Goal: Task Accomplishment & Management: Use online tool/utility

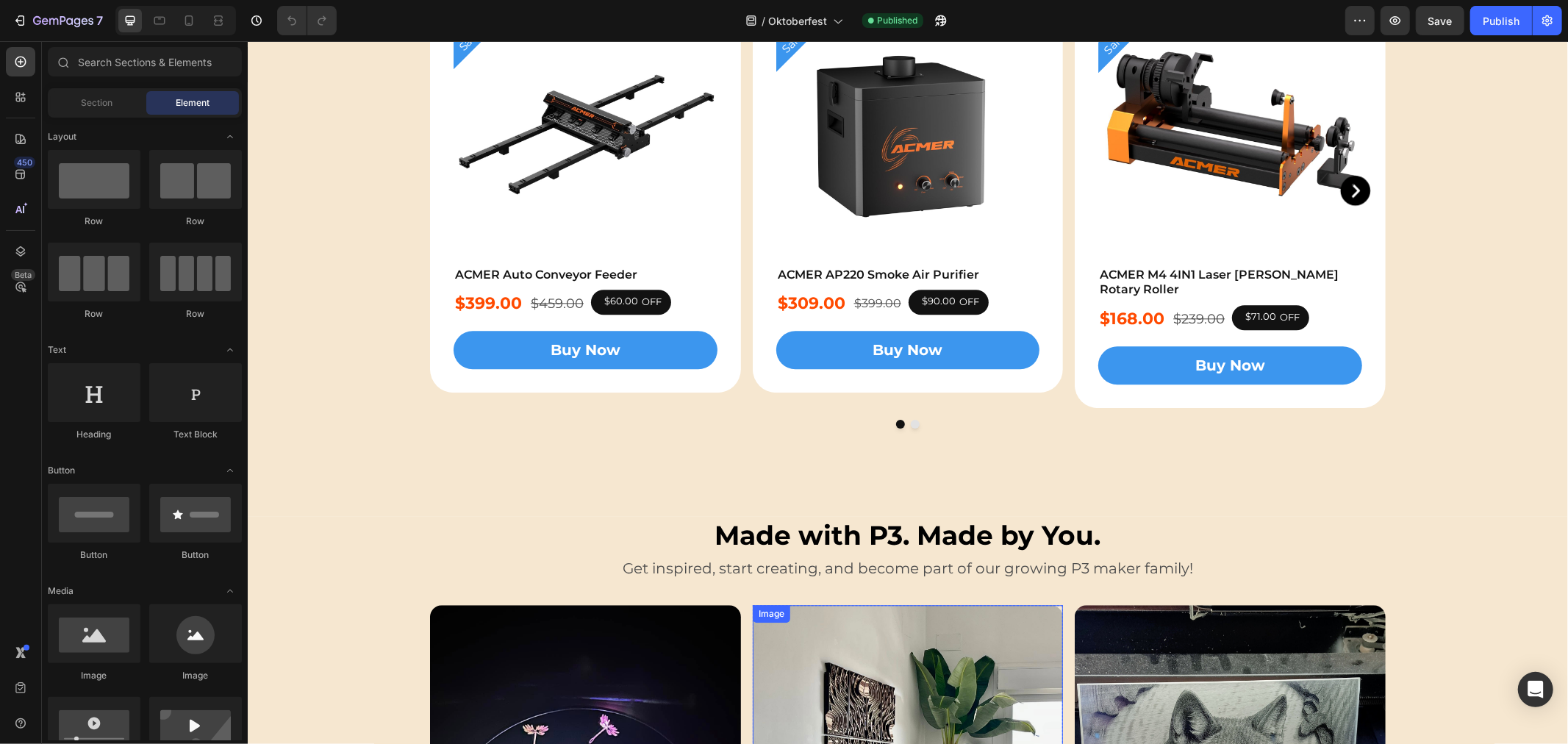
scroll to position [2777, 0]
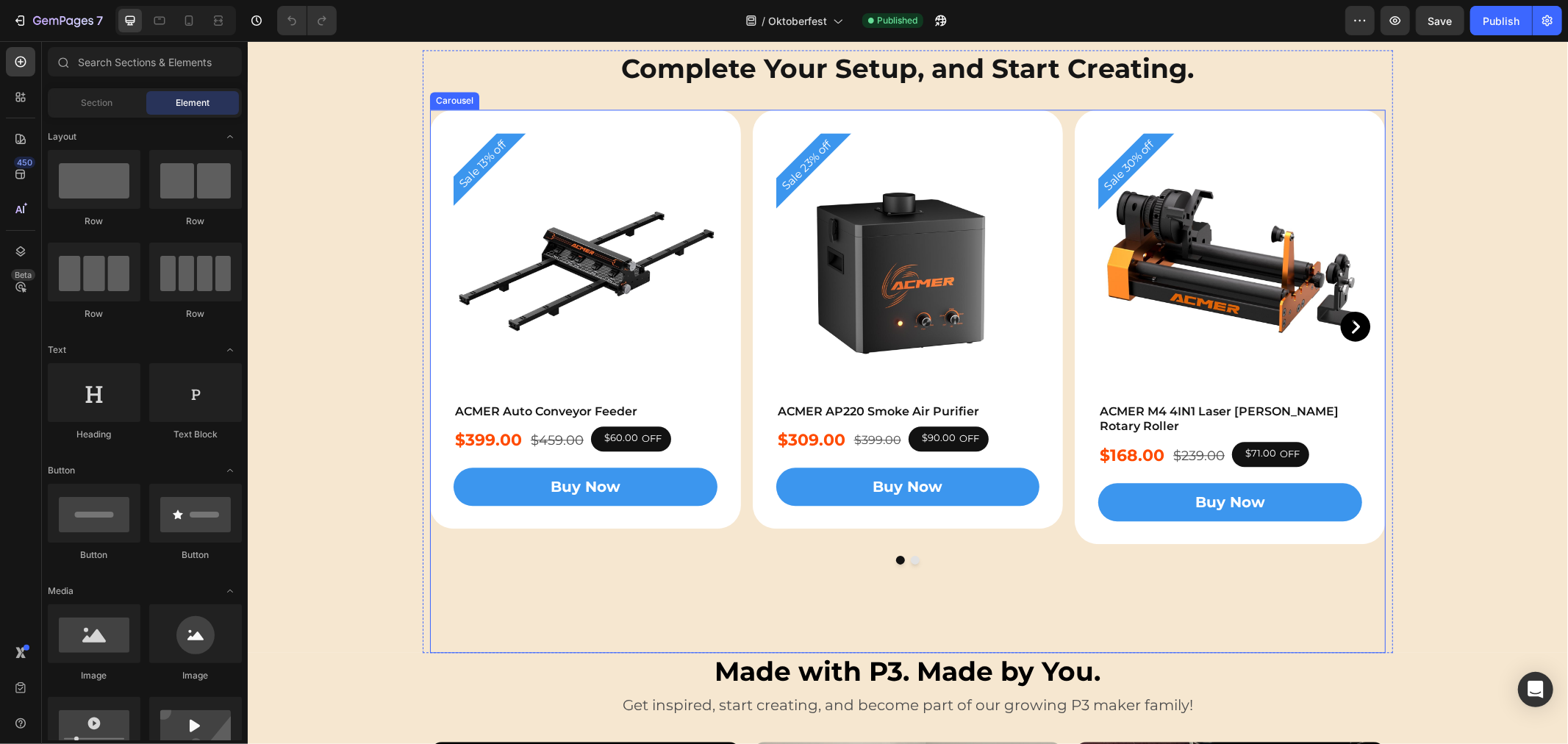
click at [907, 548] on div "Sale 13% off Product Badge Product Images ACMER Auto Conveyor Feeder Product Ti…" at bounding box center [907, 381] width 956 height 544
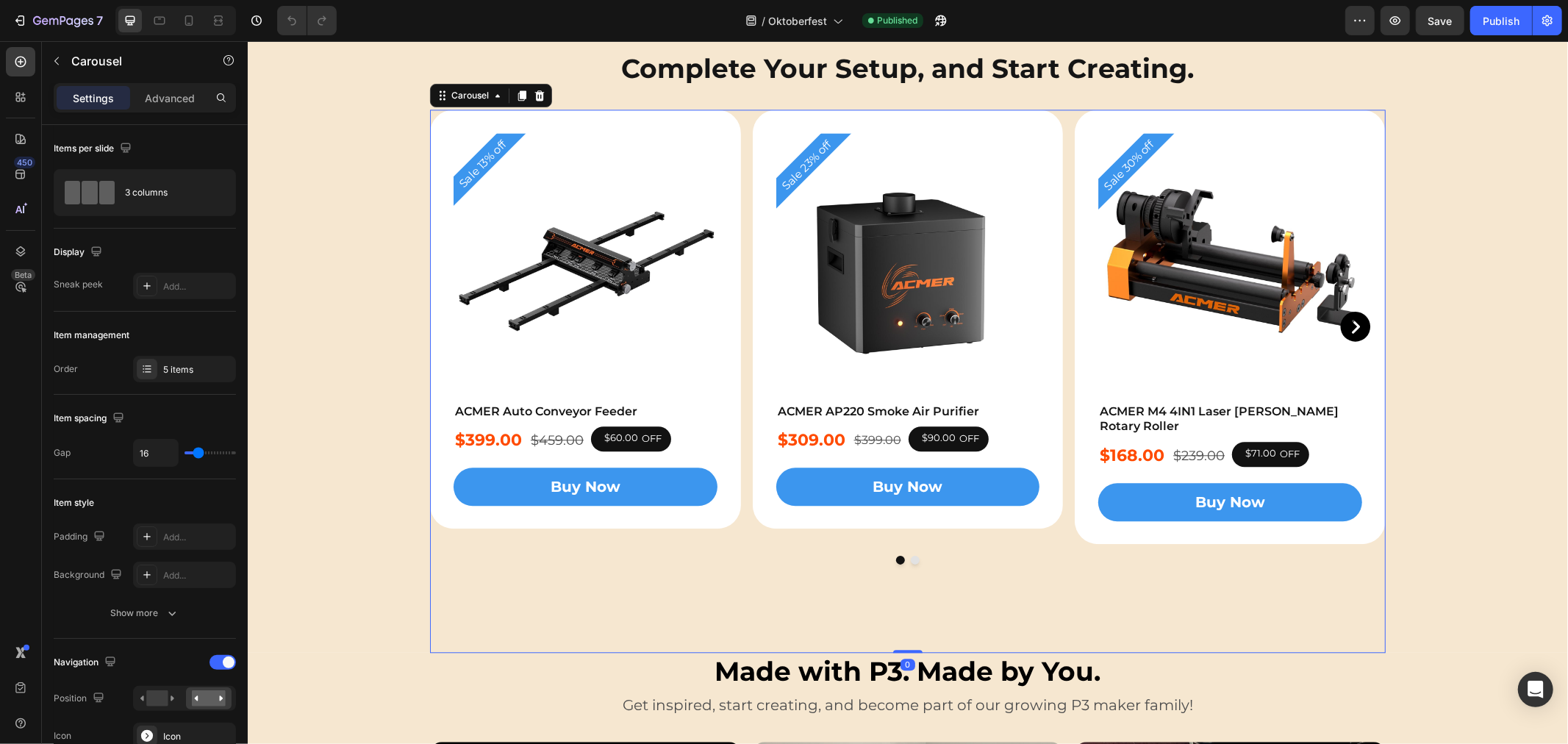
click at [910, 555] on button "Dot" at bounding box center [914, 559] width 9 height 9
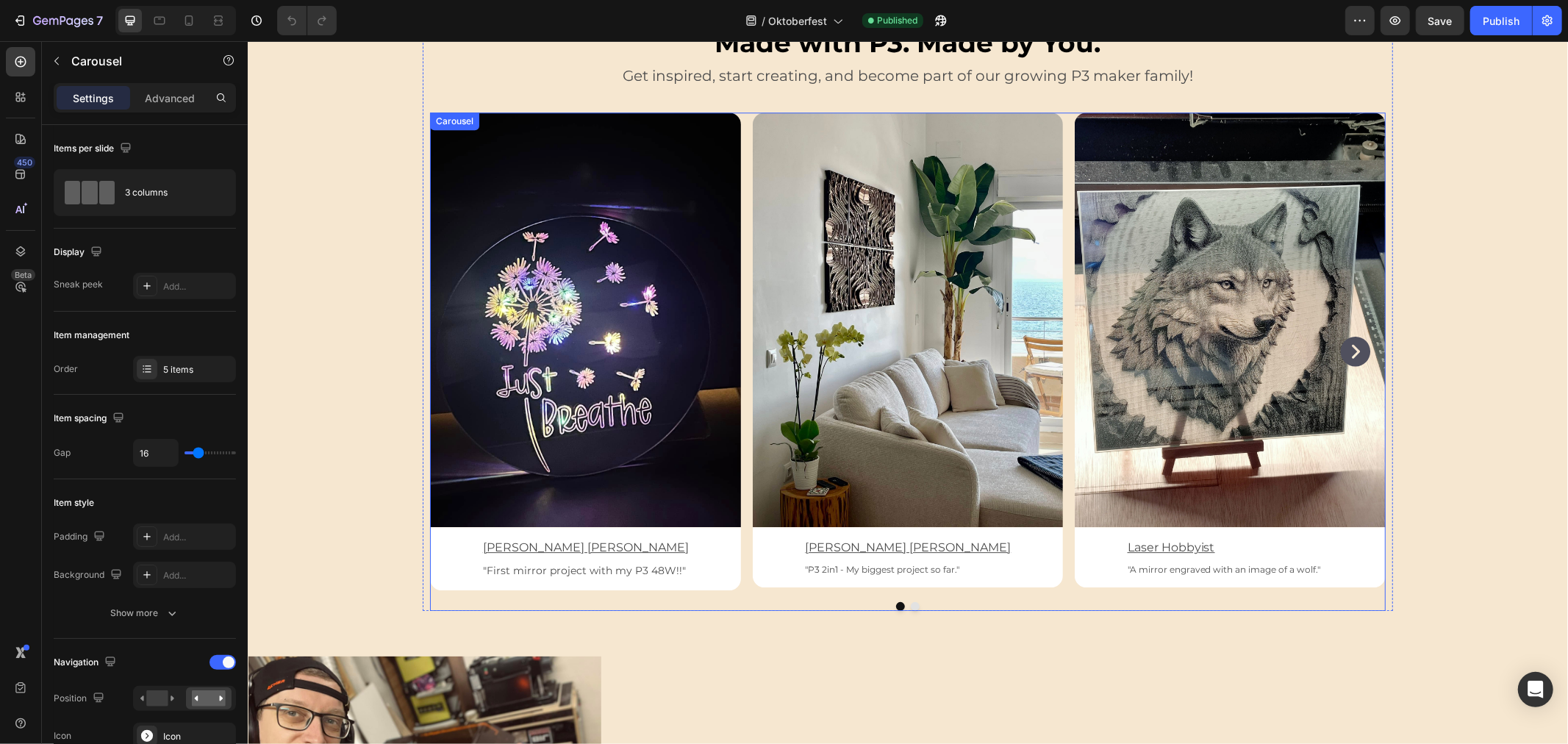
scroll to position [3349, 0]
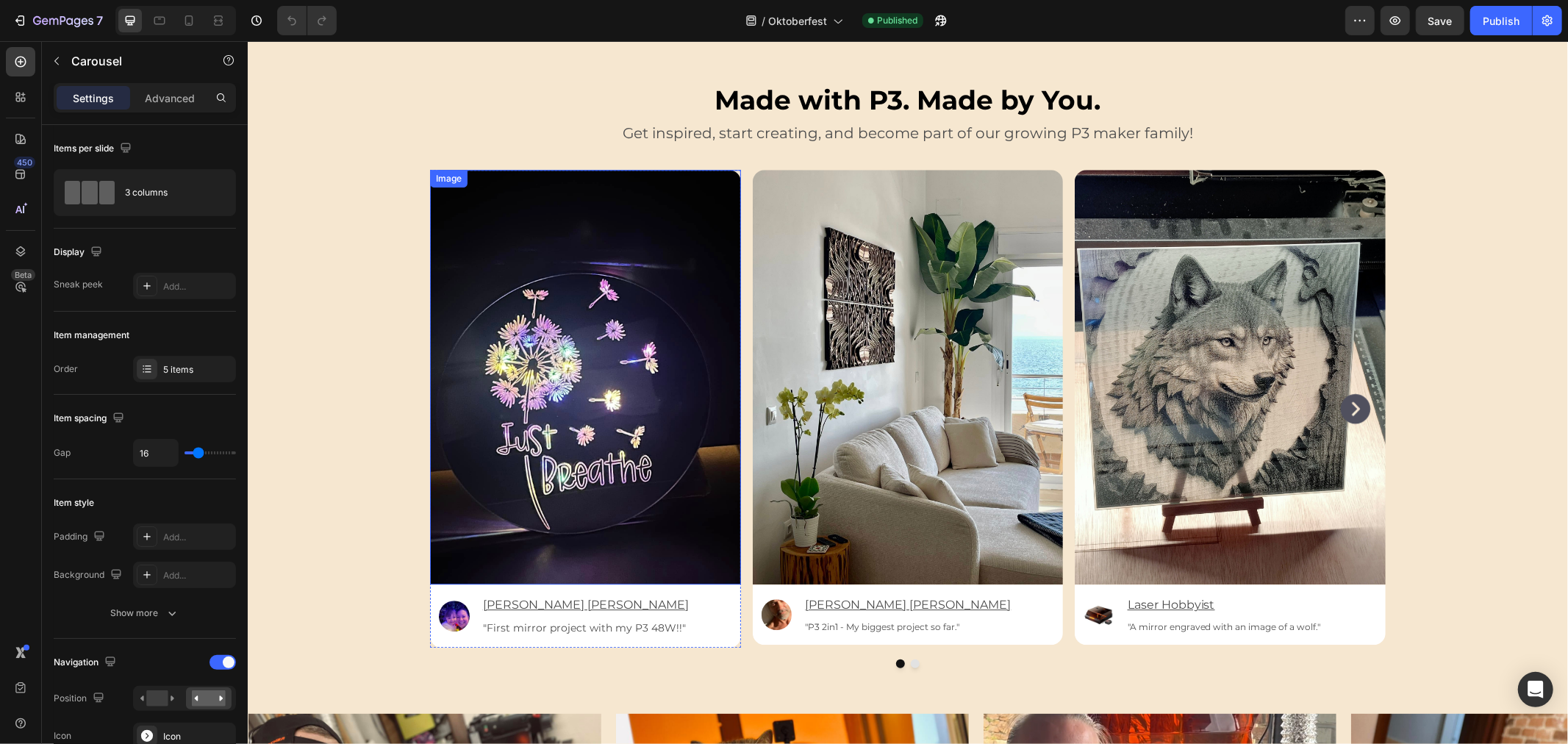
click at [579, 326] on img at bounding box center [584, 376] width 311 height 415
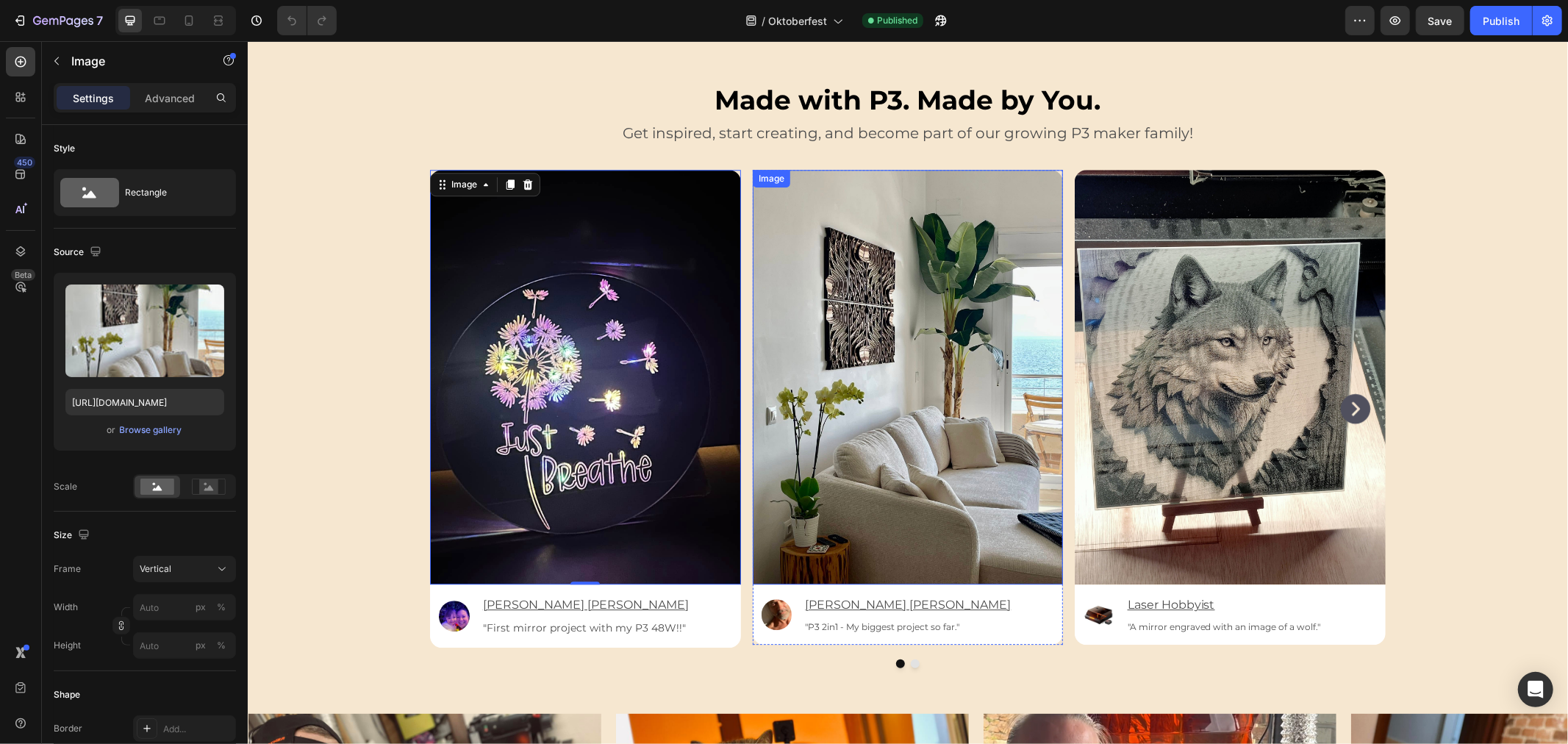
click at [871, 419] on img at bounding box center [907, 376] width 311 height 415
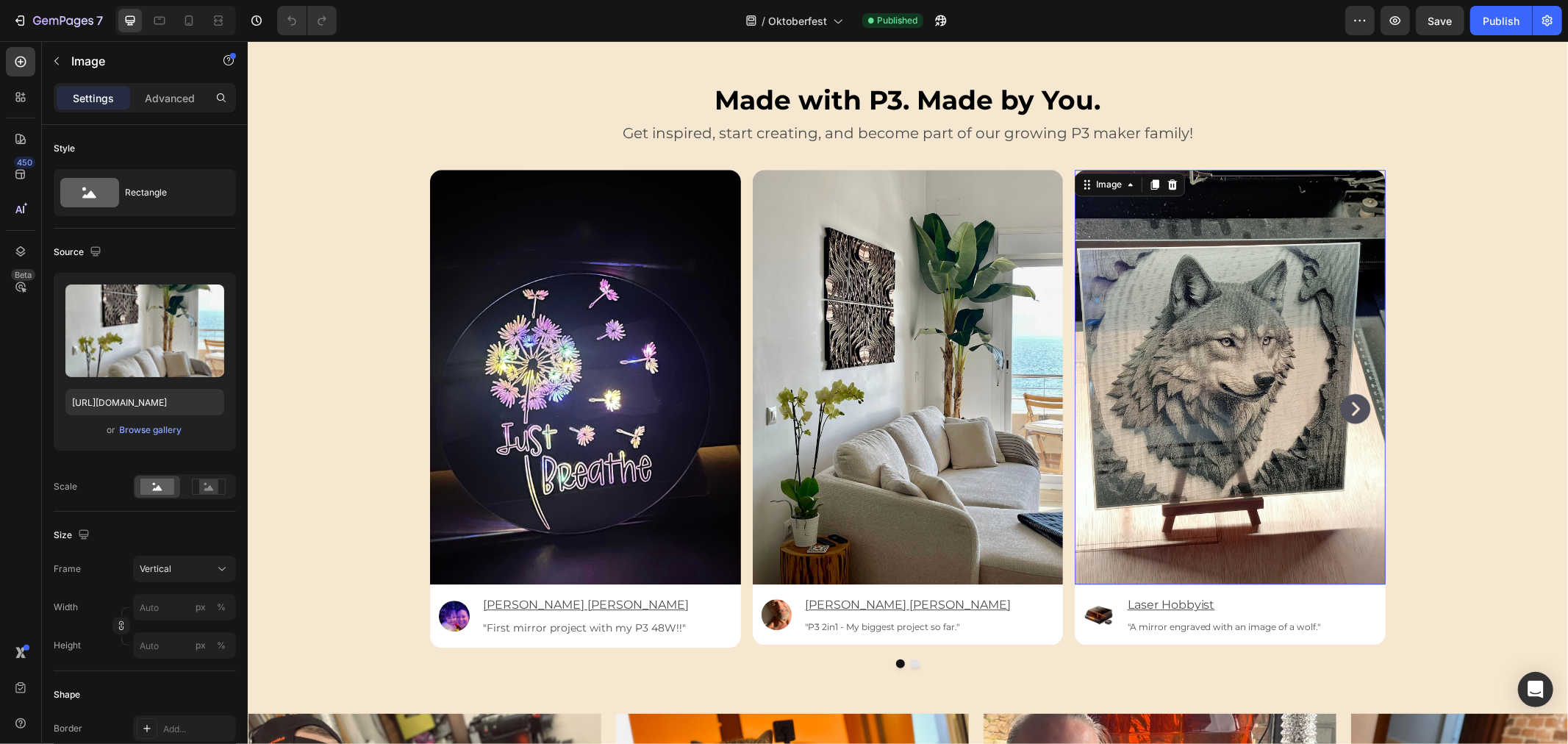
click at [1163, 400] on img at bounding box center [1229, 376] width 311 height 415
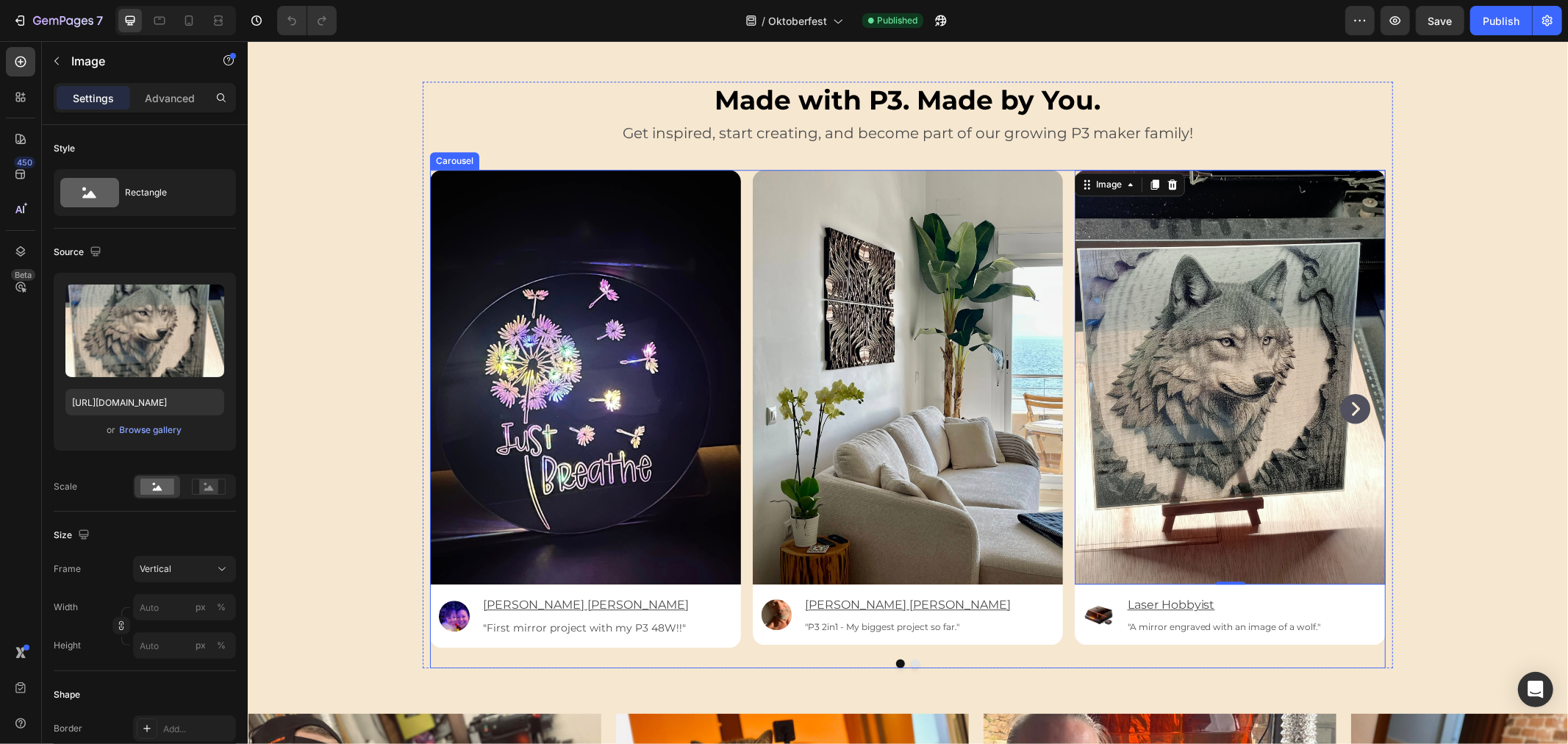
click at [910, 659] on button "Dot" at bounding box center [914, 663] width 9 height 9
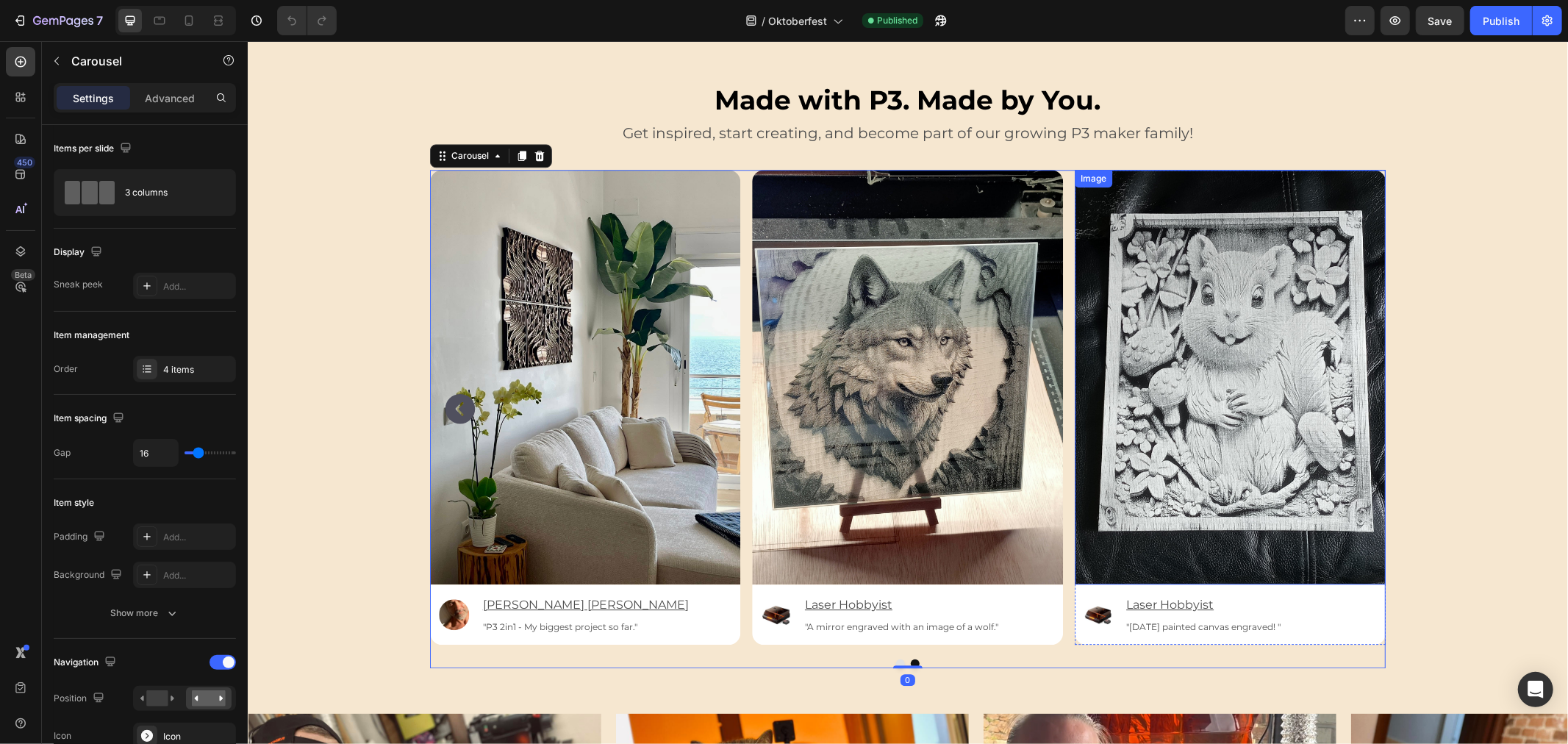
click at [1267, 306] on img at bounding box center [1229, 376] width 311 height 415
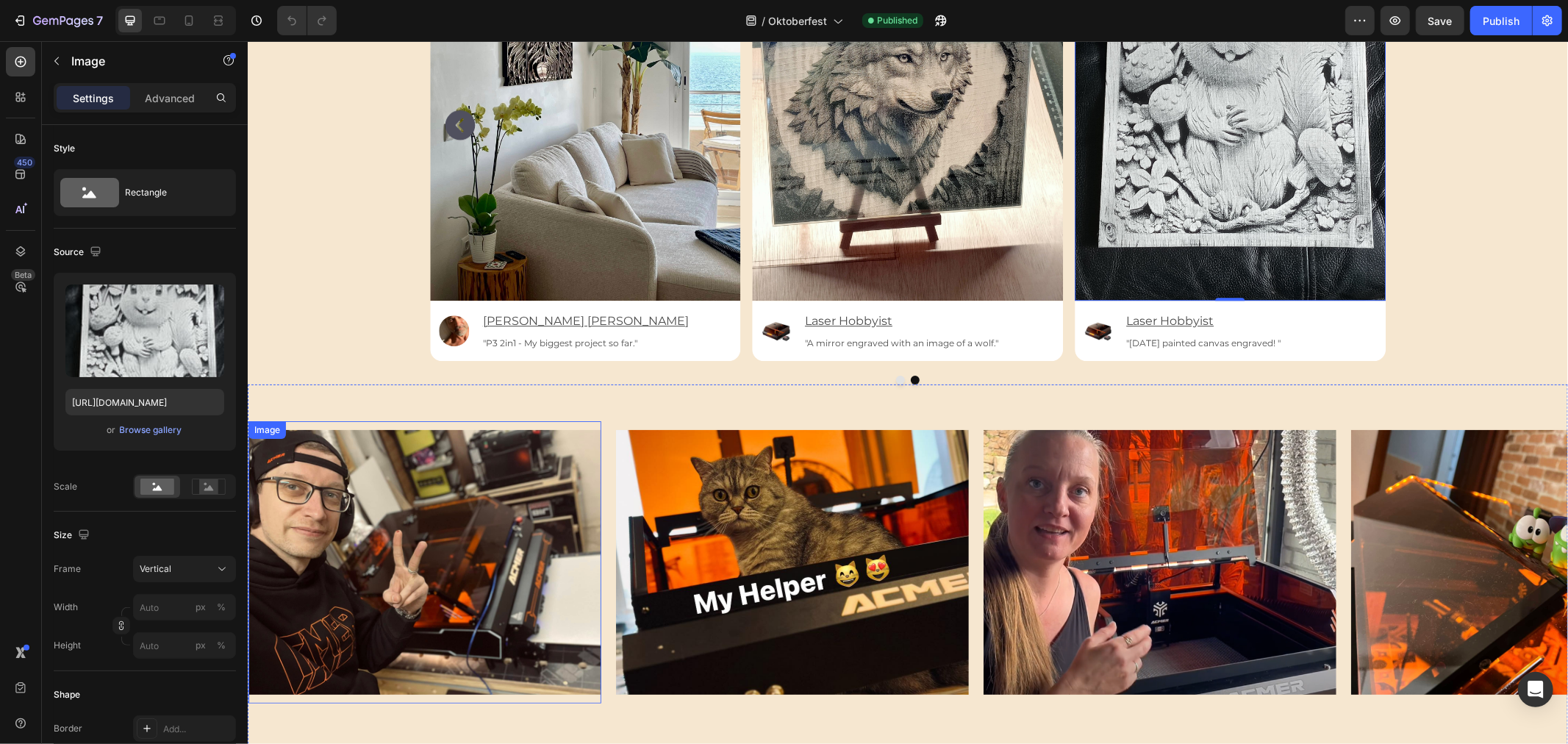
scroll to position [3677, 0]
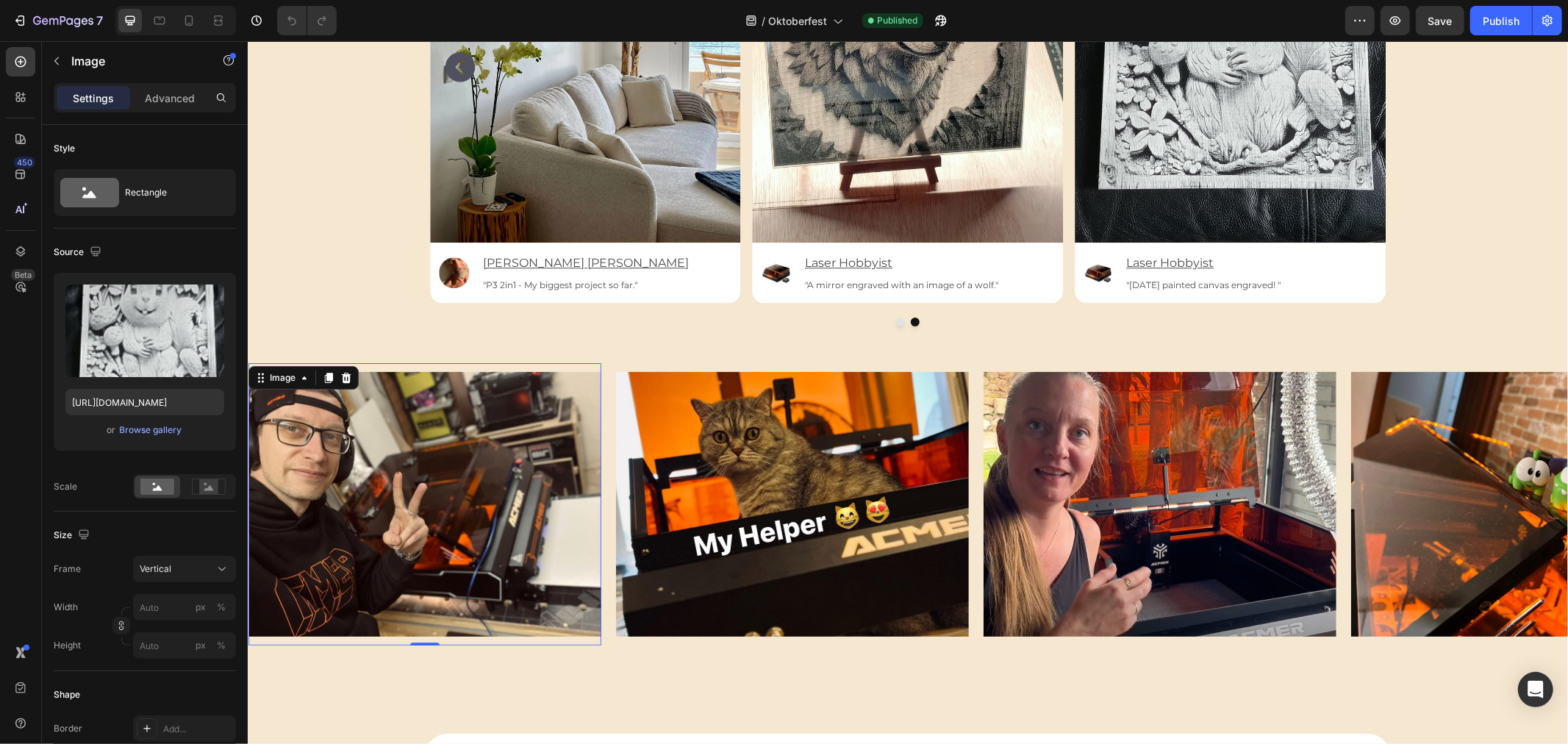
click at [438, 474] on img at bounding box center [424, 503] width 353 height 265
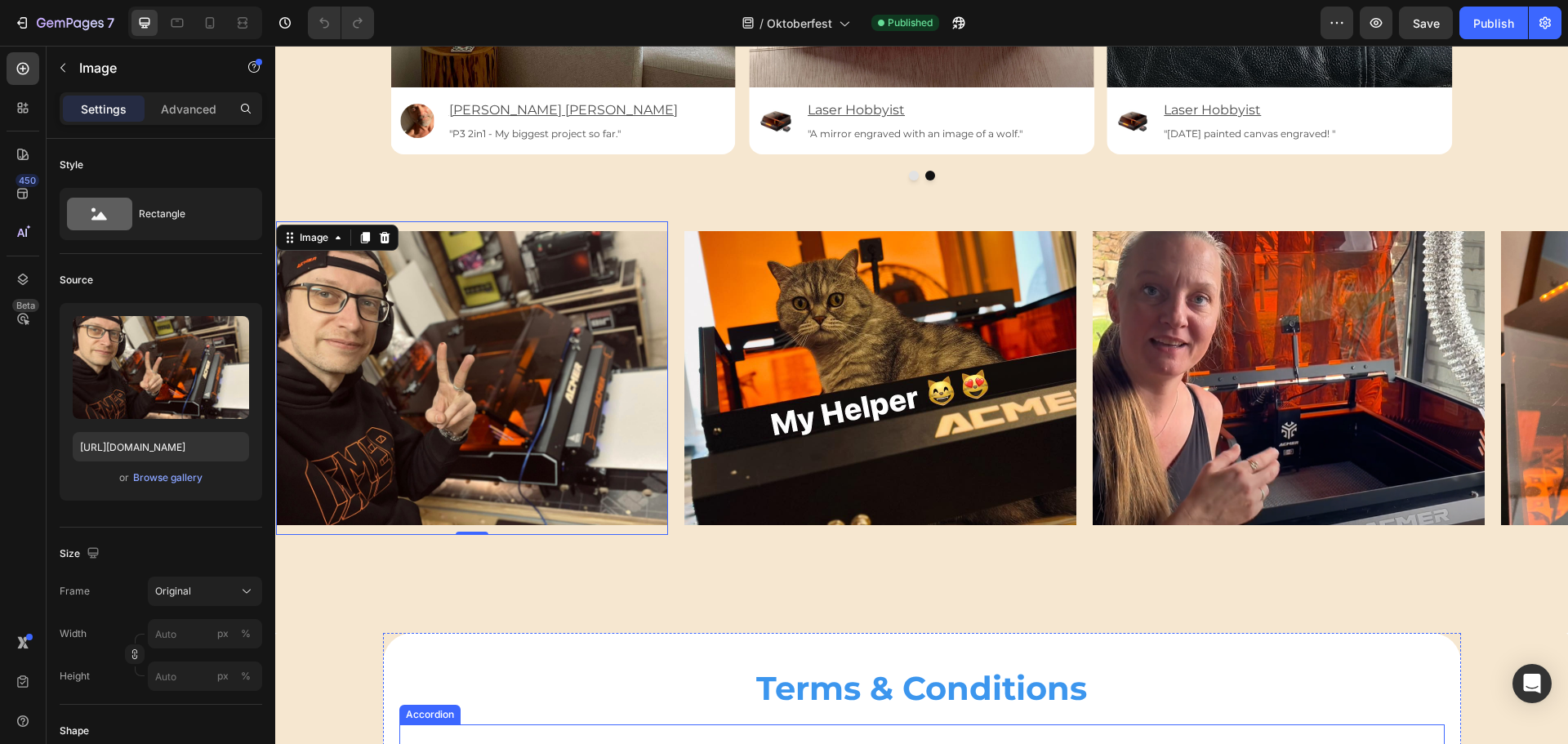
scroll to position [4264, 0]
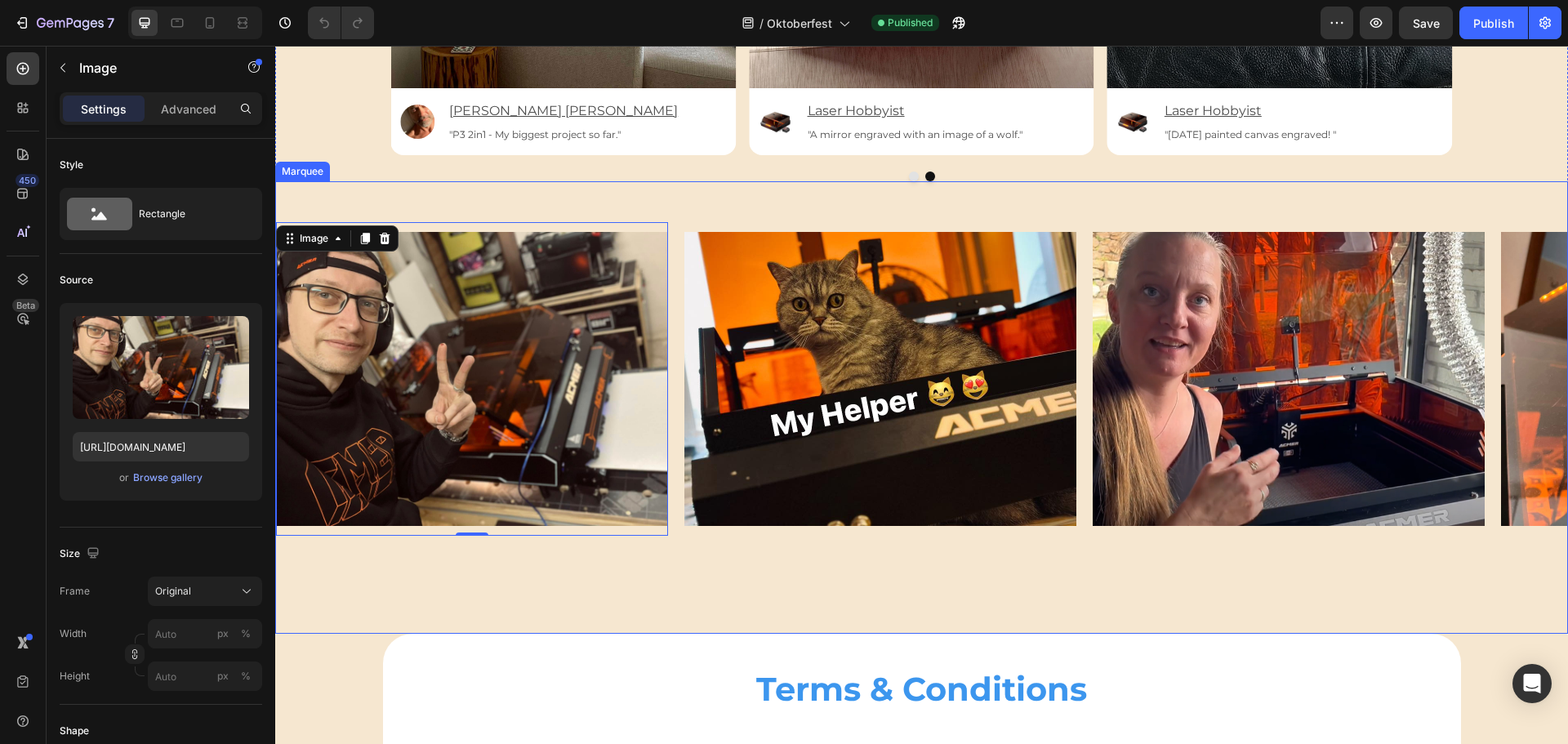
click at [610, 554] on div "Image 0 Image Image Image Image Image Image Image 0 Image Image Image Image Ima…" at bounding box center [921, 407] width 1293 height 452
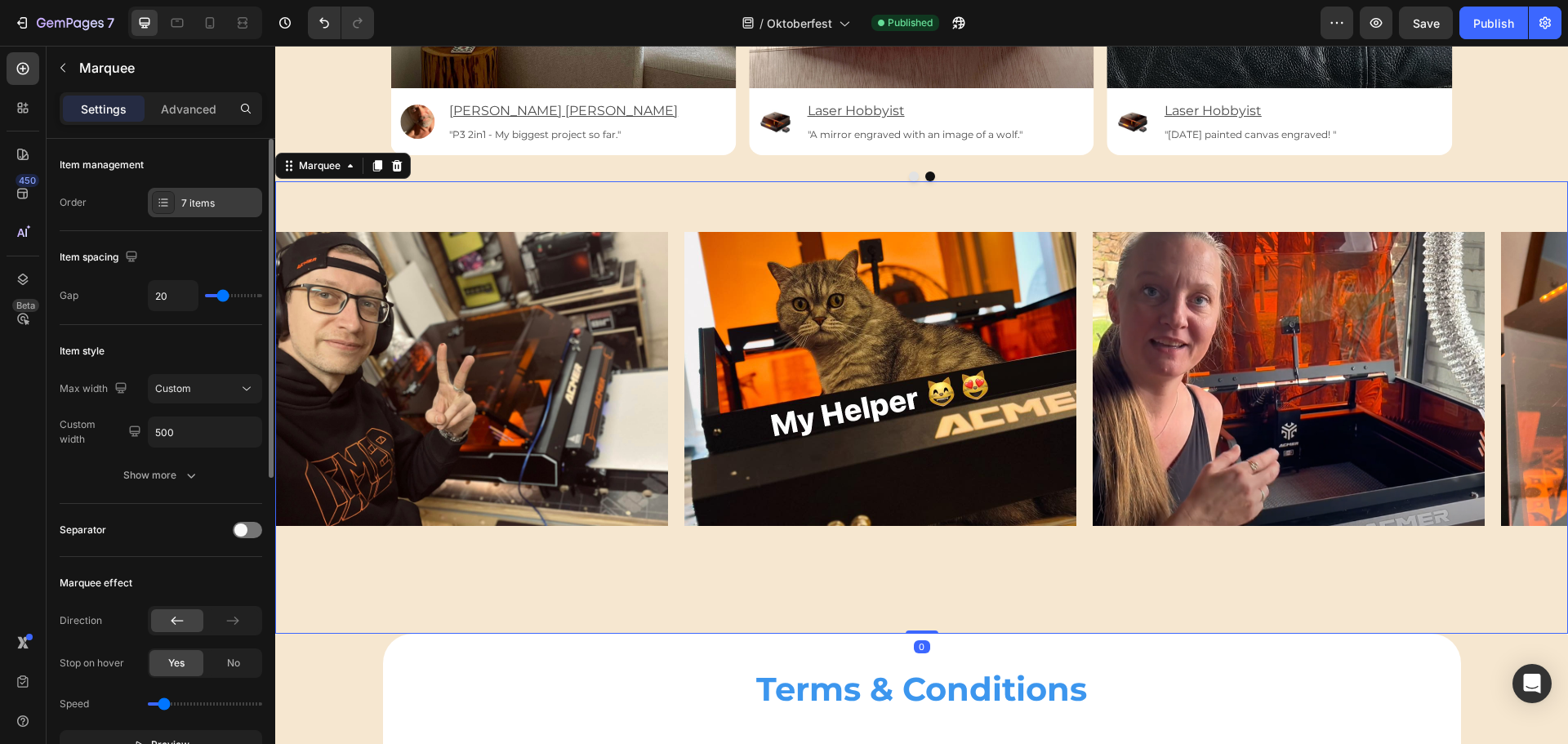
click at [191, 199] on div "7 items" at bounding box center [219, 203] width 77 height 15
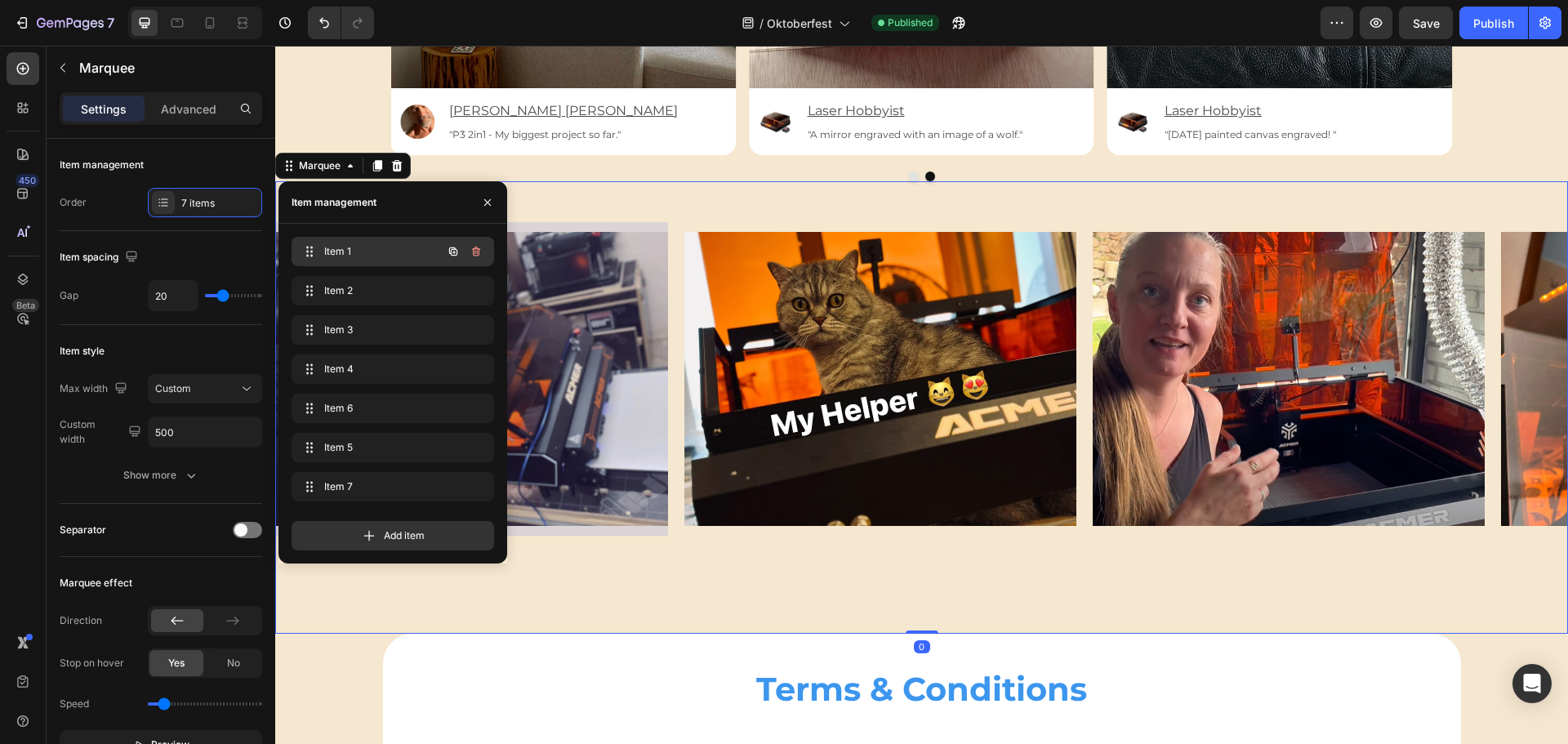
click at [339, 251] on span "Item 1" at bounding box center [371, 251] width 93 height 15
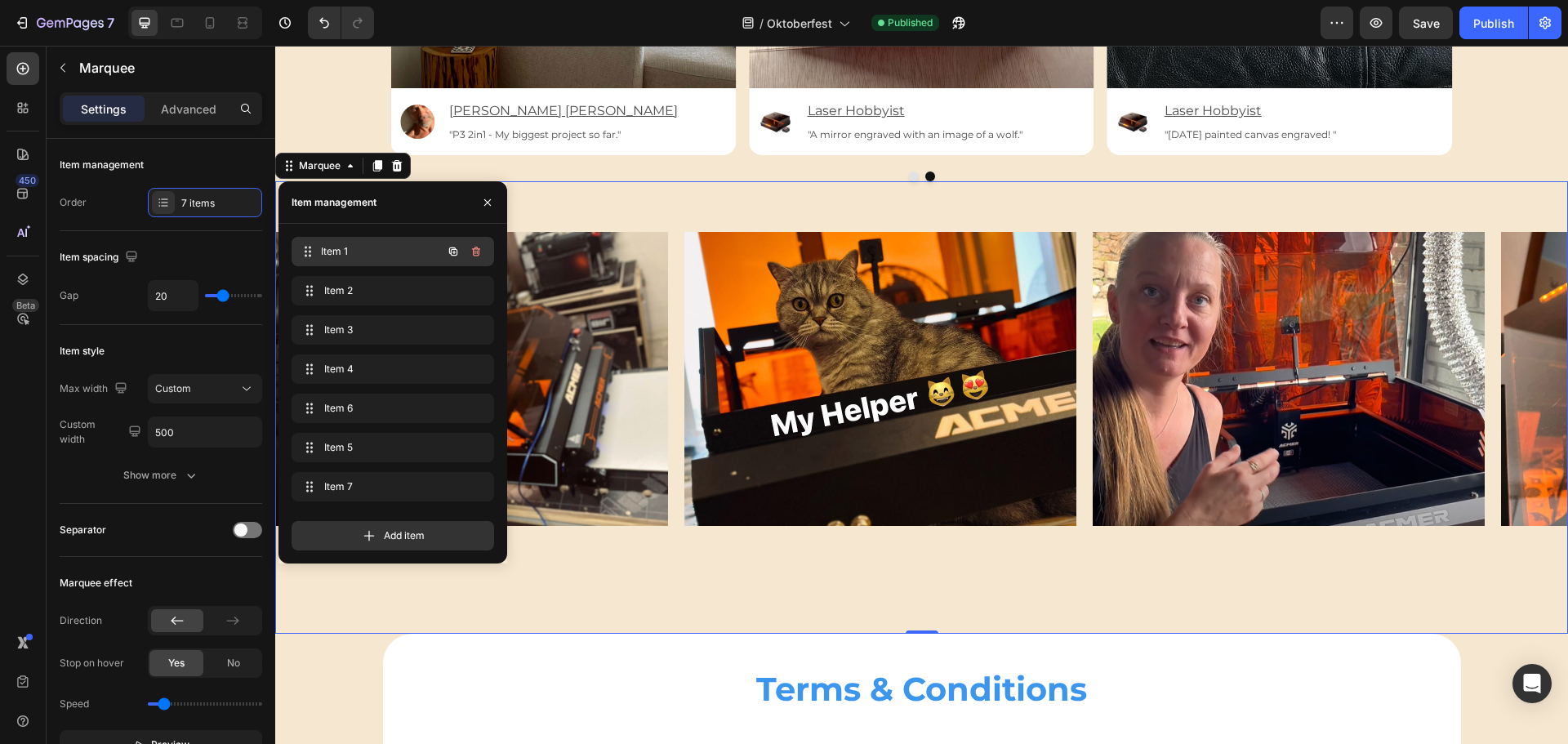
click at [339, 251] on span "Item 1" at bounding box center [381, 251] width 121 height 15
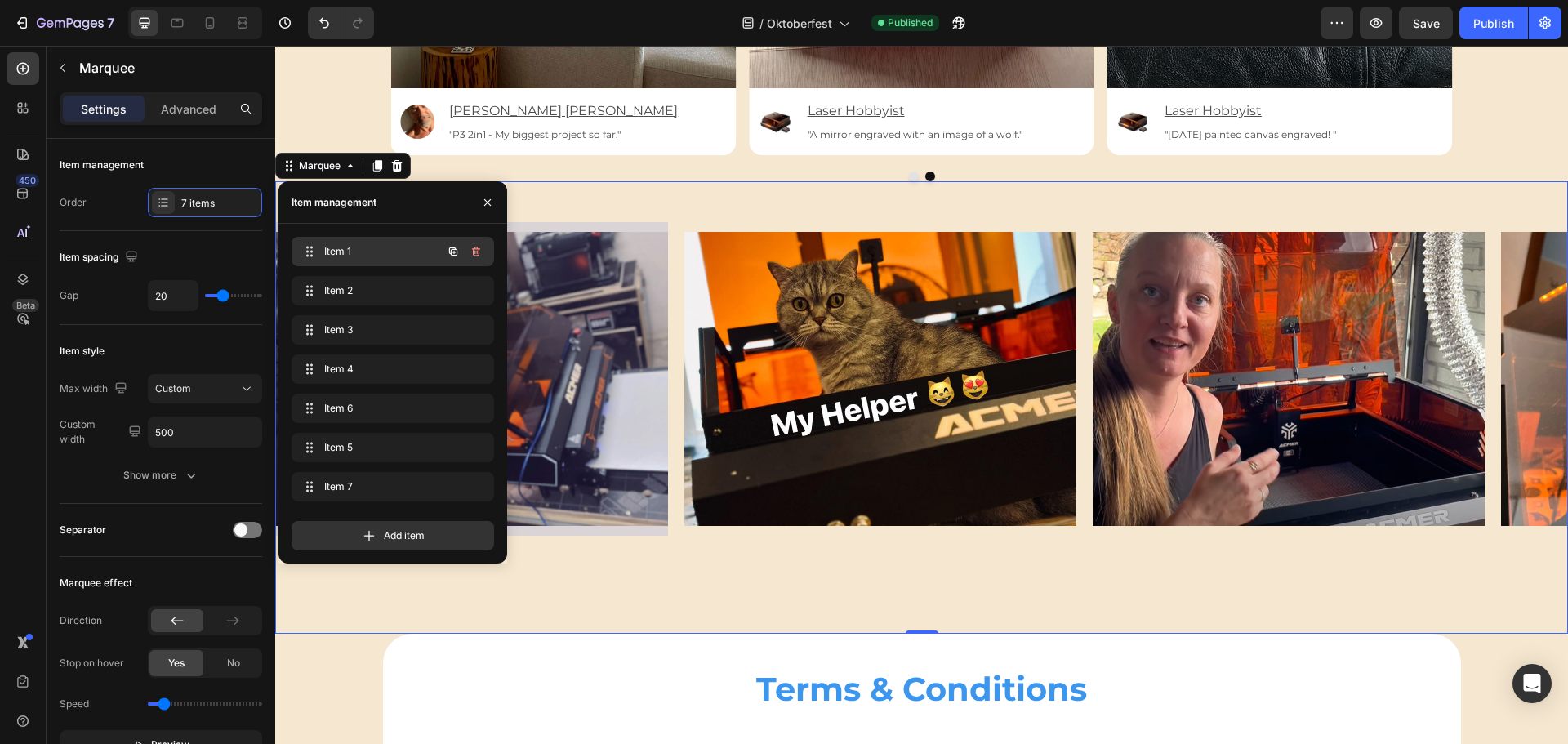
click at [339, 251] on span "Item 1" at bounding box center [371, 251] width 93 height 15
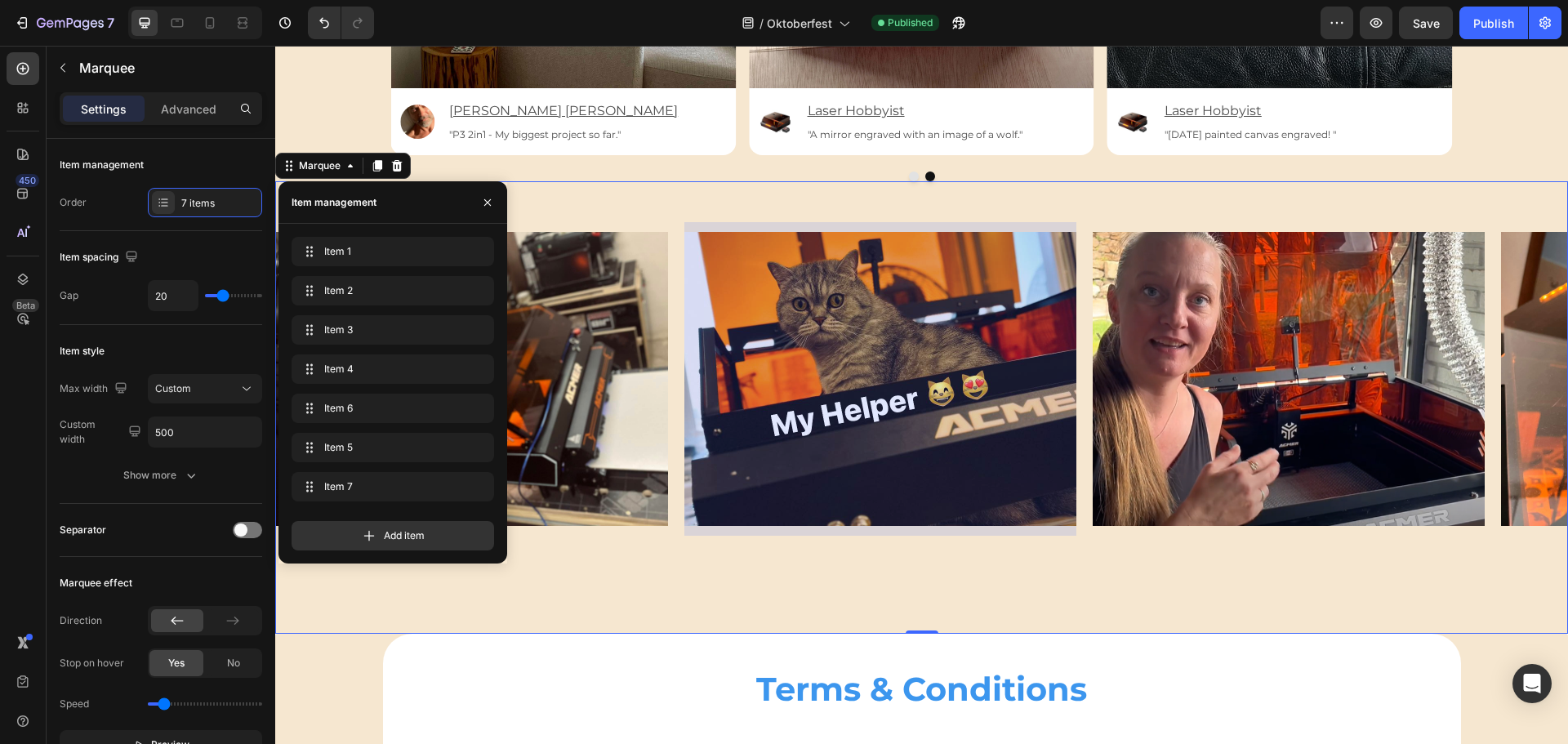
click at [629, 573] on div "Image Image Image Image Image Image Image Image Image Image Image Image Image I…" at bounding box center [921, 407] width 1293 height 452
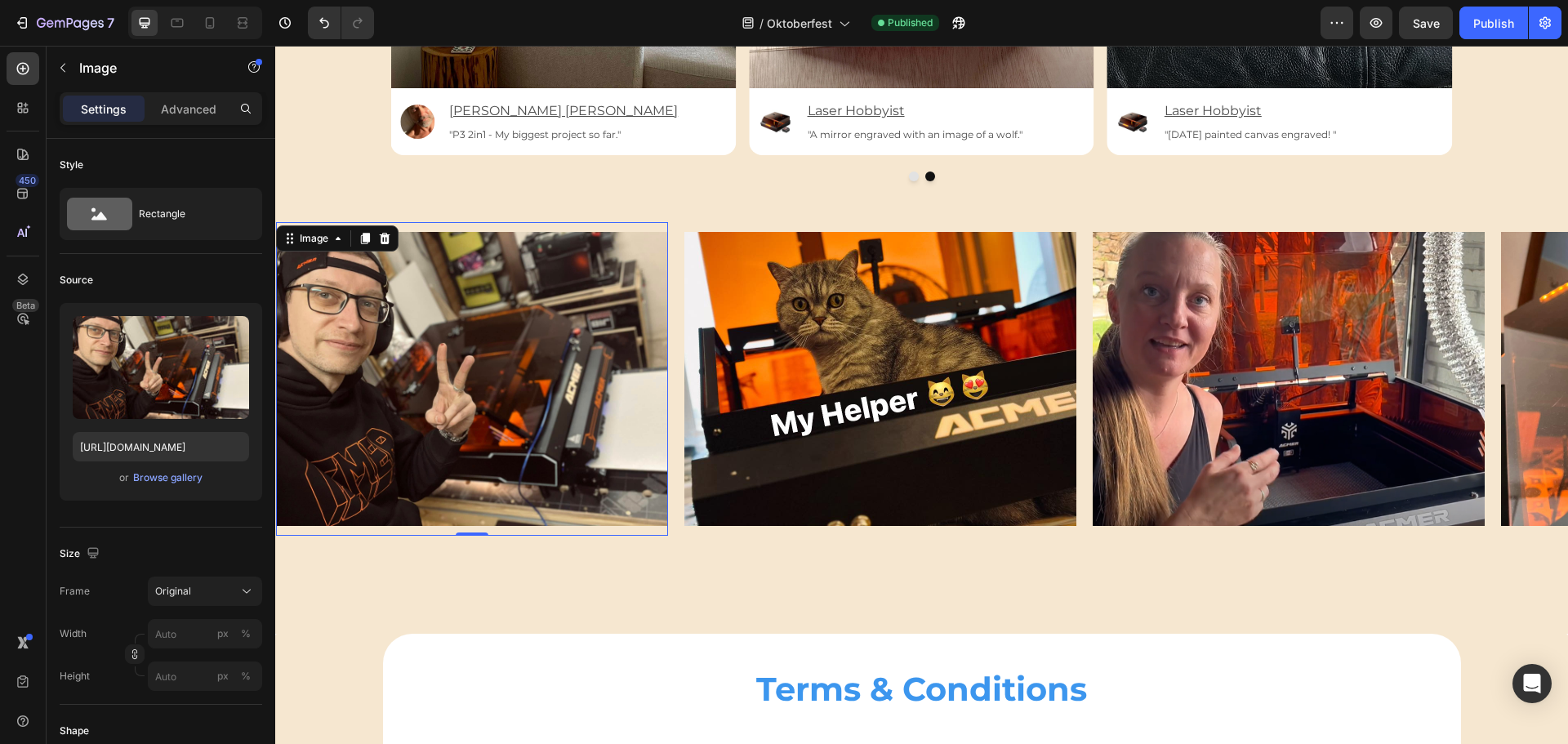
click at [580, 271] on img at bounding box center [472, 378] width 392 height 294
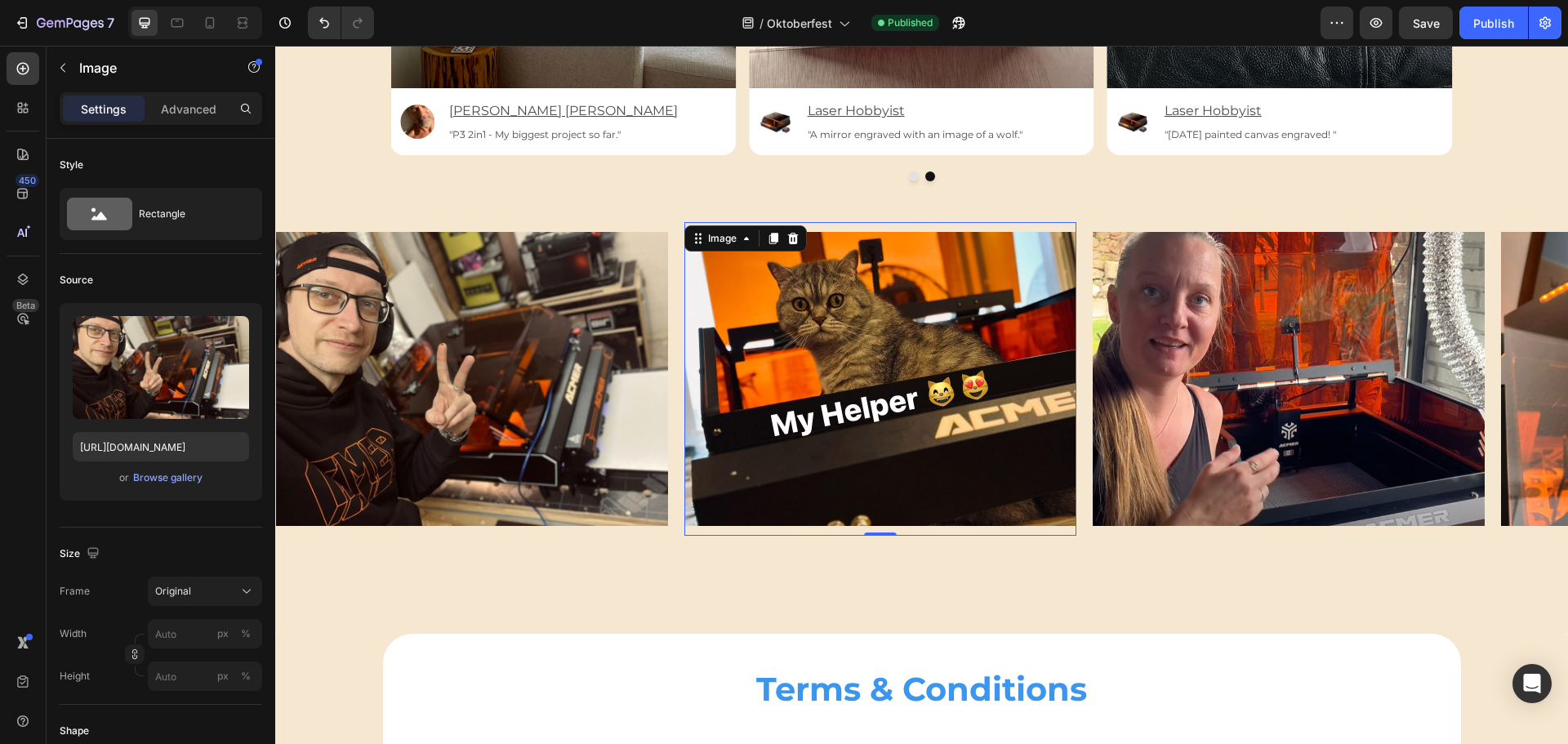
click at [867, 333] on img at bounding box center [880, 378] width 392 height 294
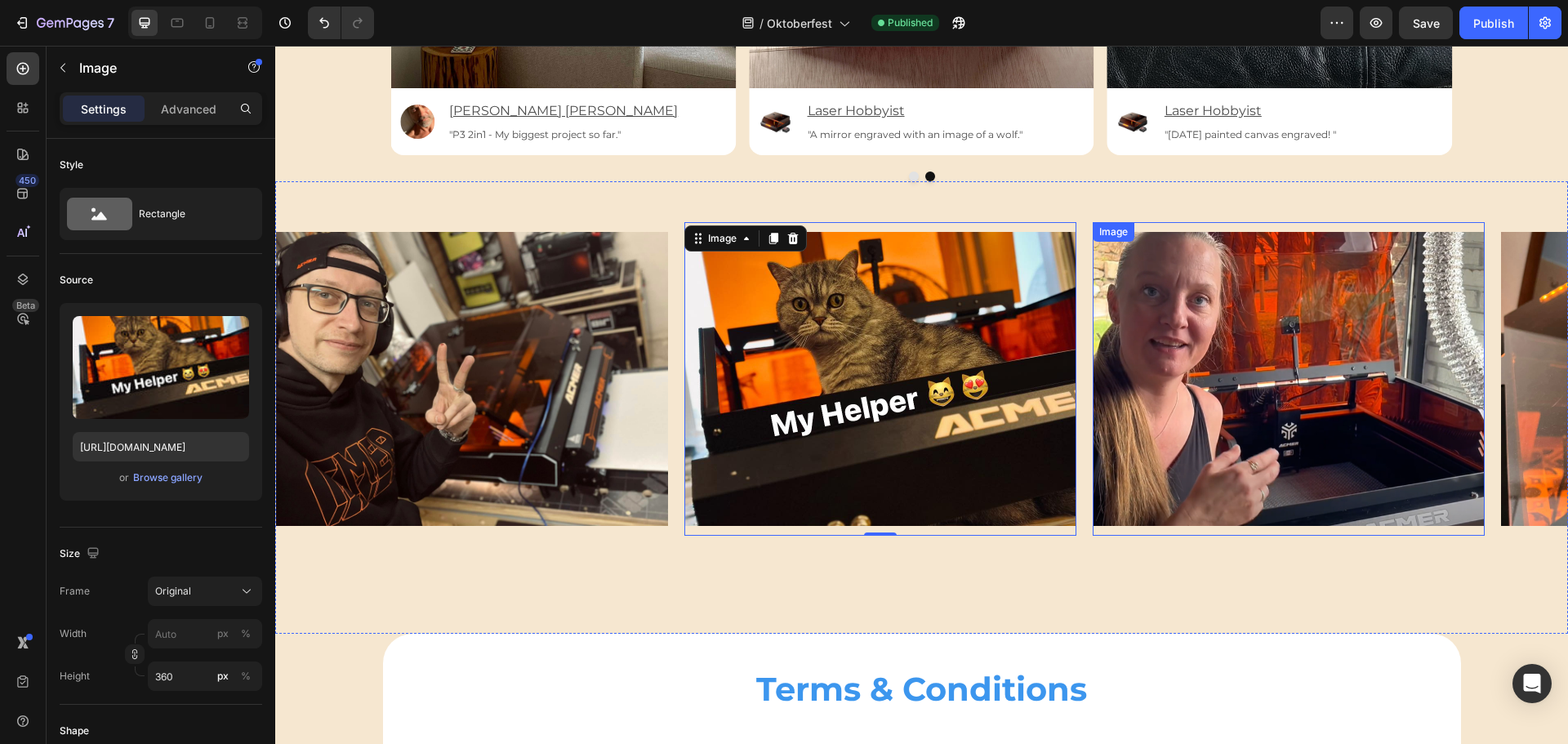
click at [1221, 392] on img at bounding box center [1289, 378] width 392 height 294
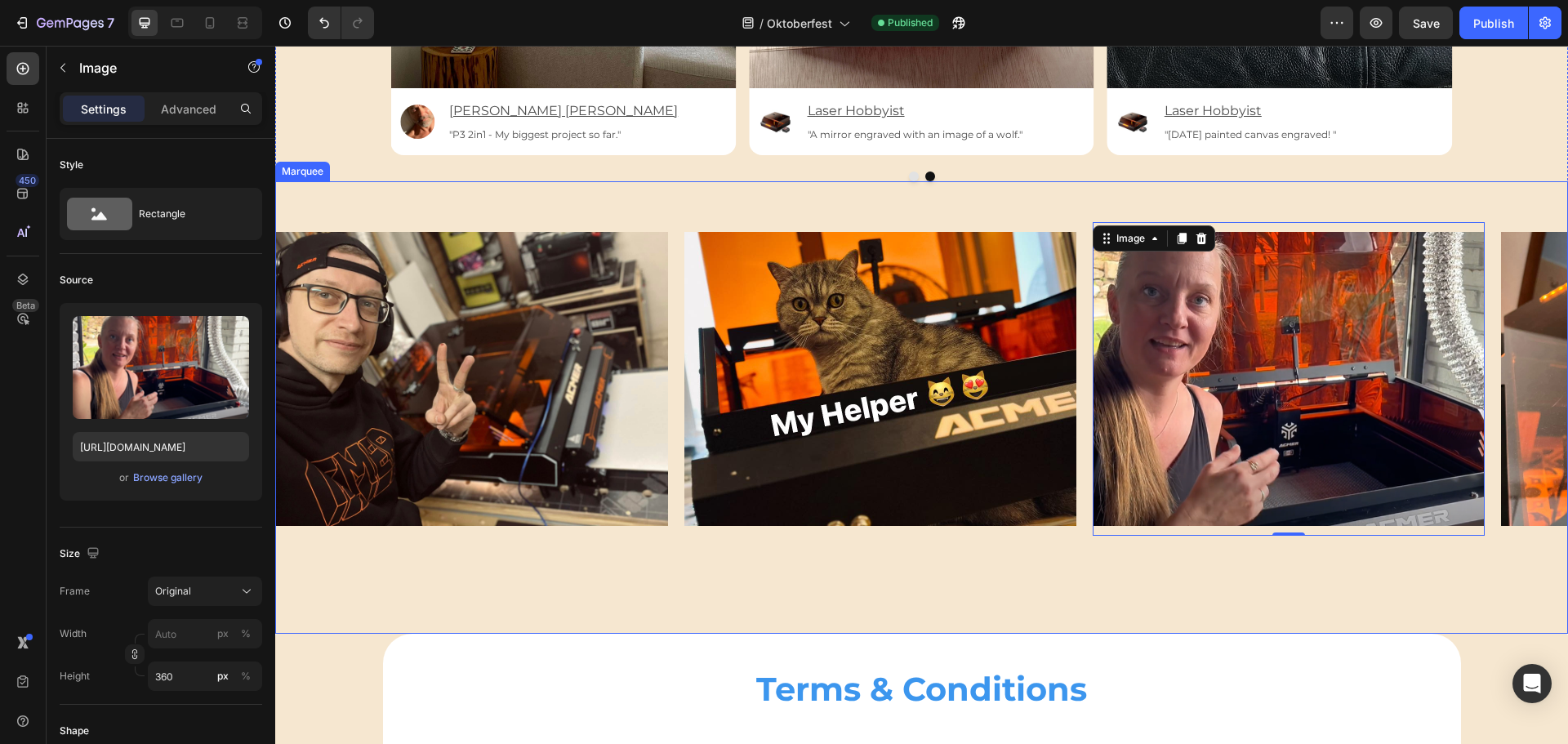
click at [697, 580] on div "Image Image Image 0 Image Image Image Image Image Image Image 0 Image Image Ima…" at bounding box center [921, 407] width 1293 height 452
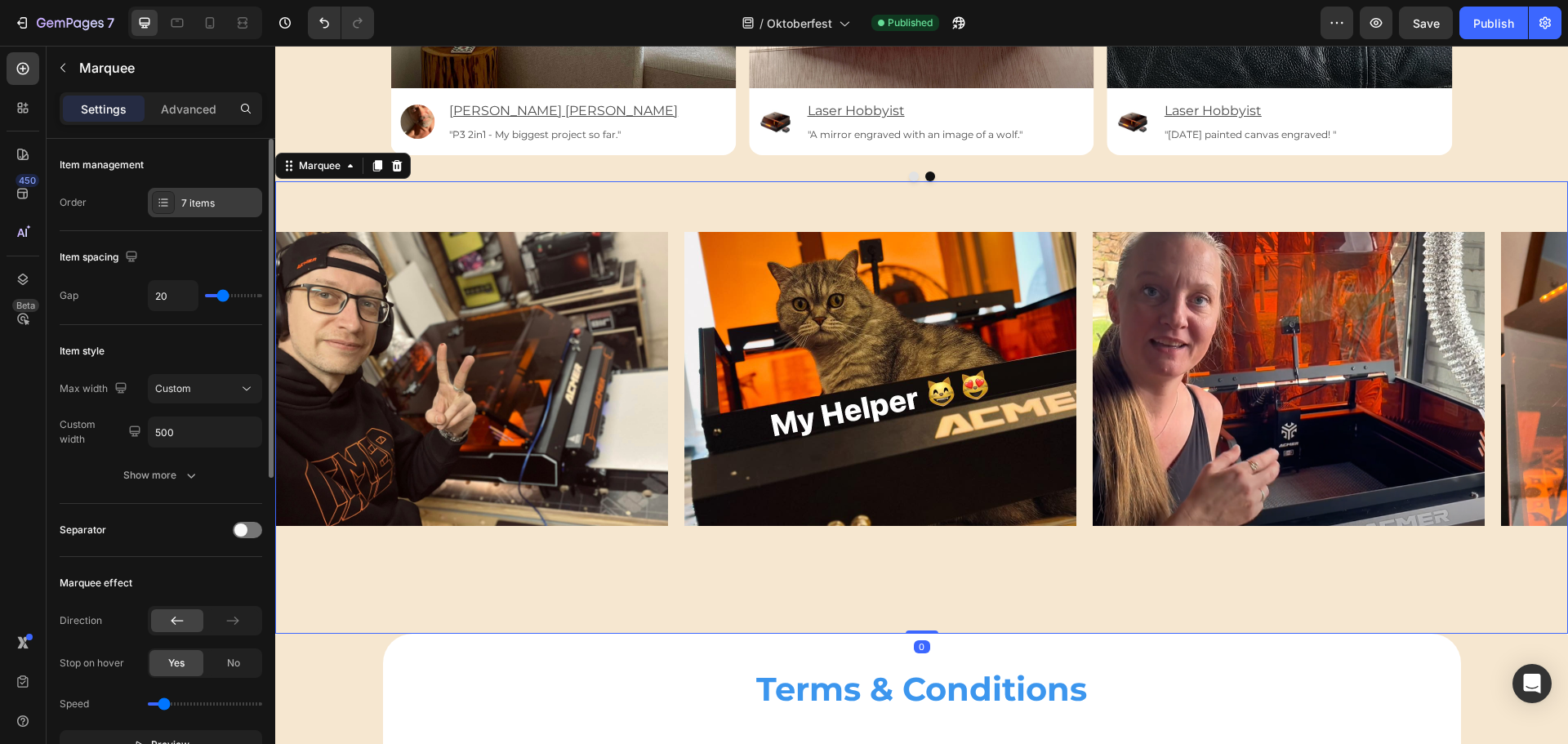
click at [190, 199] on div "7 items" at bounding box center [219, 203] width 77 height 15
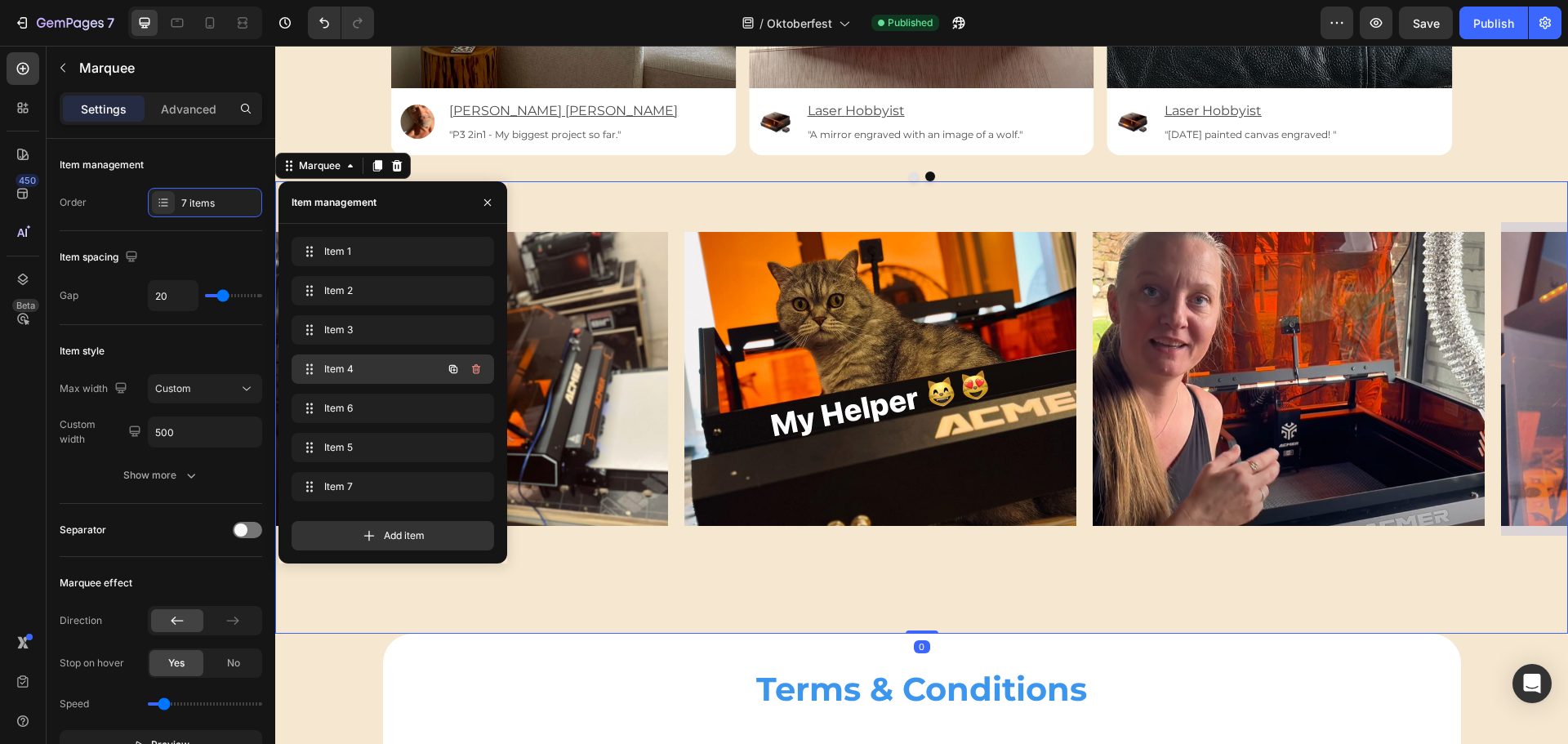
click at [352, 372] on span "Item 4" at bounding box center [371, 370] width 93 height 15
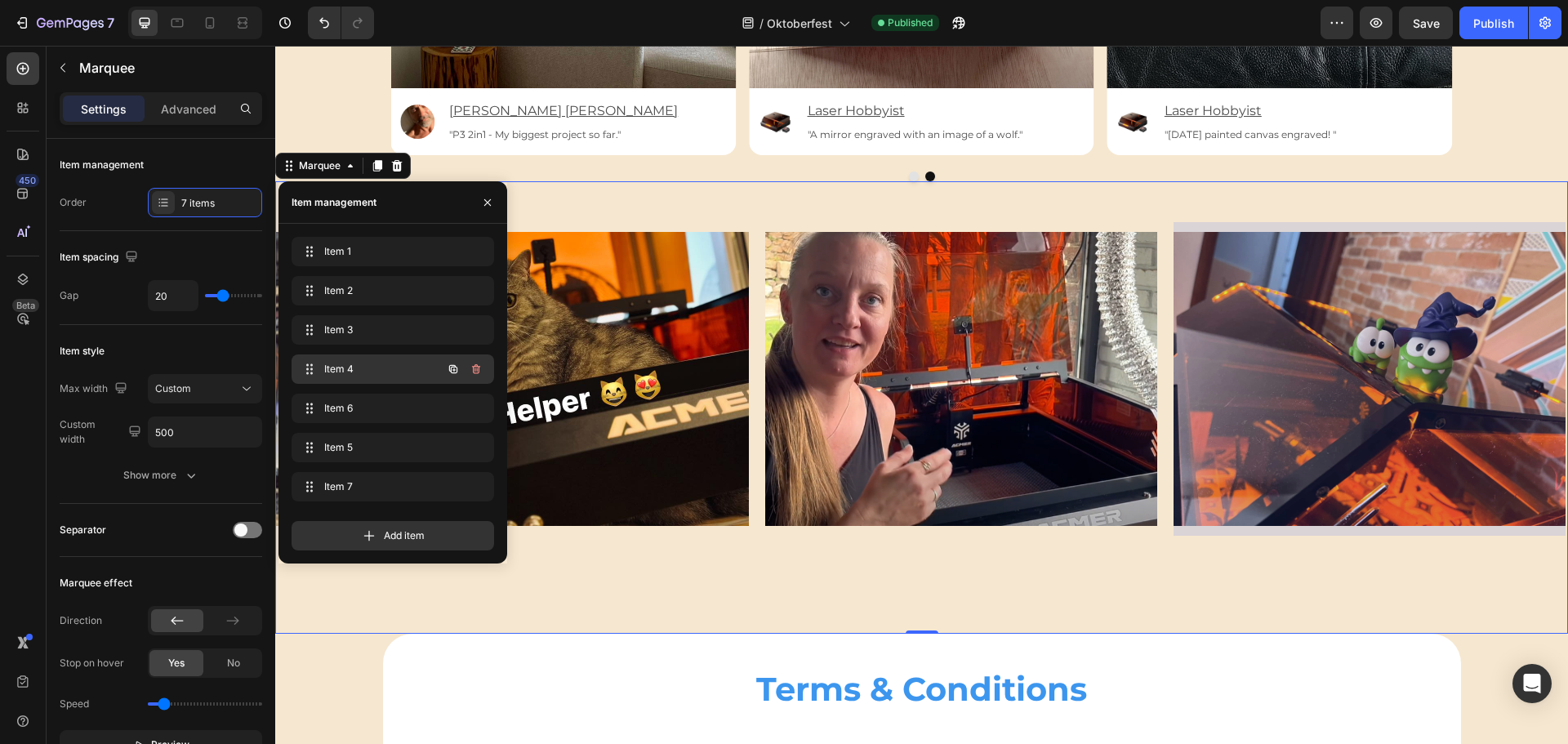
scroll to position [0, 782]
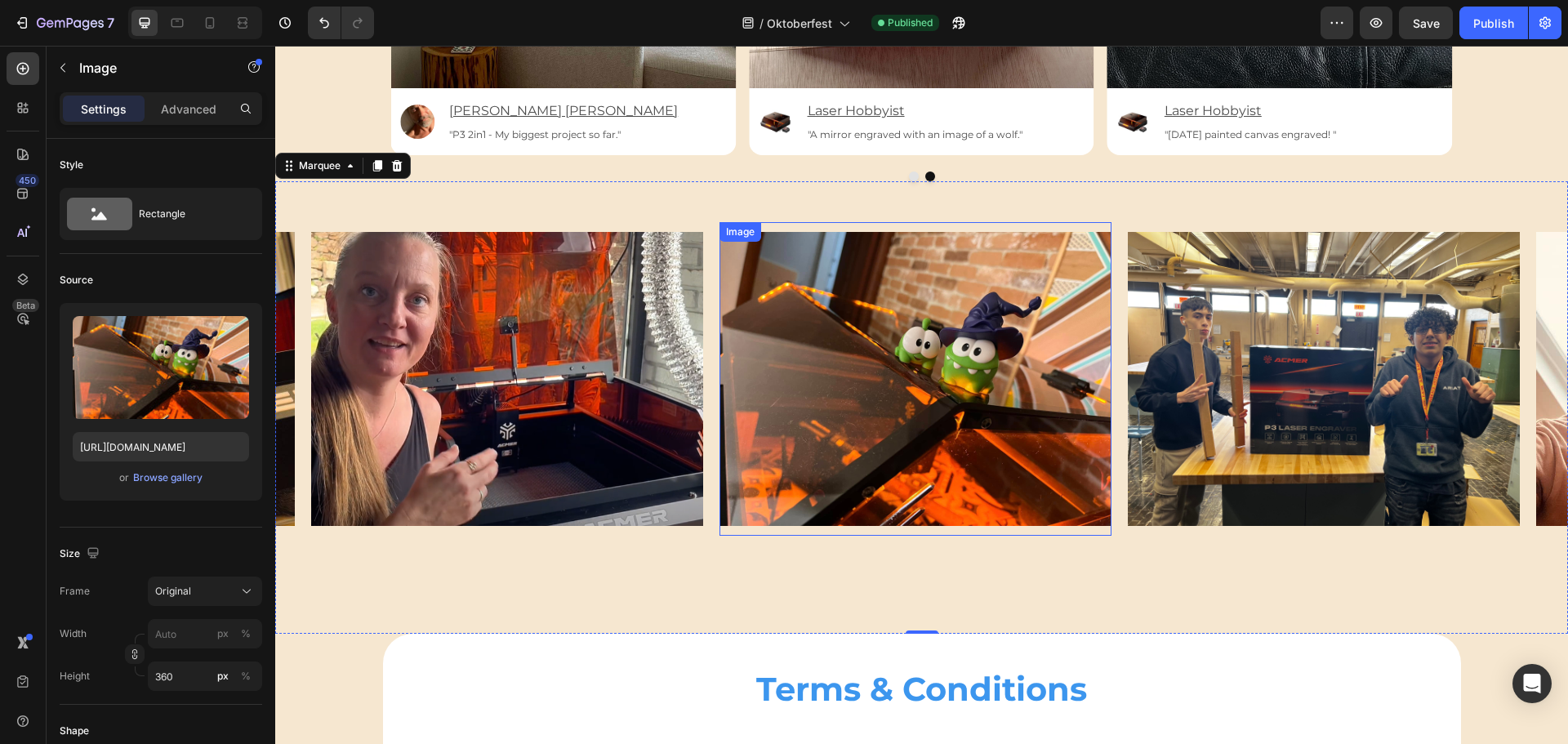
click at [860, 337] on img at bounding box center [915, 378] width 392 height 294
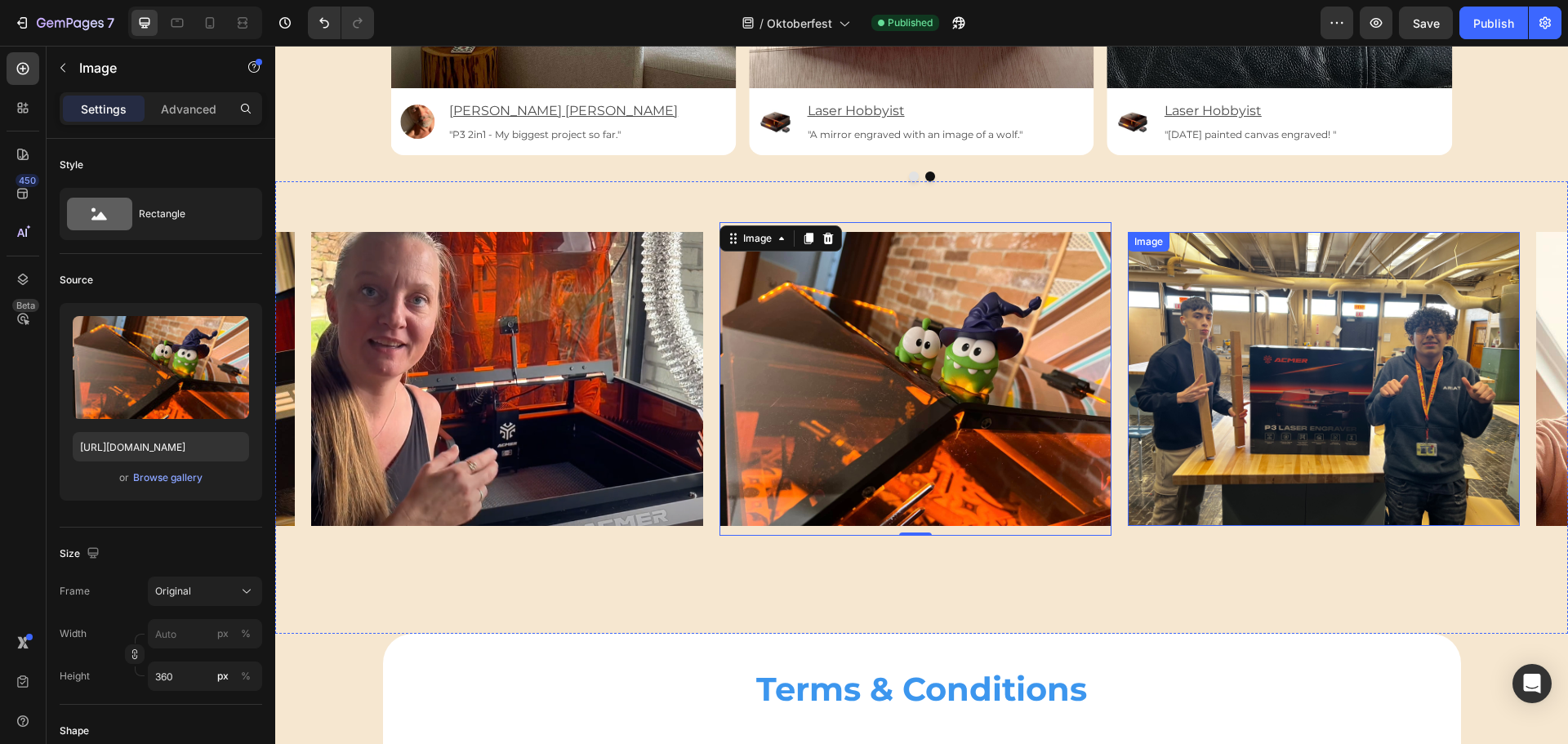
click at [1331, 383] on img at bounding box center [1324, 378] width 392 height 294
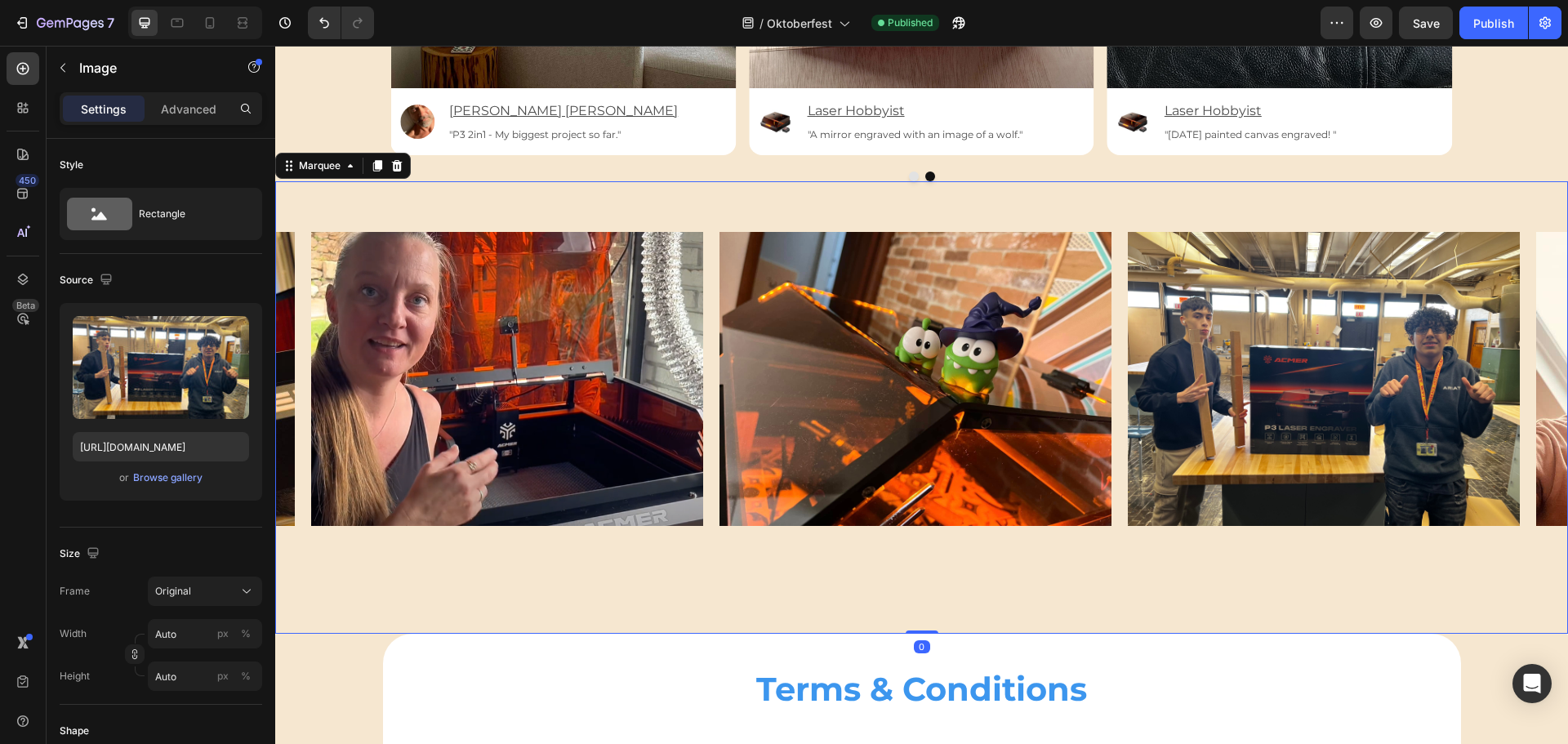
click at [701, 582] on div "Image Image Image Image Image Image Image Image Image Image Image Image Image I…" at bounding box center [921, 407] width 1293 height 452
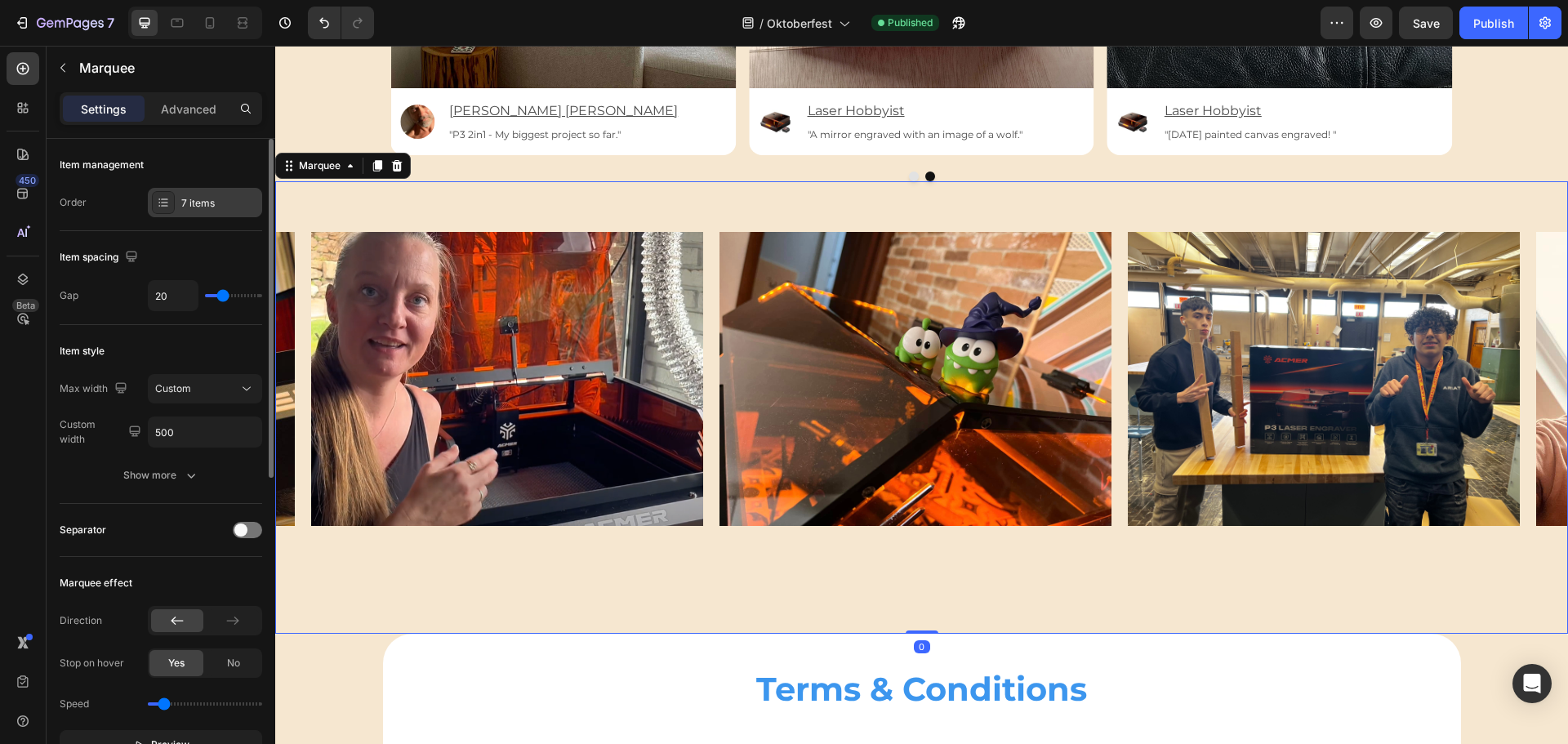
click at [183, 199] on div "7 items" at bounding box center [219, 203] width 77 height 15
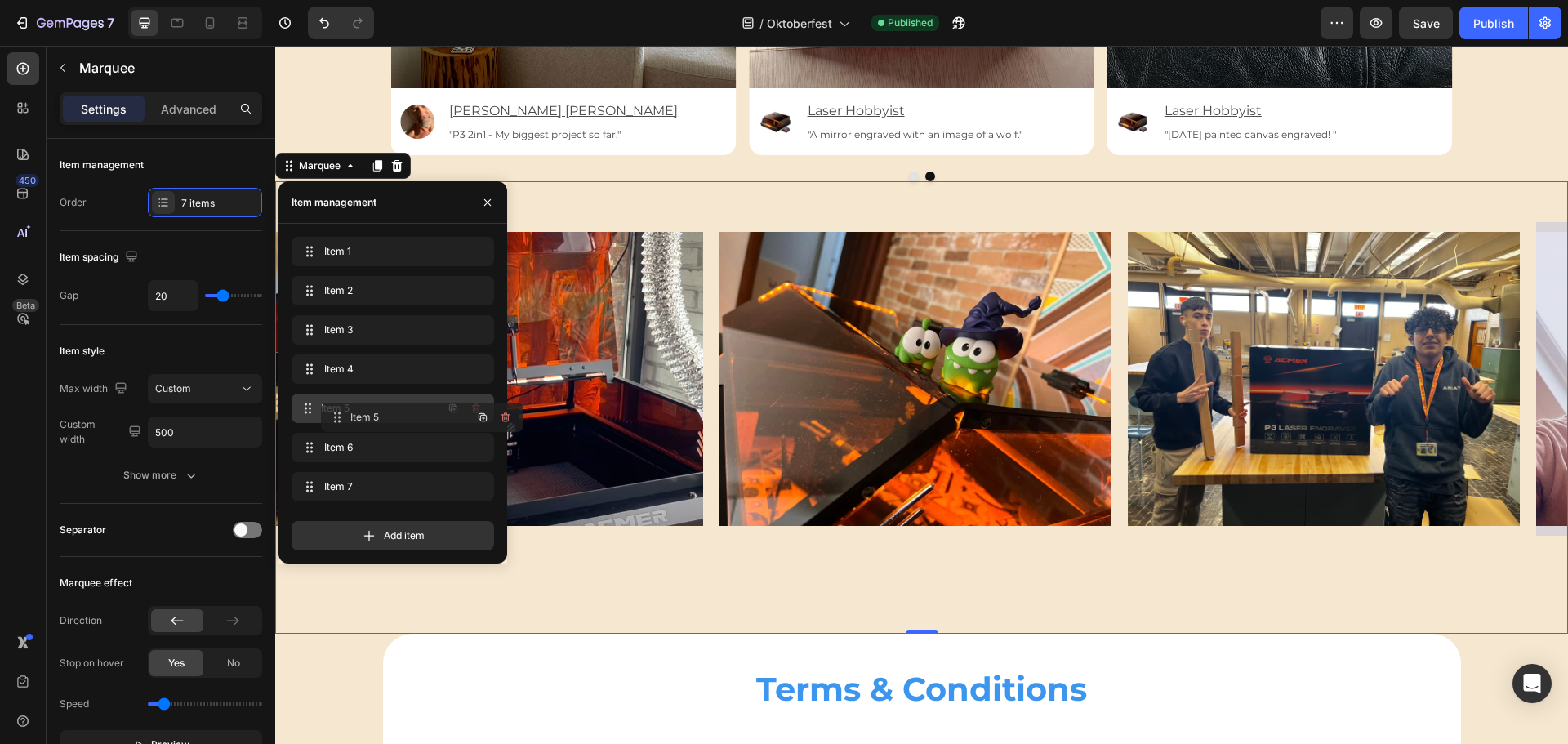
drag, startPoint x: 307, startPoint y: 446, endPoint x: 337, endPoint y: 416, distance: 42.4
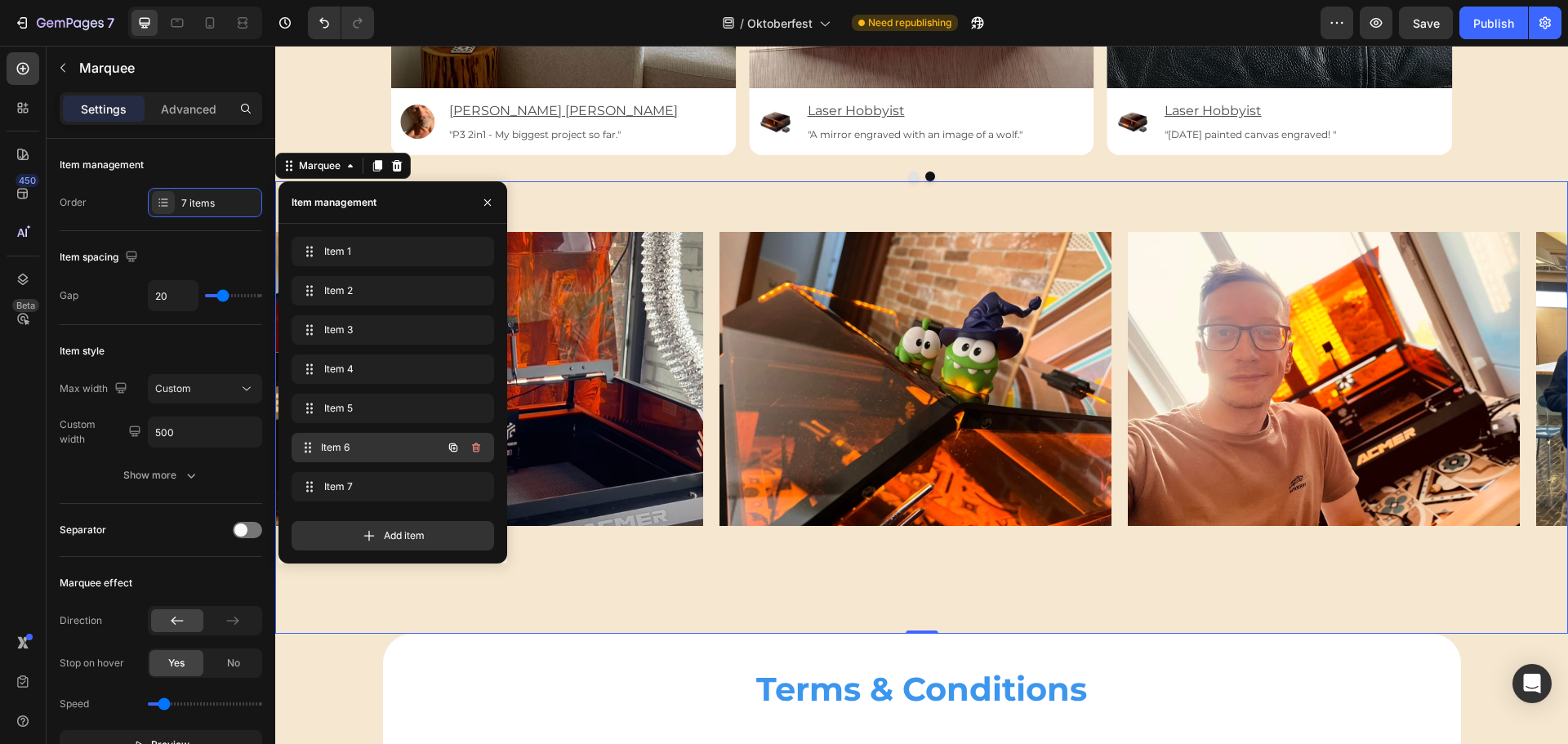
click at [383, 449] on span "Item 6" at bounding box center [381, 448] width 121 height 15
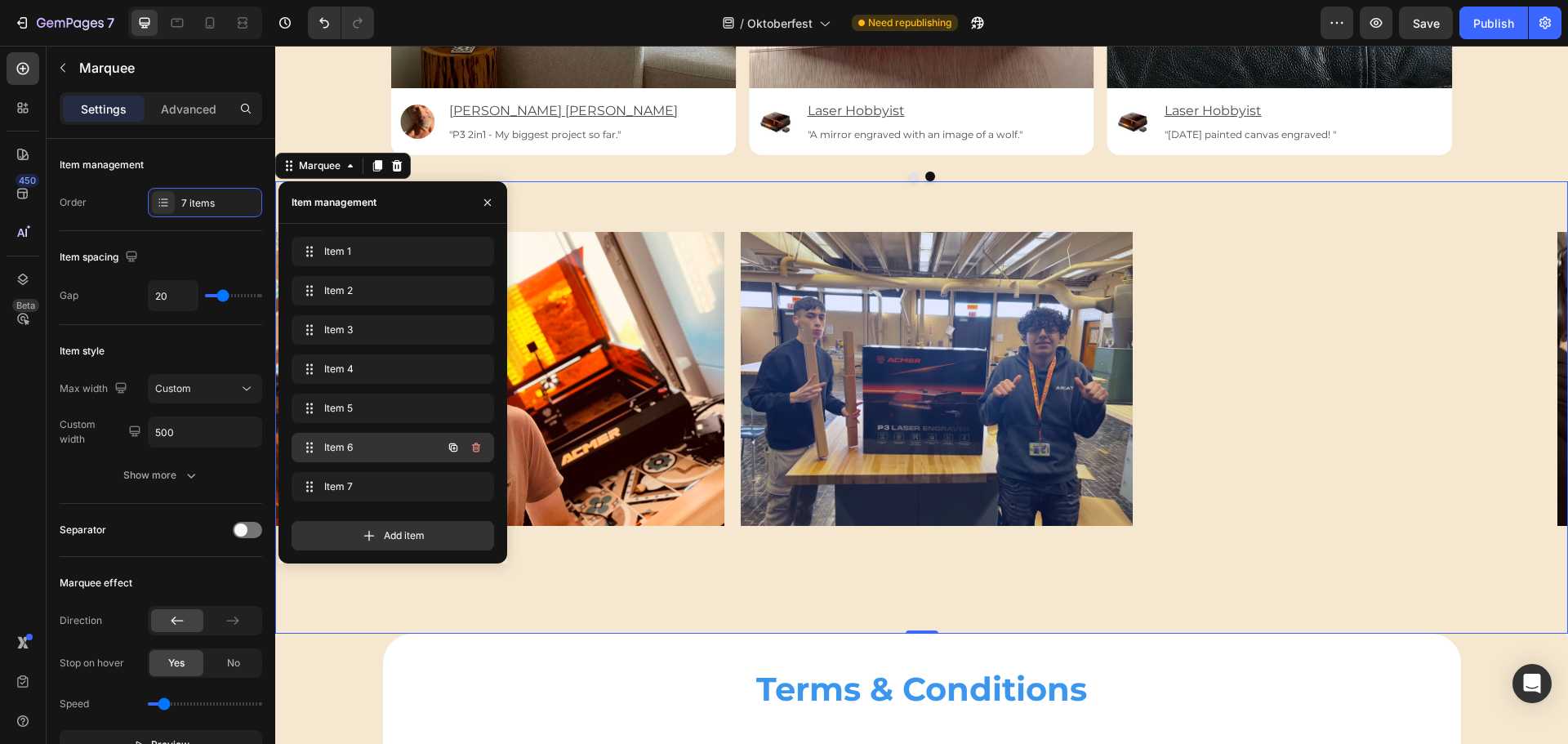
scroll to position [0, 1598]
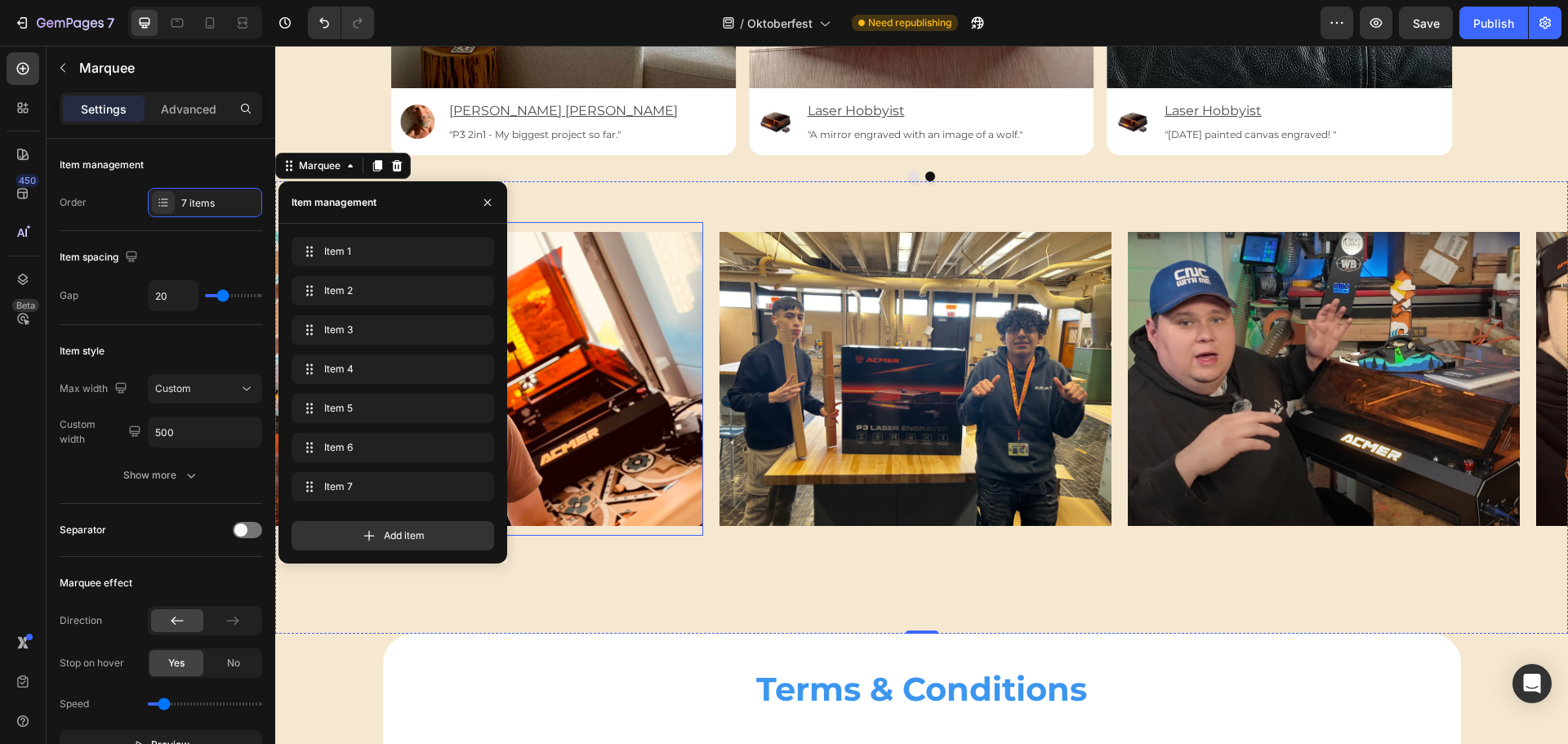
click at [609, 352] on img at bounding box center [507, 378] width 392 height 294
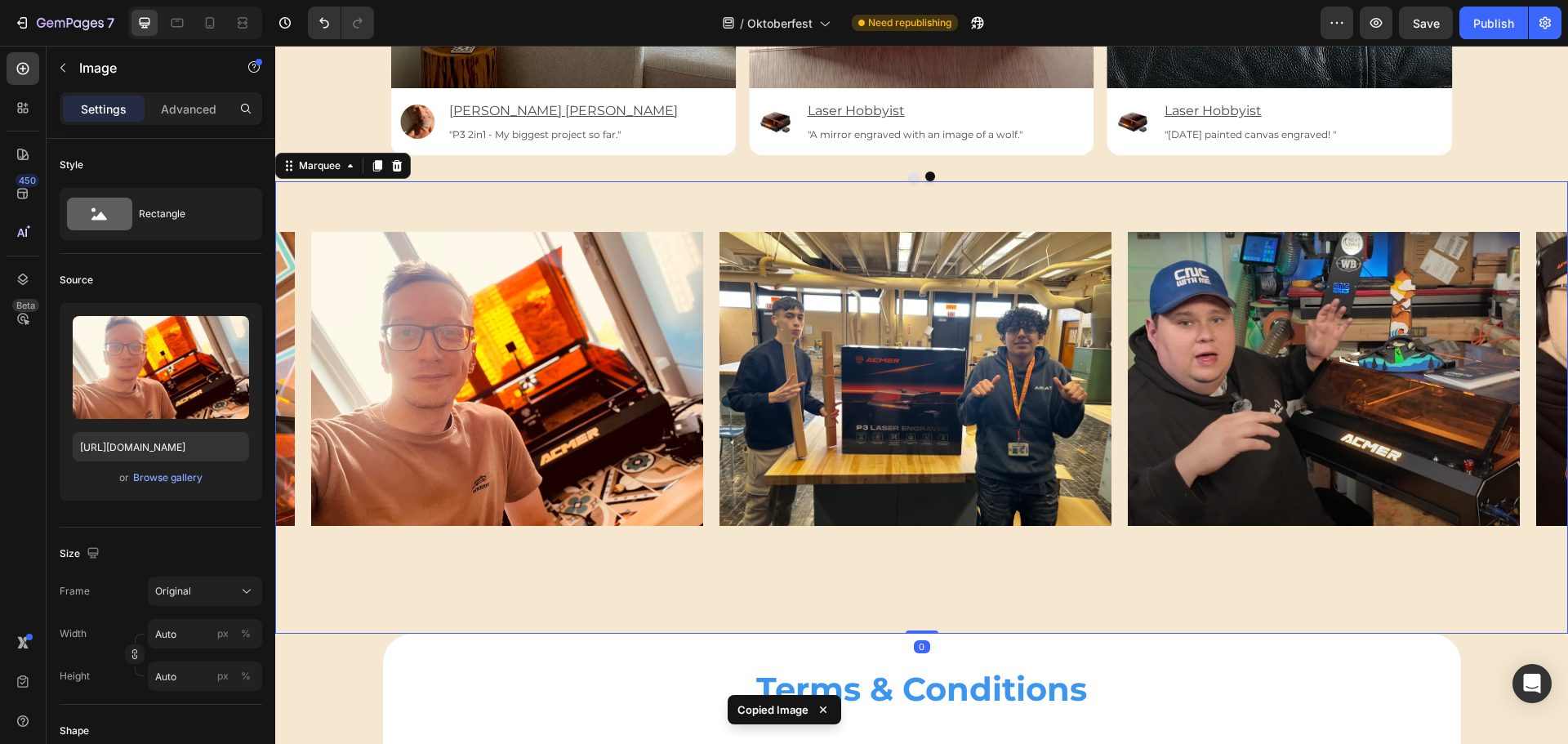
click at [520, 579] on div "Image Image Image Image Image Image Image Image Image Image Image Image Image I…" at bounding box center [921, 407] width 1293 height 452
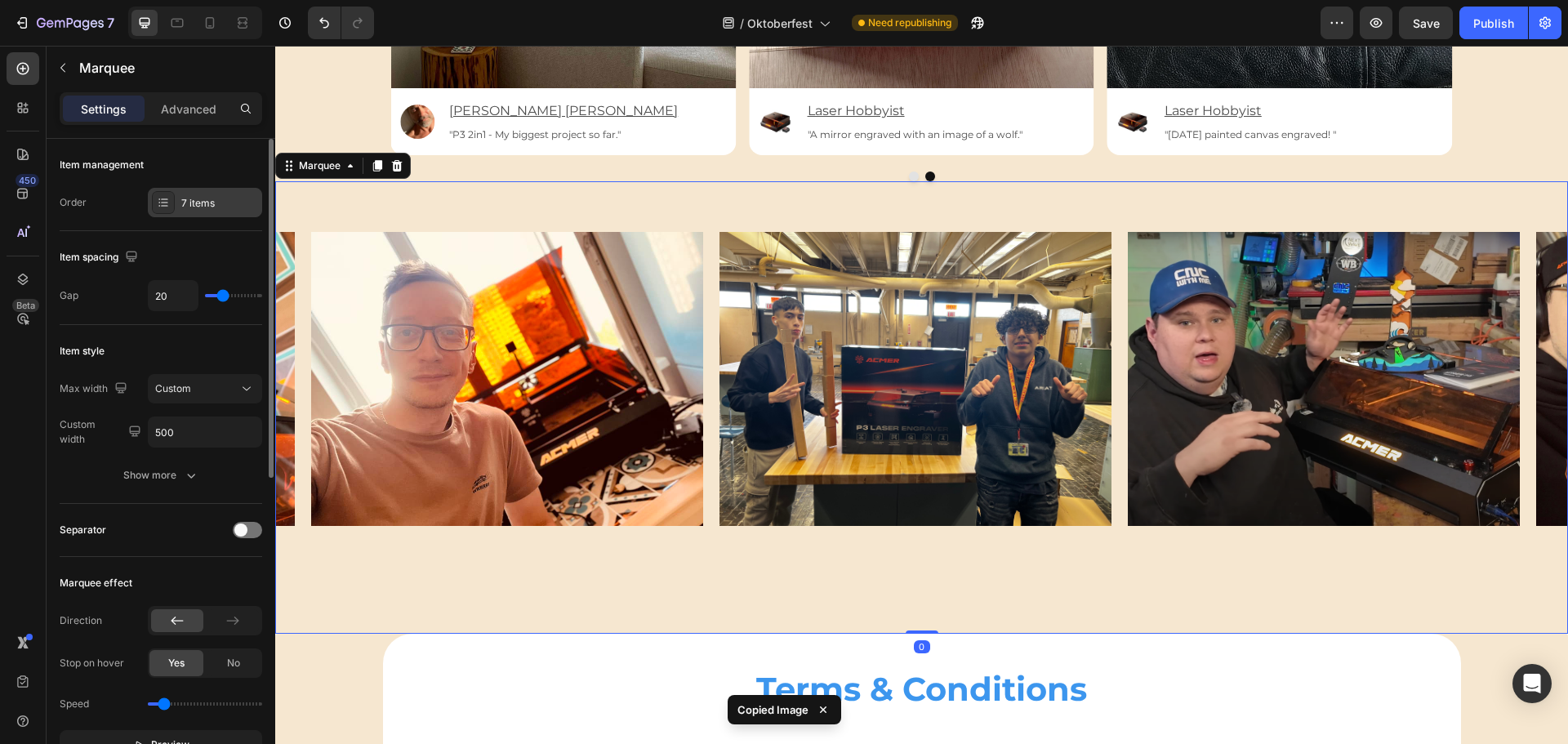
click at [201, 199] on div "7 items" at bounding box center [219, 203] width 77 height 15
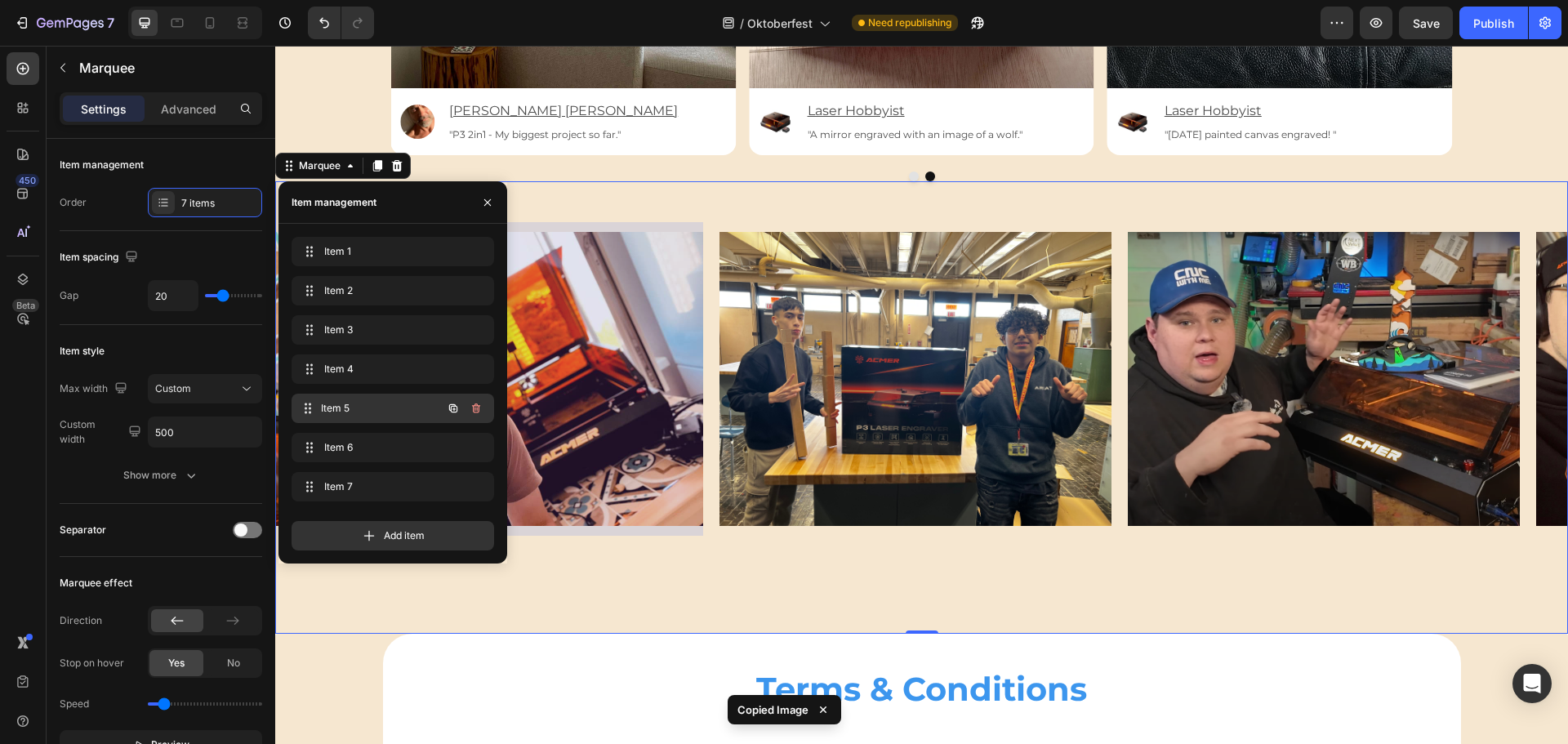
click at [358, 403] on span "Item 5" at bounding box center [381, 408] width 121 height 15
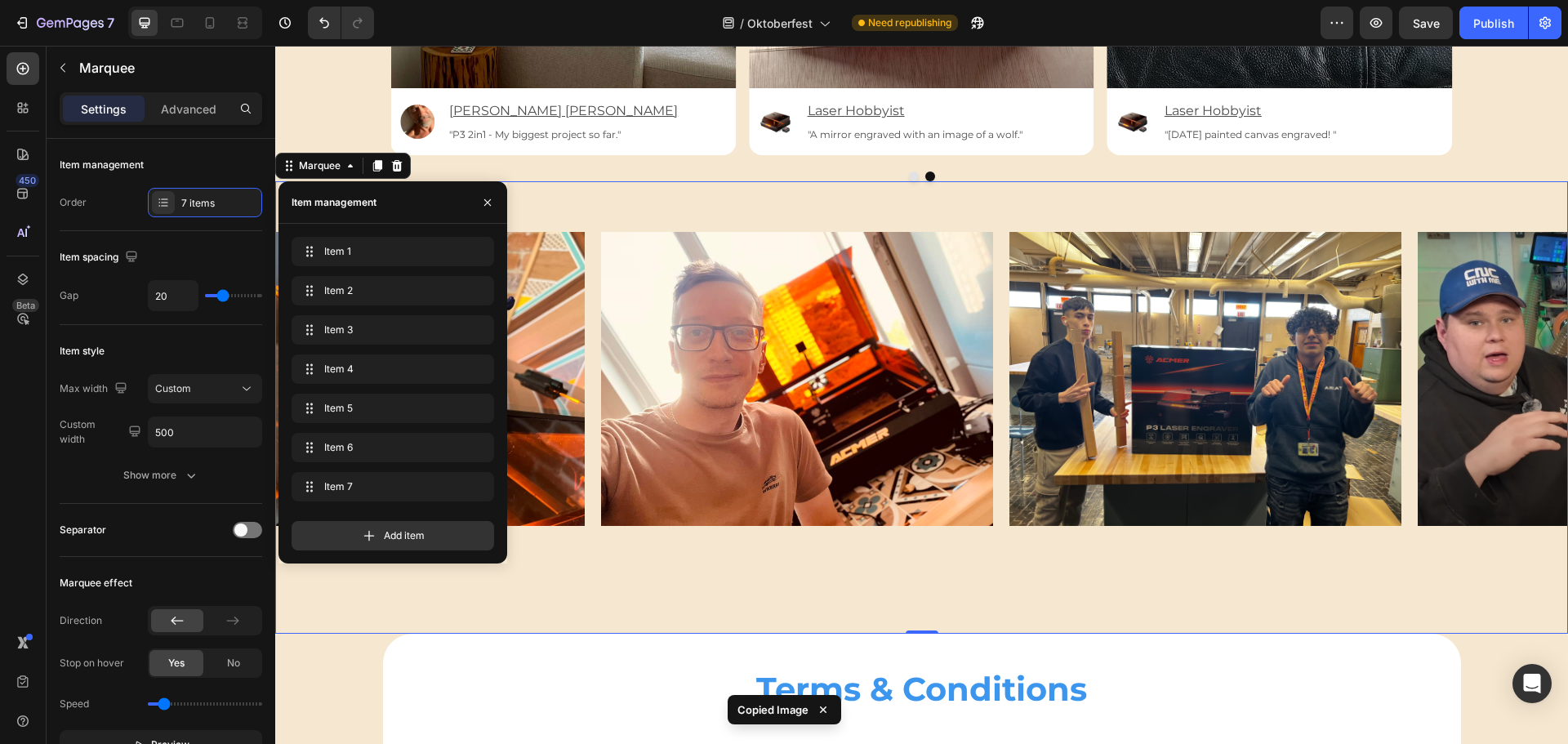
scroll to position [0, 1190]
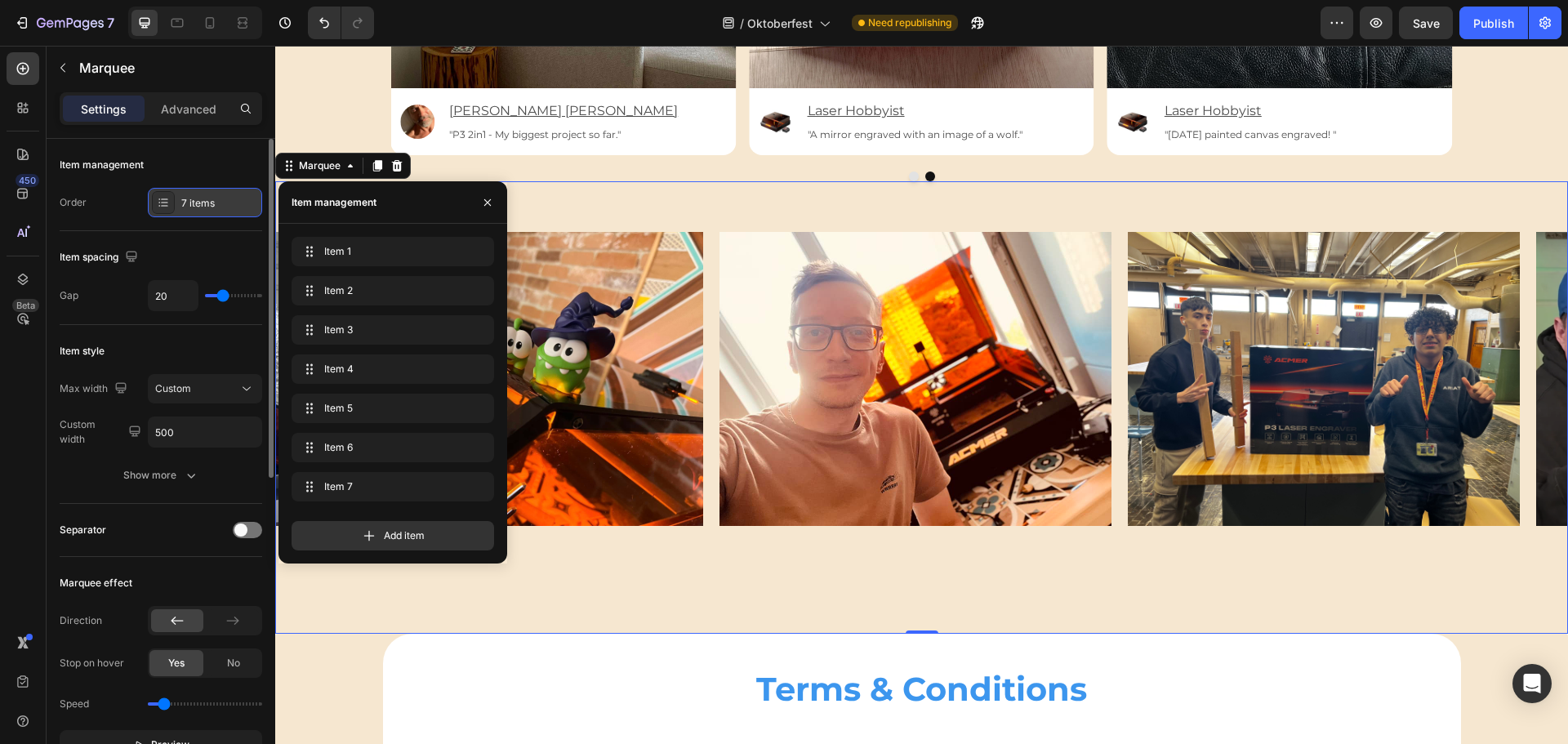
click at [213, 207] on div "7 items" at bounding box center [219, 203] width 77 height 15
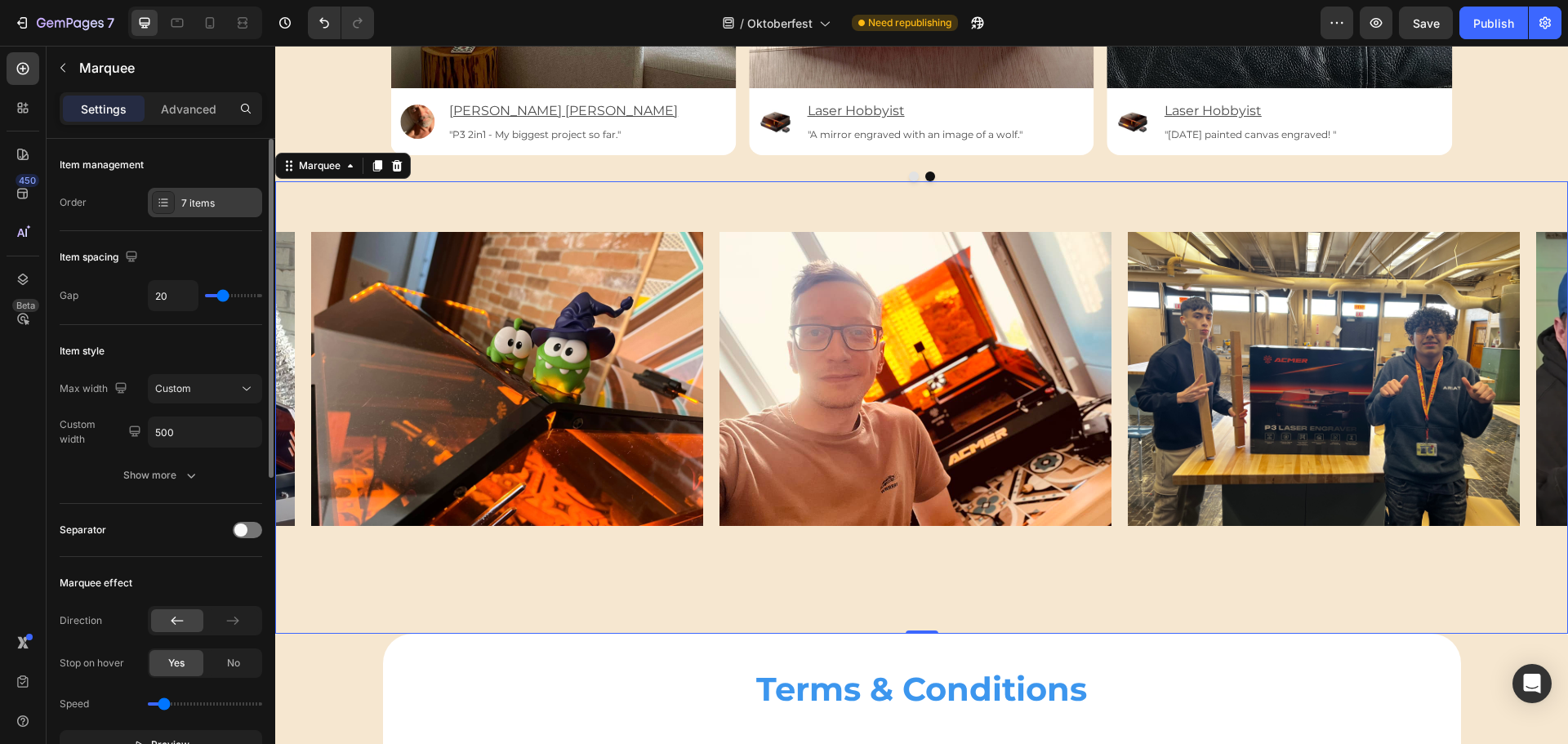
click at [213, 207] on div "7 items" at bounding box center [219, 203] width 77 height 15
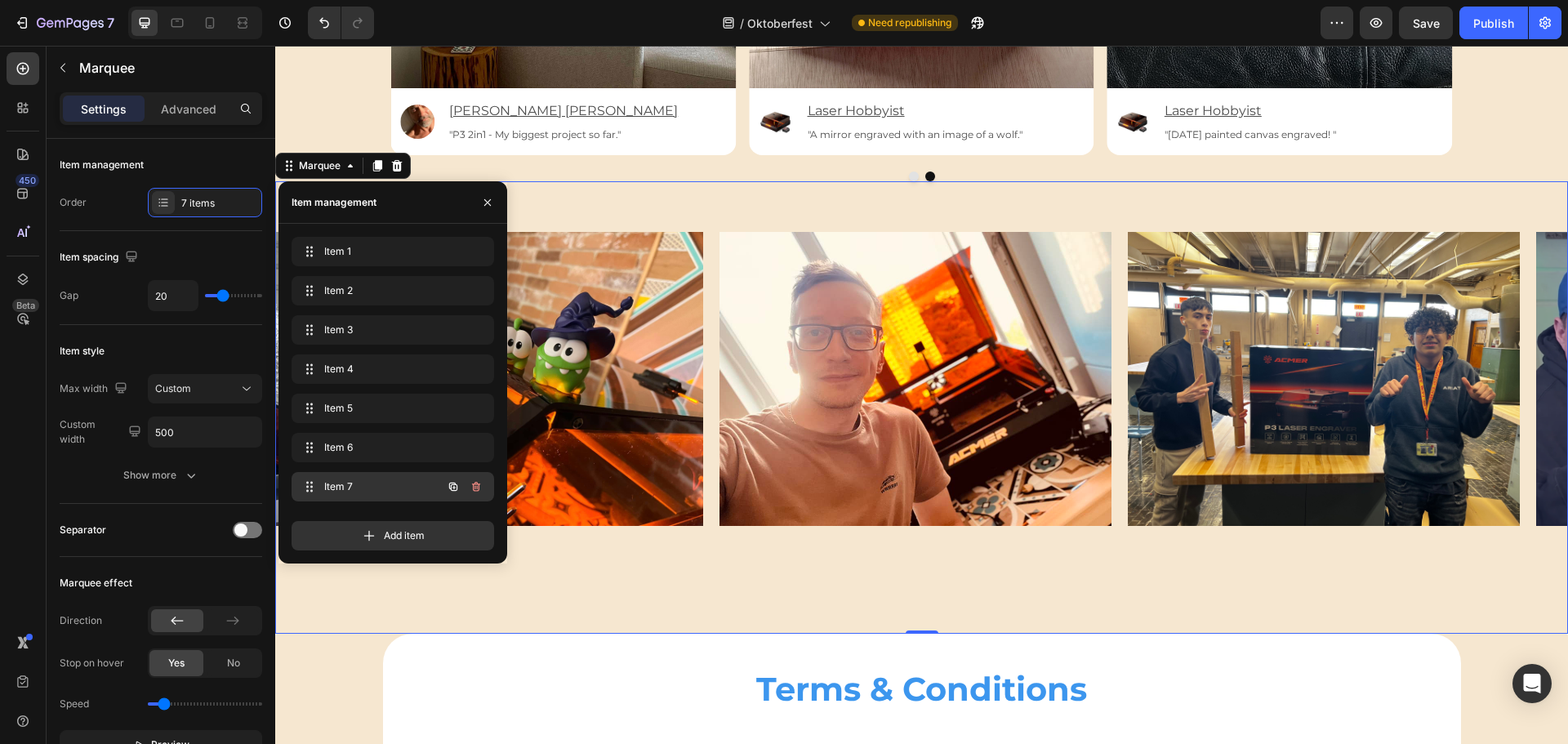
click at [375, 493] on span "Item 7" at bounding box center [371, 487] width 93 height 15
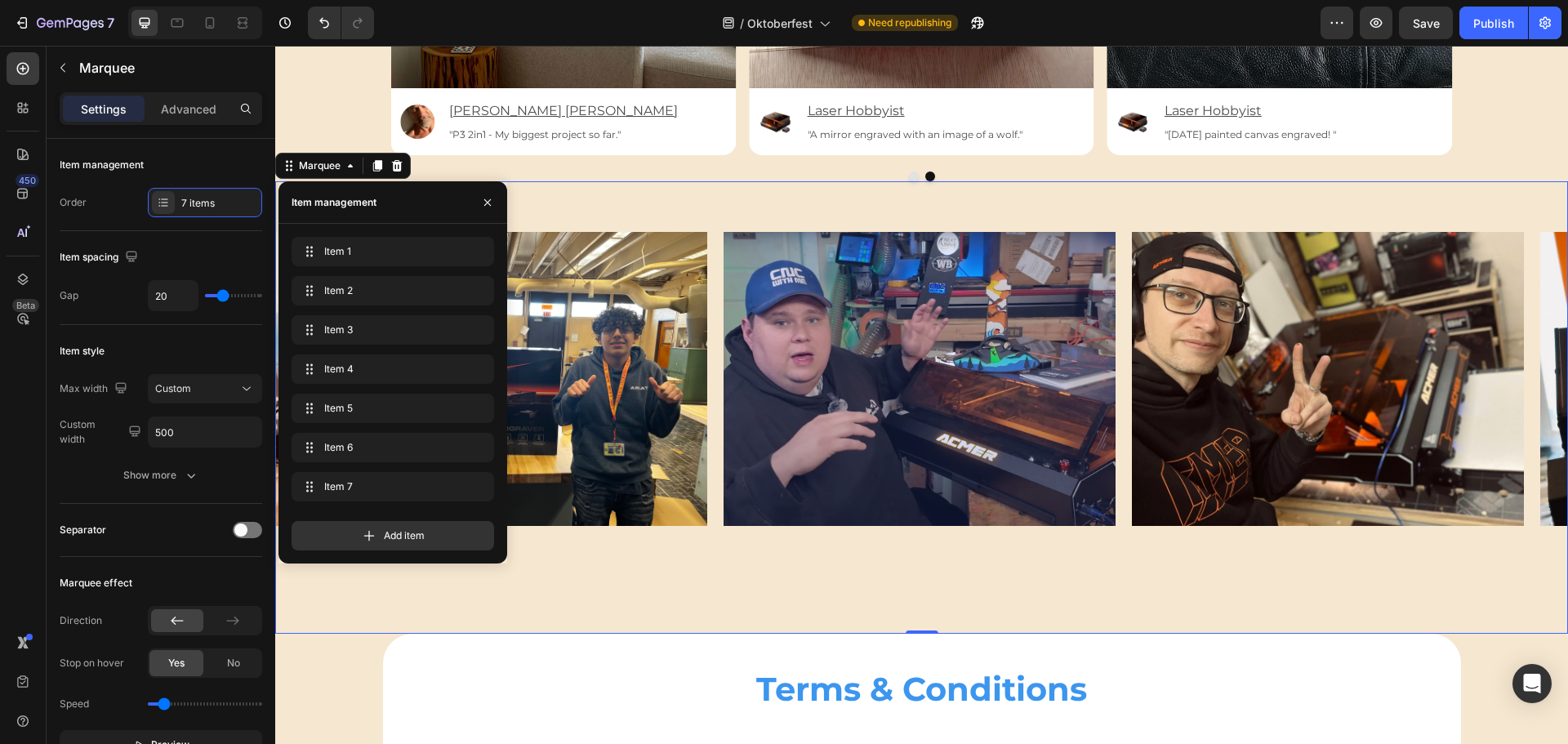
scroll to position [0, 2007]
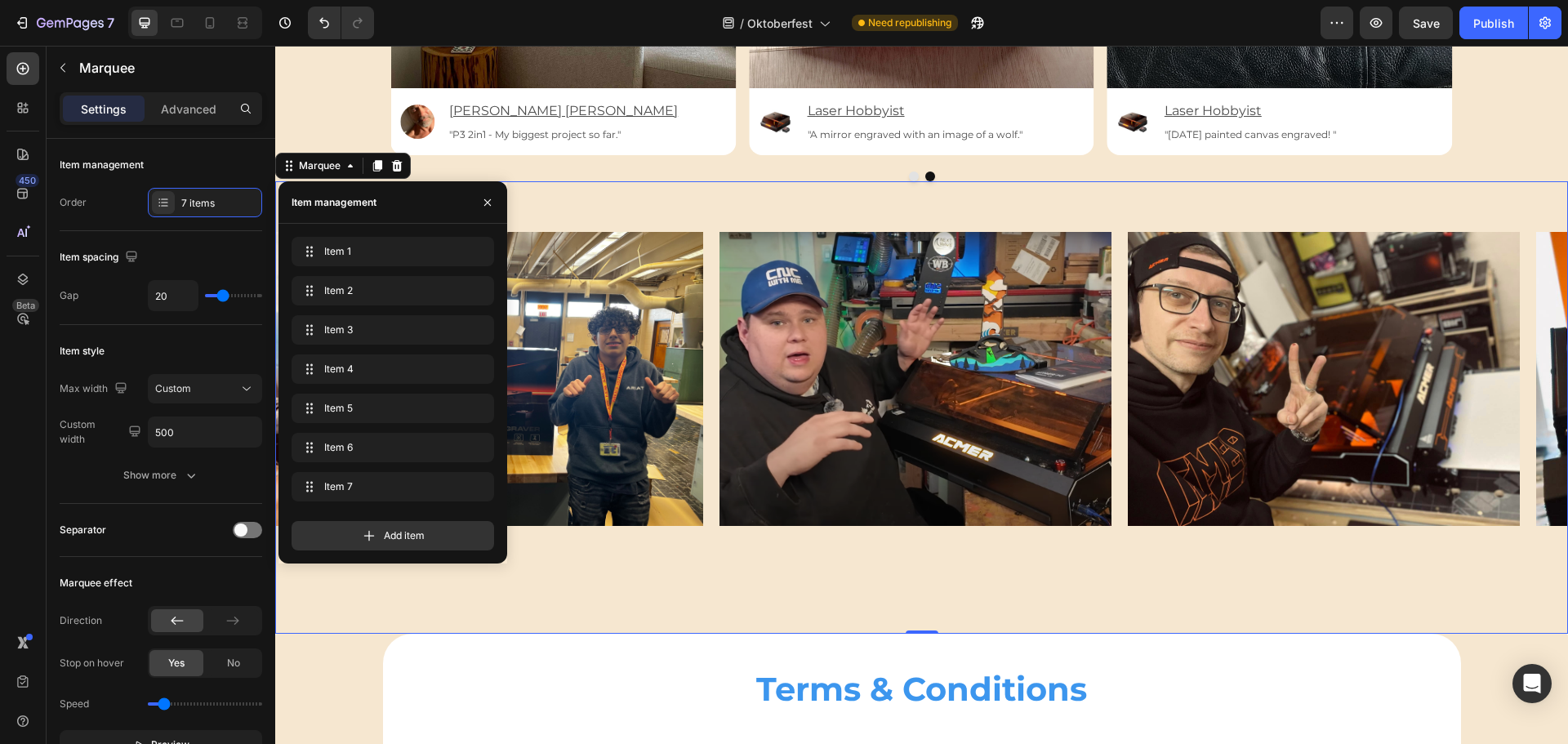
click at [902, 580] on div "Image Image Image Image Image Image Image Image Image Image Image Image Image I…" at bounding box center [921, 407] width 1293 height 452
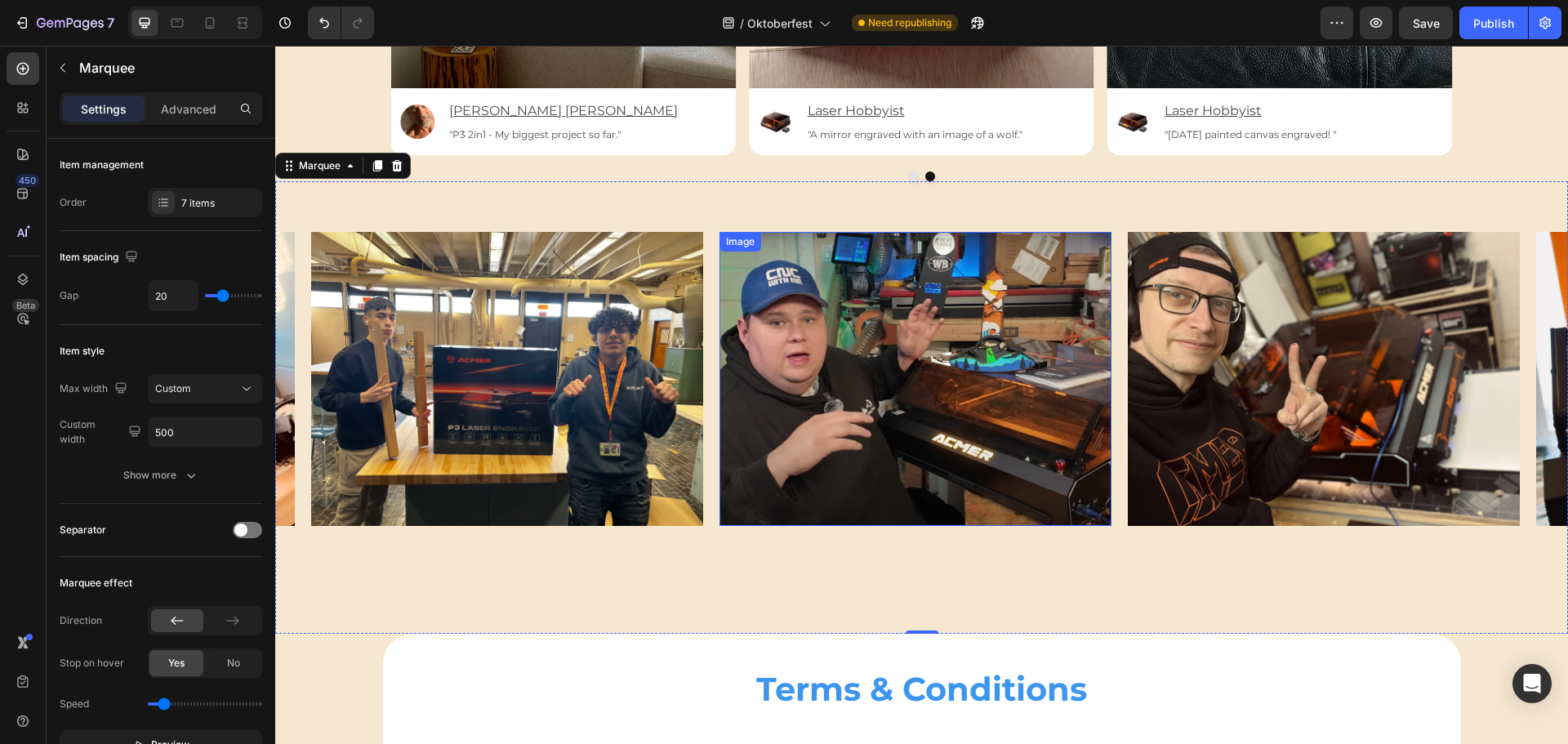
click at [890, 390] on img at bounding box center [915, 378] width 392 height 294
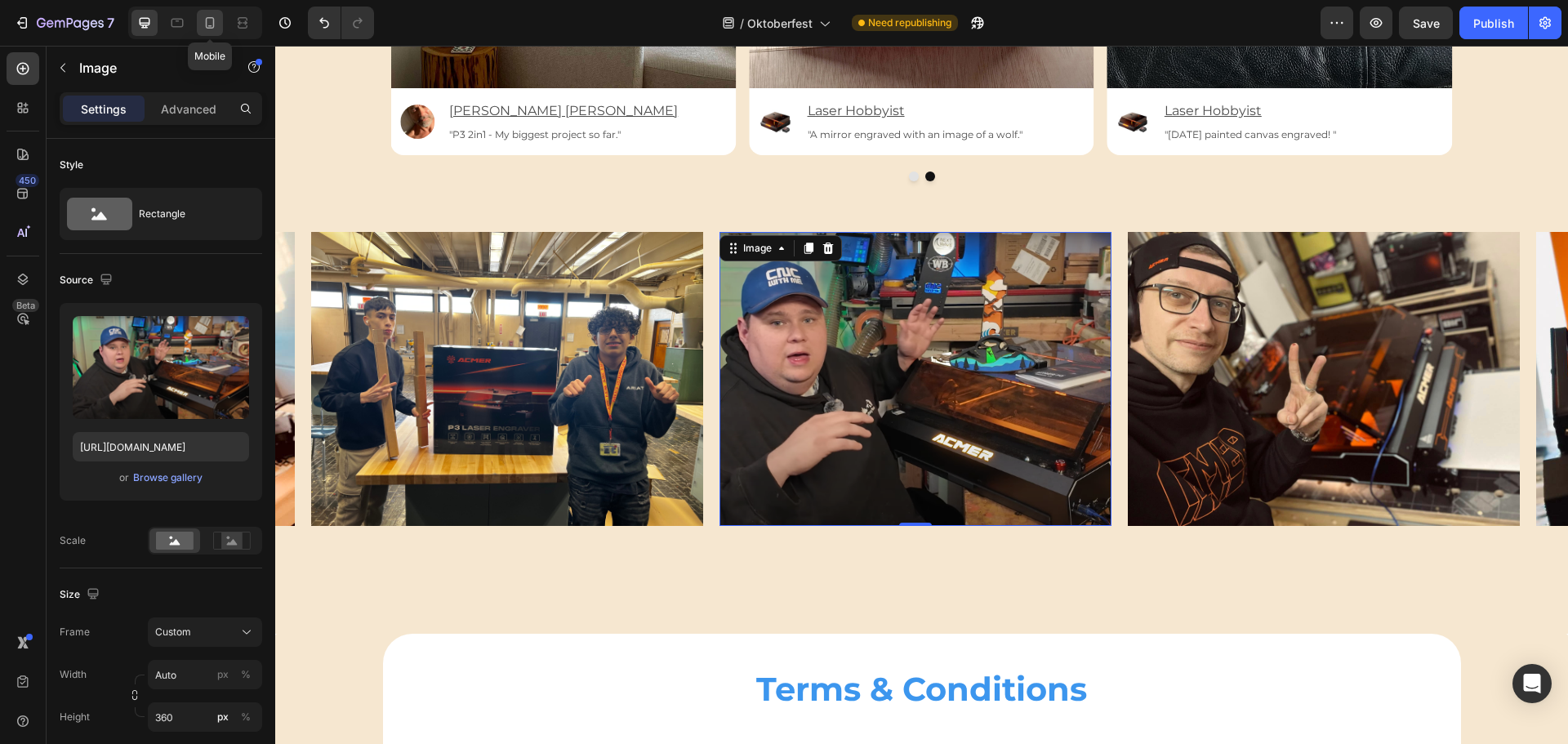
click at [218, 15] on icon at bounding box center [209, 23] width 16 height 16
type input "200"
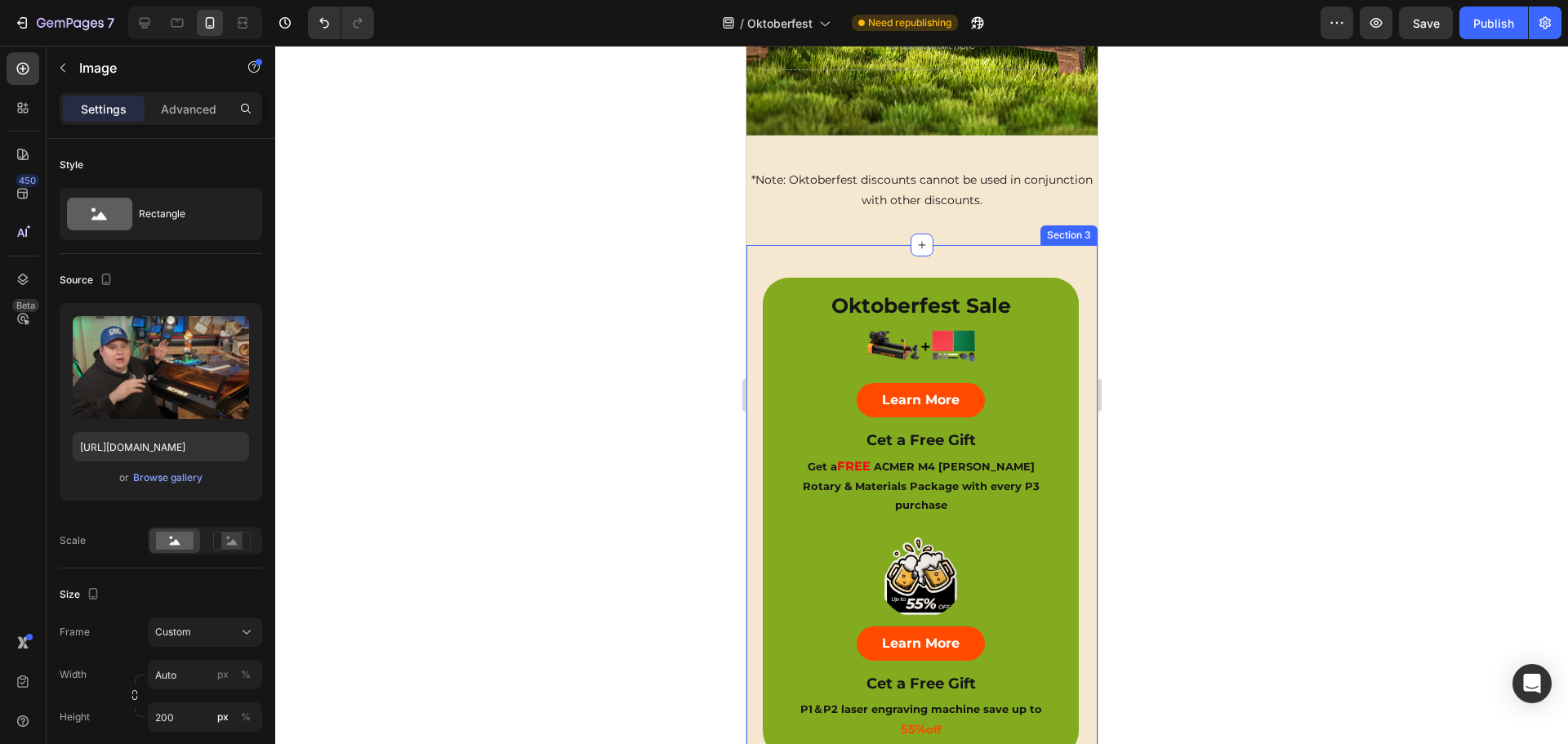
scroll to position [441, 0]
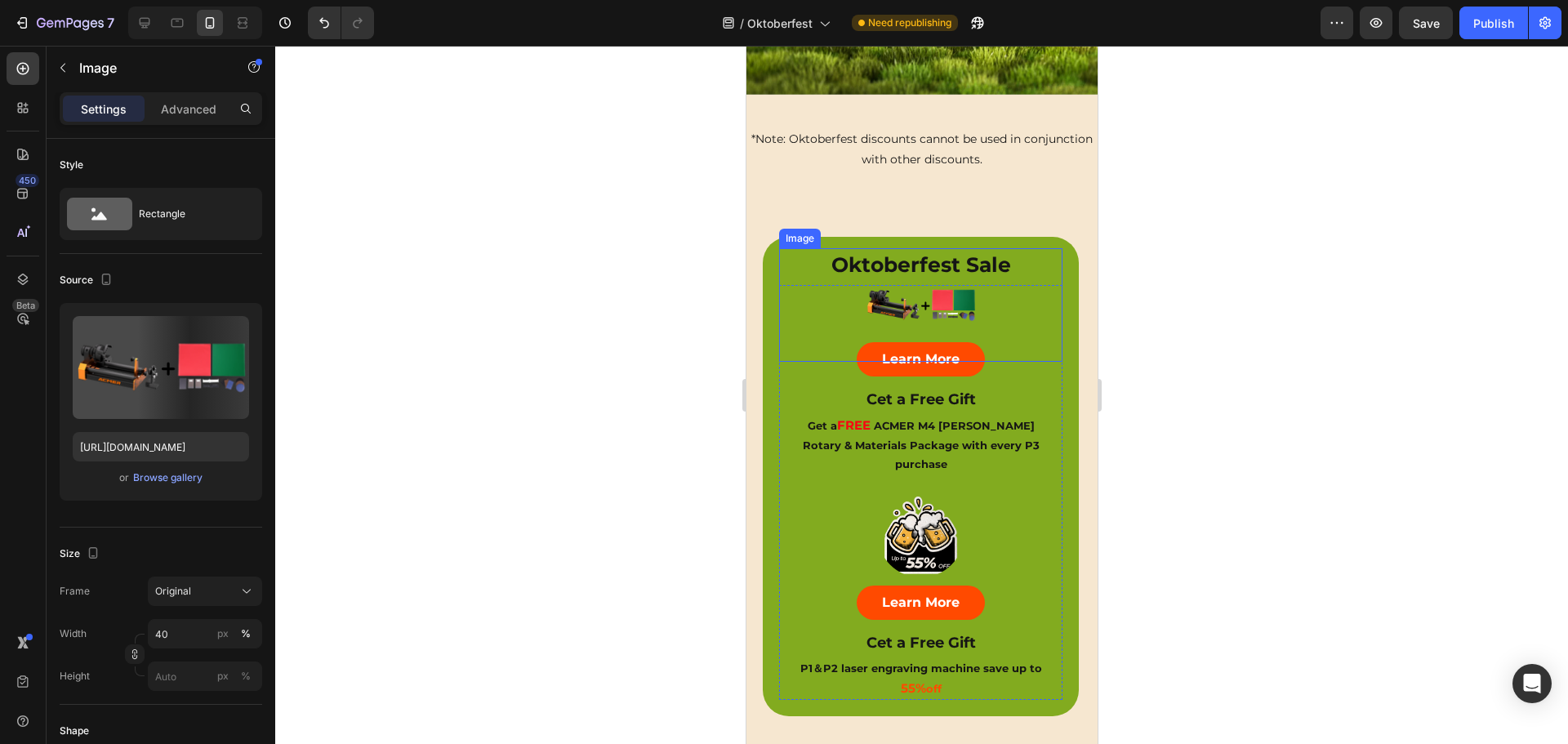
click at [907, 286] on img at bounding box center [920, 305] width 113 height 113
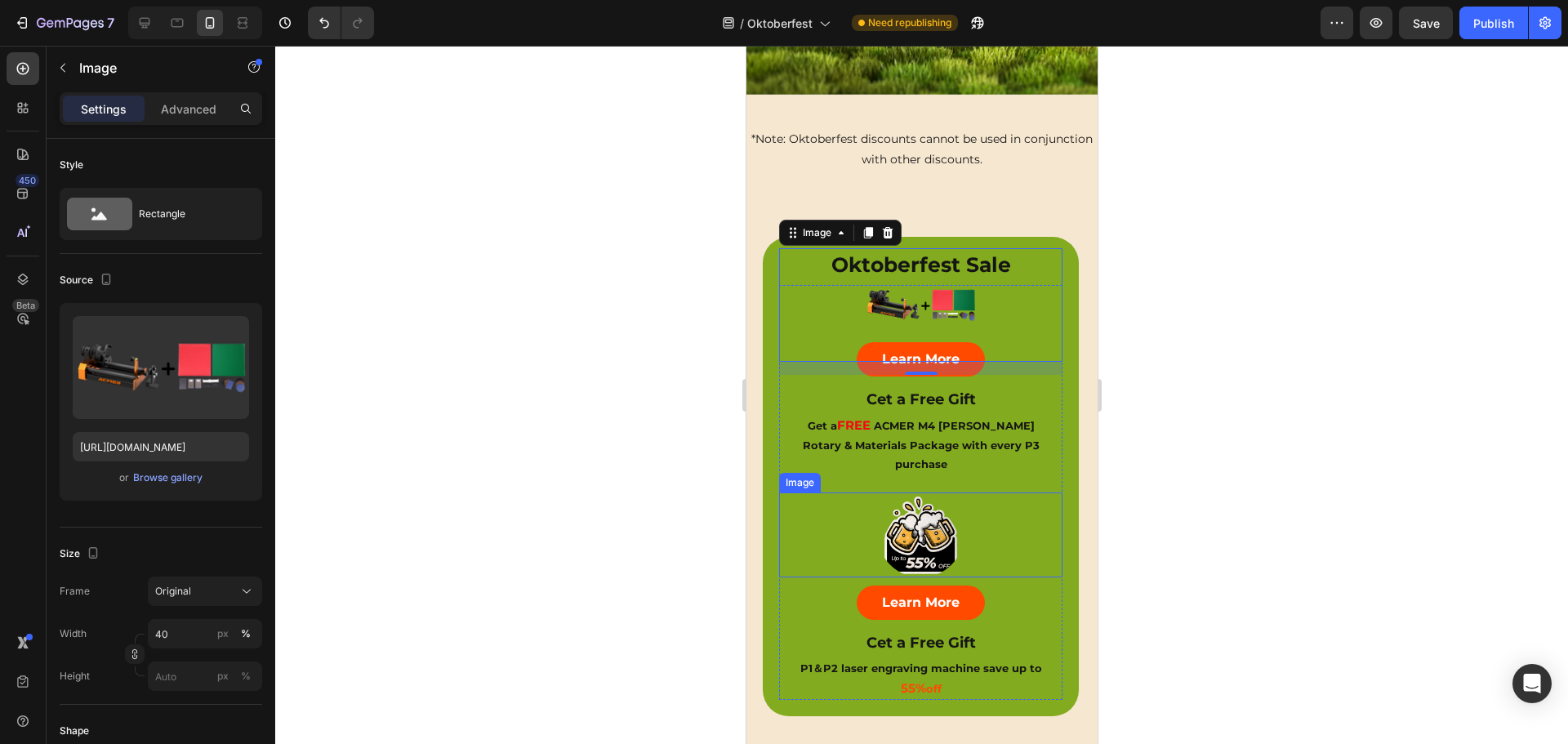
click at [992, 493] on div at bounding box center [920, 535] width 284 height 85
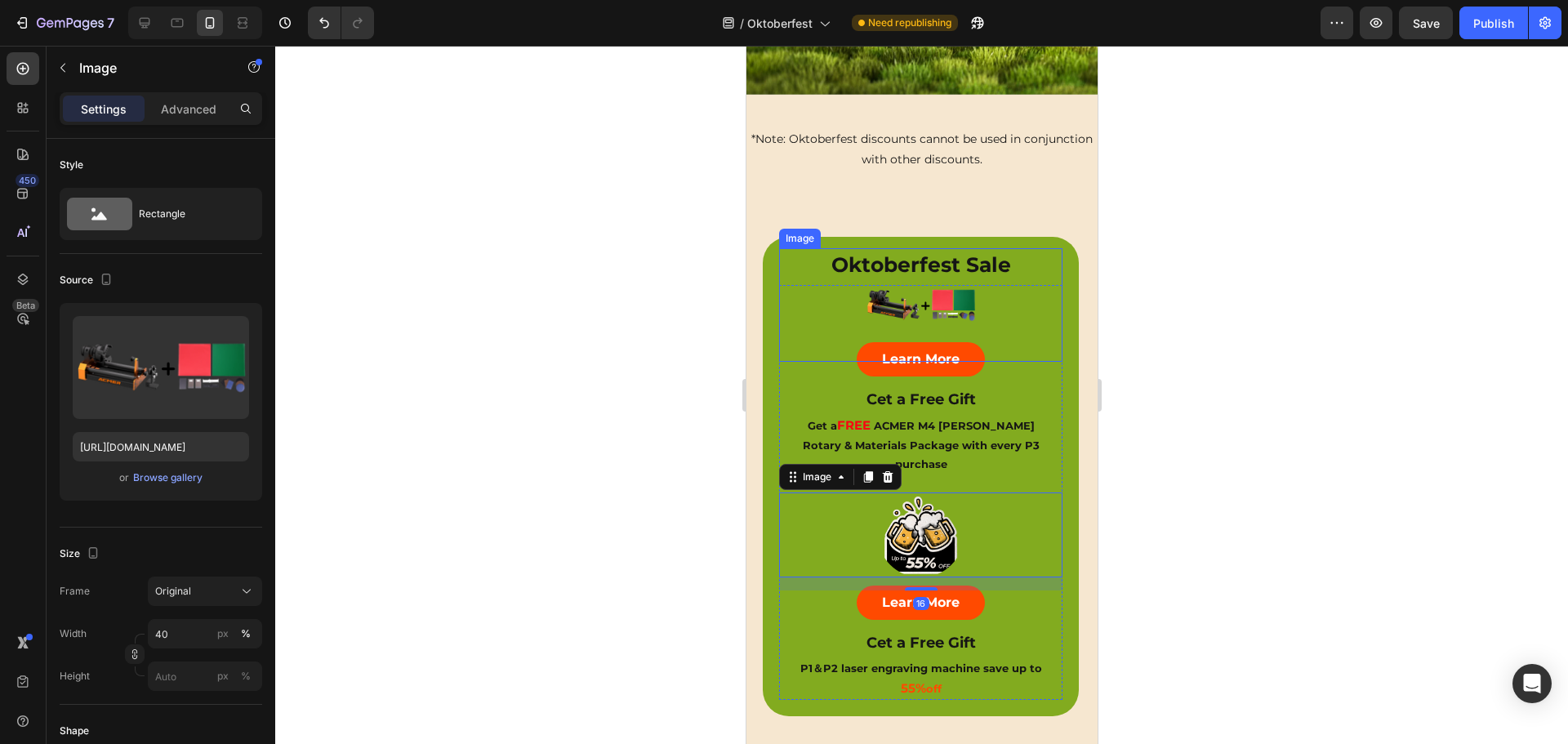
click at [935, 284] on img at bounding box center [920, 305] width 113 height 113
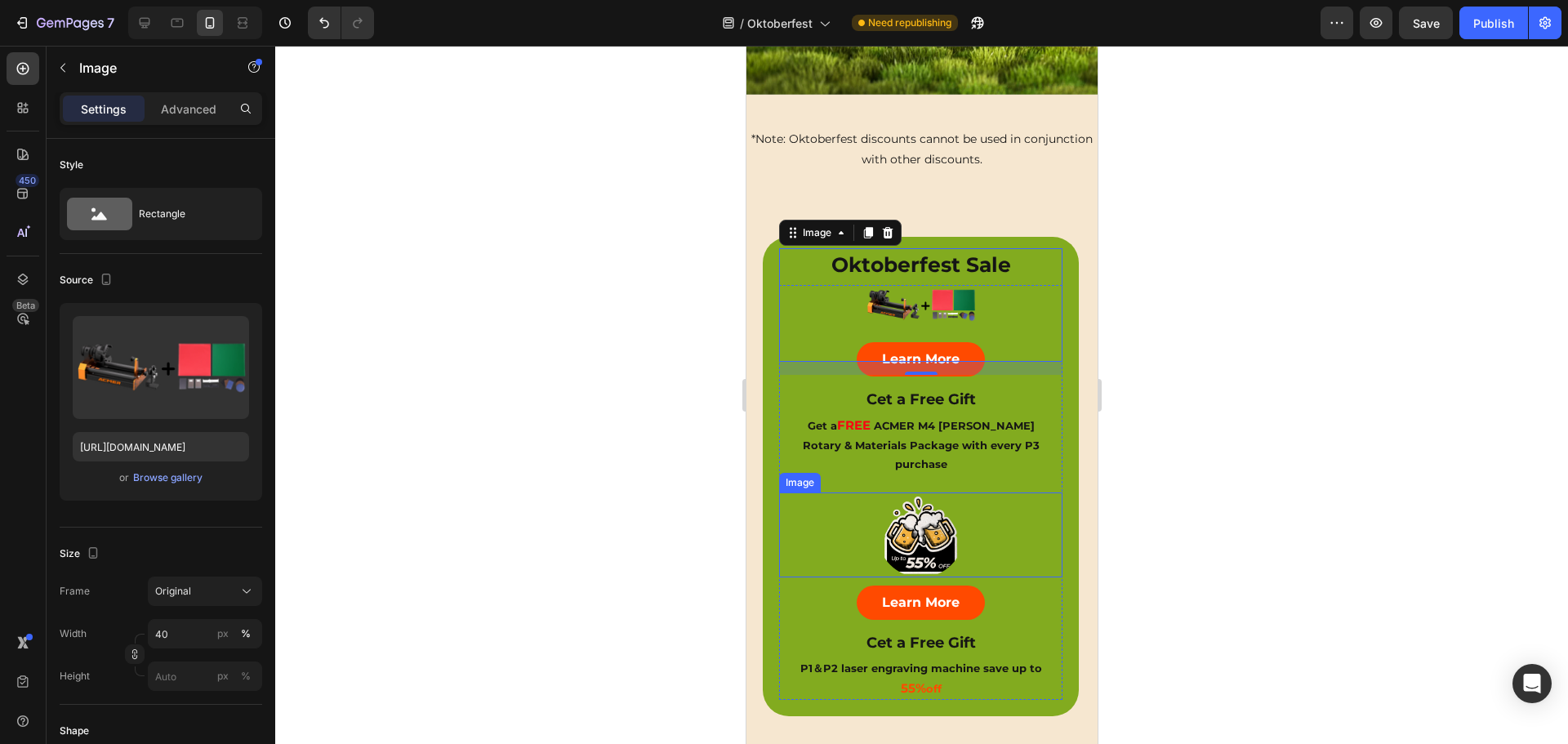
click at [908, 495] on img at bounding box center [920, 535] width 85 height 85
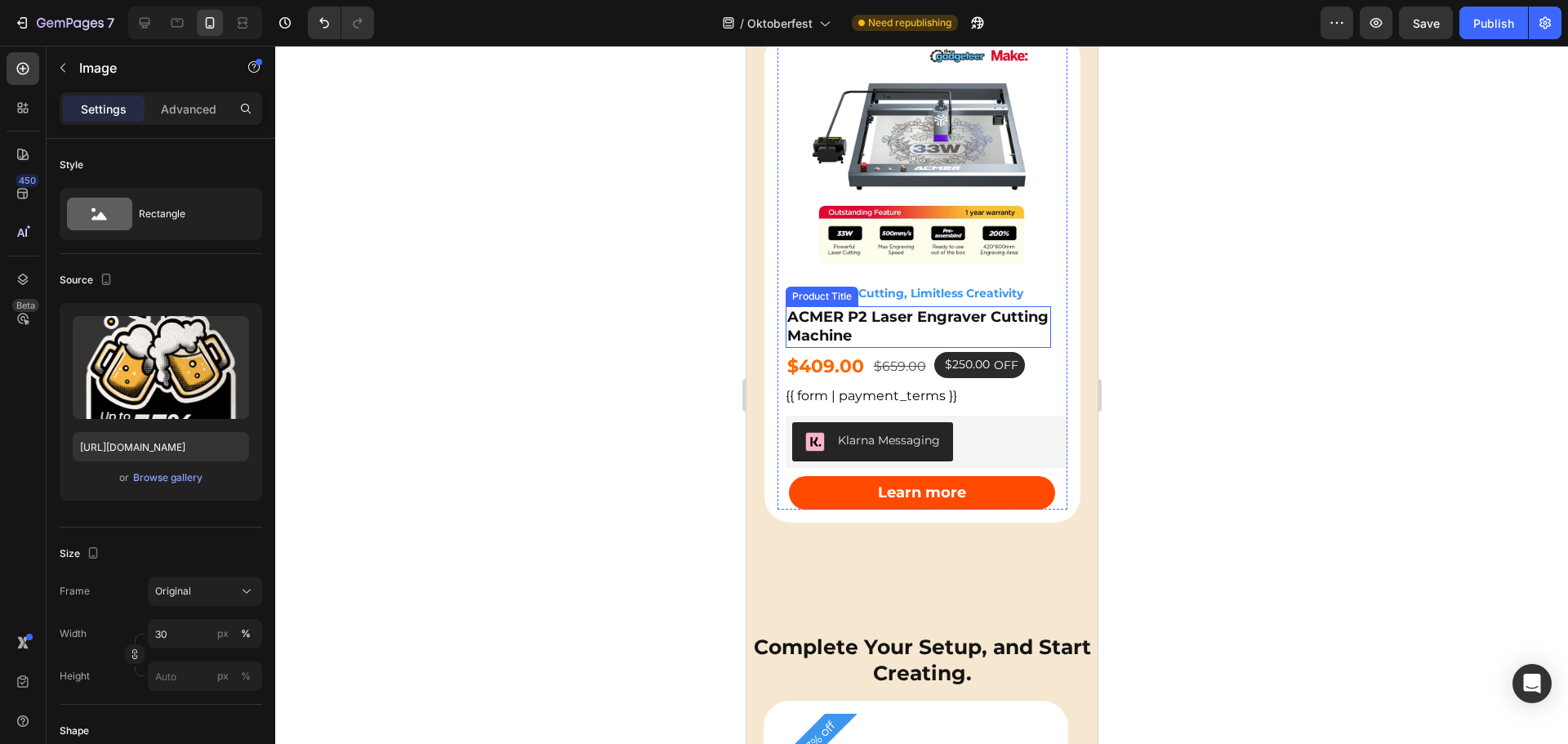
scroll to position [1878, 0]
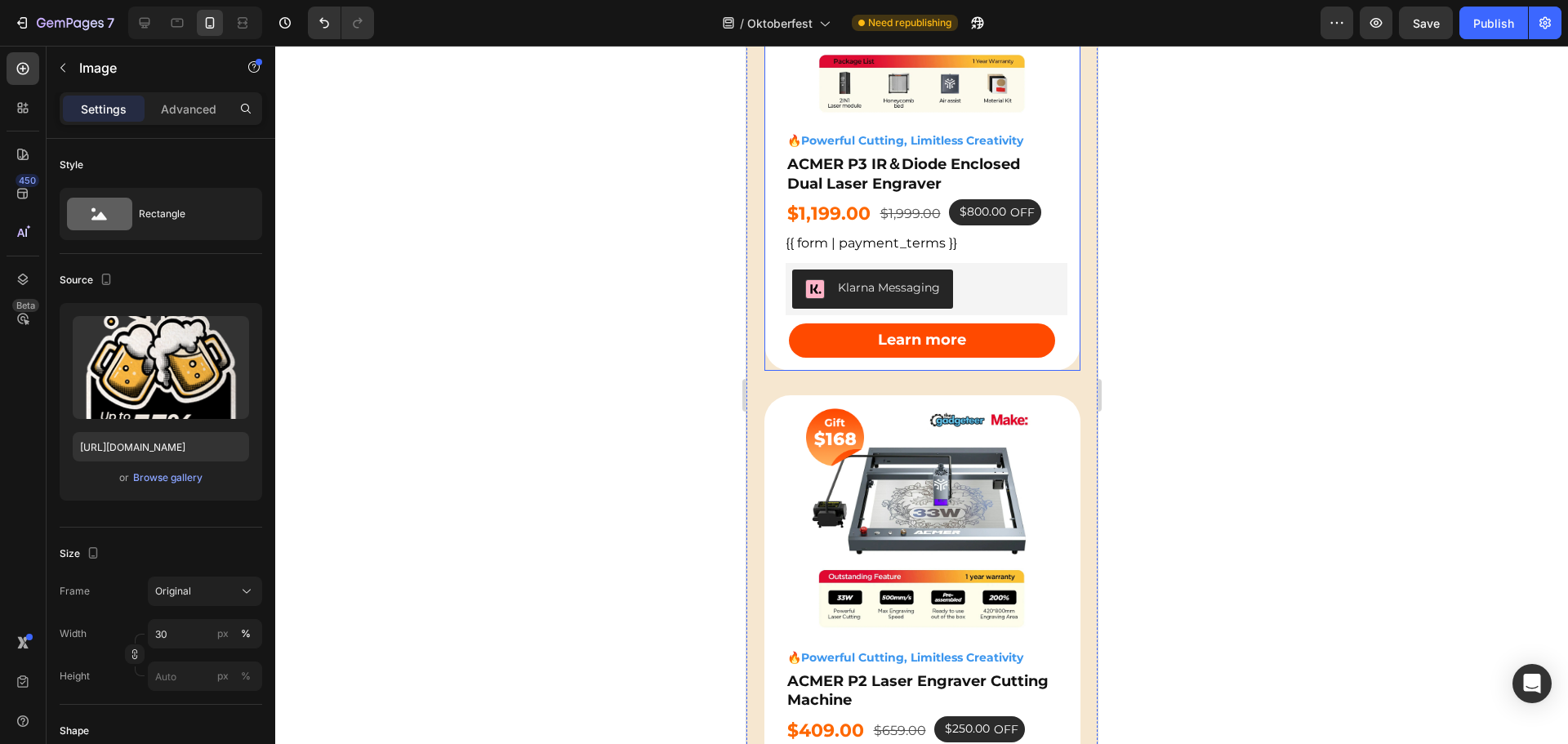
click at [1058, 303] on div "🔥powerful cutting, limitless creativity Heading ACMER P3 IR＆Diode Enclosed Dual…" at bounding box center [922, 124] width 316 height 492
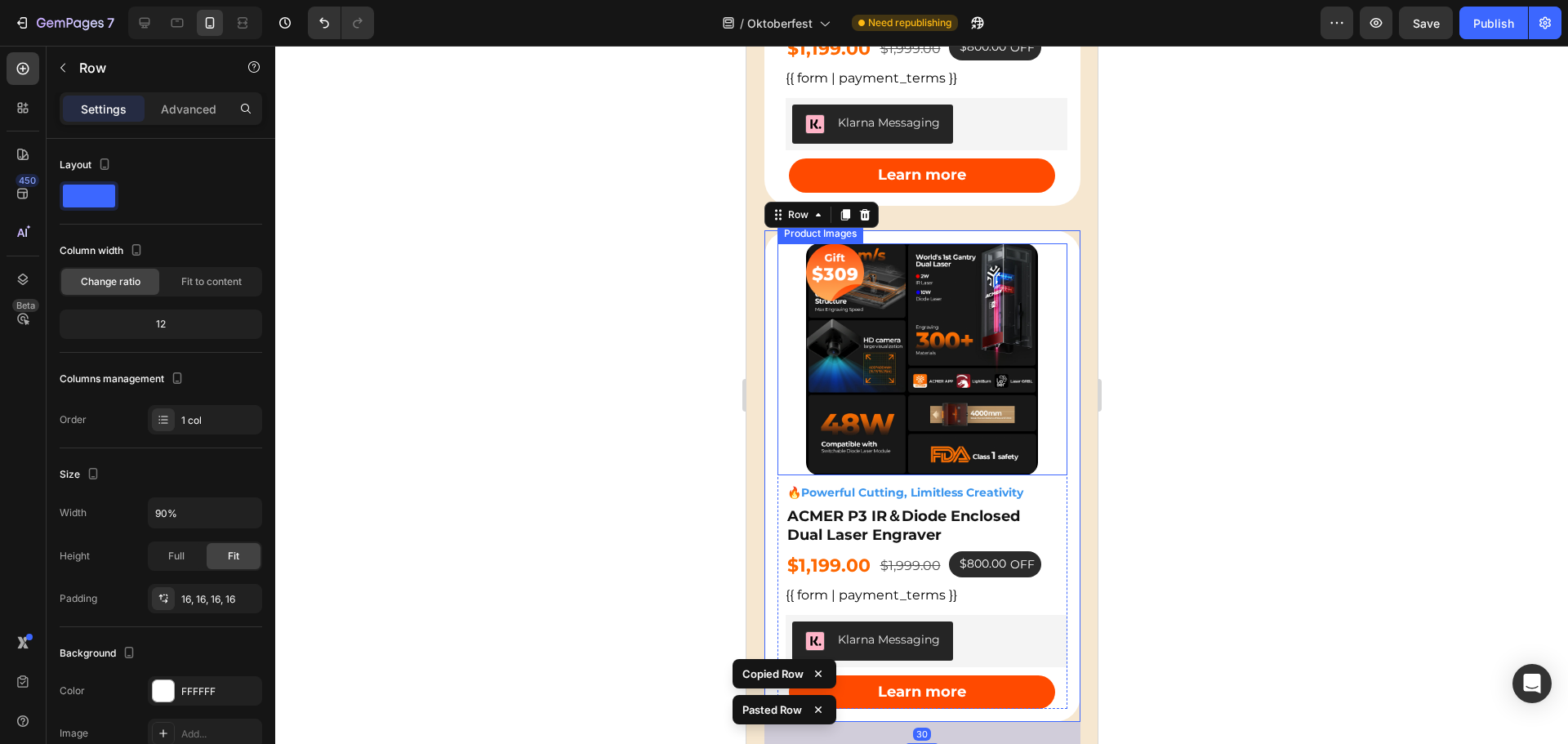
scroll to position [2041, 0]
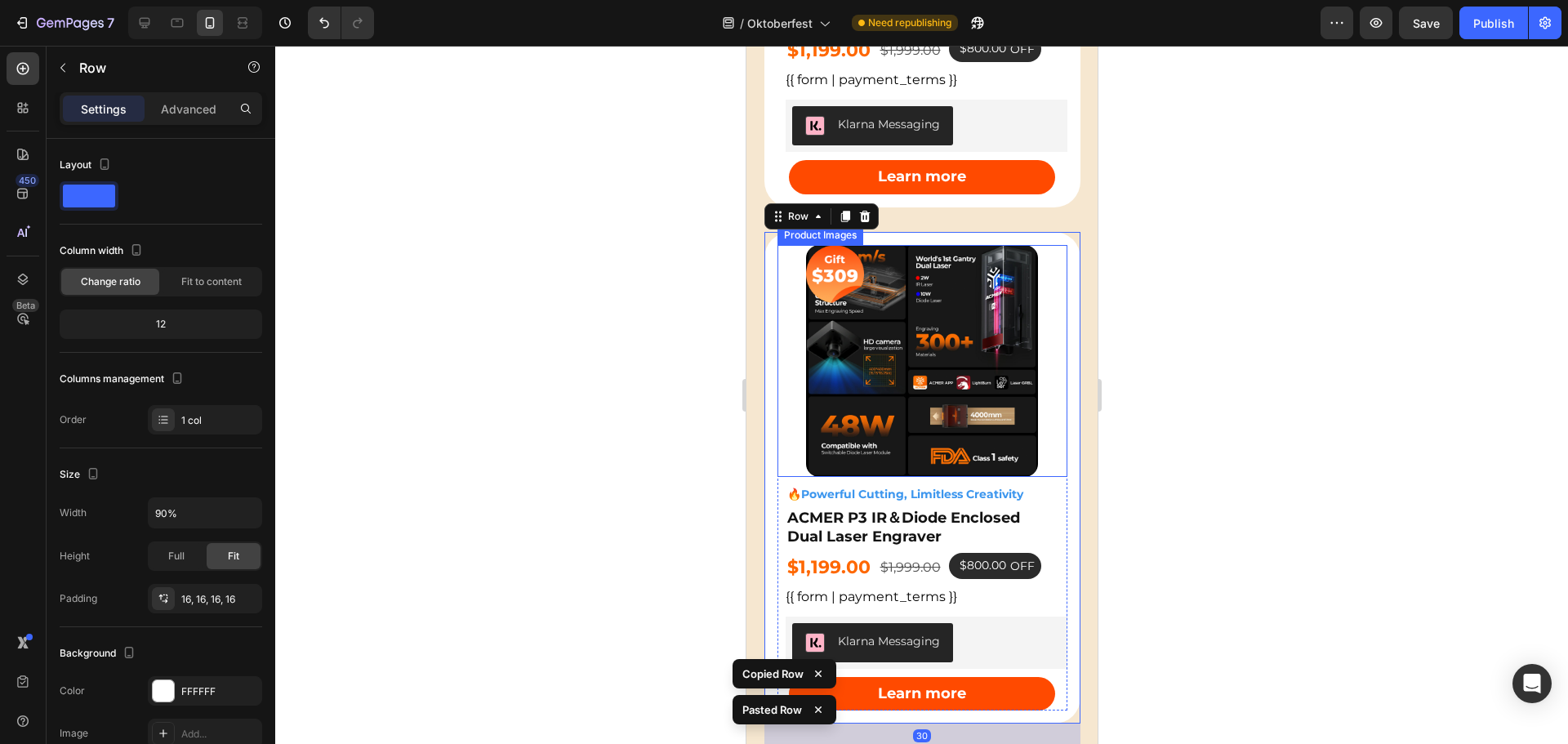
click at [942, 308] on img at bounding box center [921, 360] width 232 height 232
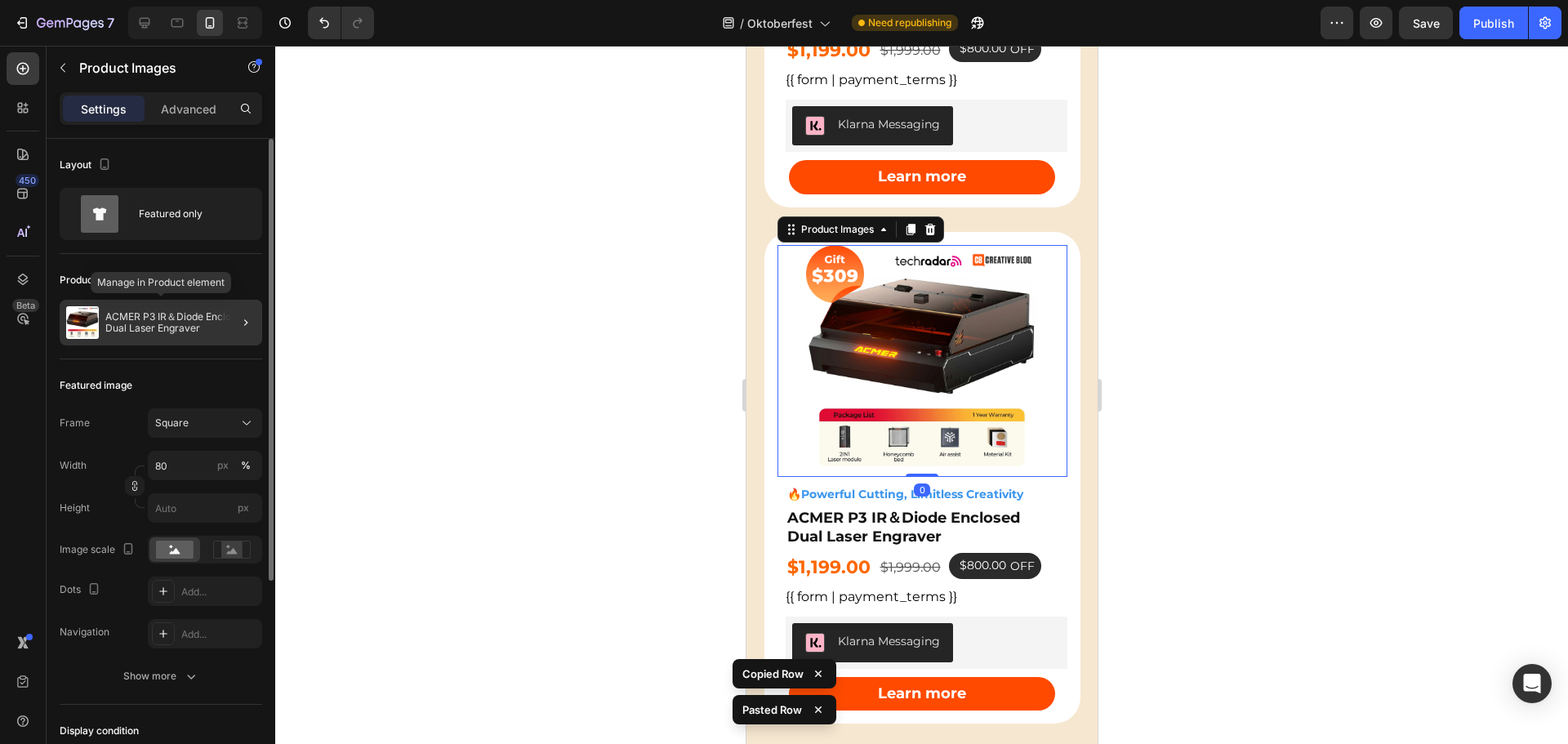
click at [183, 316] on p "ACMER P3 IR＆Diode Enclosed Dual Laser Engraver" at bounding box center [180, 322] width 150 height 23
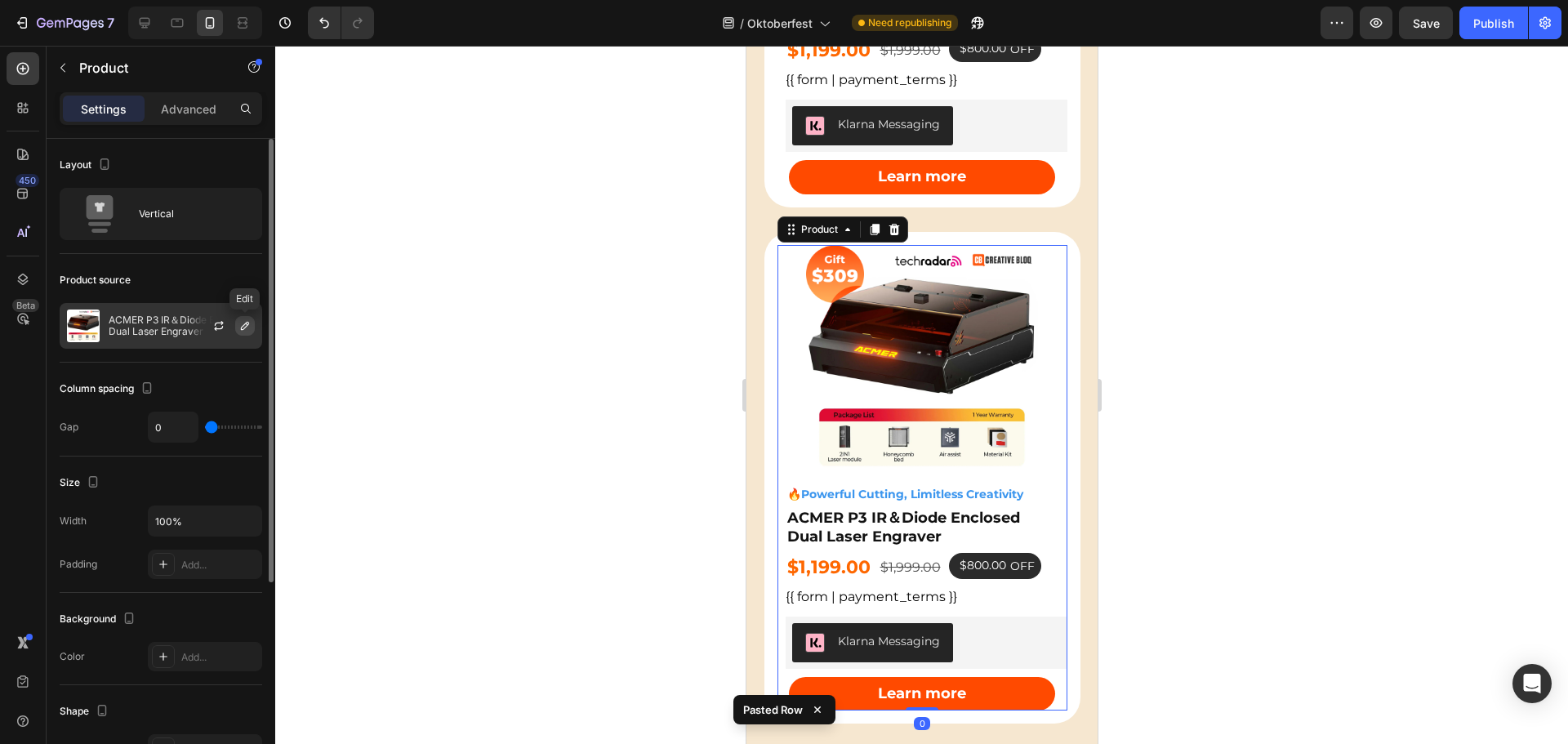
click at [242, 320] on icon "button" at bounding box center [245, 326] width 13 height 13
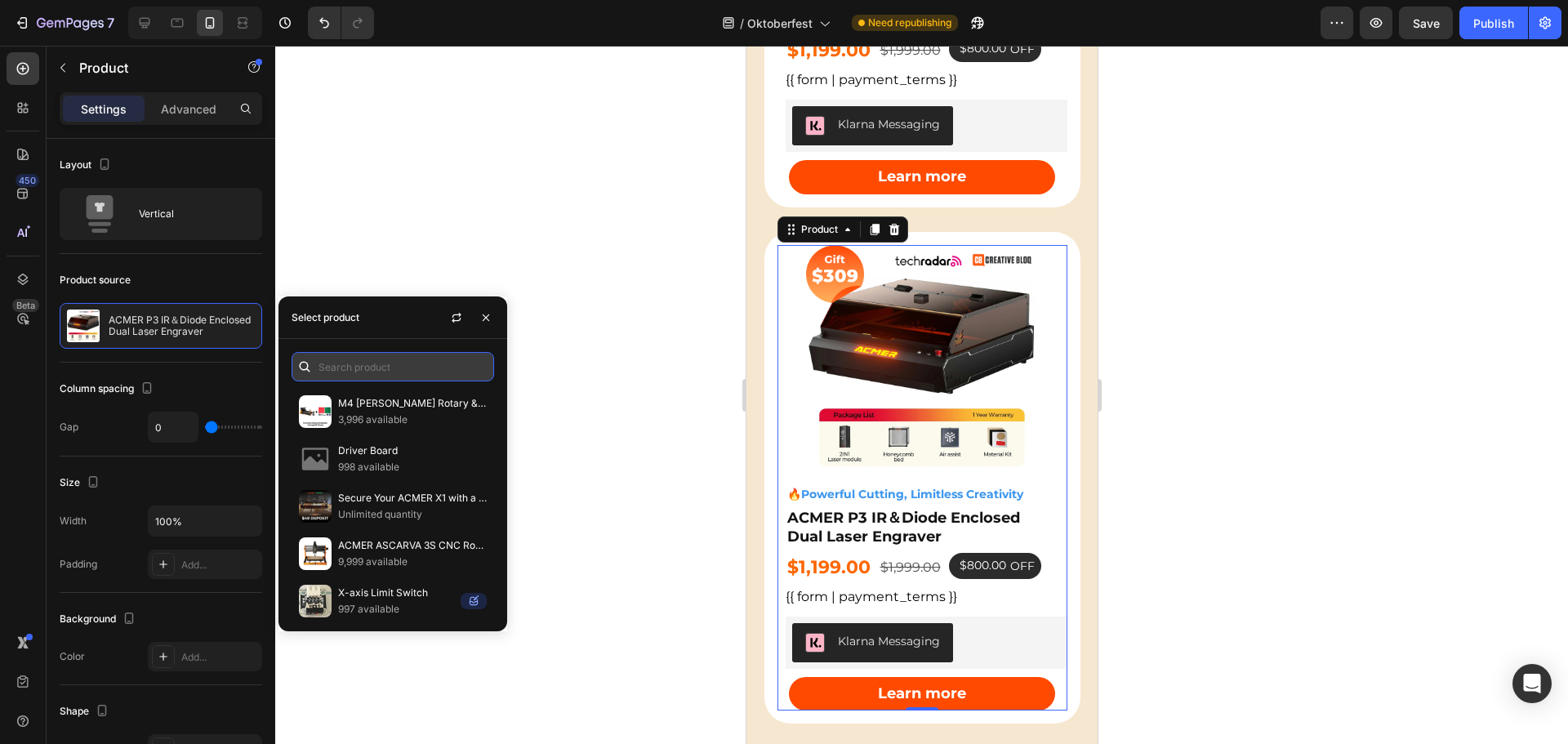
click at [340, 371] on input "text" at bounding box center [392, 366] width 202 height 29
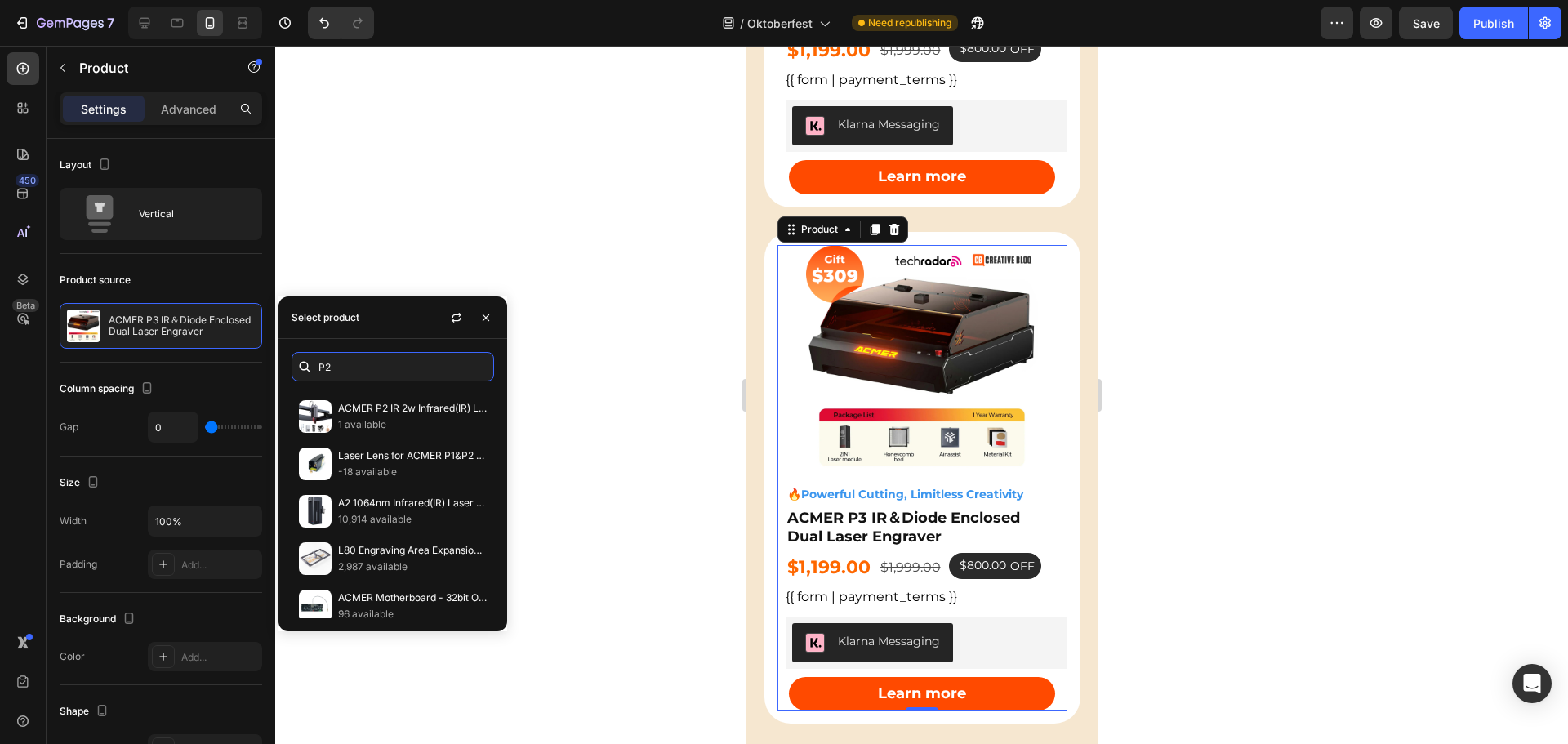
scroll to position [480, 0]
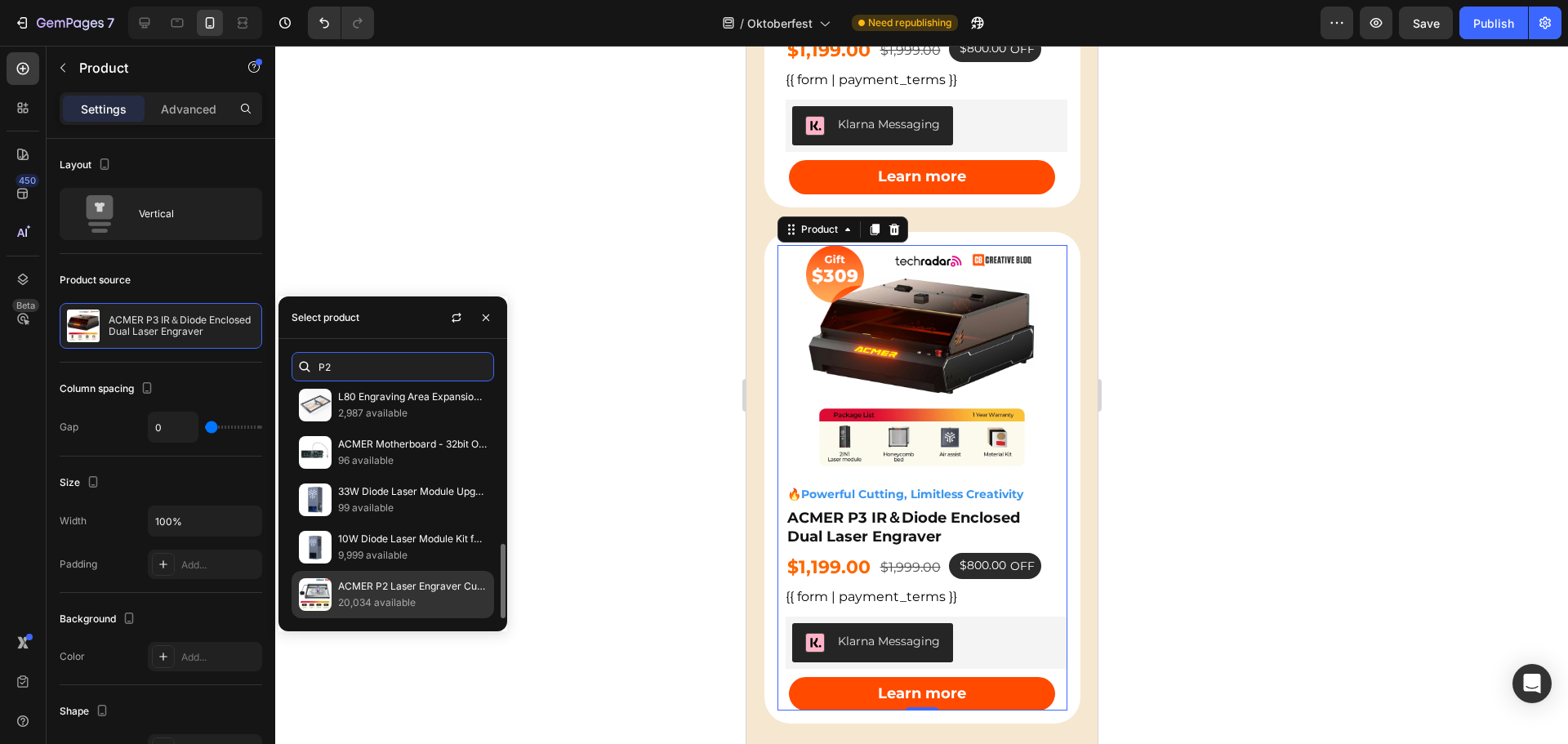
type input "P2"
click at [396, 590] on p "ACMER P2 Laser Engraver Cutting Machine" at bounding box center [412, 586] width 148 height 16
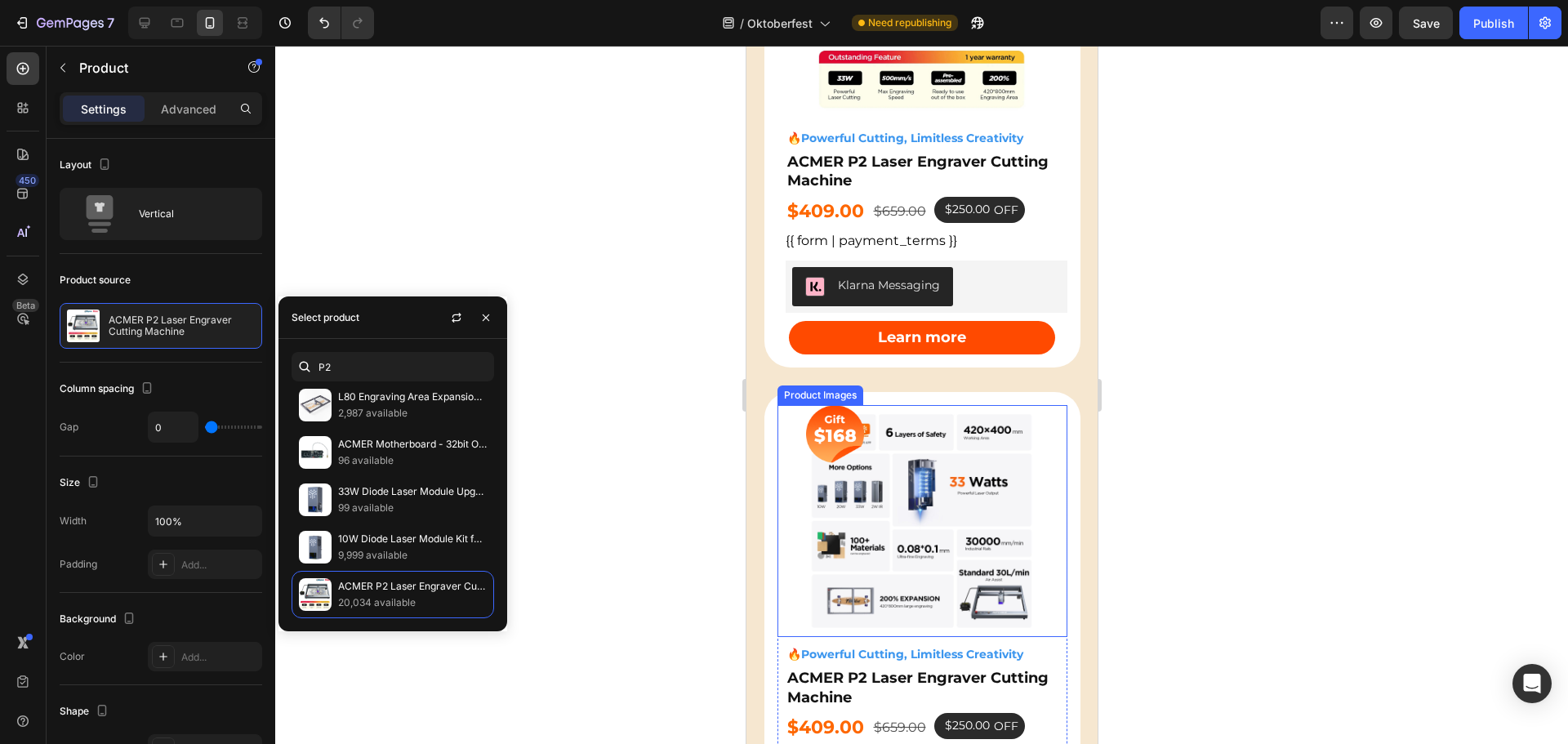
scroll to position [2449, 0]
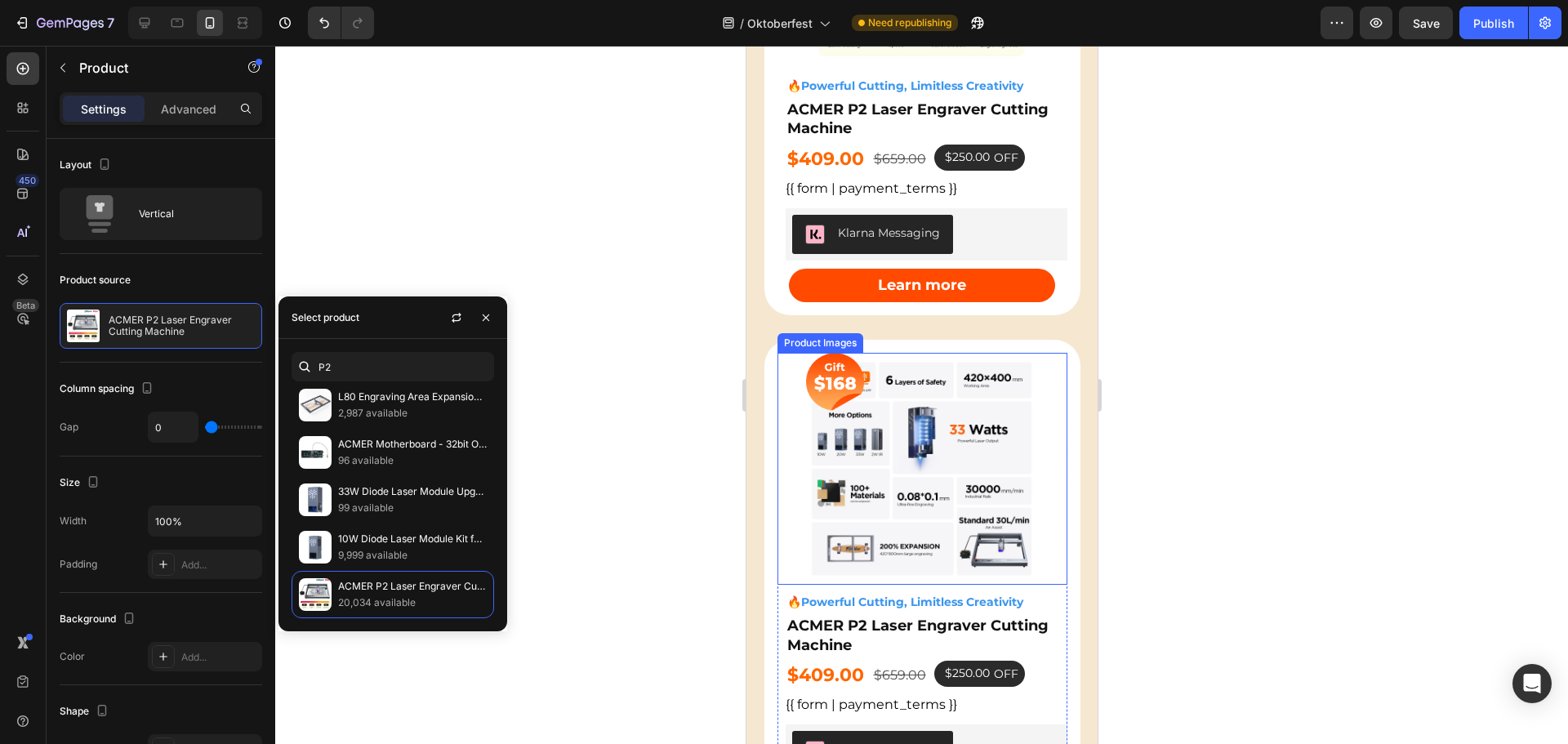
click at [945, 406] on img at bounding box center [921, 468] width 232 height 232
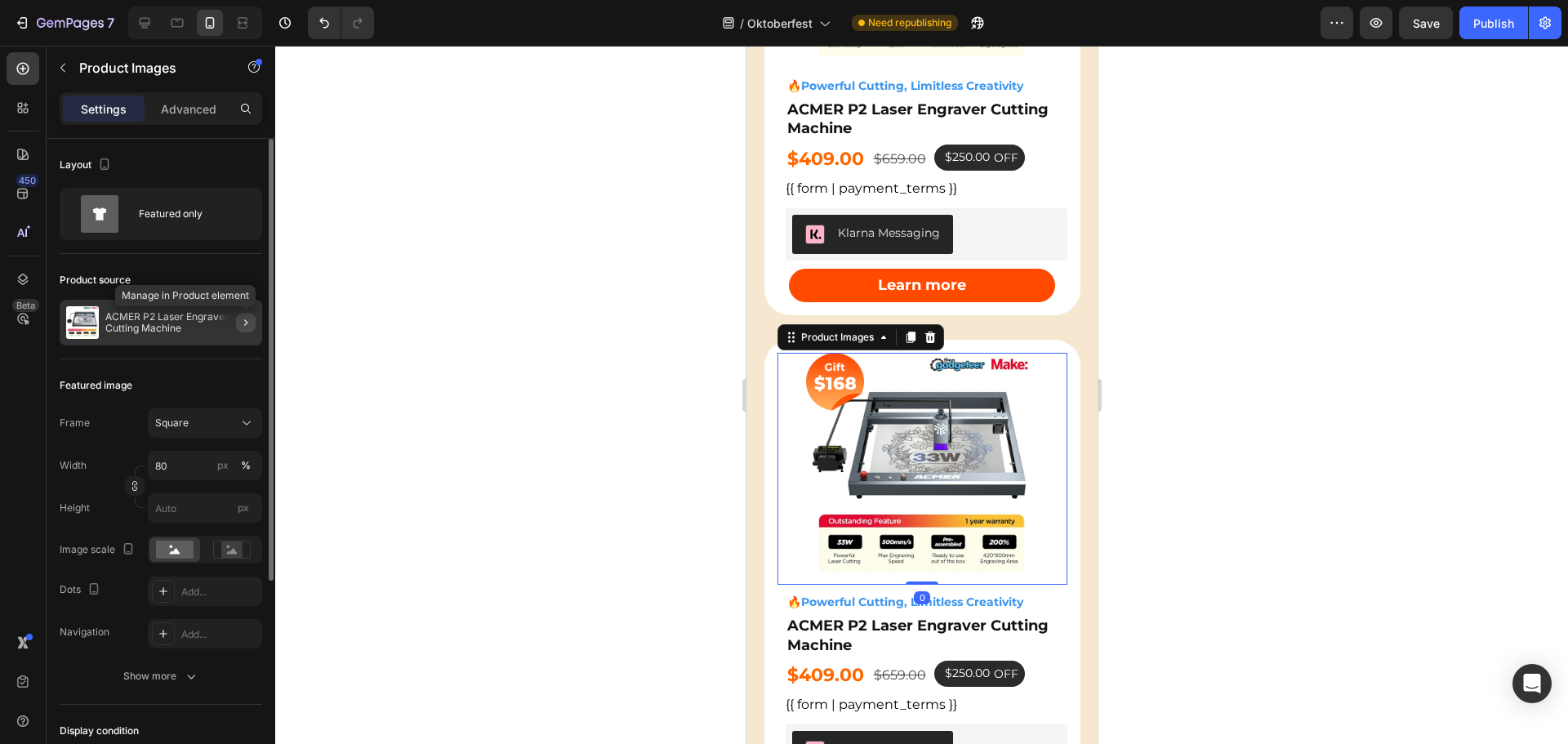
click at [246, 320] on icon "button" at bounding box center [246, 322] width 13 height 13
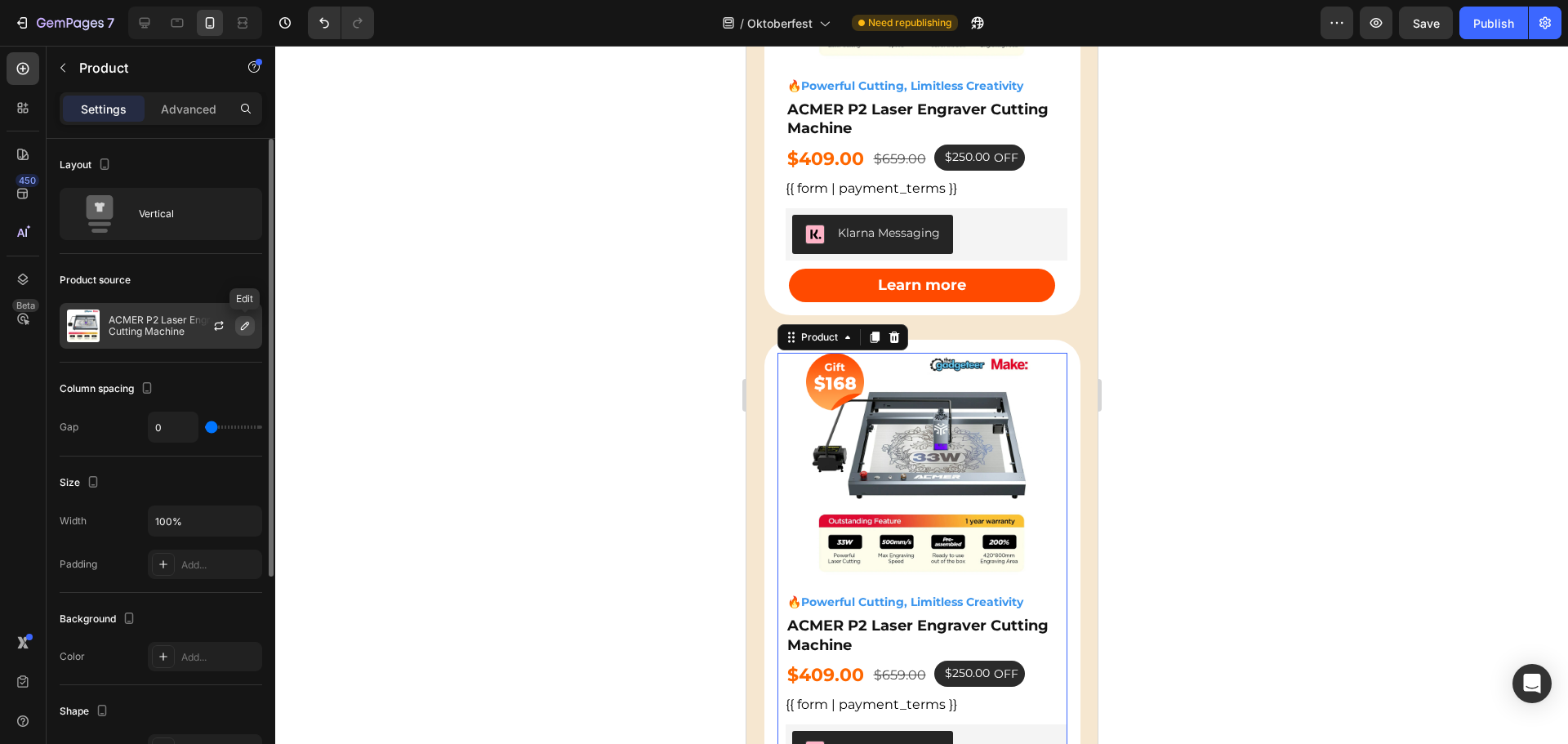
click at [246, 325] on icon "button" at bounding box center [245, 326] width 13 height 13
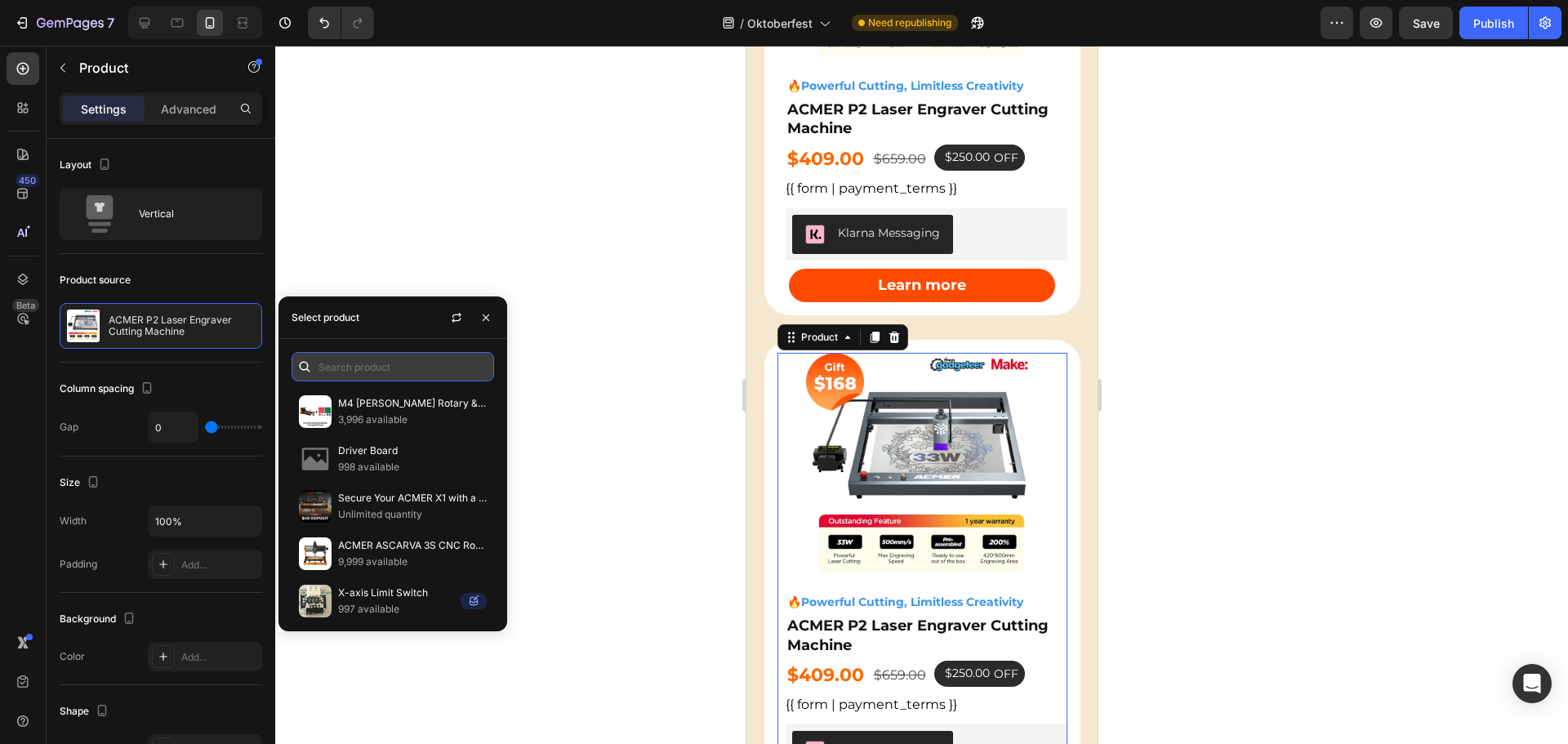
click at [392, 367] on input "text" at bounding box center [392, 366] width 202 height 29
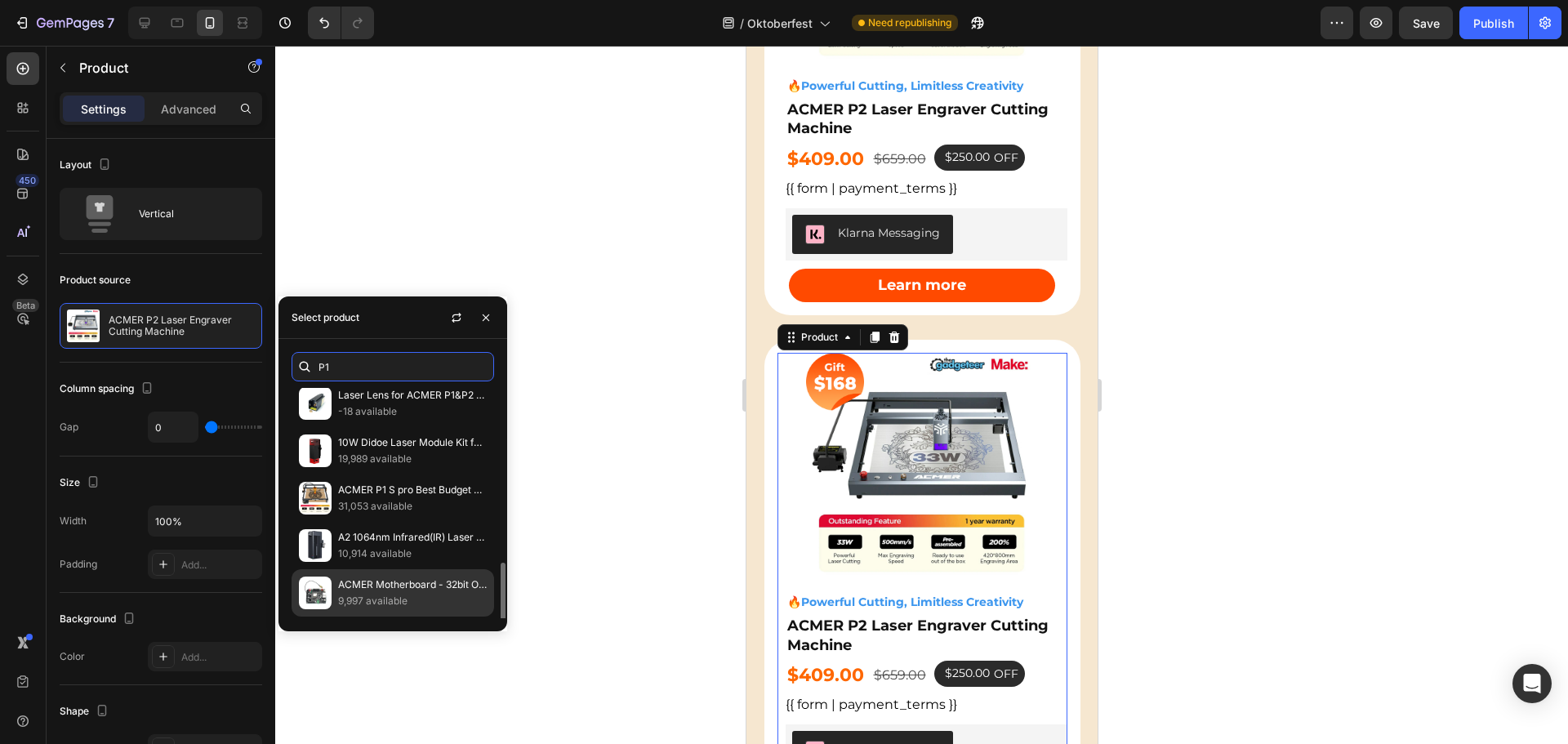
scroll to position [290, 0]
type input "P1"
click at [419, 587] on p "ACMER P1 Laser Engraver Cutting Machine" at bounding box center [412, 586] width 148 height 16
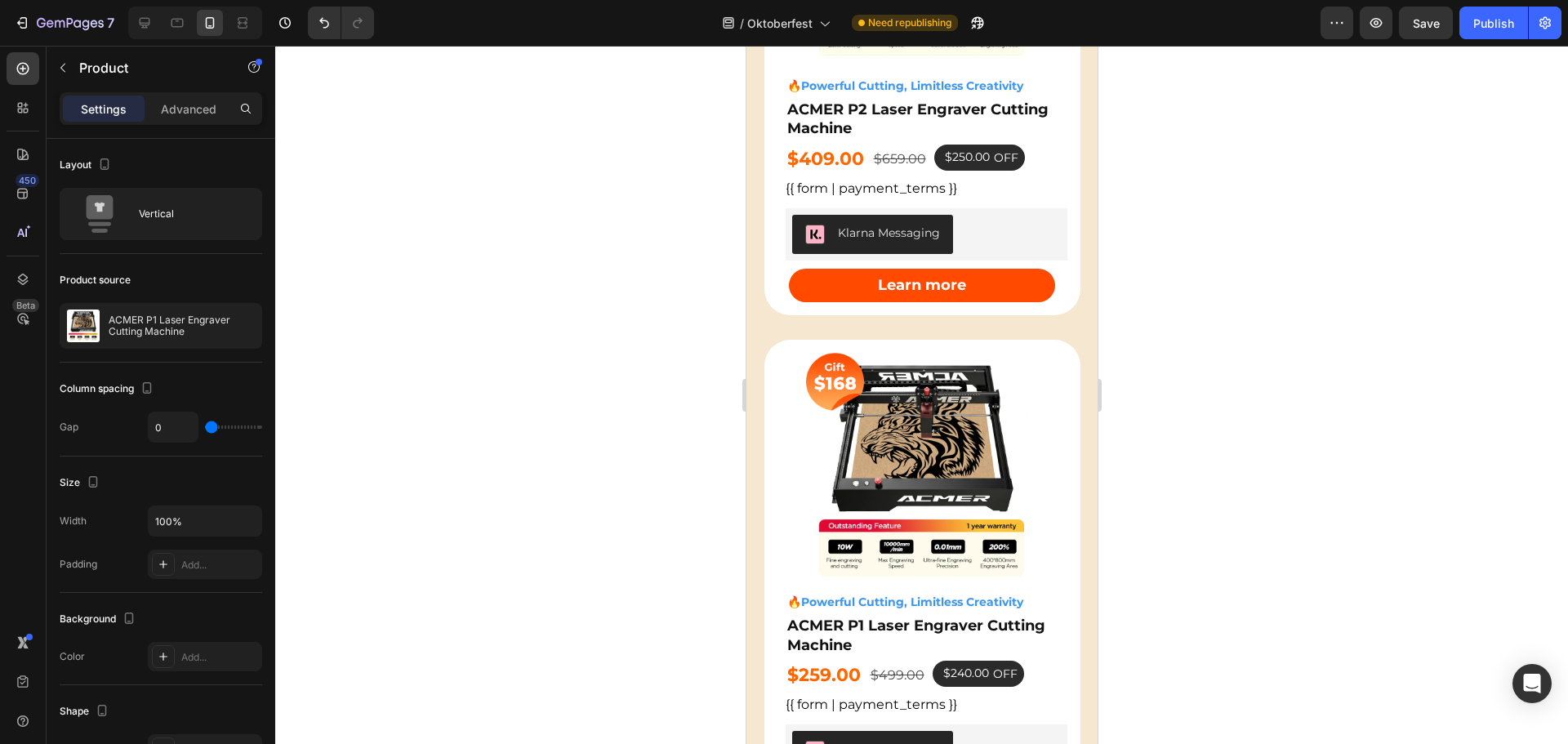
click at [553, 307] on div at bounding box center [921, 394] width 1293 height 698
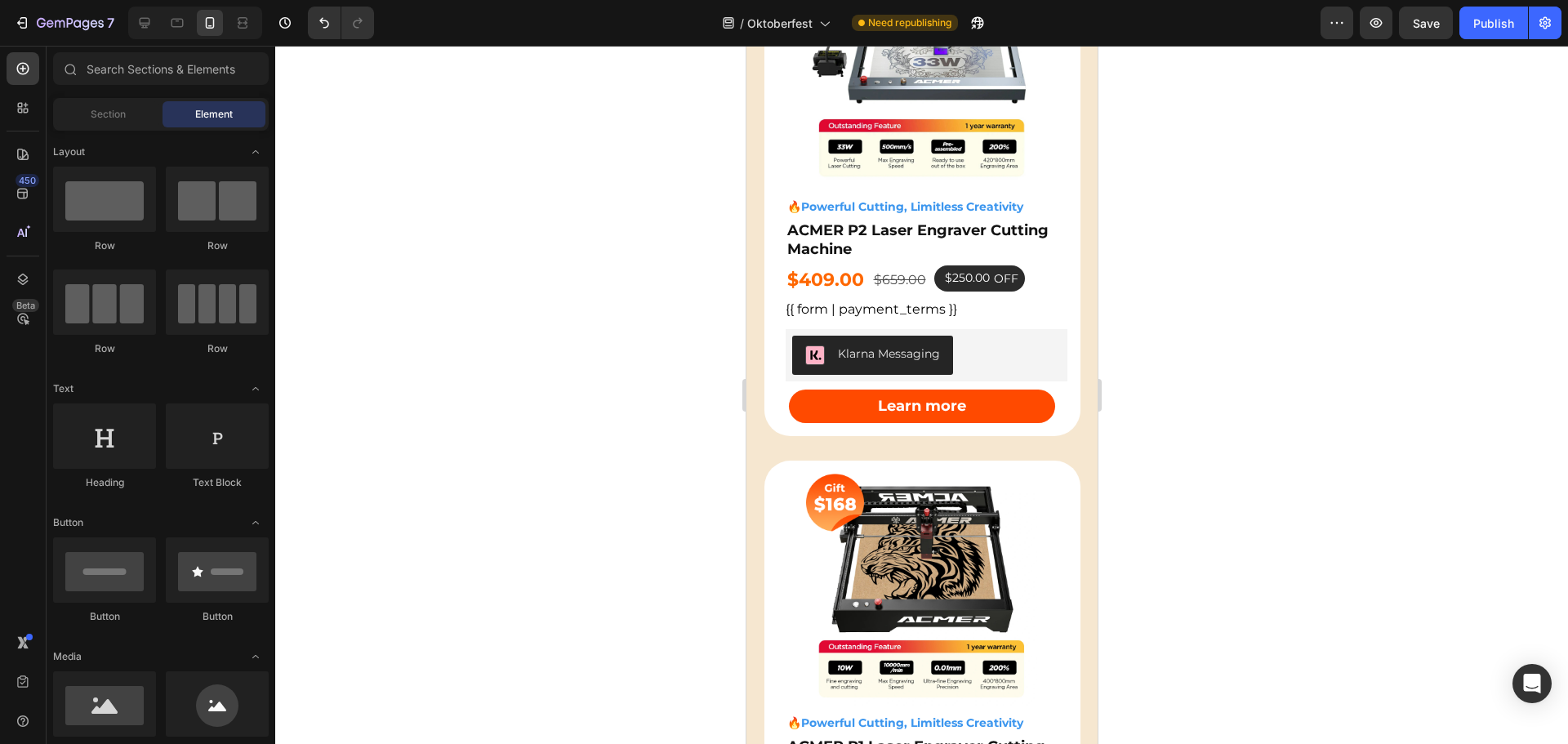
scroll to position [2449, 0]
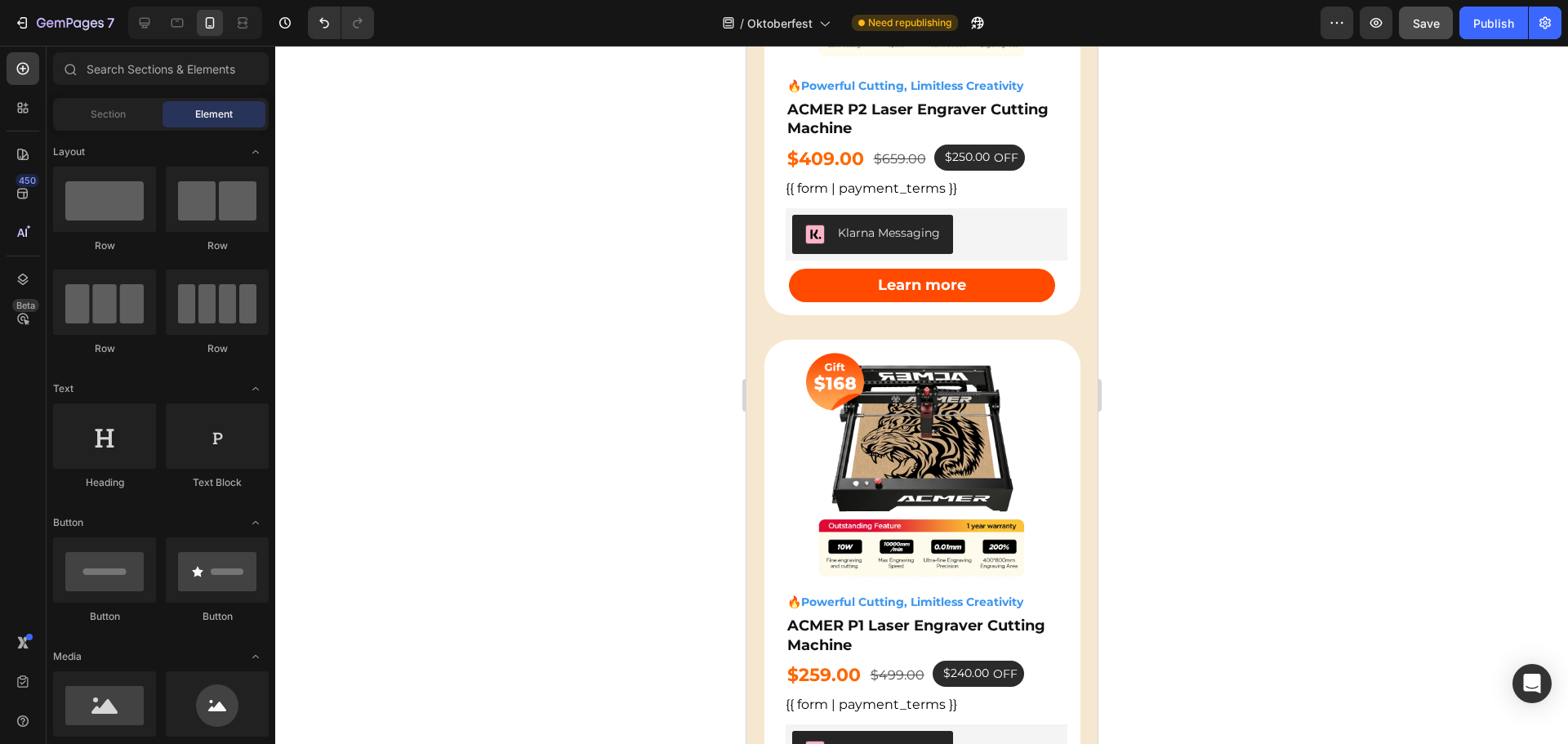
click at [1429, 21] on span "Save" at bounding box center [1426, 23] width 27 height 14
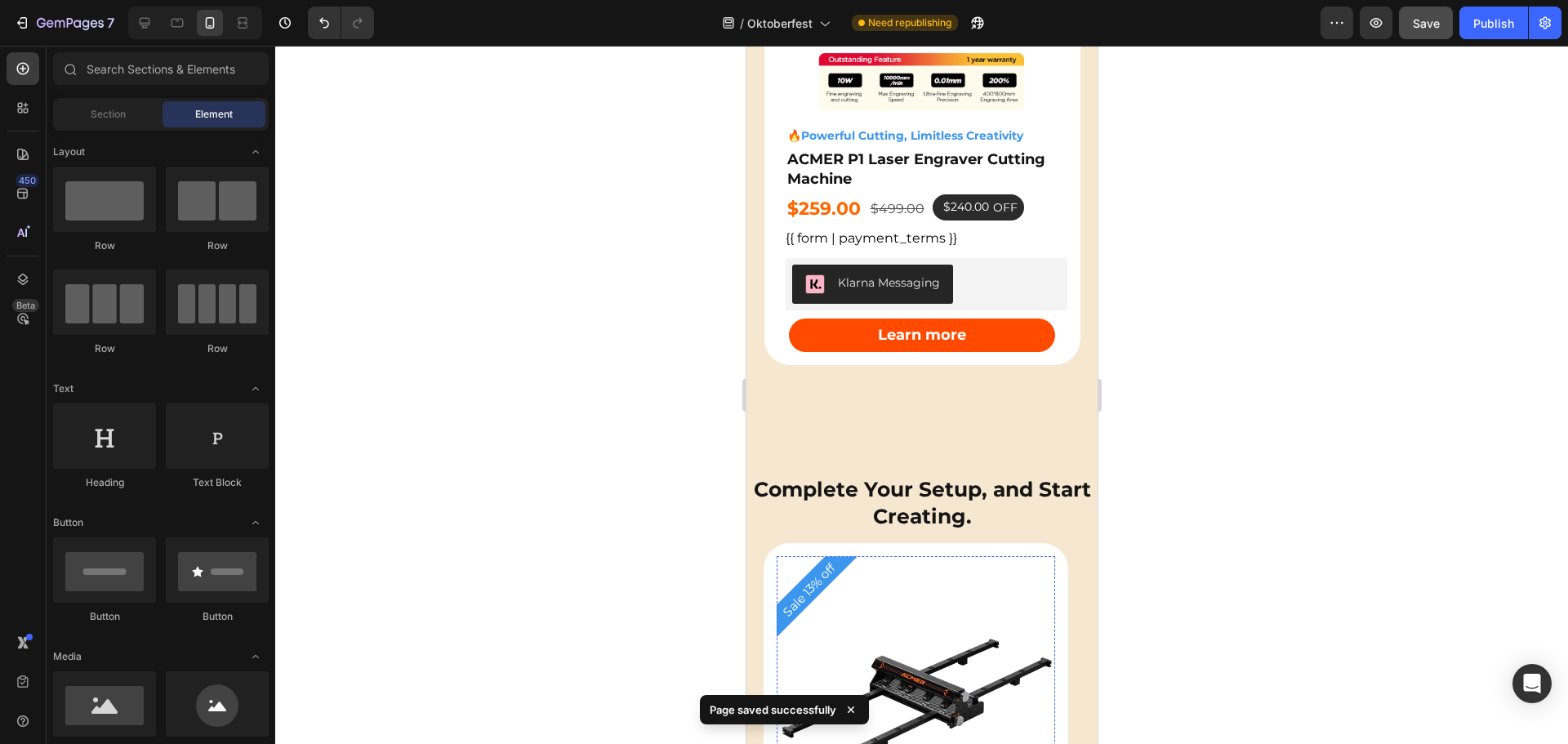
scroll to position [2694, 0]
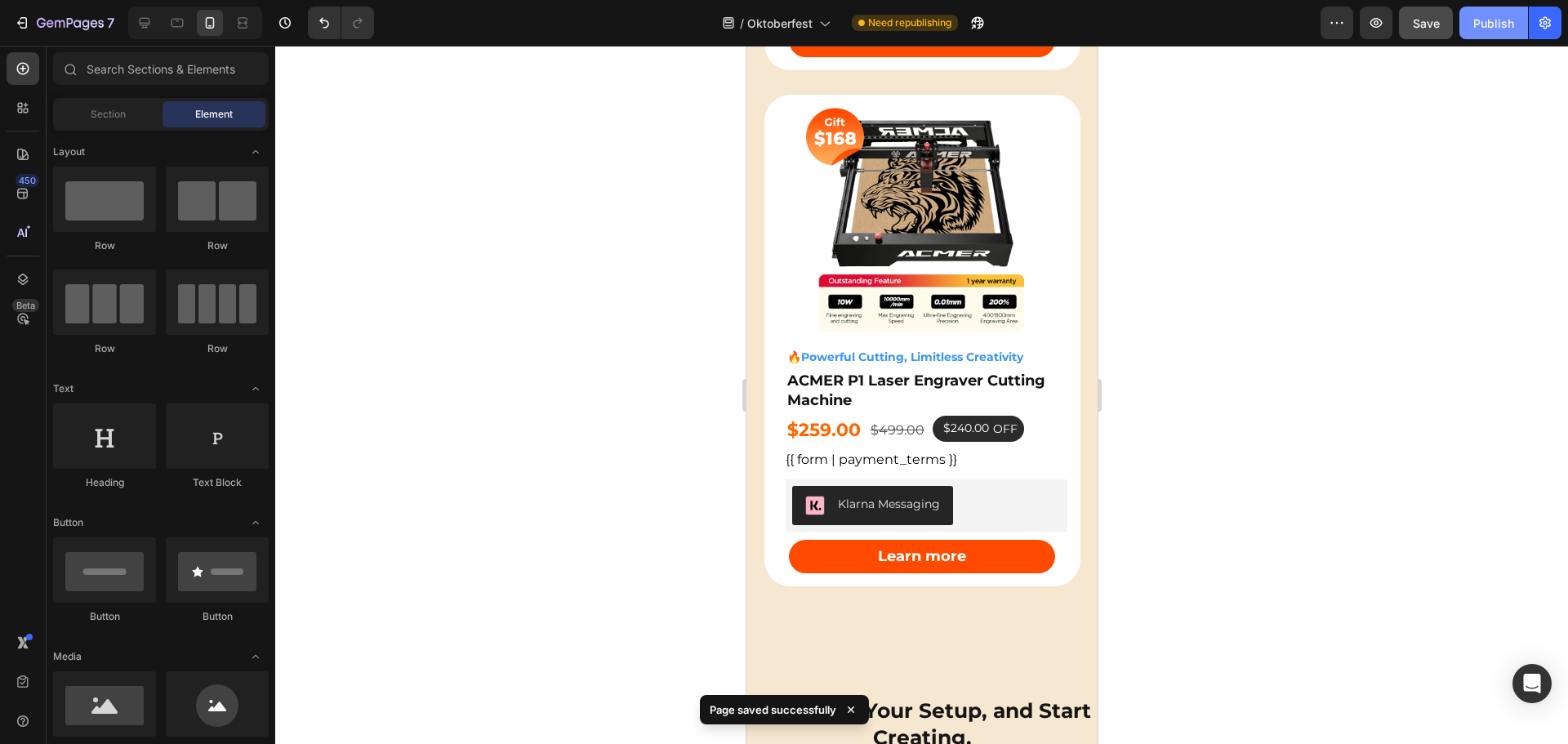
click at [1497, 20] on div "Publish" at bounding box center [1493, 24] width 41 height 17
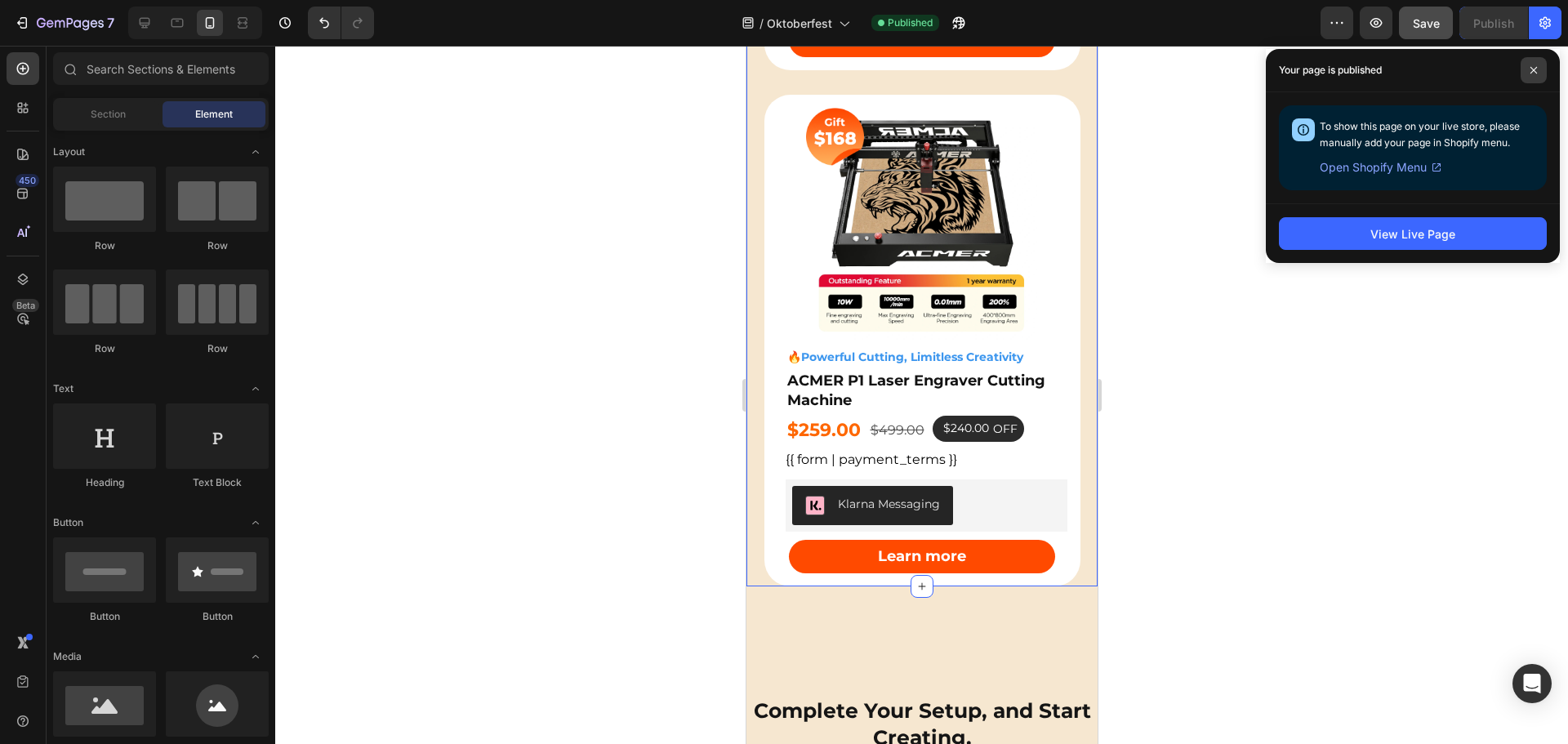
click at [1537, 69] on span at bounding box center [1534, 70] width 26 height 26
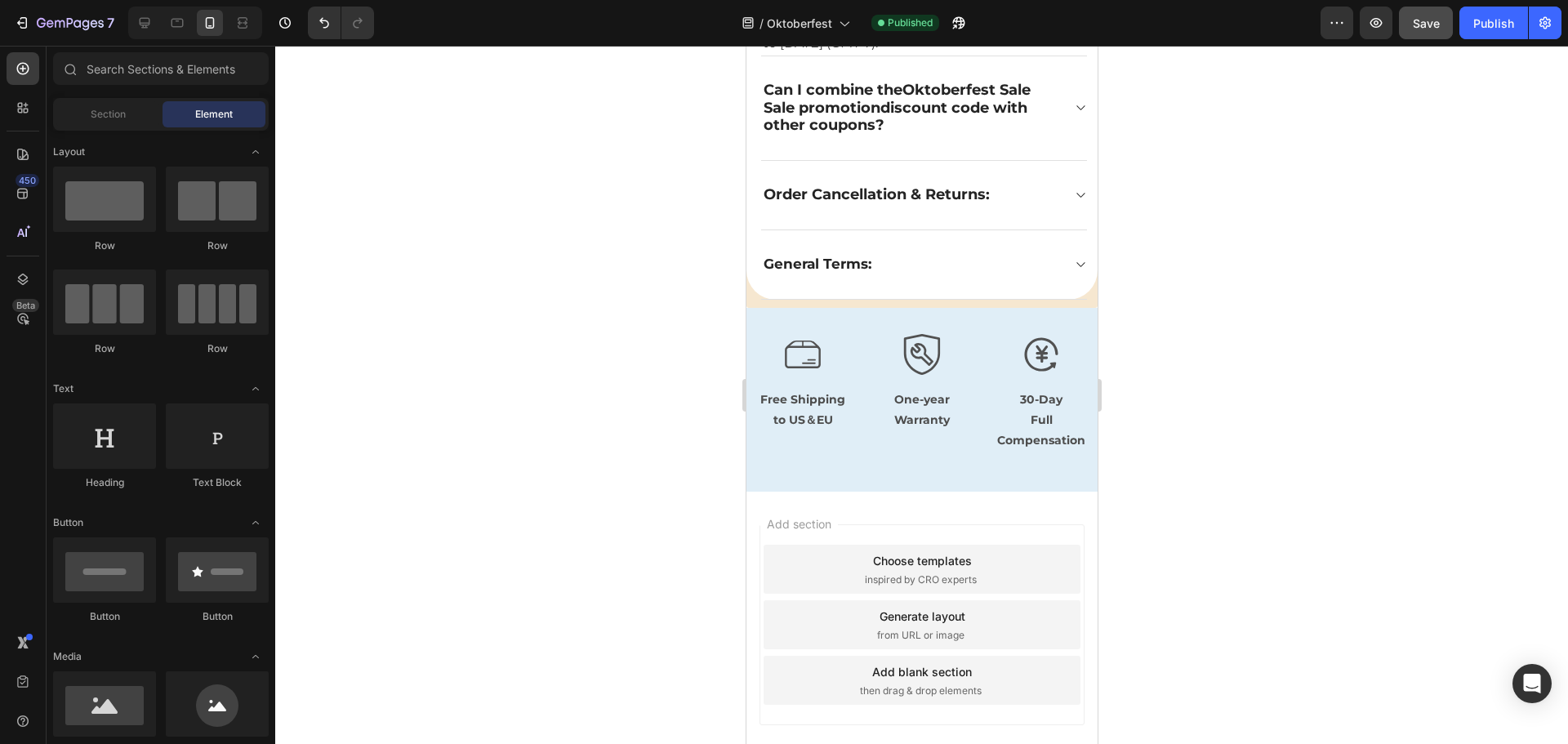
scroll to position [4911, 0]
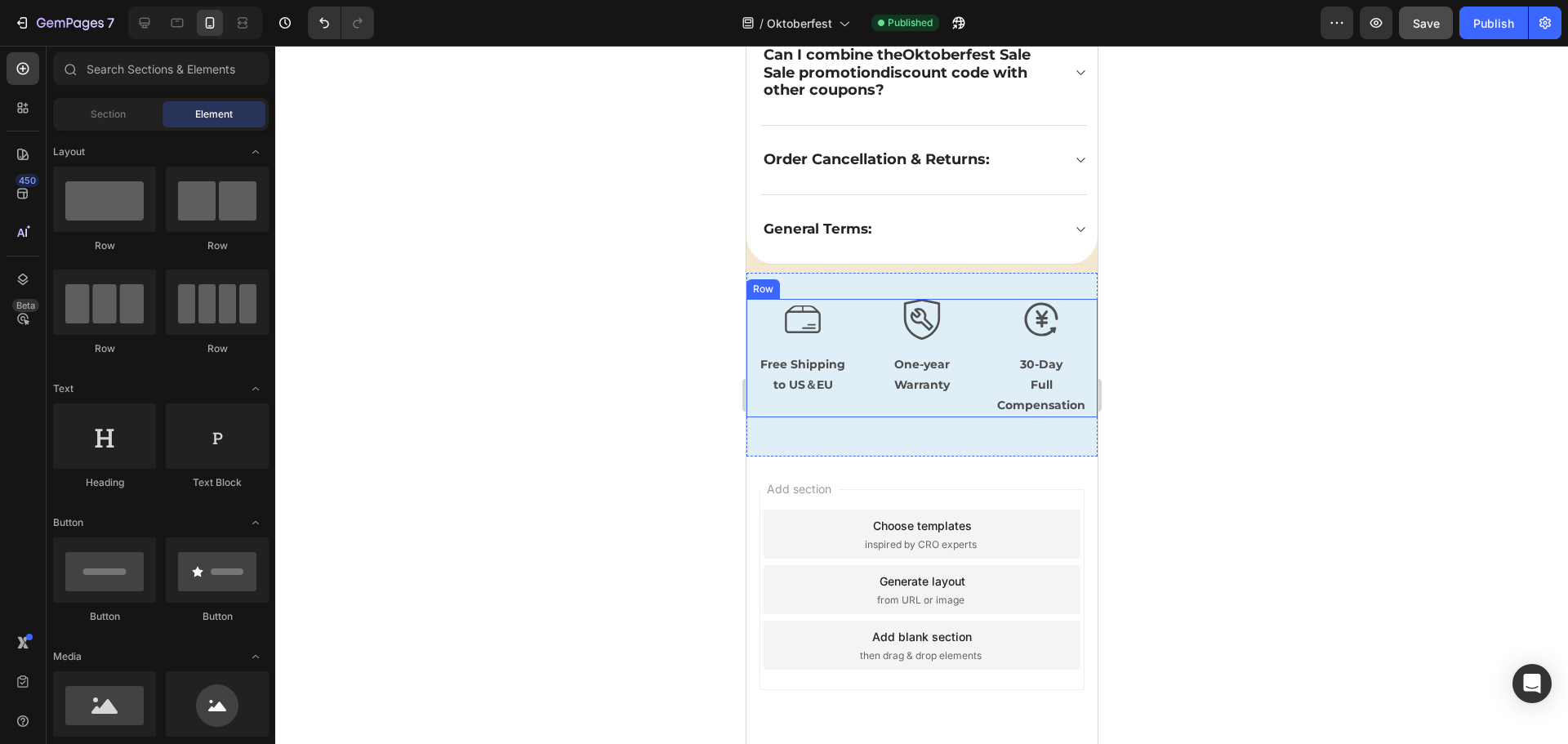
click at [915, 415] on div "Icon One-year Warranty Text Block" at bounding box center [921, 358] width 113 height 119
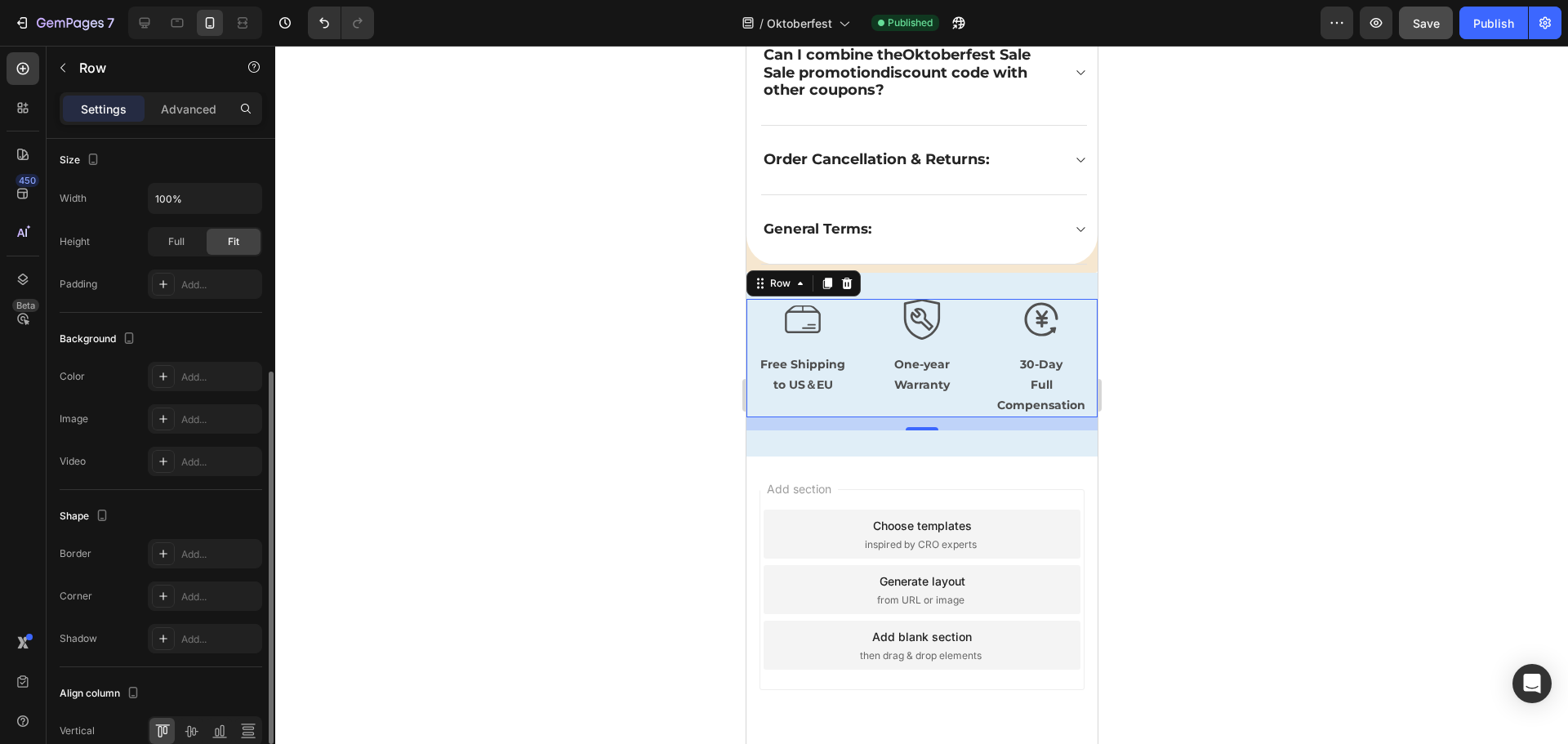
scroll to position [488, 0]
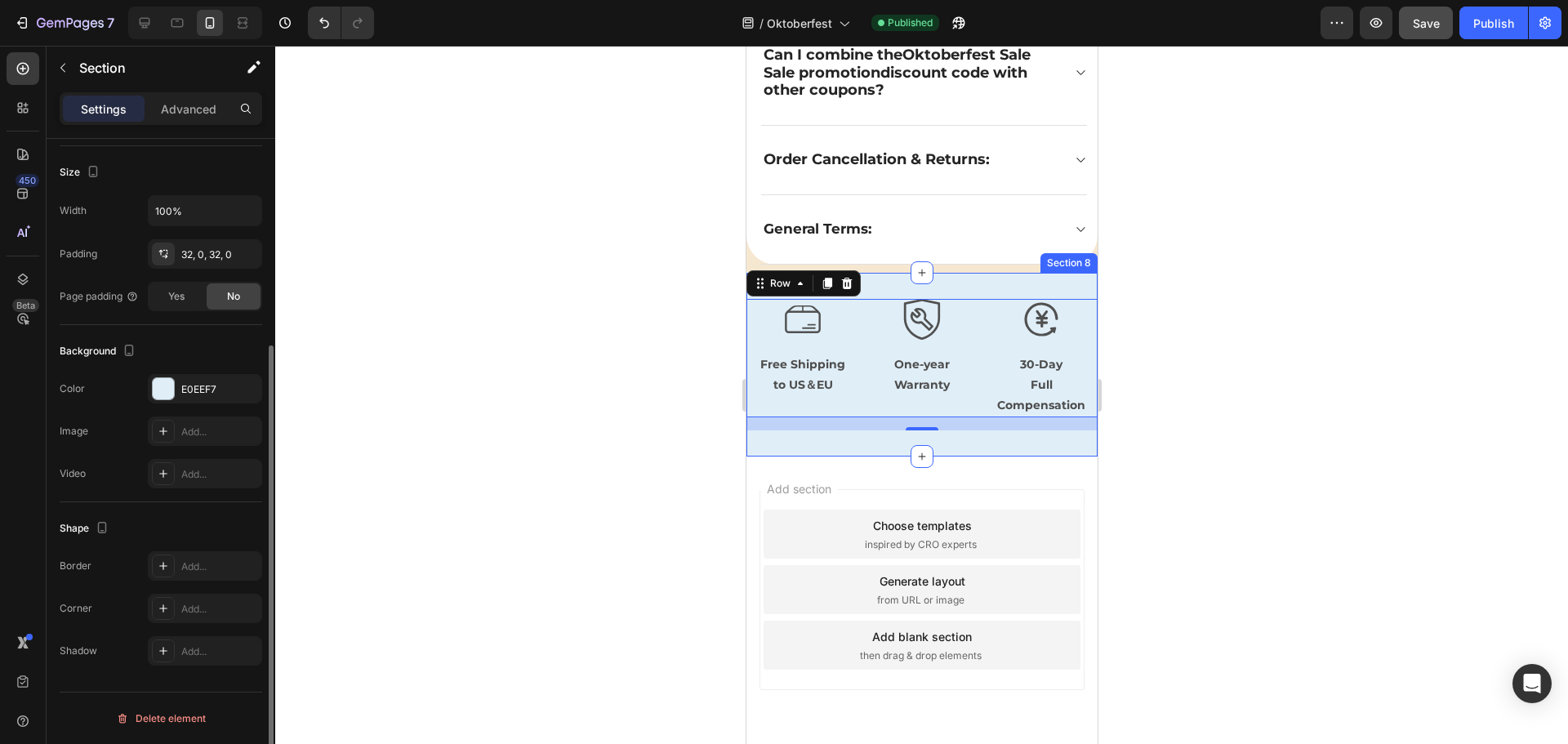
click at [828, 435] on div "Icon Free Shipping to US＆EU Text Block Icon One-year Warranty Text Block Icon 3…" at bounding box center [921, 364] width 351 height 184
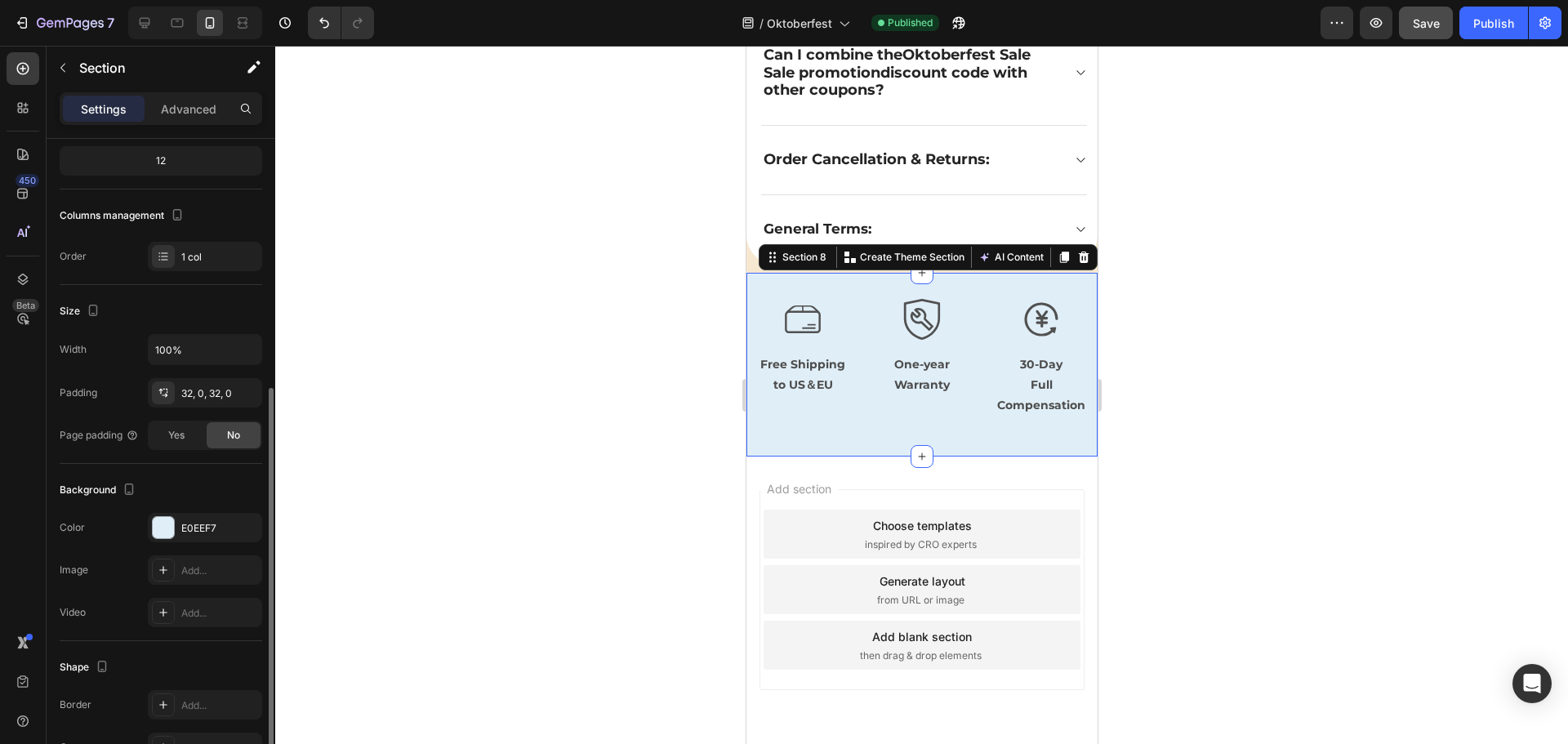
scroll to position [245, 0]
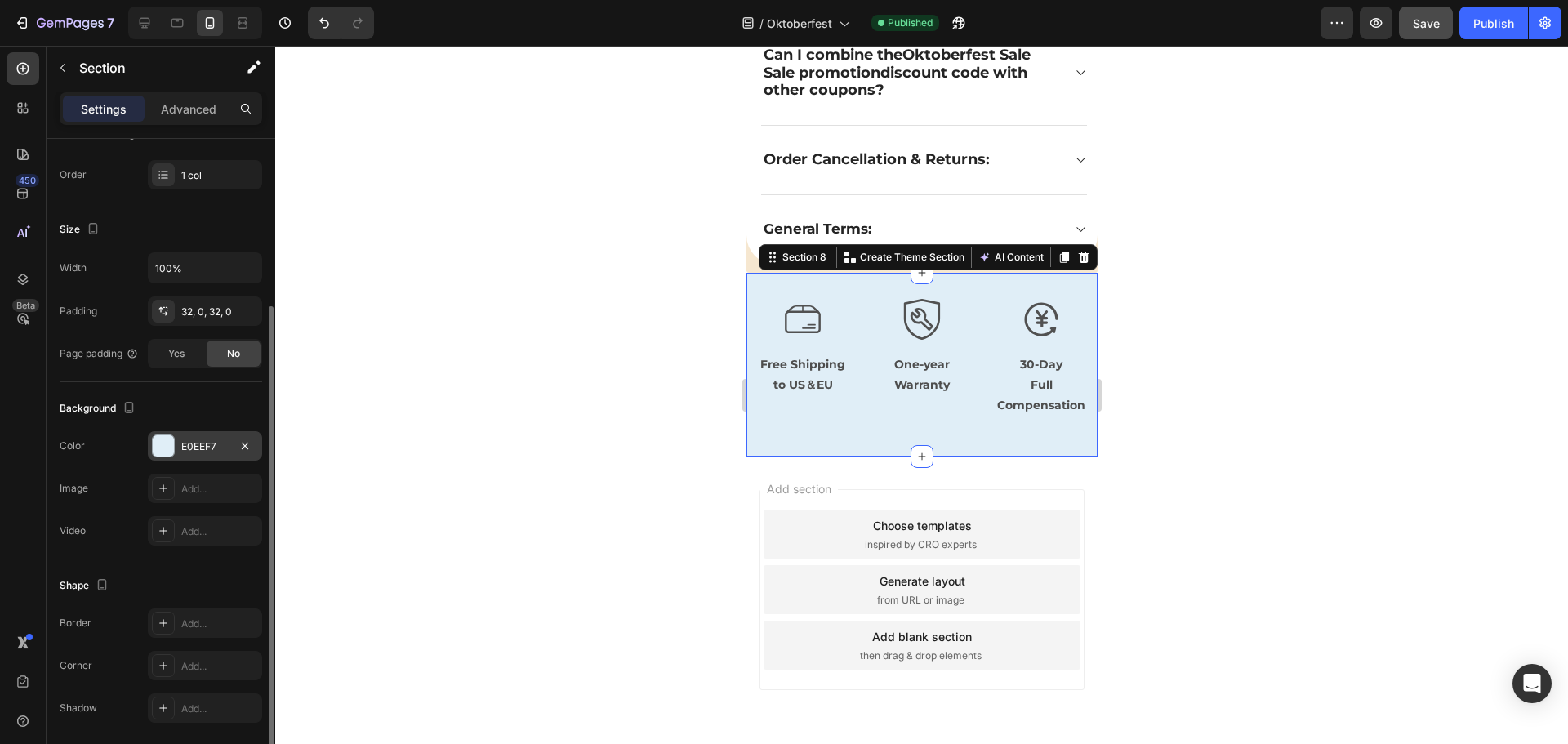
click at [196, 445] on div "E0EEF7" at bounding box center [205, 447] width 47 height 15
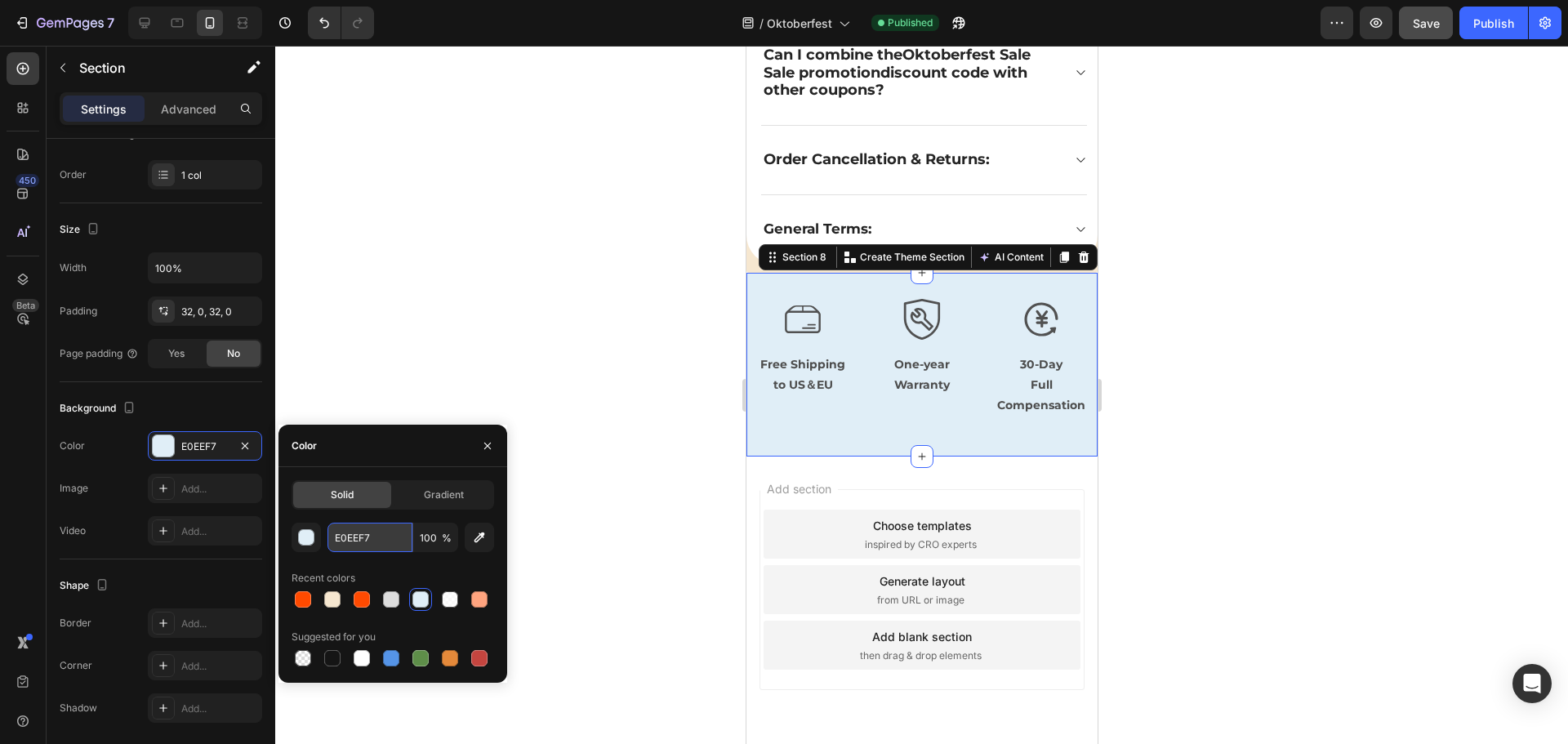
click at [363, 530] on input "E0EEF7" at bounding box center [370, 537] width 85 height 29
paste input "#f6e7d0"
type input "#f6e7d0"
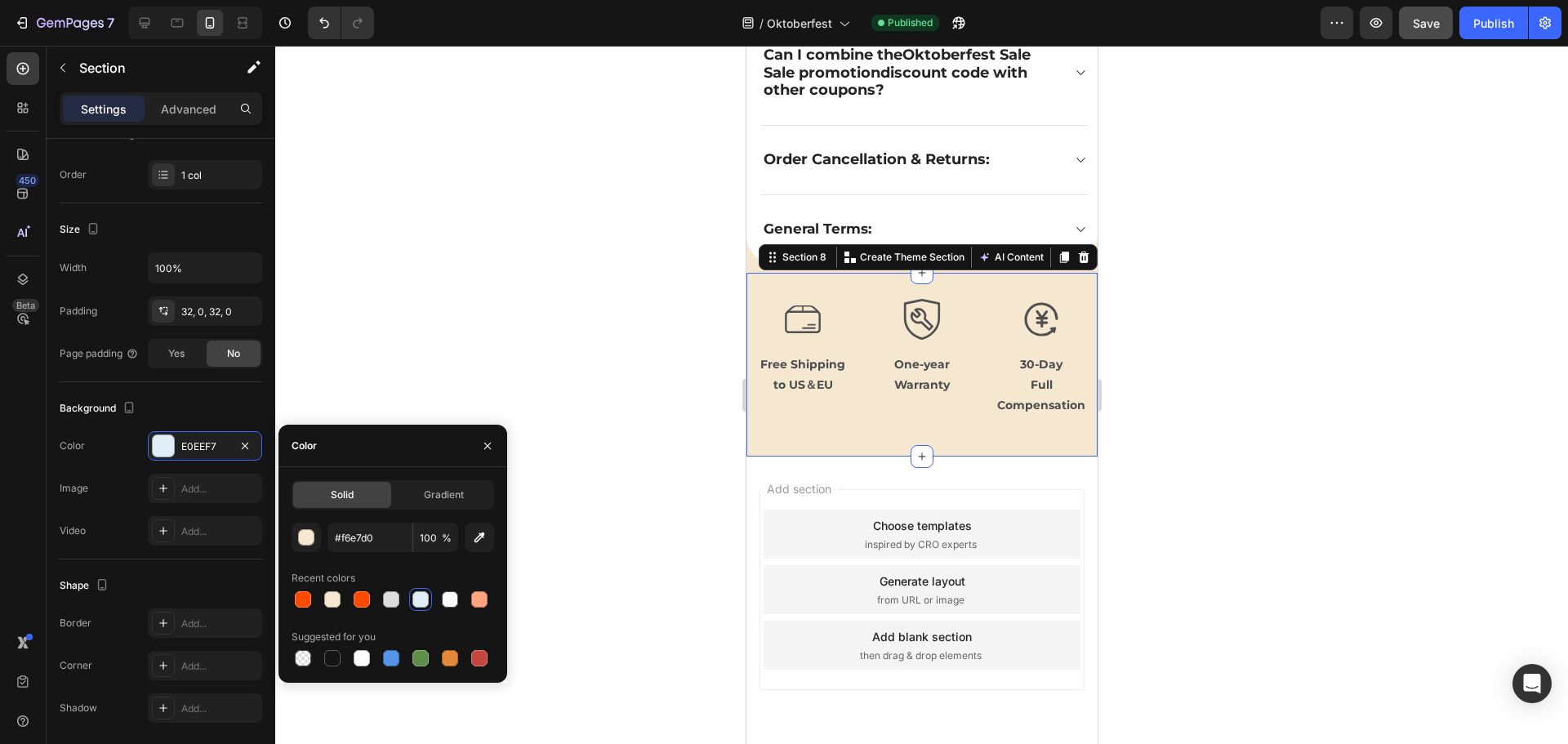
click at [507, 285] on div at bounding box center [921, 394] width 1293 height 698
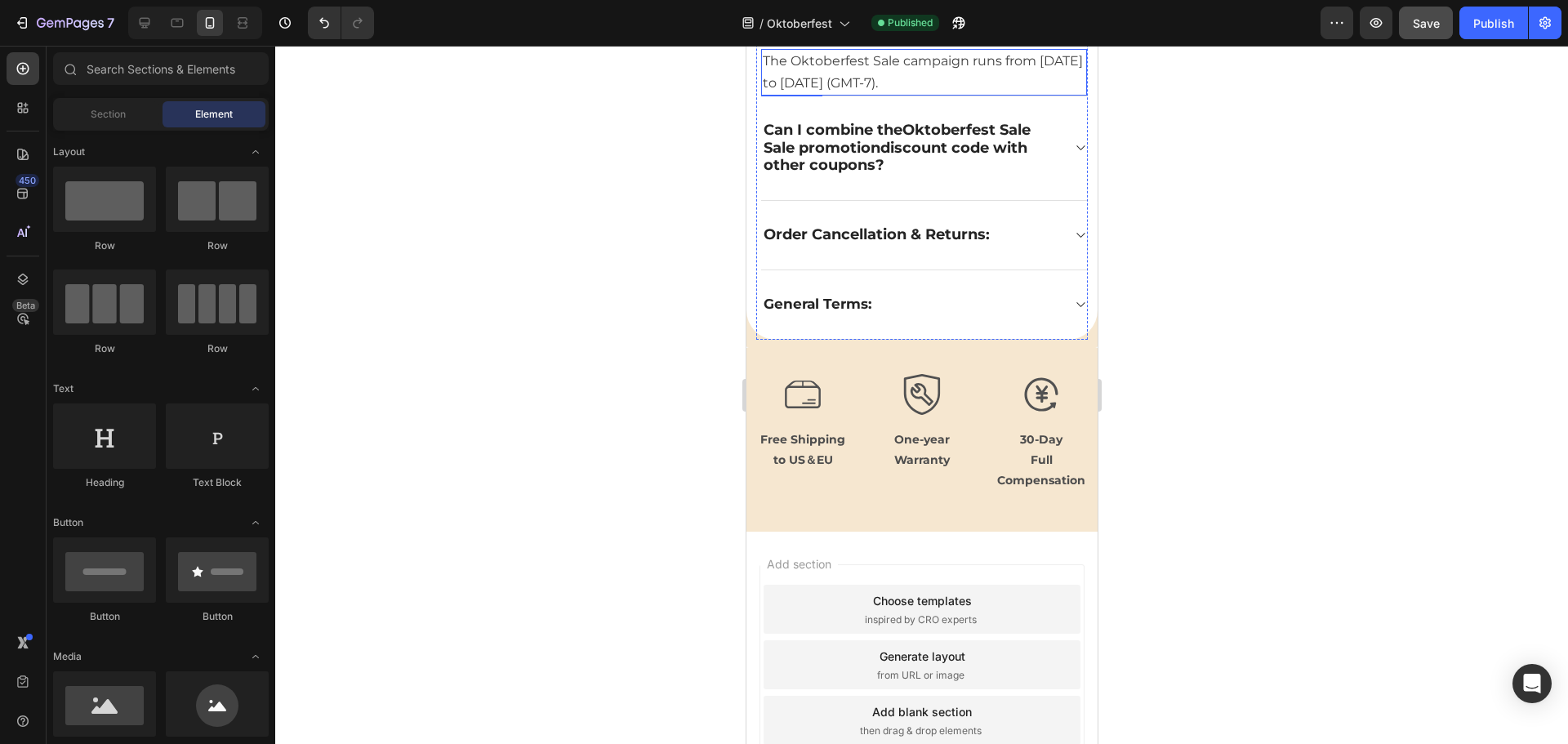
scroll to position [4608, 0]
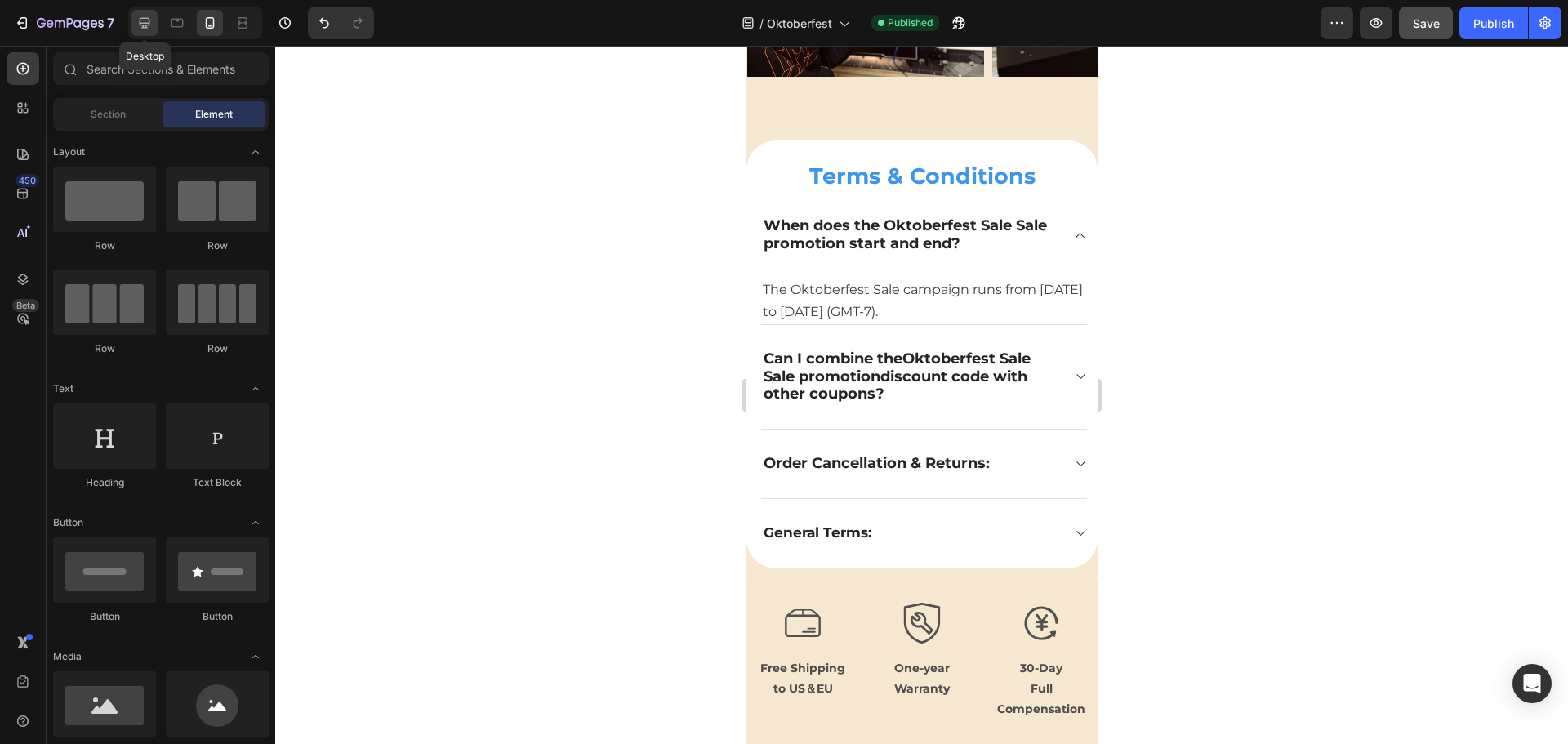
click at [151, 22] on icon at bounding box center [144, 23] width 16 height 16
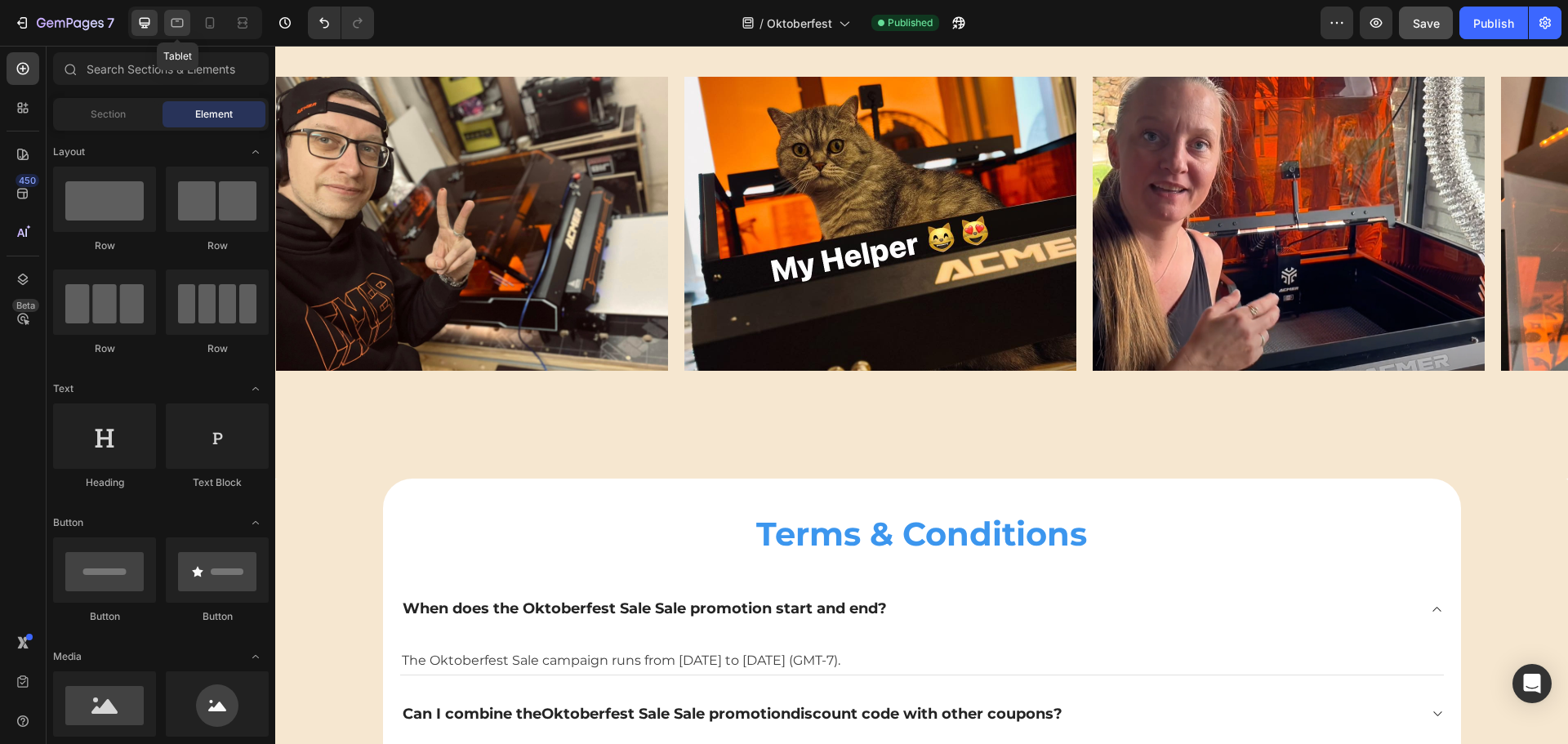
click at [183, 27] on icon at bounding box center [177, 24] width 12 height 9
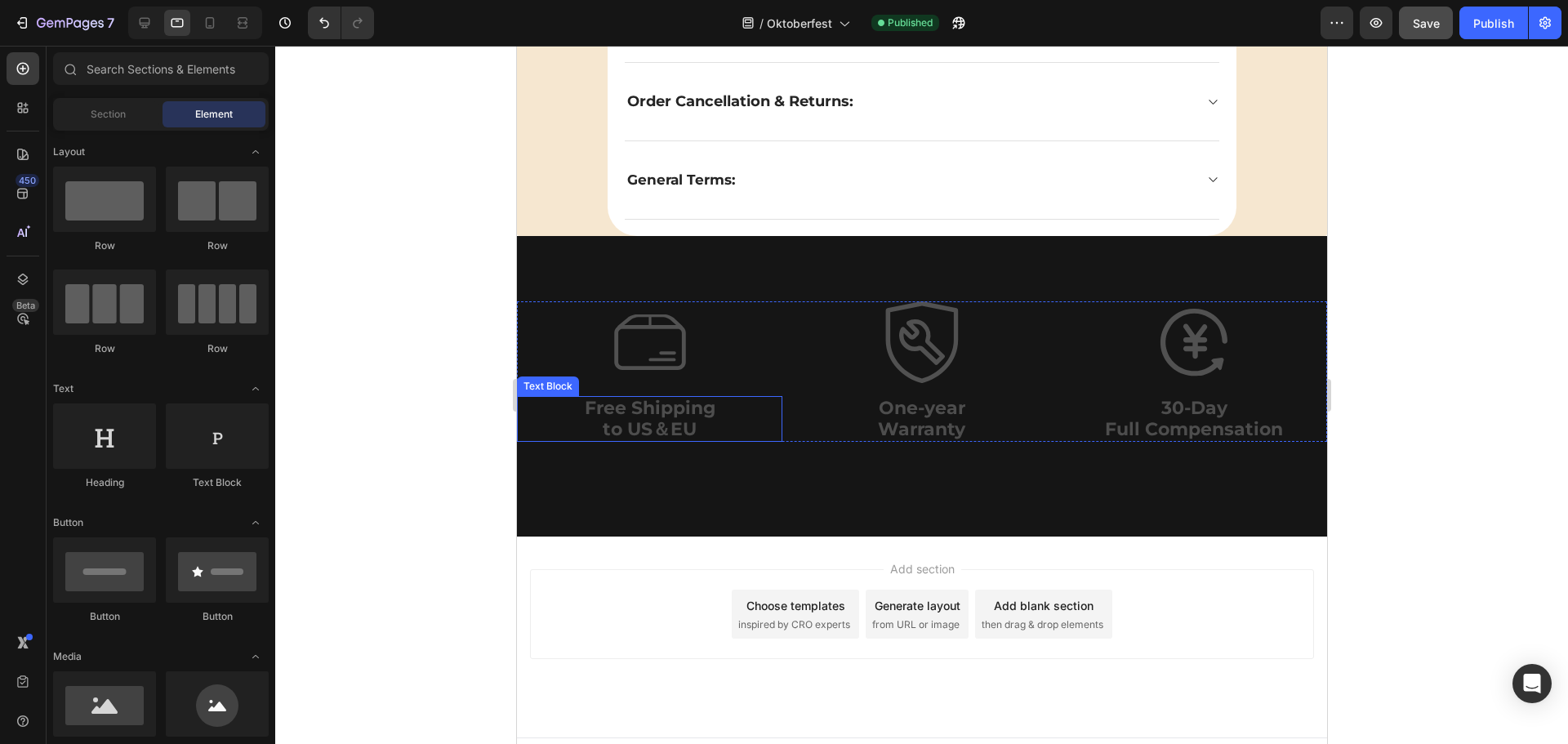
scroll to position [5148, 0]
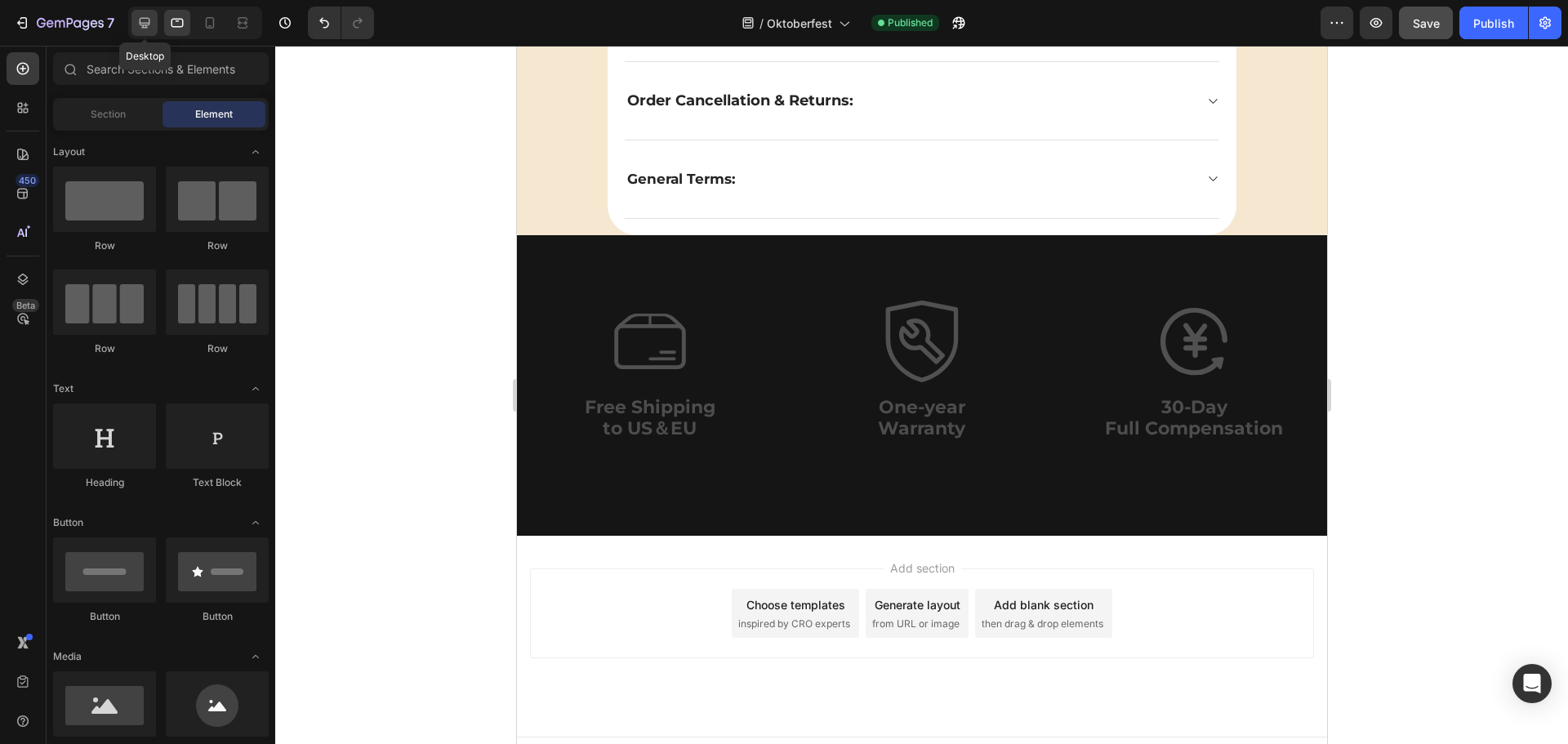
click at [144, 19] on icon at bounding box center [145, 23] width 10 height 10
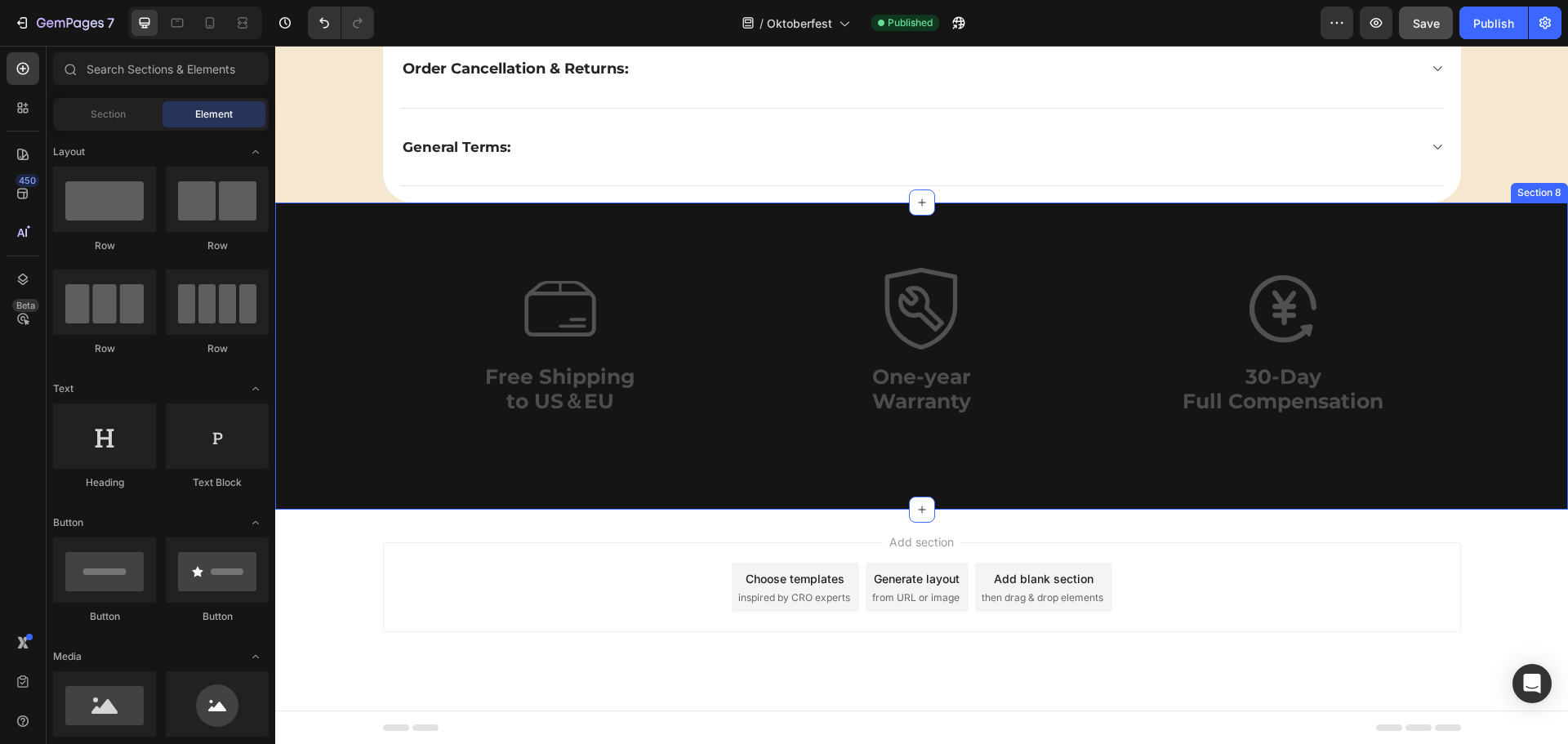
scroll to position [5234, 0]
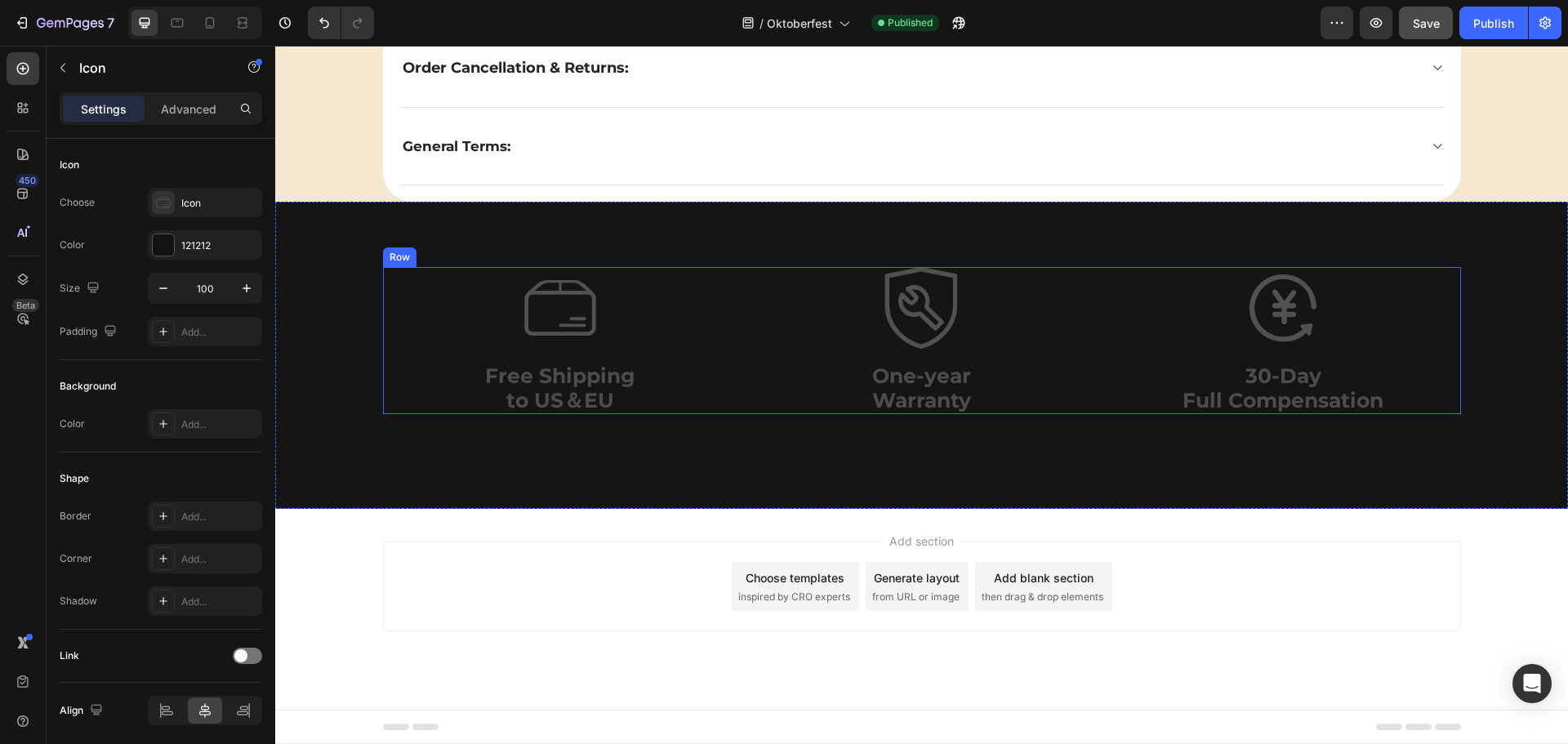
click at [398, 303] on div "Icon" at bounding box center [561, 307] width 356 height 81
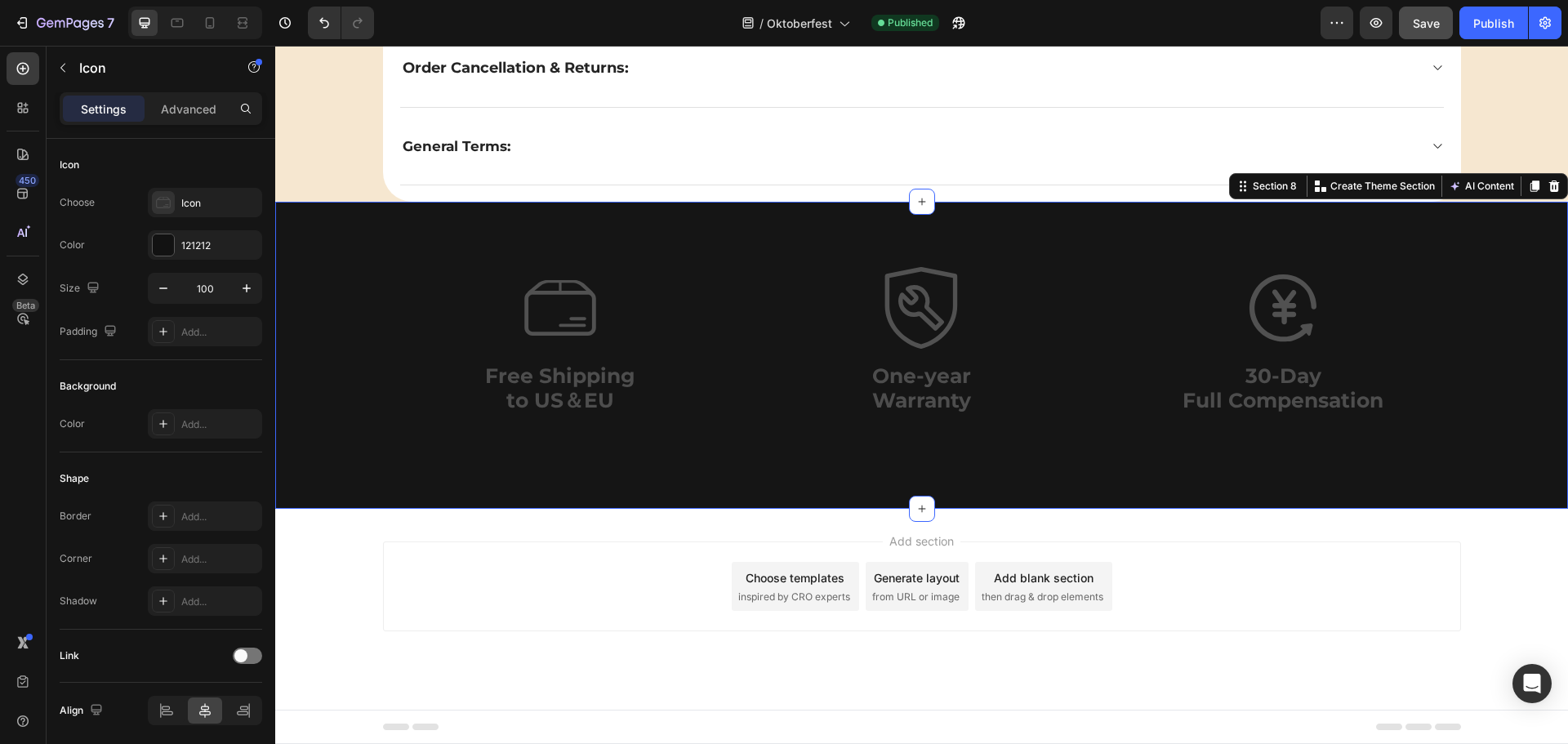
click at [361, 411] on div "Icon Free Shipping to [GEOGRAPHIC_DATA] Text Block Icon One-year Warranty Text …" at bounding box center [921, 346] width 1293 height 160
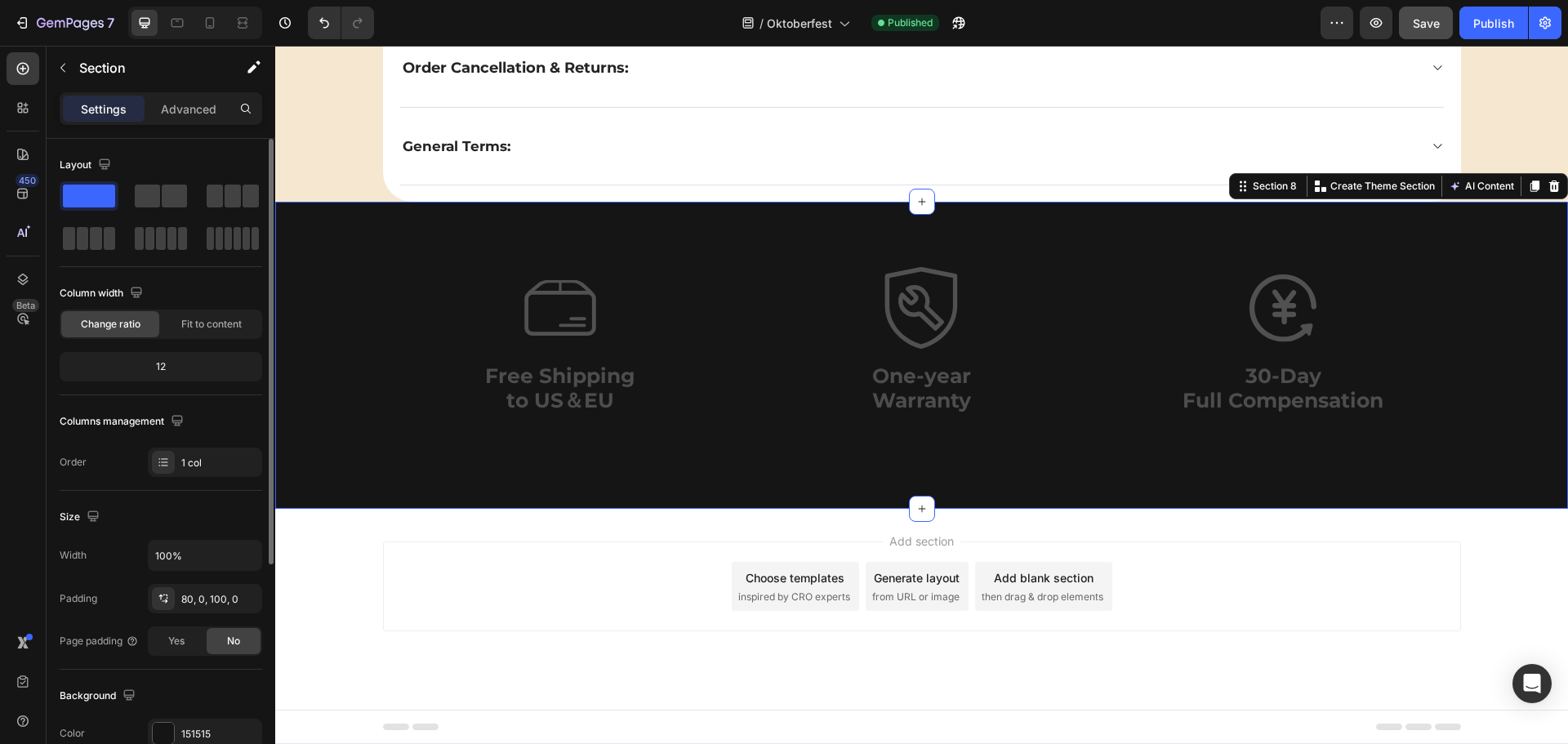
scroll to position [326, 0]
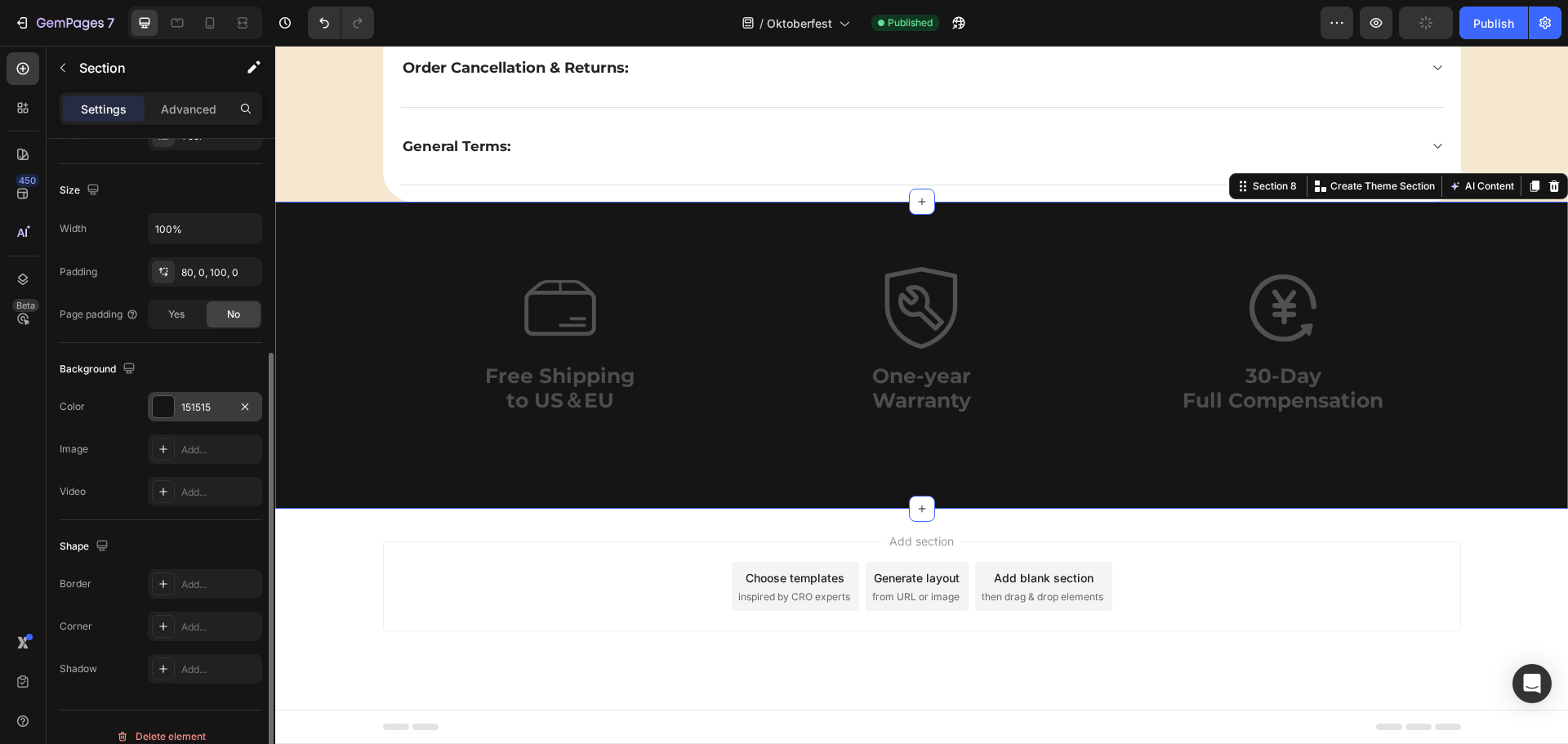
click at [192, 407] on div "151515" at bounding box center [205, 407] width 47 height 15
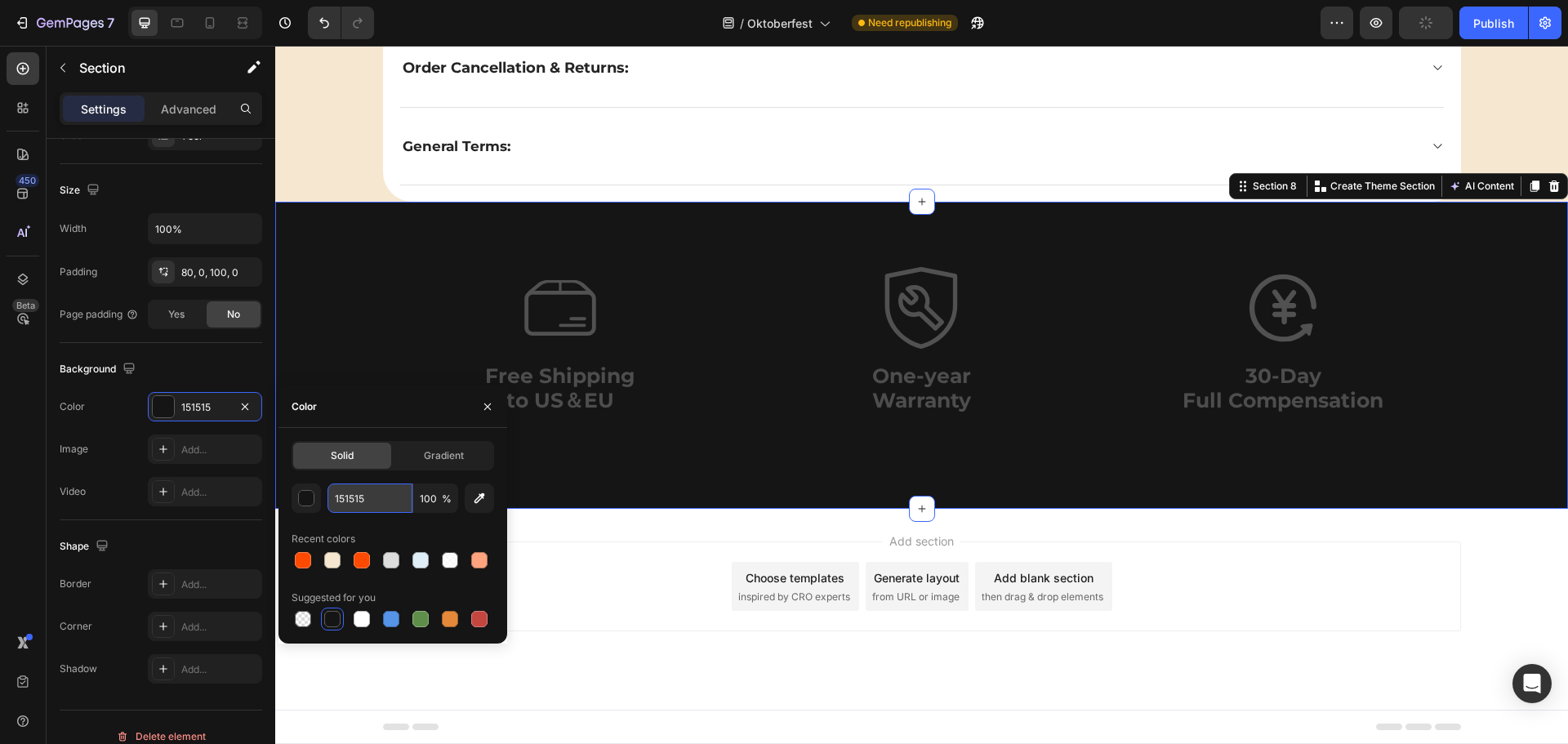
click at [355, 495] on input "151515" at bounding box center [370, 497] width 85 height 29
paste input "#f6e7d0"
type input "#f6e7d0"
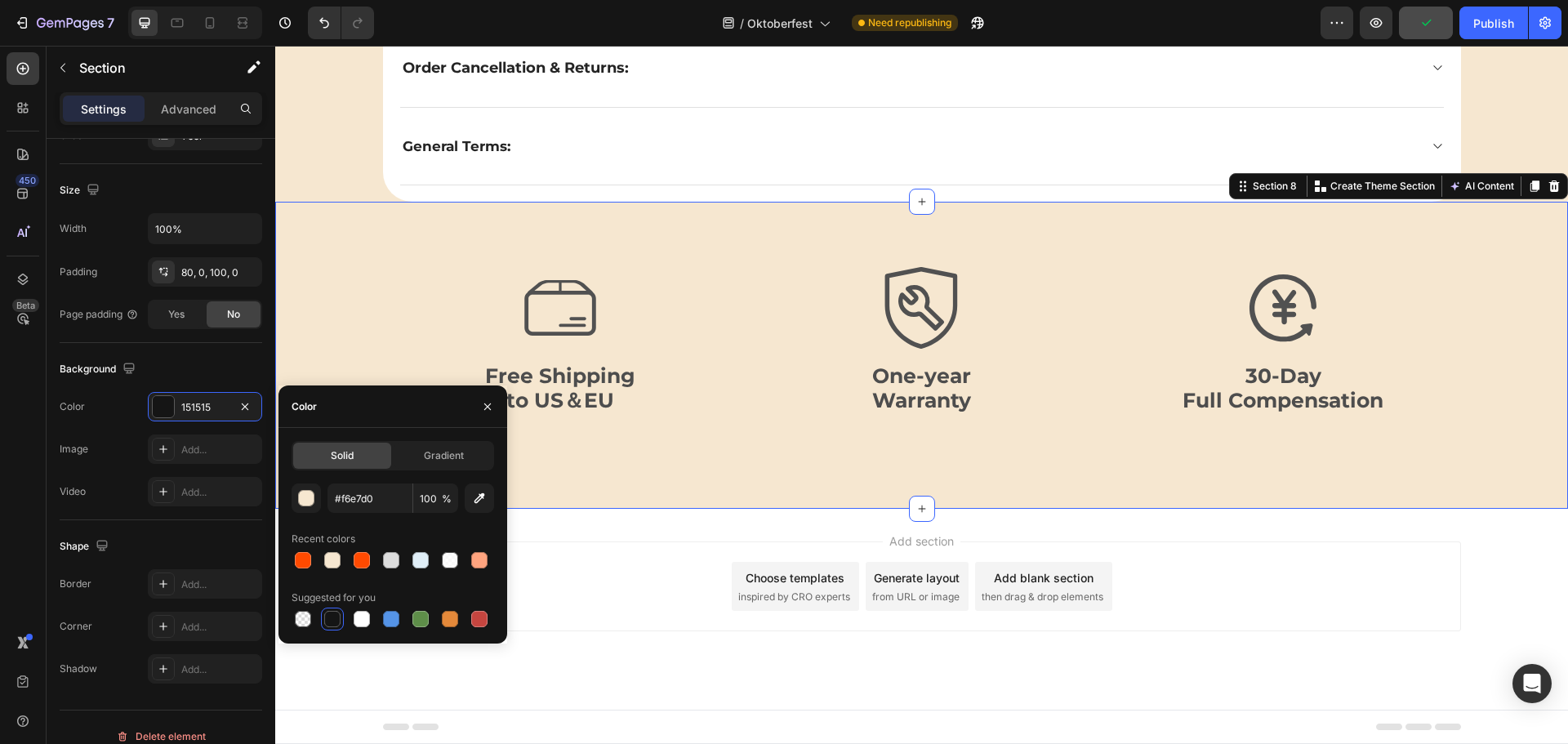
click at [392, 246] on div "Icon Free Shipping to US＆EU Text Block Icon One-year Warranty Text Block Icon 3…" at bounding box center [921, 355] width 1293 height 307
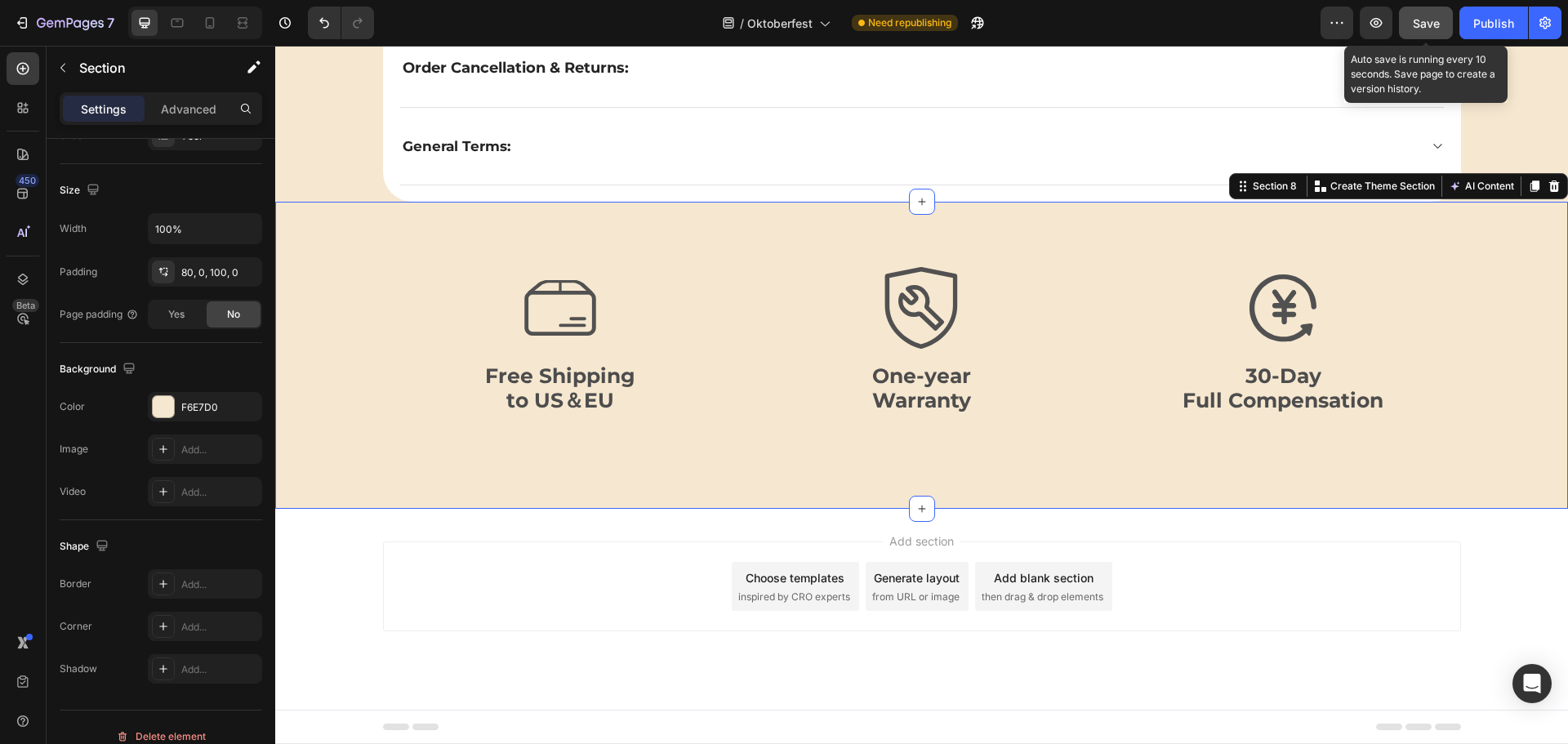
click at [1426, 20] on span "Save" at bounding box center [1426, 23] width 27 height 14
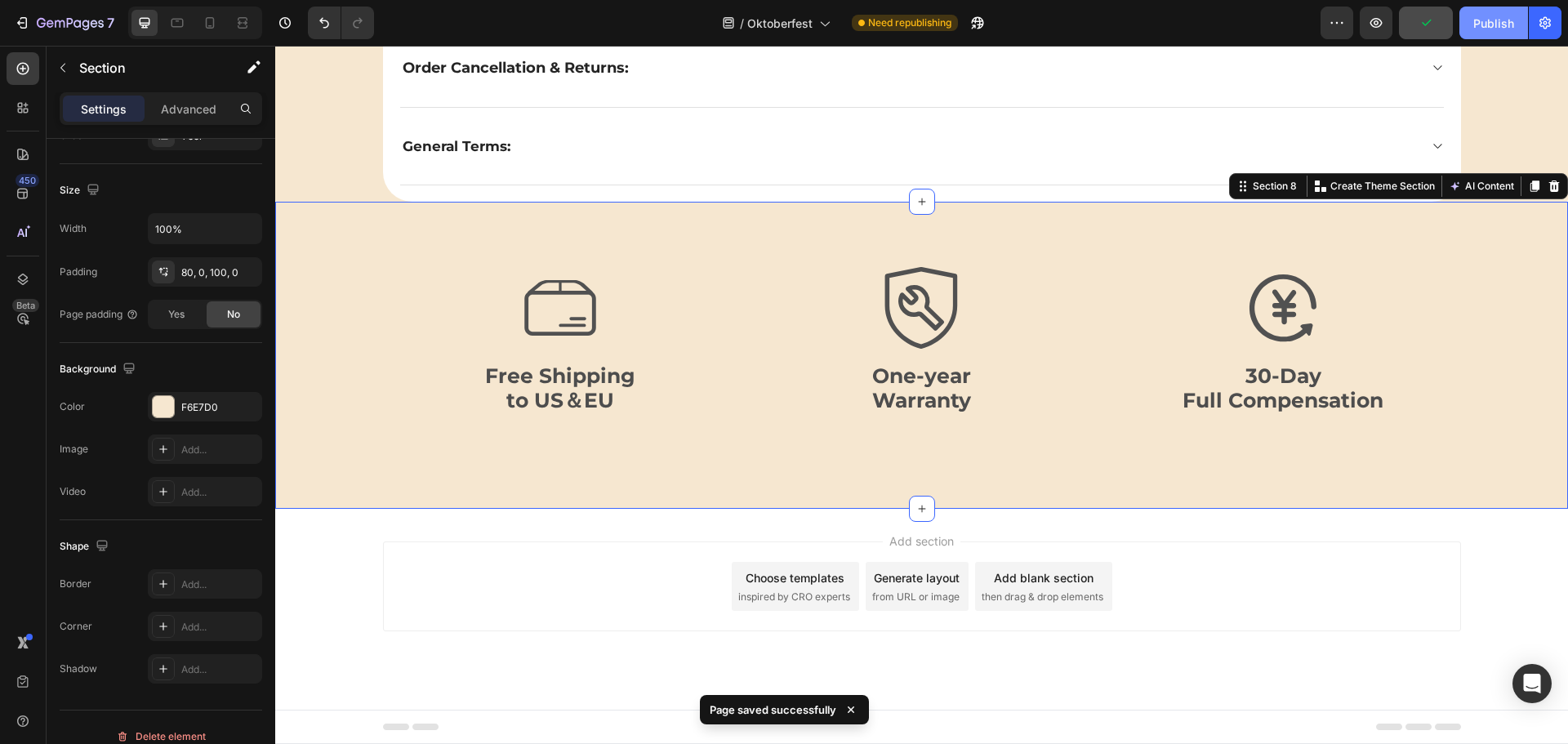
click at [1493, 22] on div "Publish" at bounding box center [1493, 24] width 41 height 17
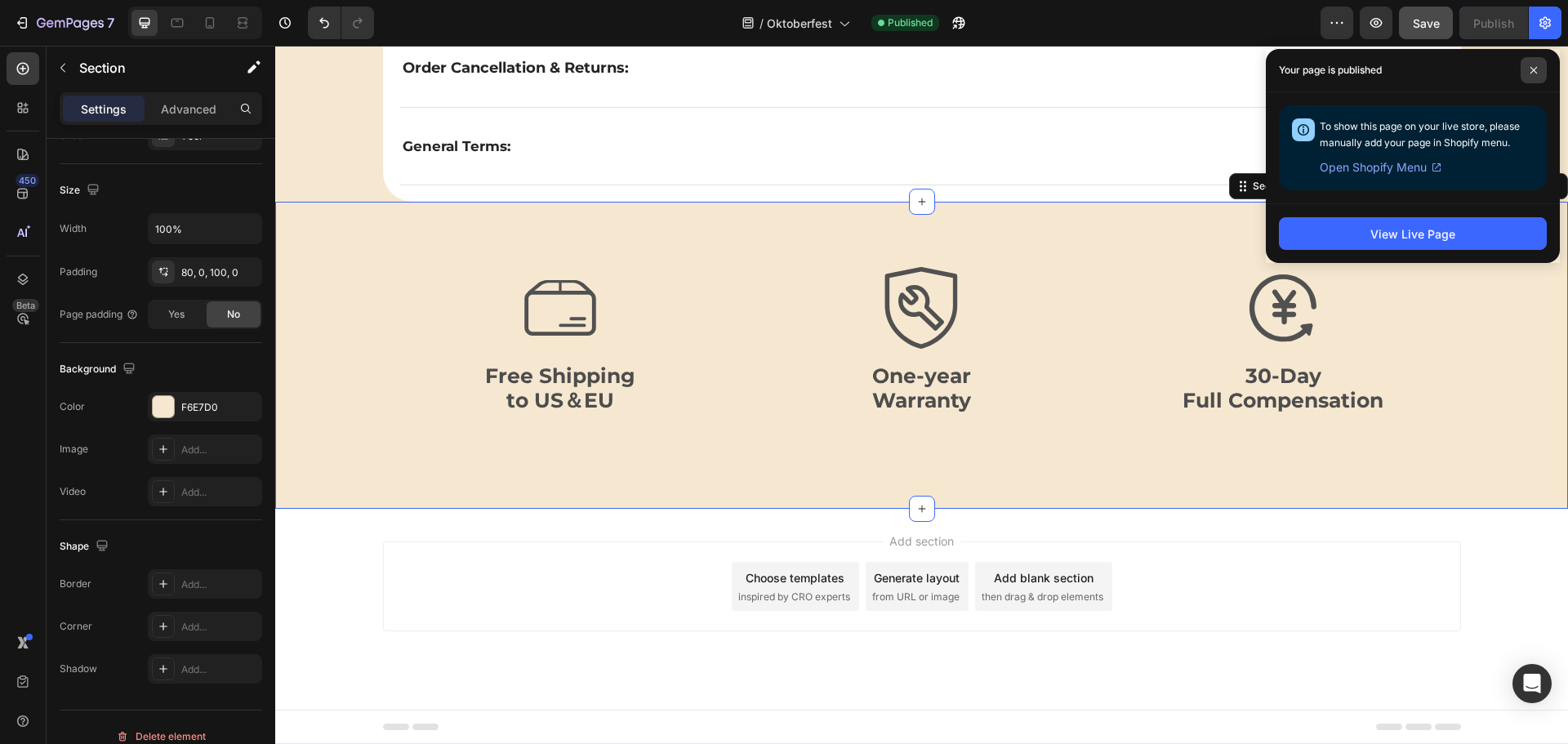
click at [1538, 67] on span at bounding box center [1534, 70] width 26 height 26
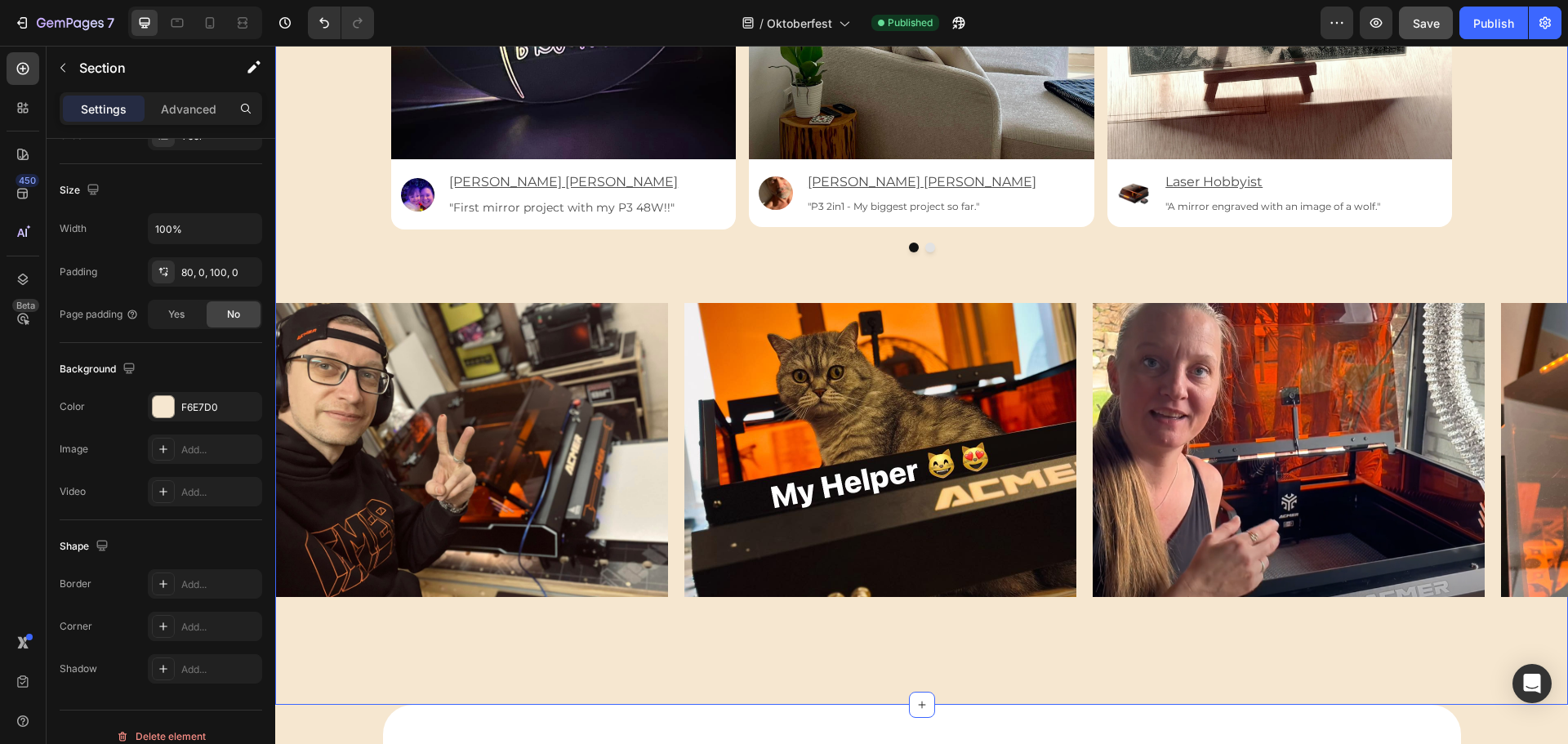
scroll to position [4036, 0]
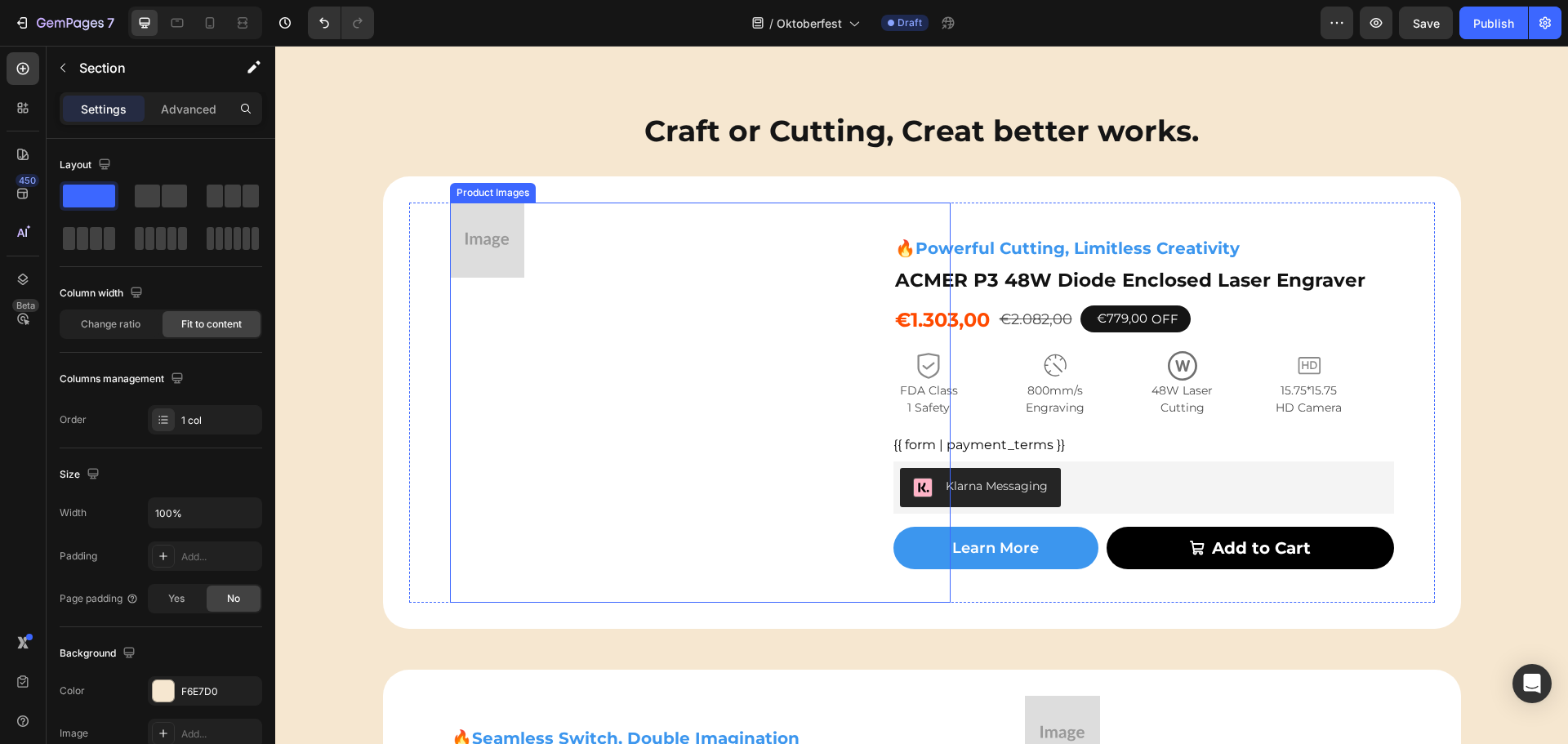
scroll to position [817, 0]
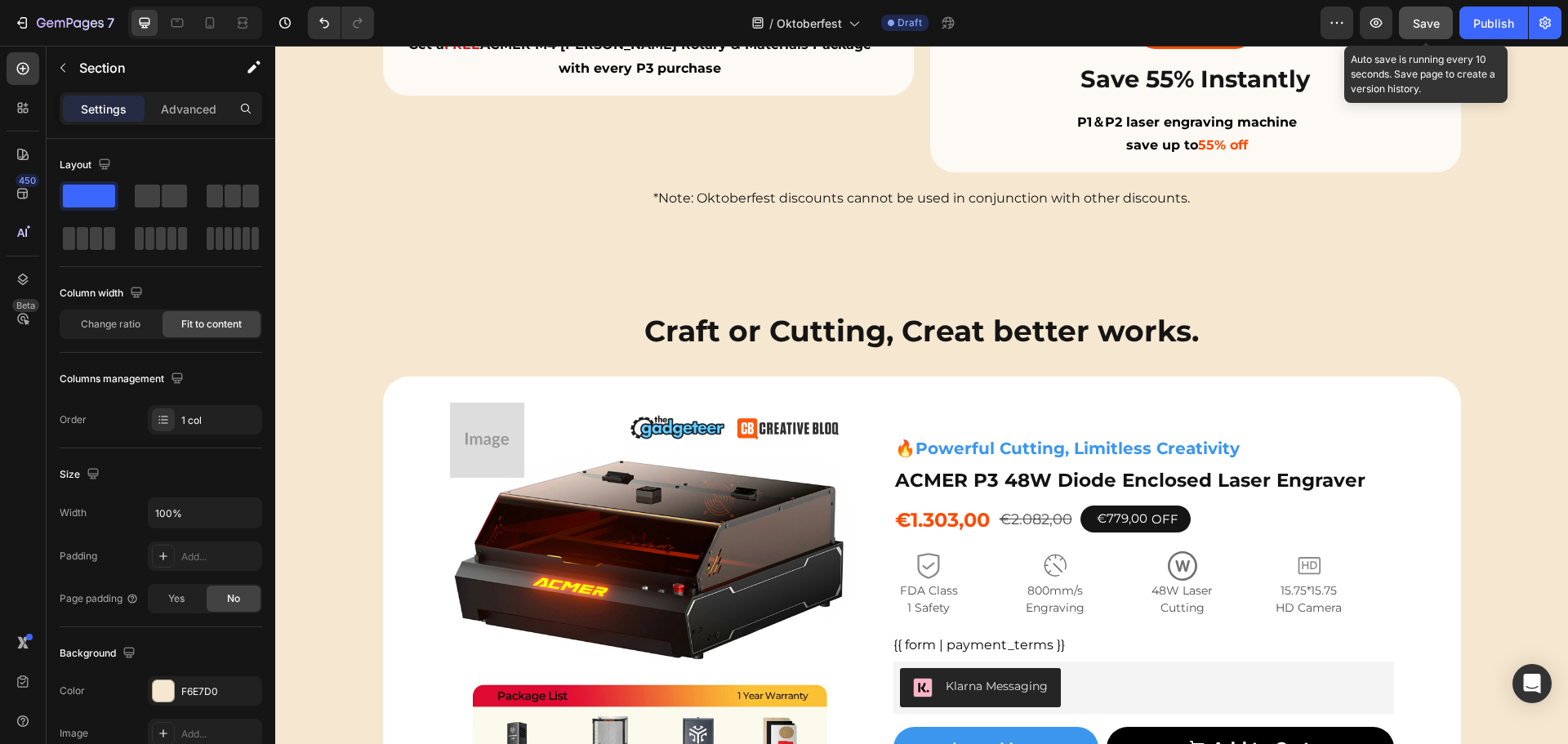
click at [1424, 22] on span "Save" at bounding box center [1426, 23] width 27 height 14
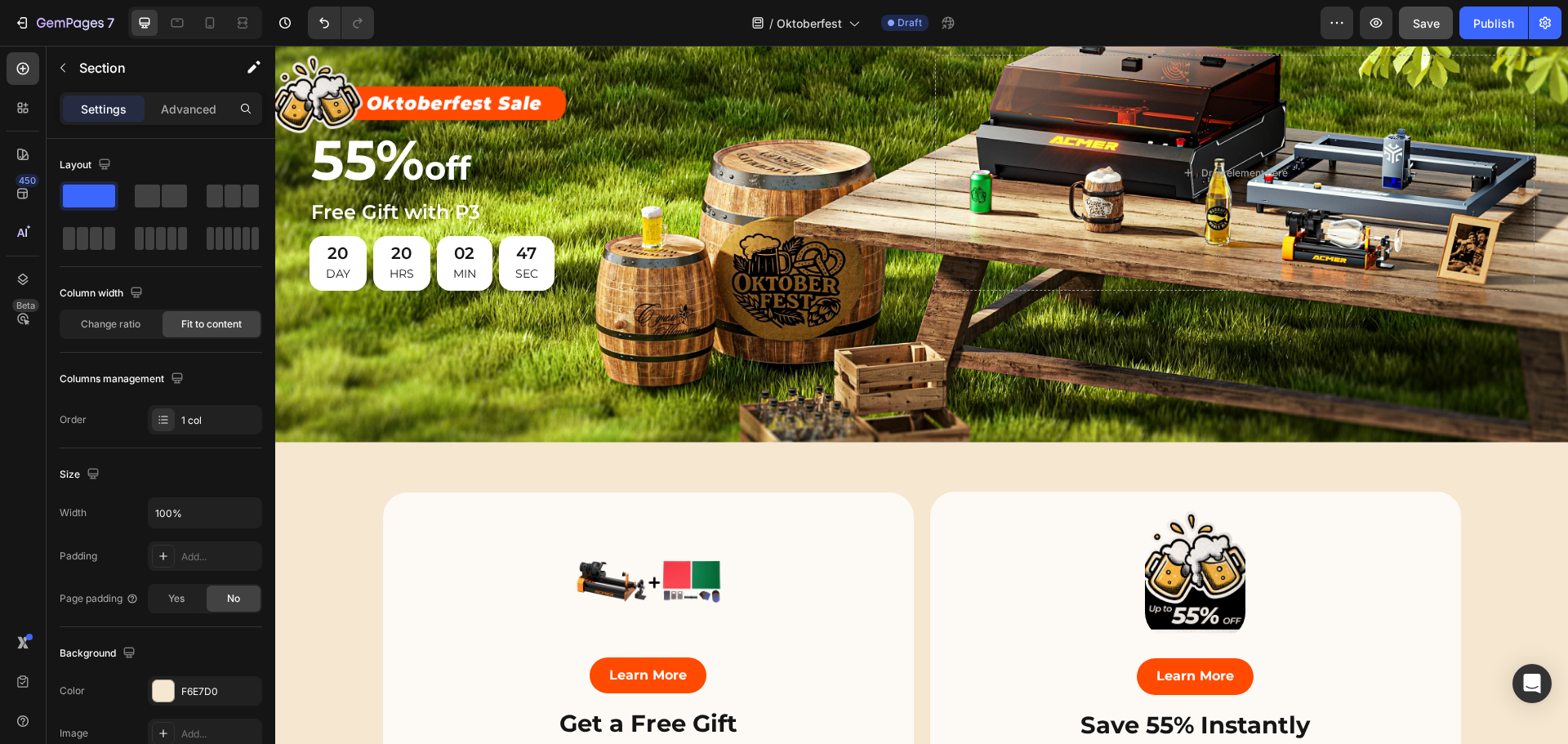
scroll to position [0, 0]
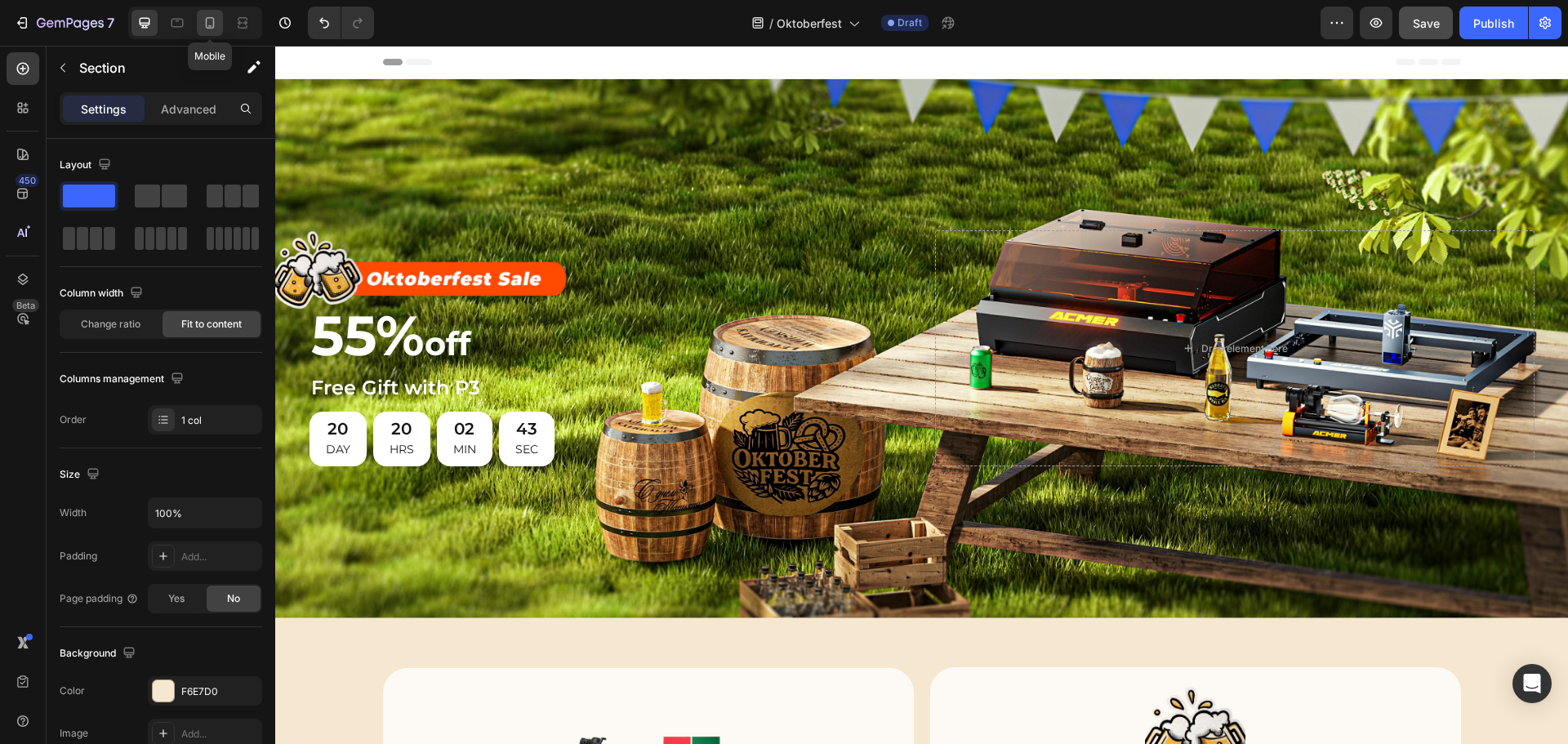
click at [217, 21] on icon at bounding box center [209, 23] width 16 height 16
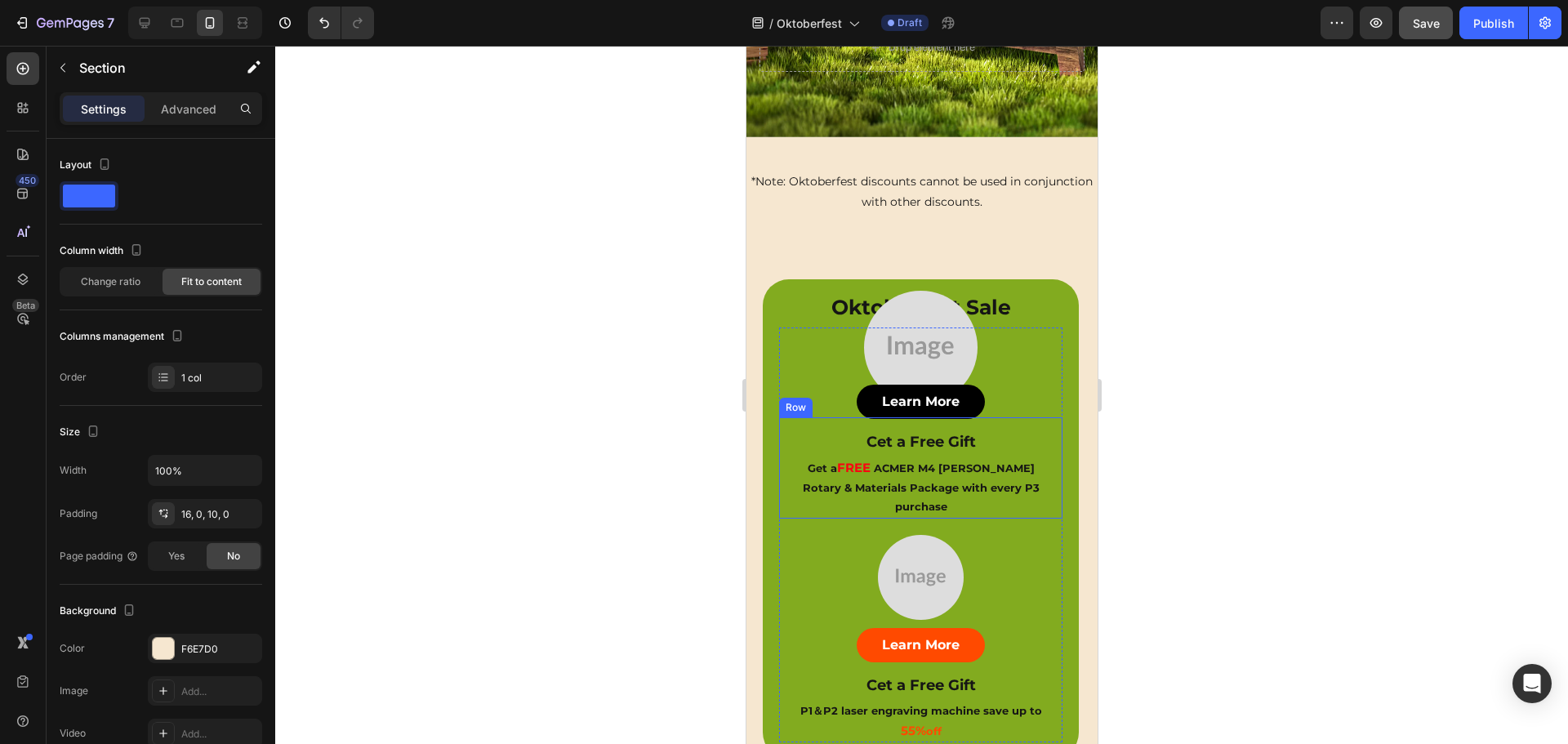
scroll to position [408, 0]
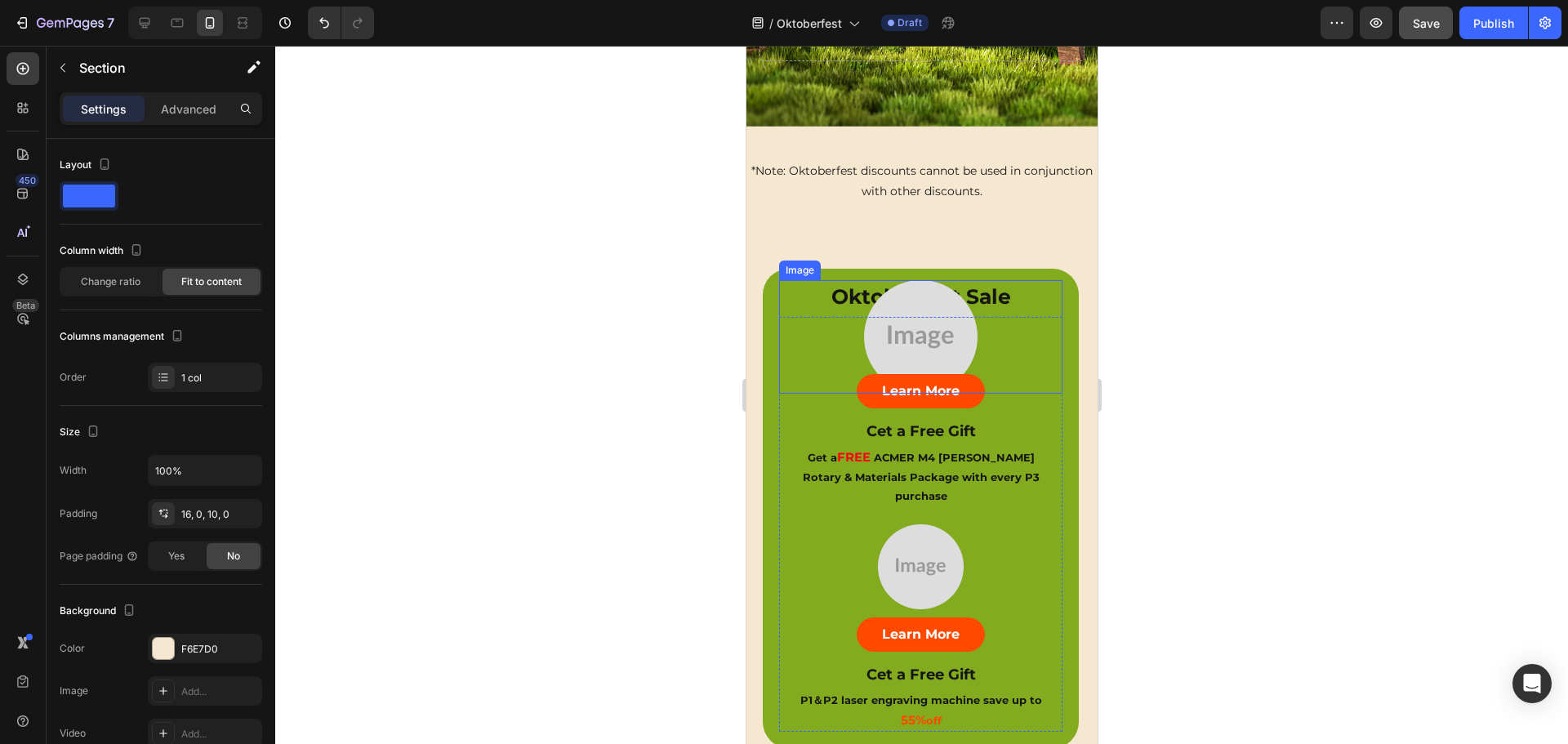
click at [908, 322] on img at bounding box center [920, 337] width 113 height 113
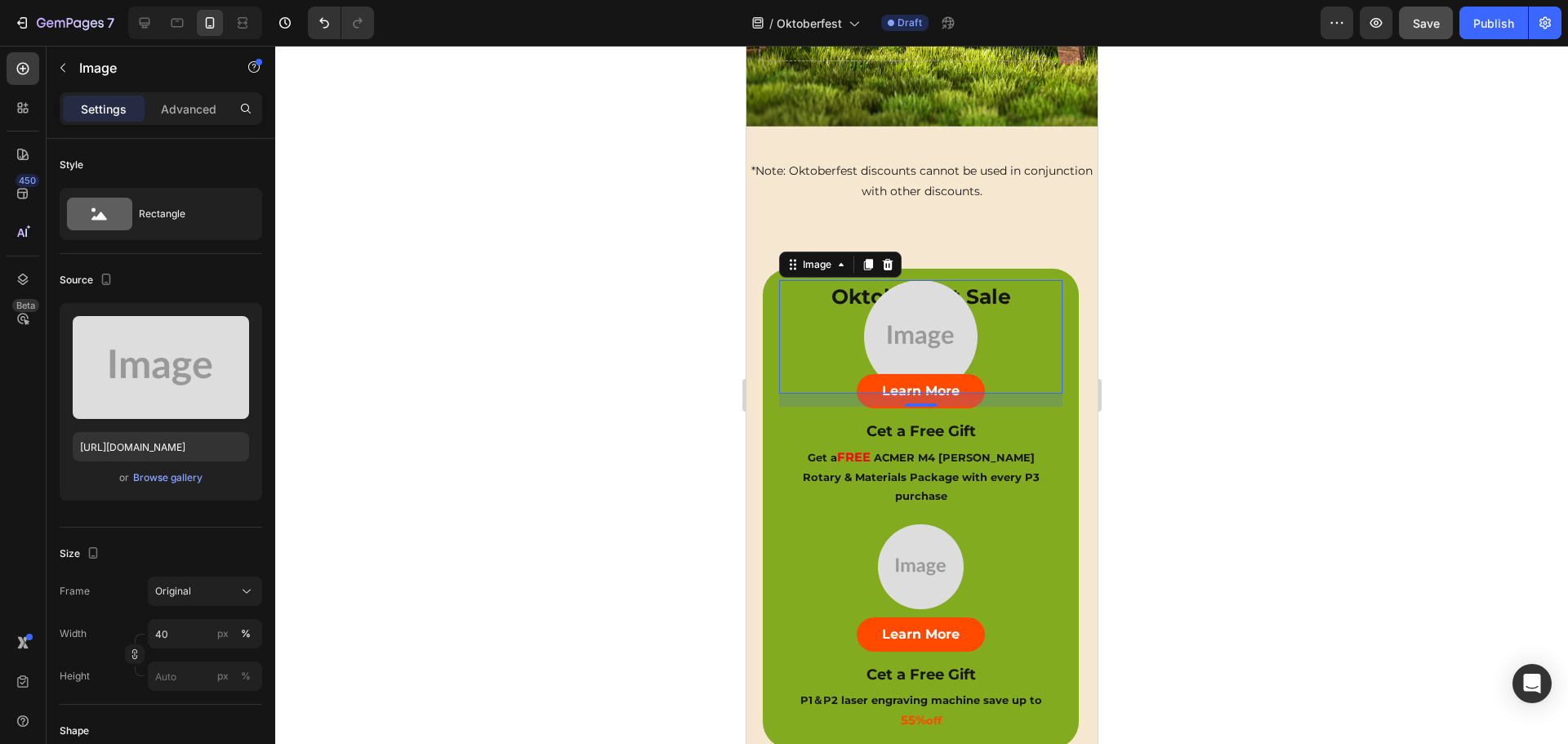
click at [914, 314] on img at bounding box center [920, 337] width 113 height 113
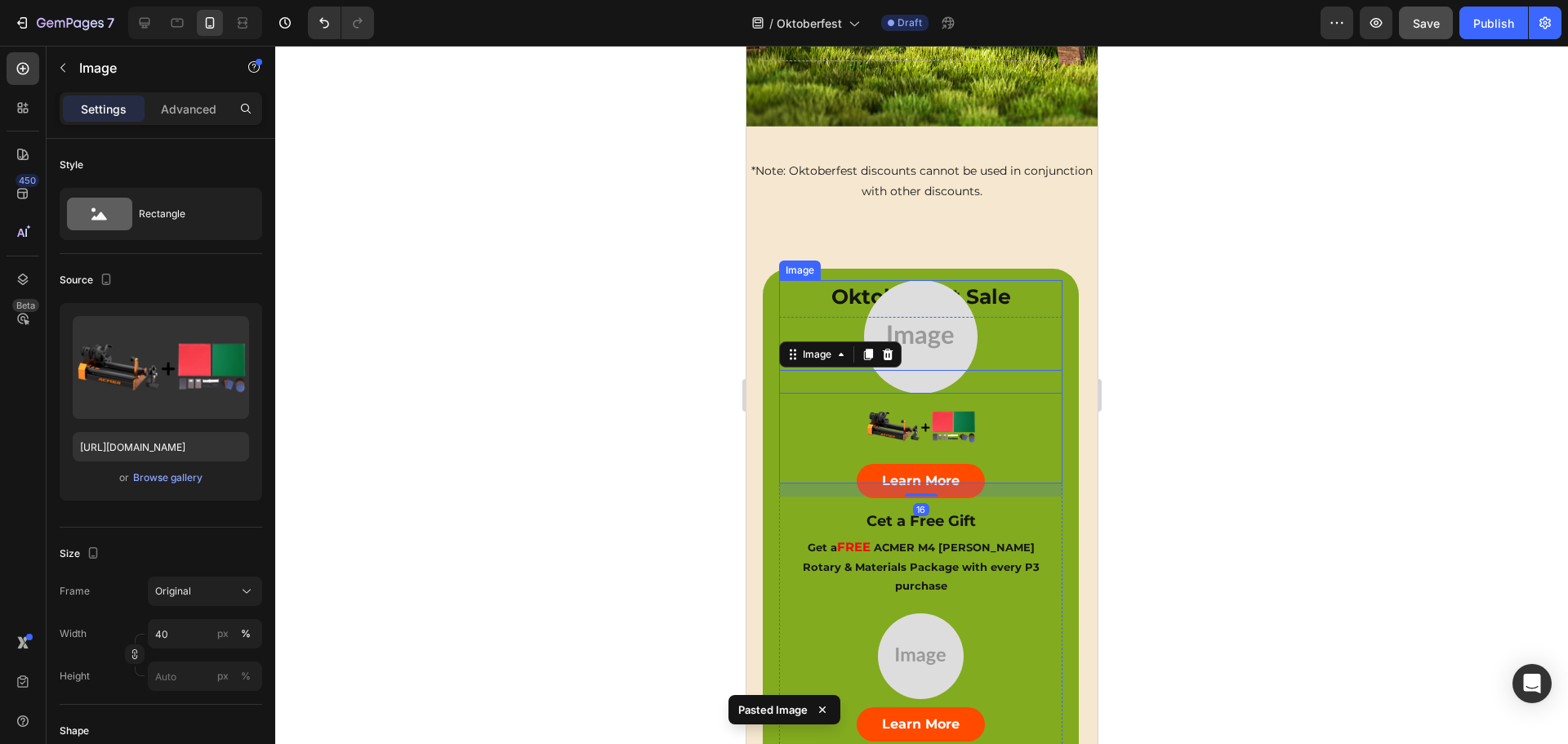
click at [955, 313] on img at bounding box center [920, 337] width 113 height 113
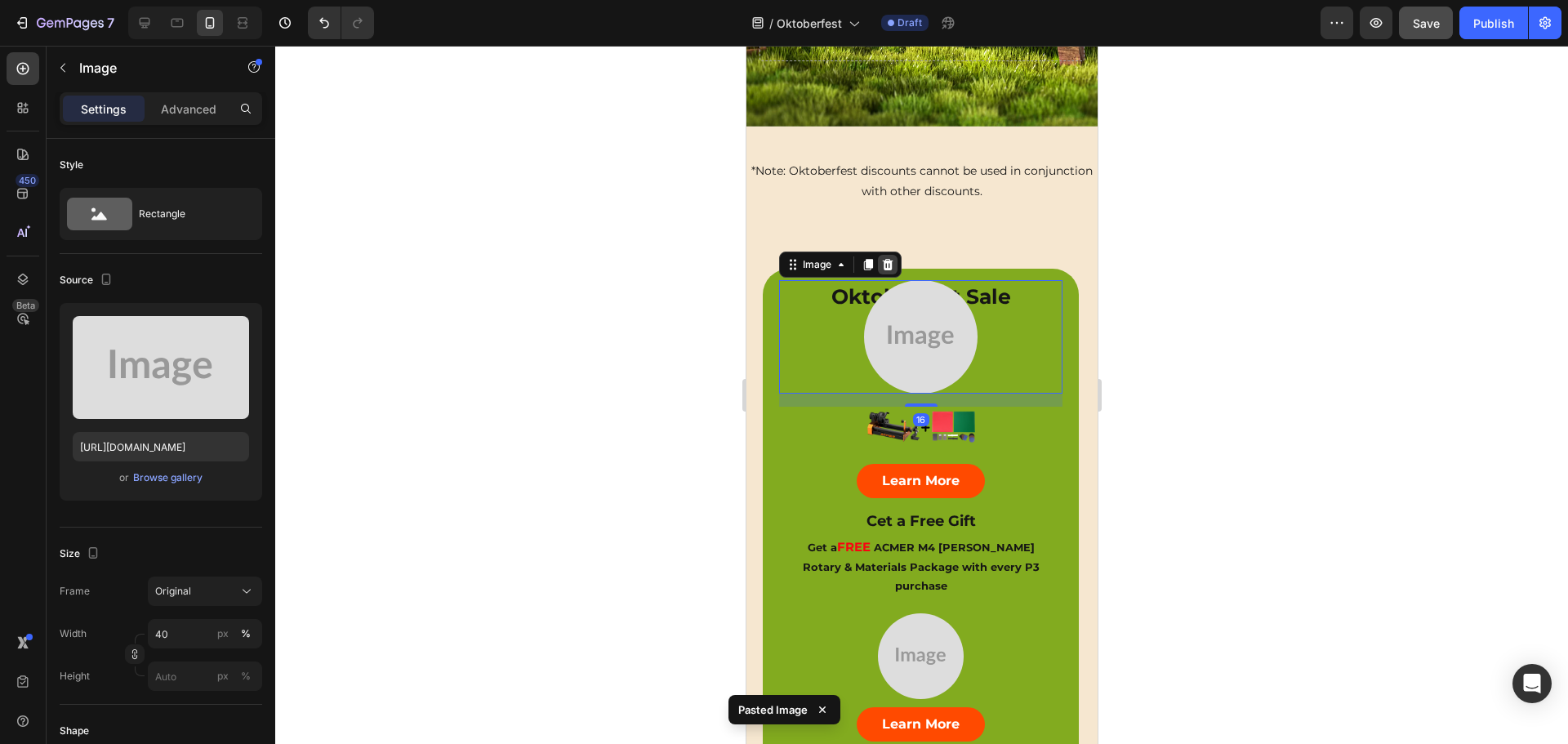
click at [884, 259] on icon at bounding box center [887, 265] width 10 height 11
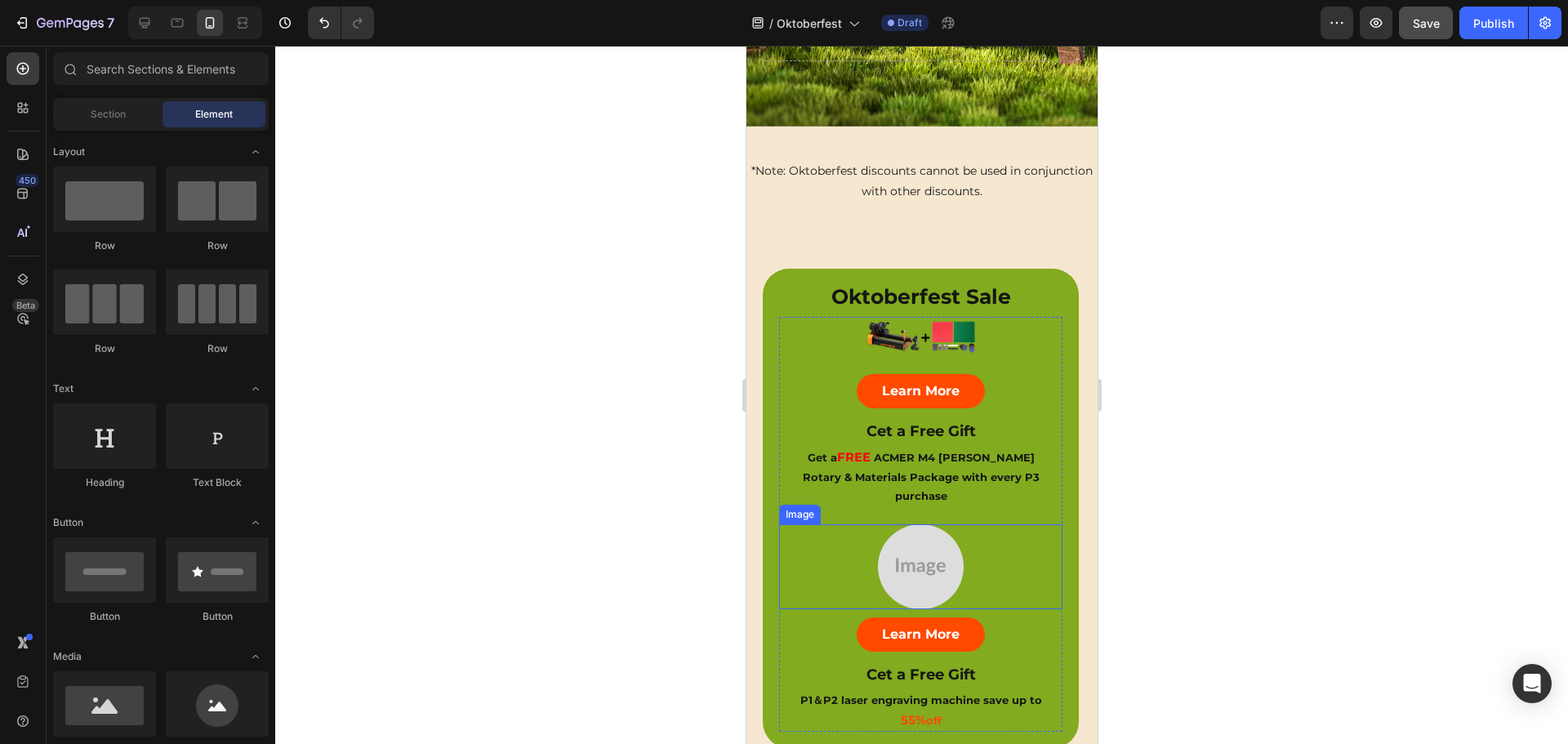
click at [926, 524] on img at bounding box center [920, 566] width 85 height 85
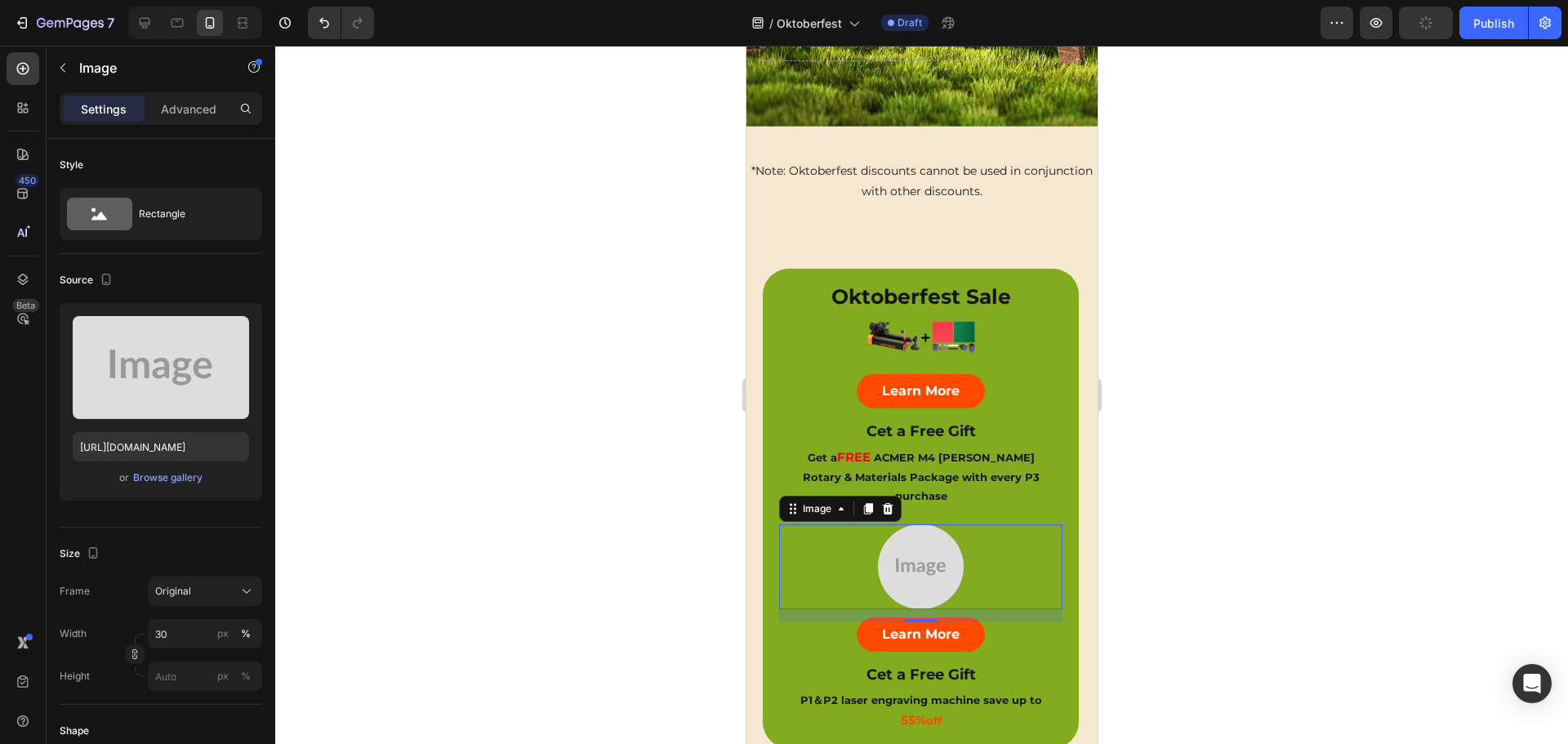
click at [922, 524] on img at bounding box center [920, 566] width 85 height 85
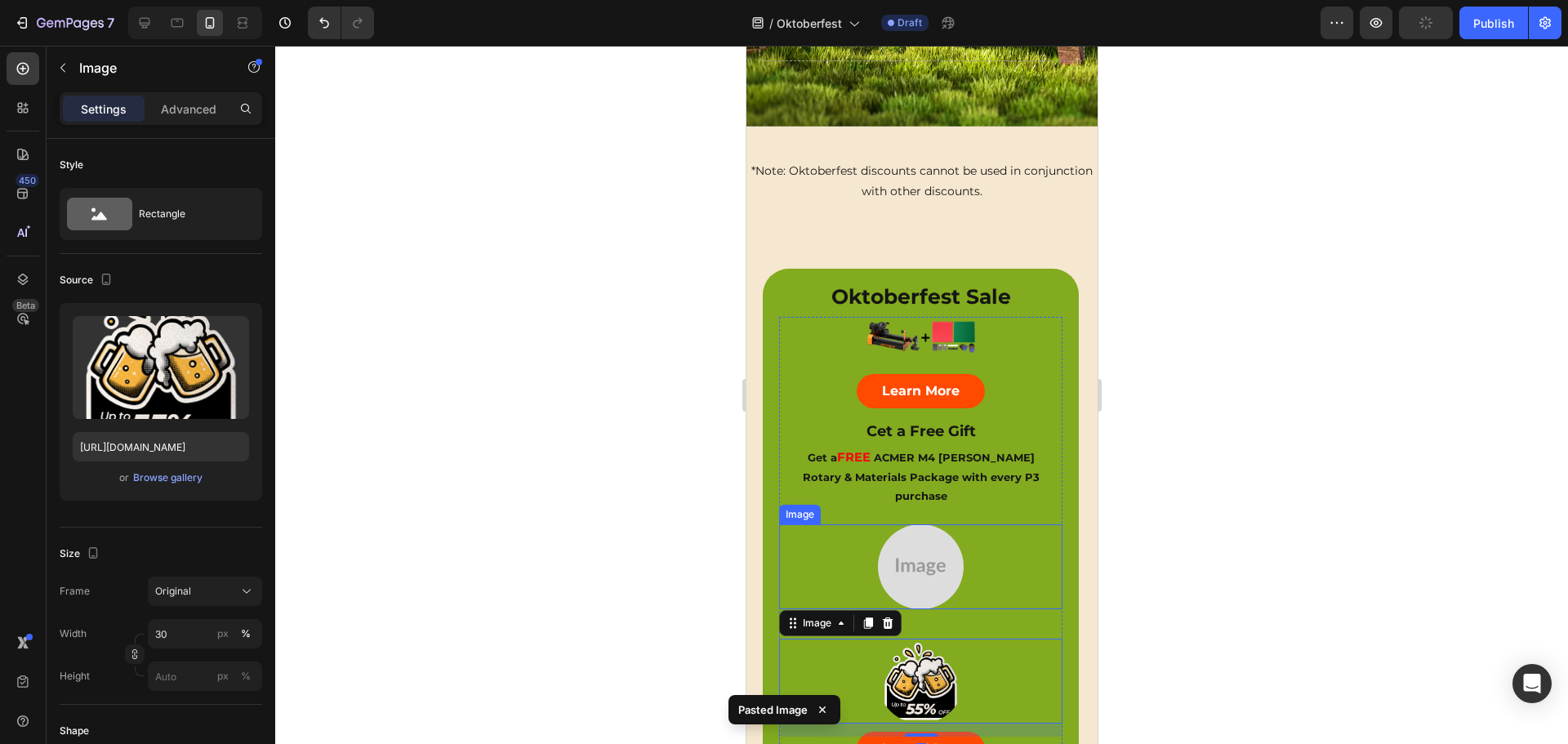
click at [926, 524] on img at bounding box center [920, 566] width 85 height 85
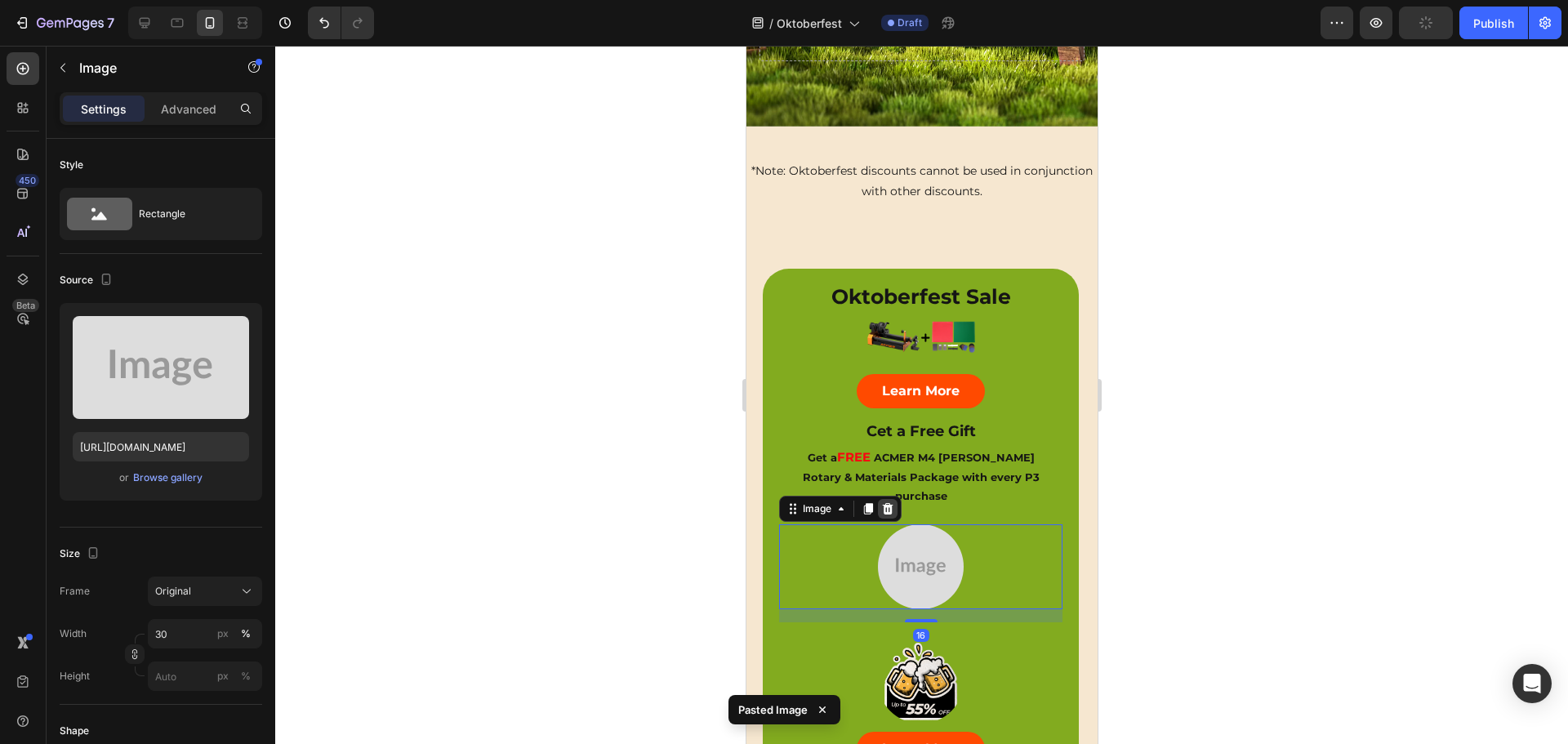
click at [890, 502] on icon at bounding box center [887, 509] width 13 height 13
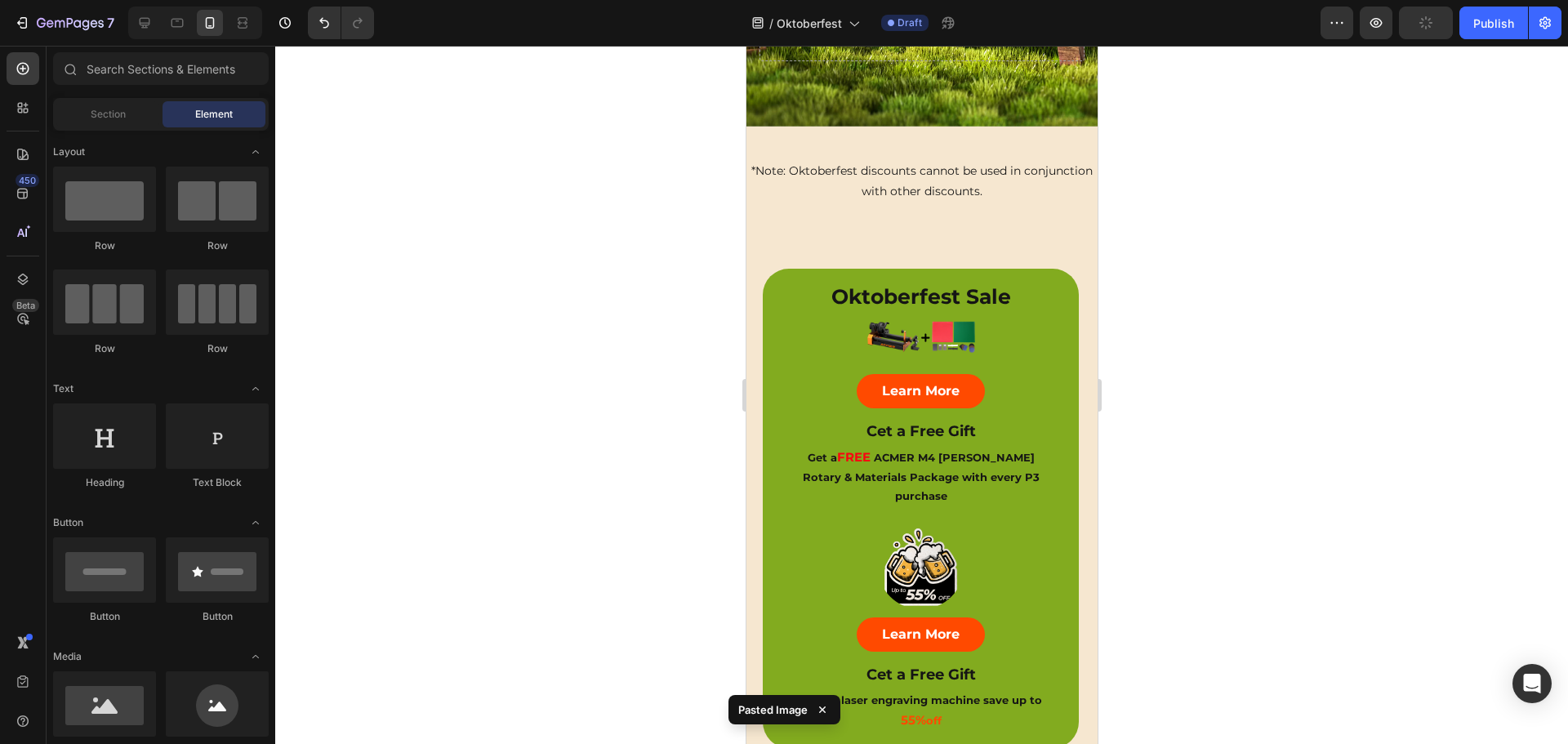
click at [1318, 276] on div at bounding box center [921, 394] width 1293 height 698
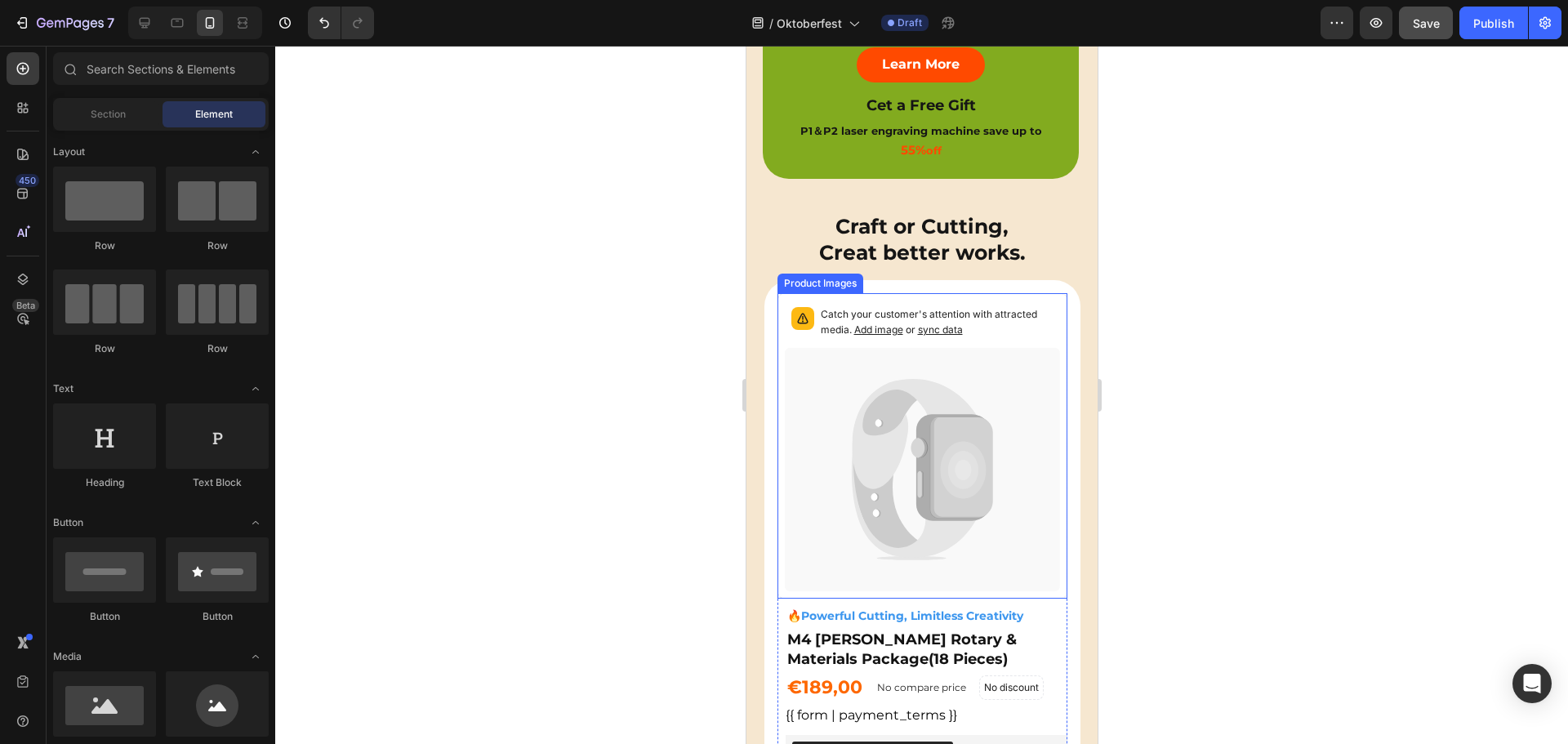
scroll to position [1062, 0]
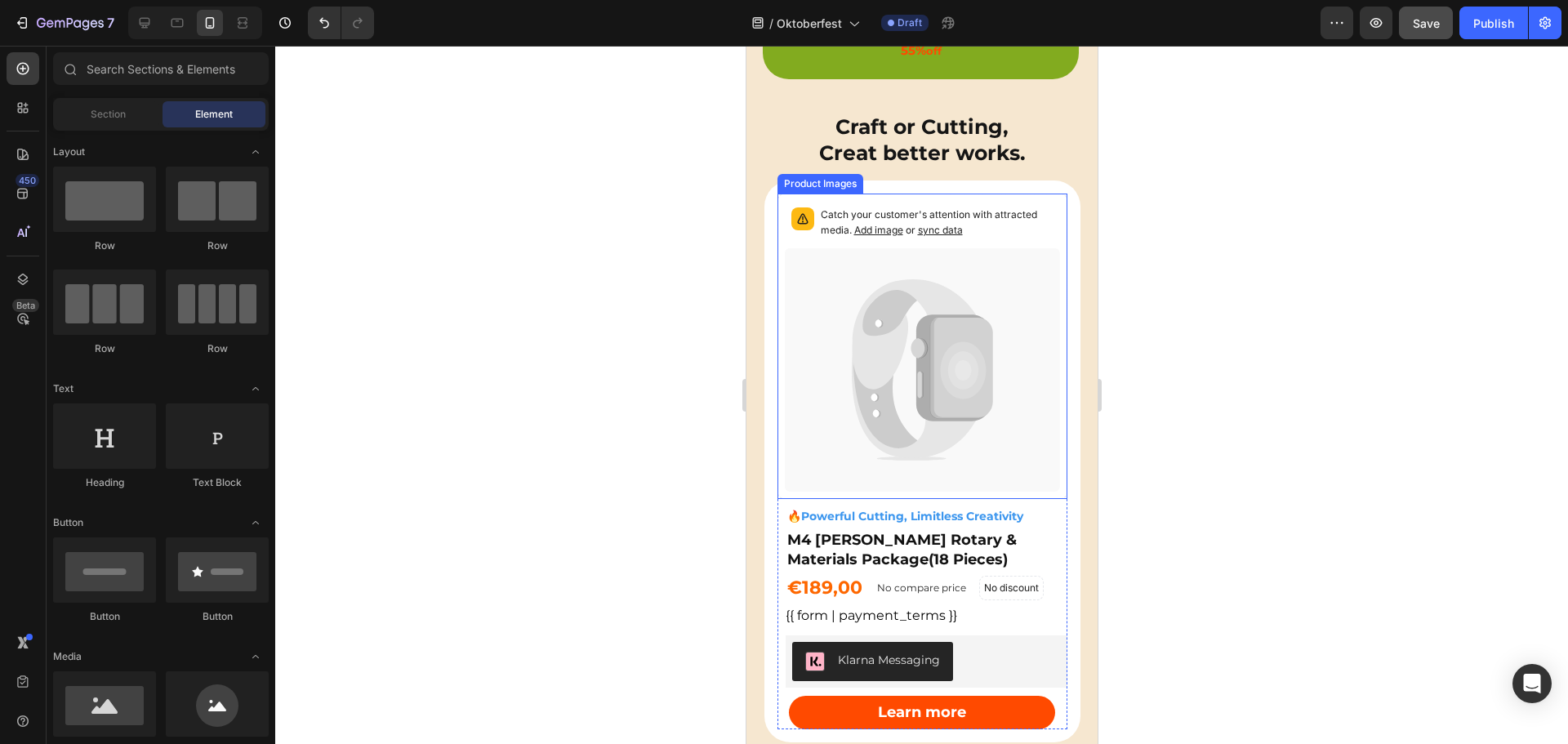
click at [920, 315] on icon at bounding box center [952, 368] width 75 height 107
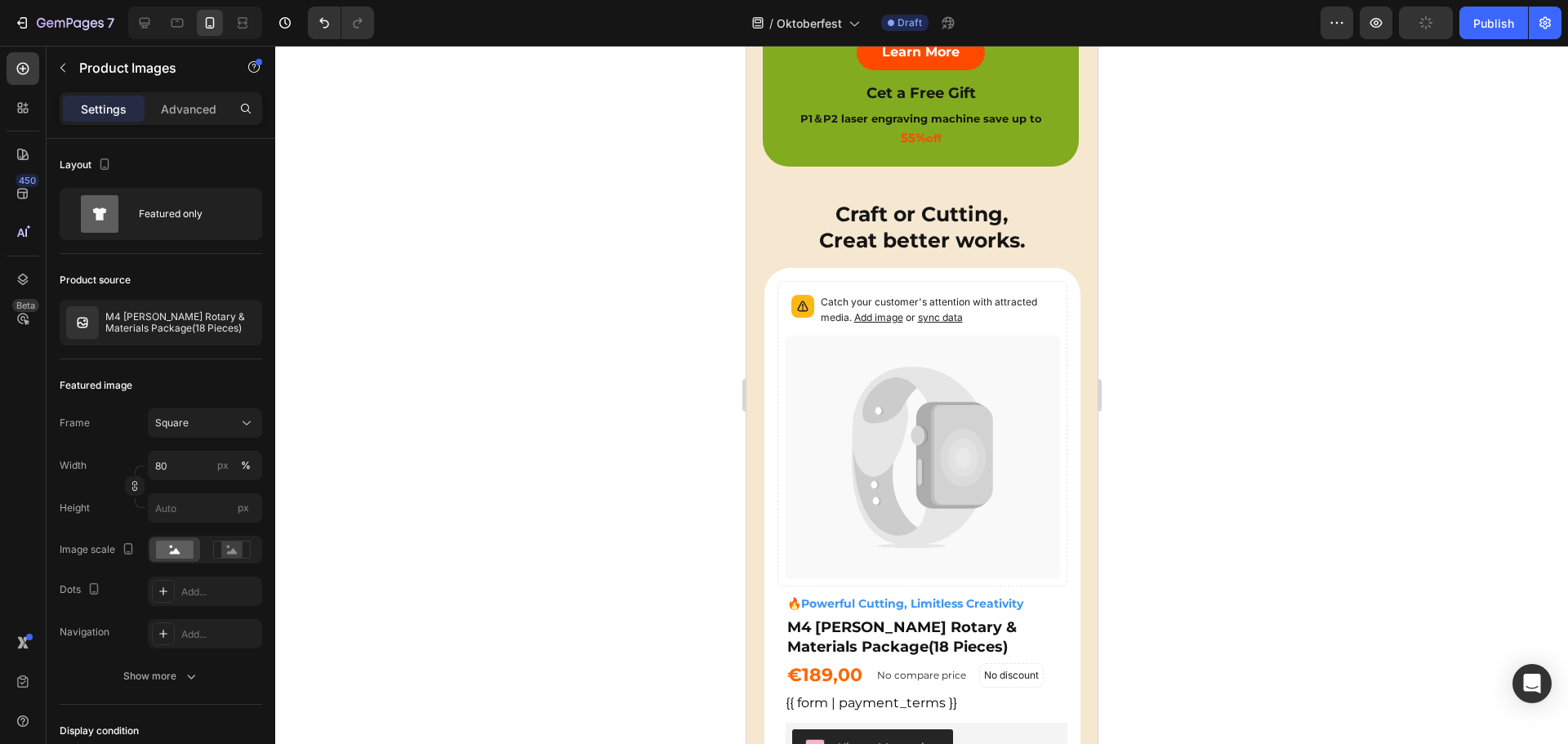
scroll to position [979, 0]
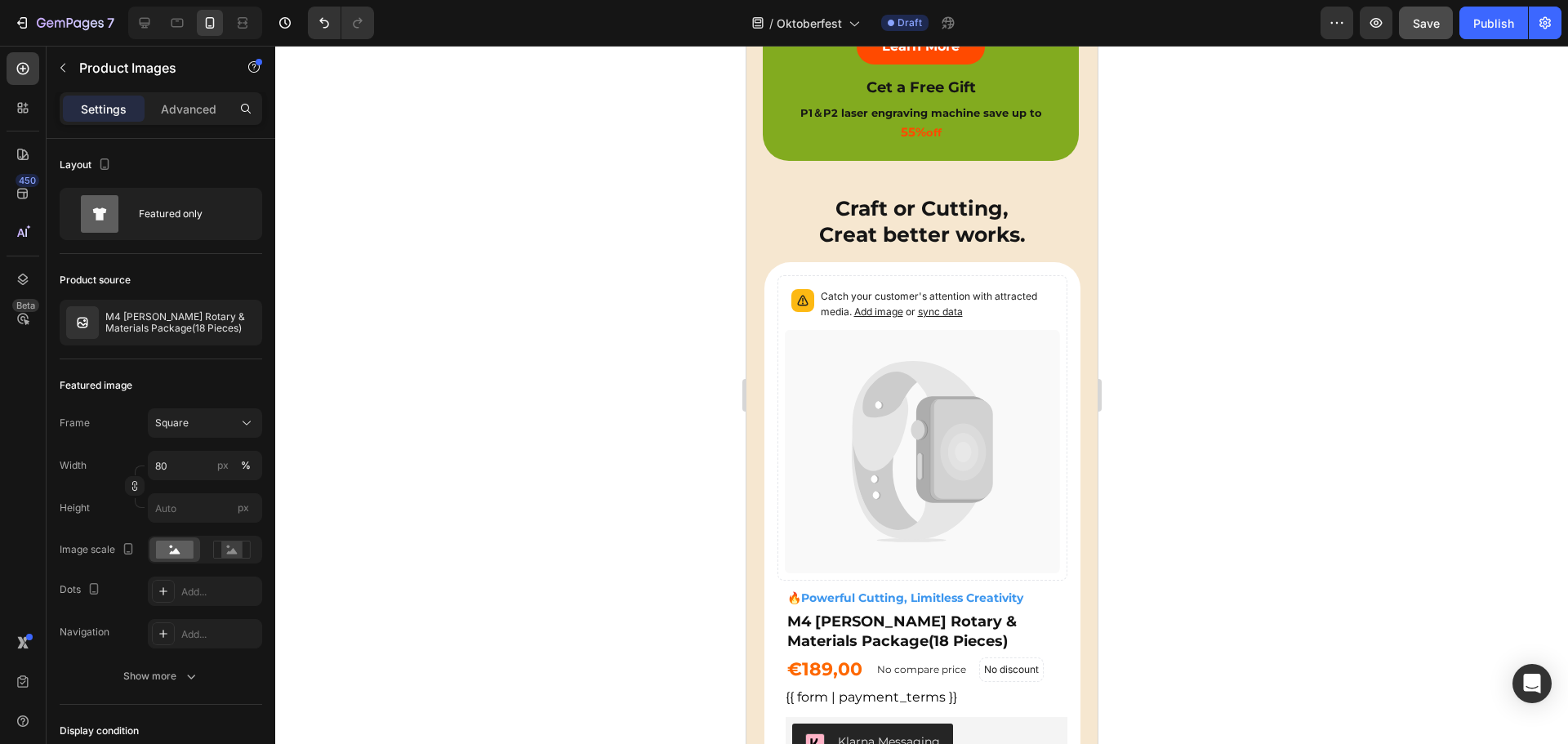
click at [909, 376] on icon at bounding box center [921, 451] width 275 height 243
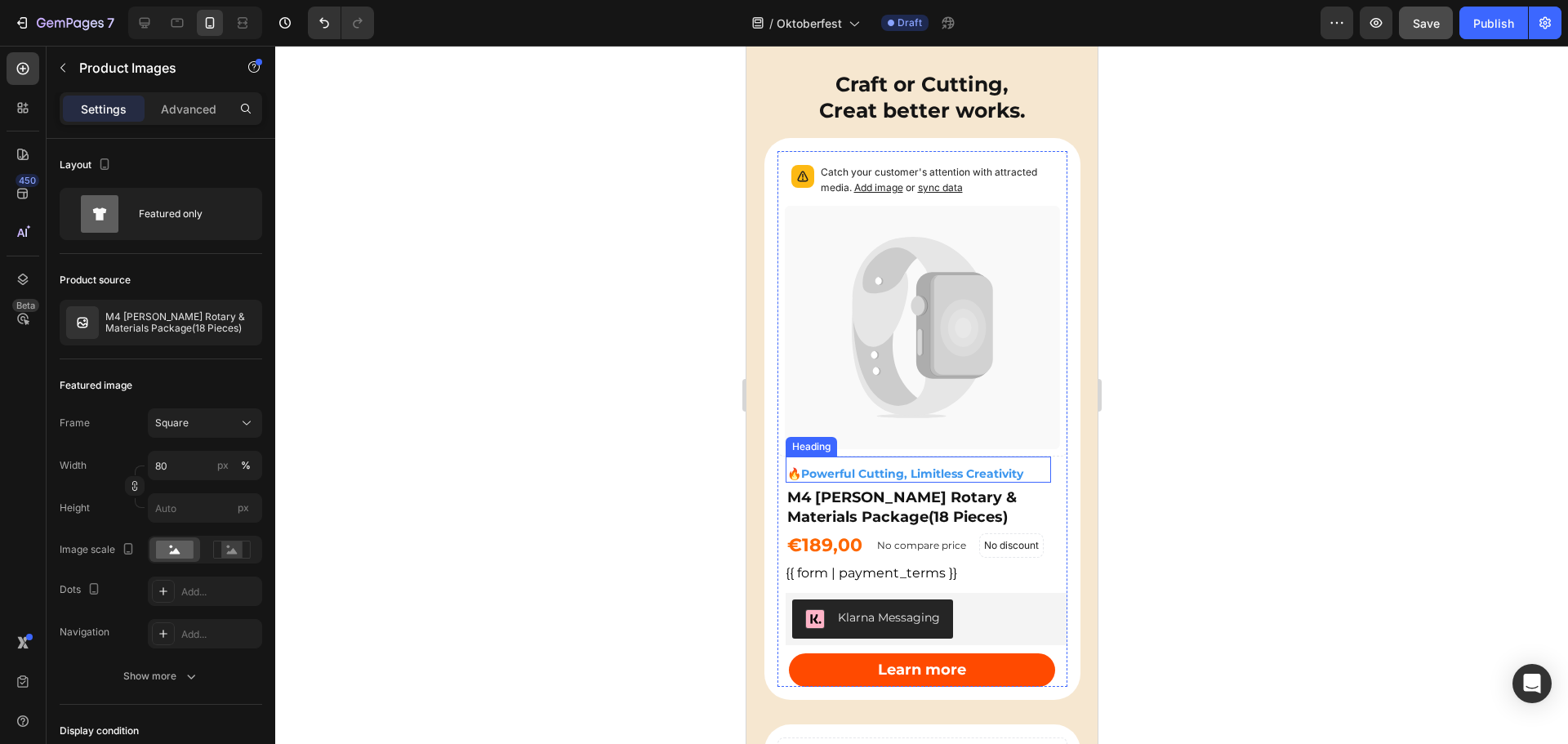
scroll to position [1062, 0]
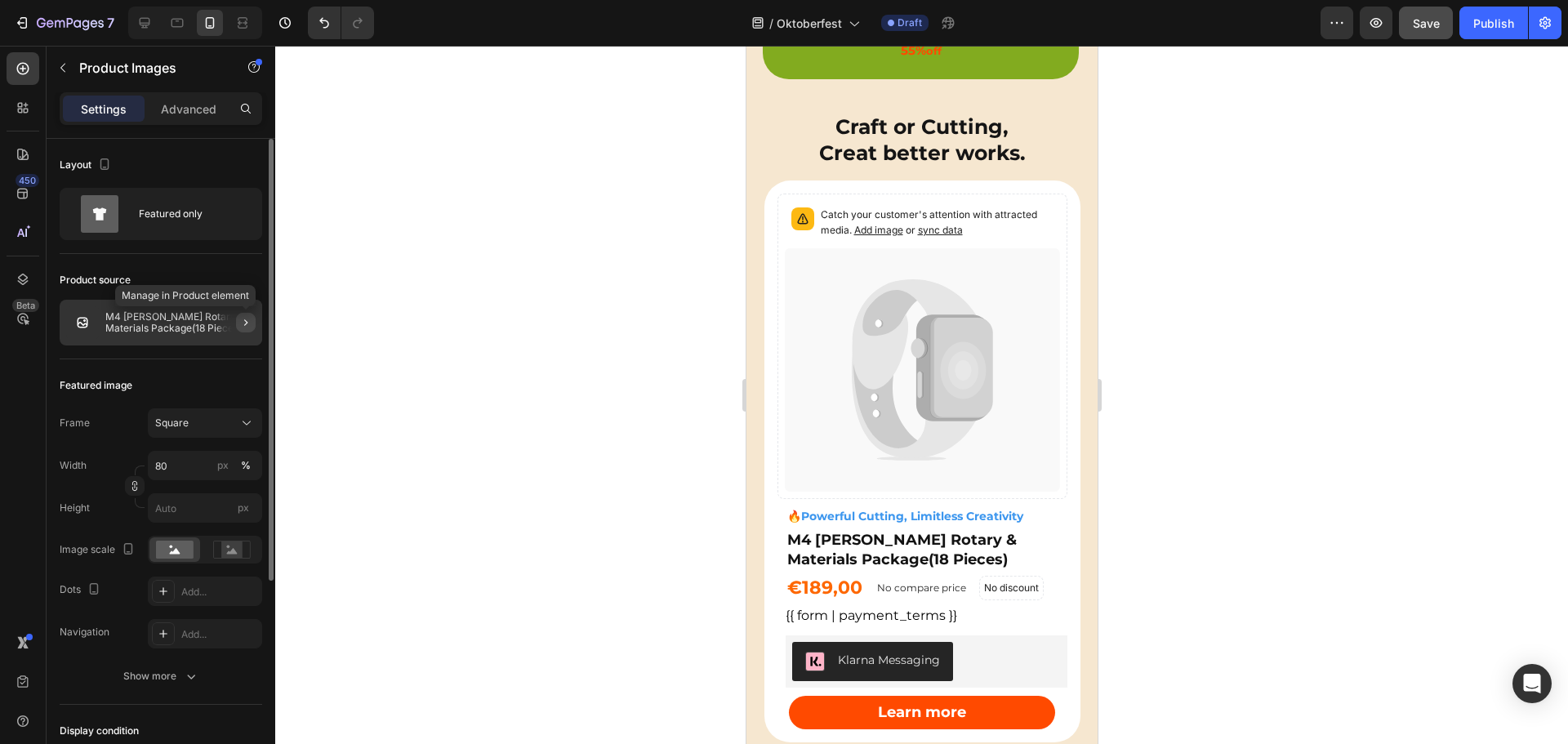
click at [245, 320] on icon "button" at bounding box center [245, 322] width 3 height 7
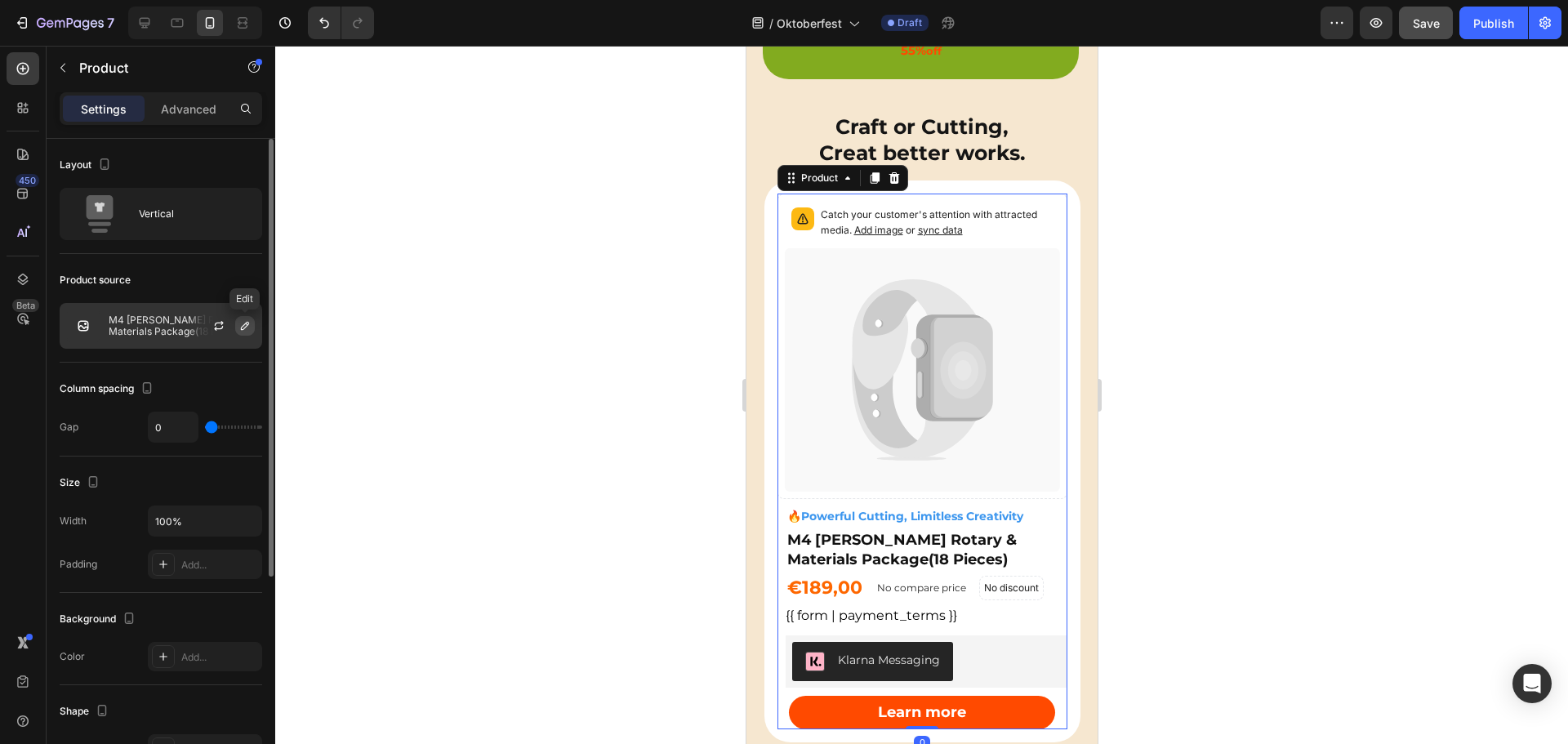
click at [245, 329] on icon "button" at bounding box center [245, 326] width 13 height 13
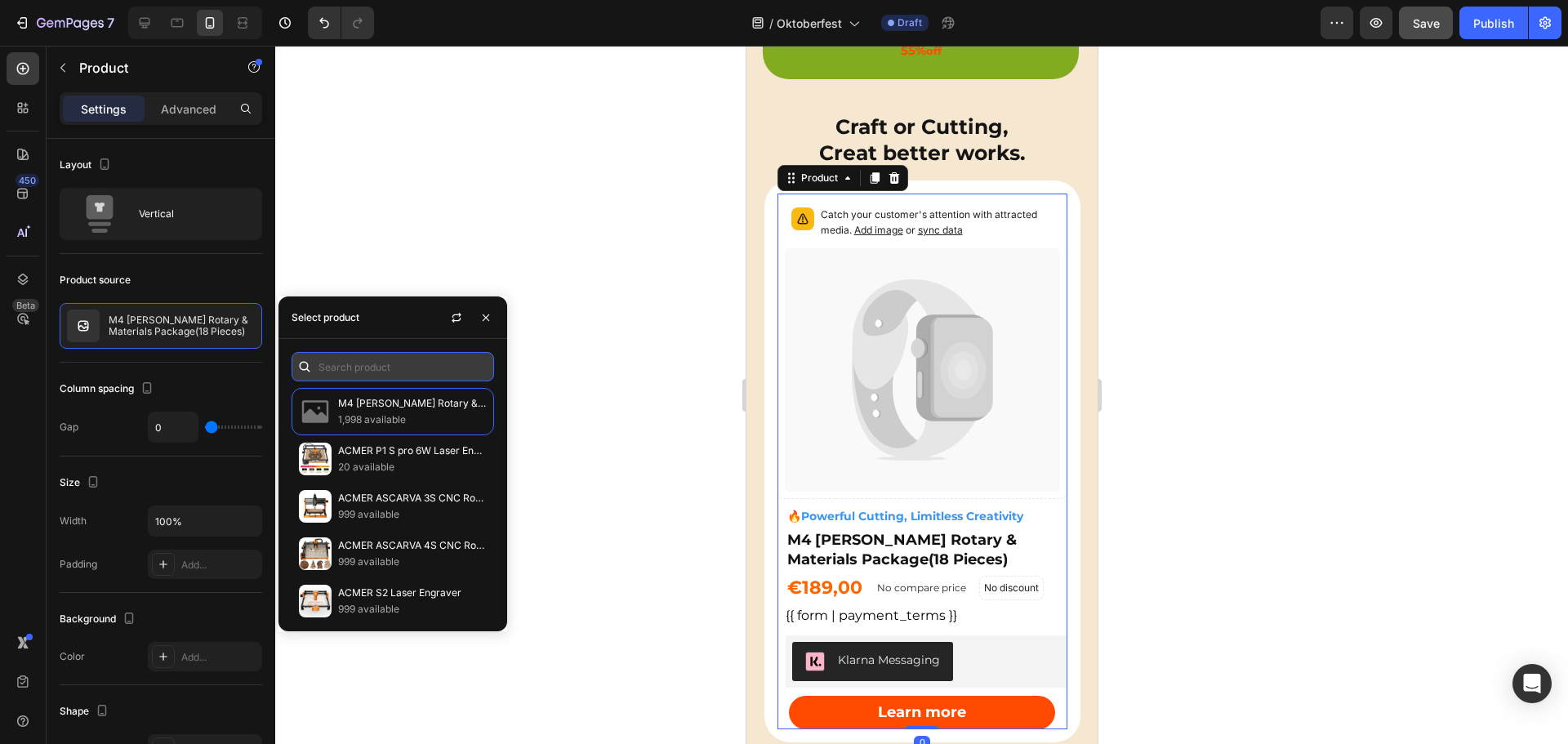
click at [382, 372] on input "text" at bounding box center [392, 366] width 202 height 29
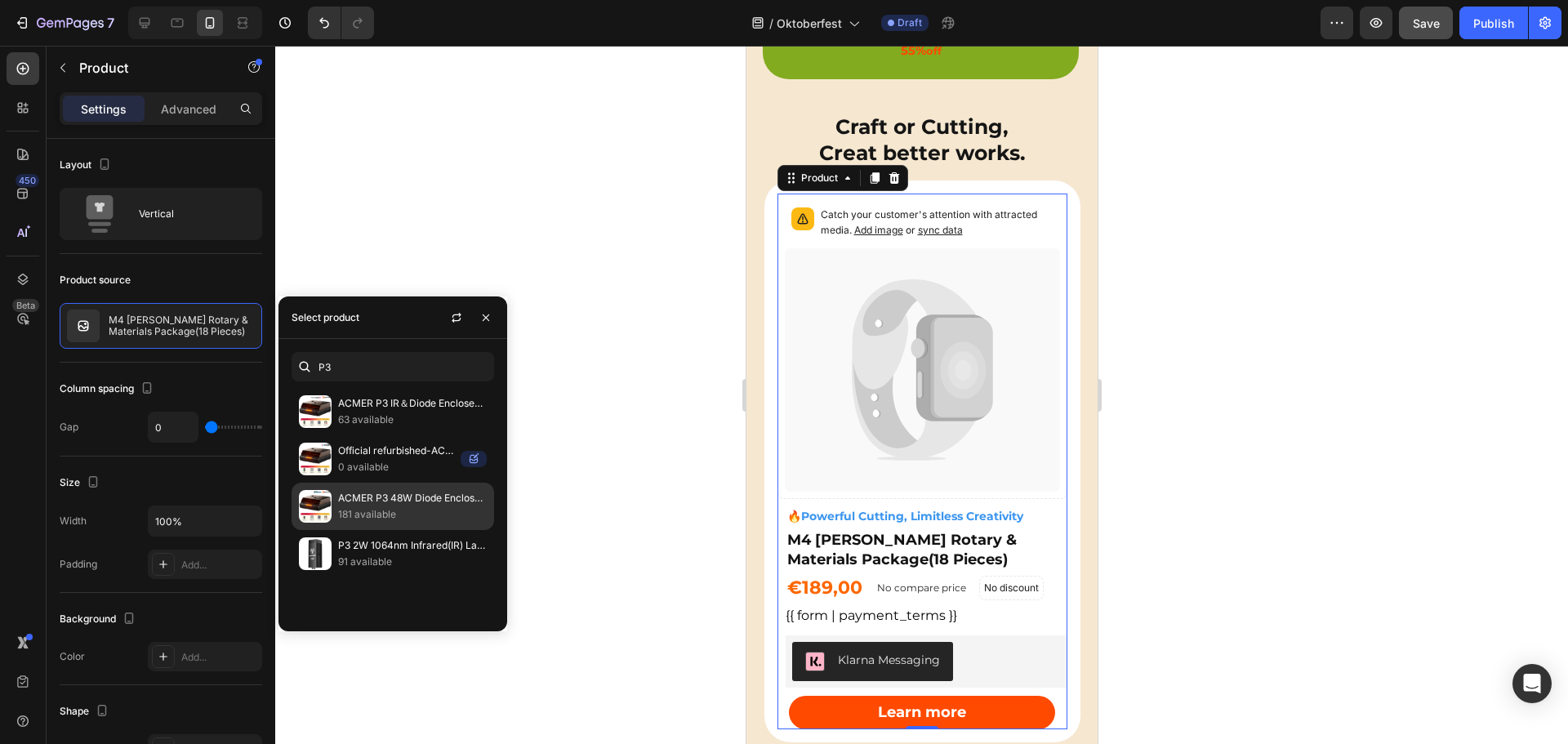
type input "P3"
click at [406, 496] on p "ACMER P3 48W Diode Enclosed Laser Engraver" at bounding box center [412, 497] width 148 height 16
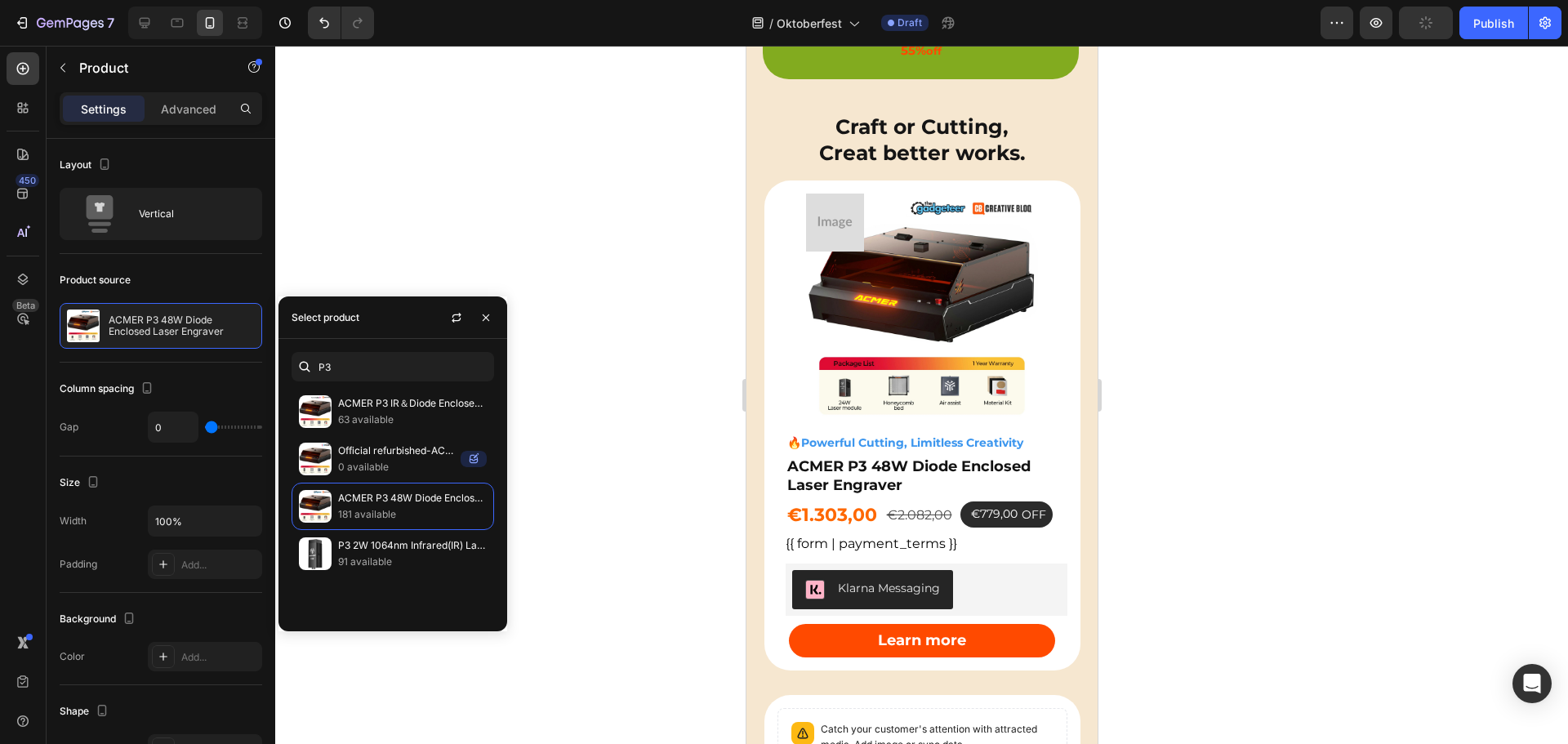
click at [1200, 231] on div at bounding box center [921, 394] width 1293 height 698
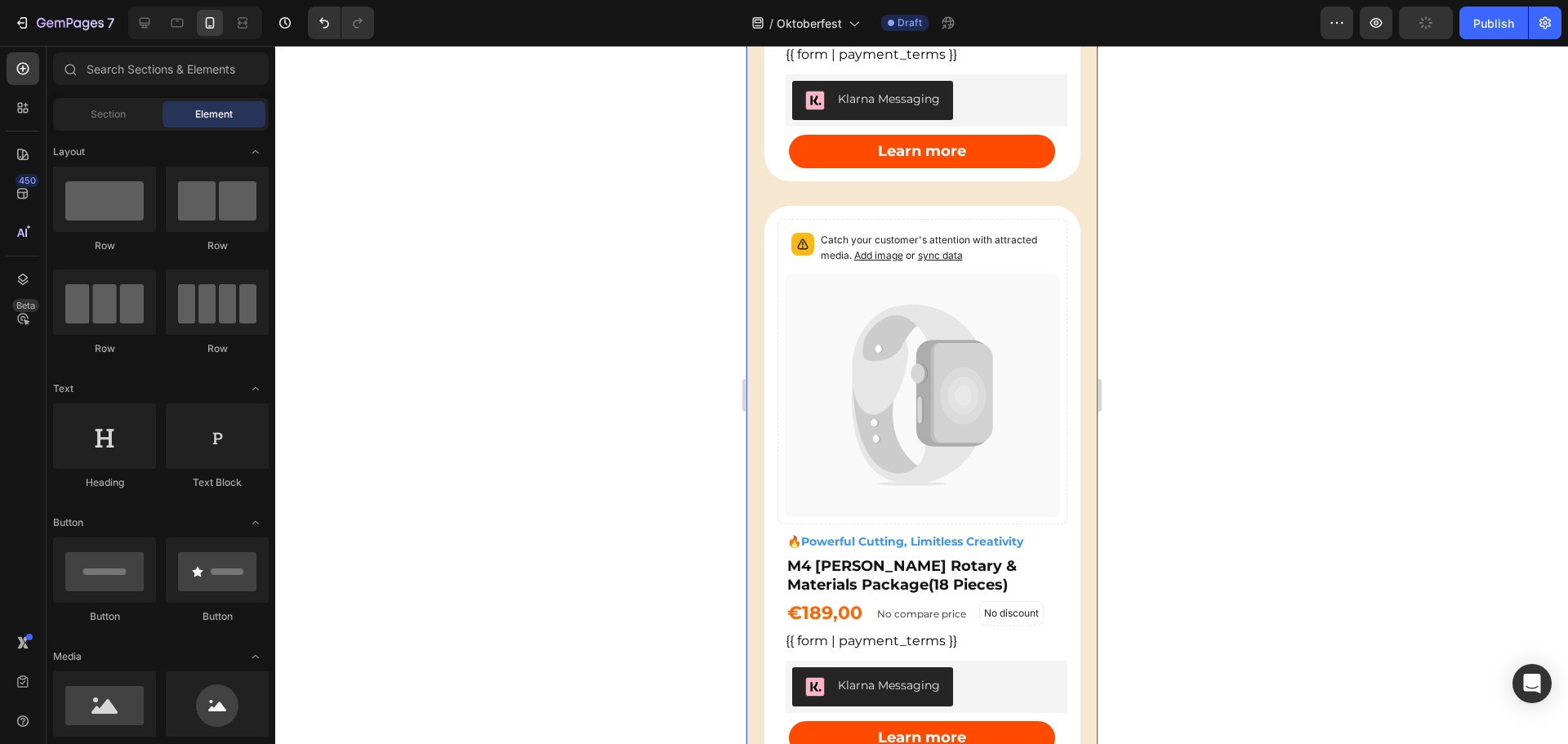
scroll to position [1551, 0]
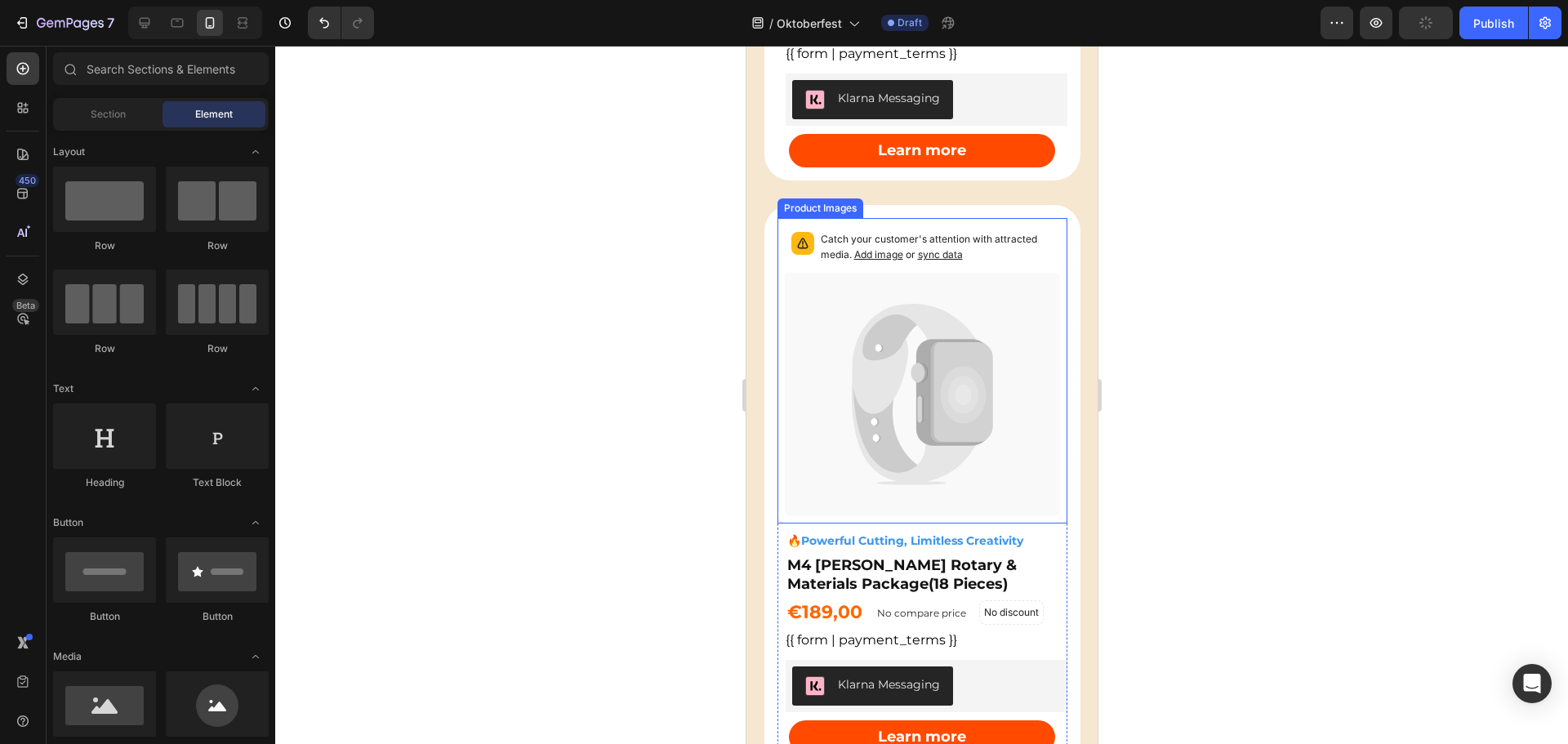
click at [995, 353] on icon at bounding box center [921, 393] width 275 height 243
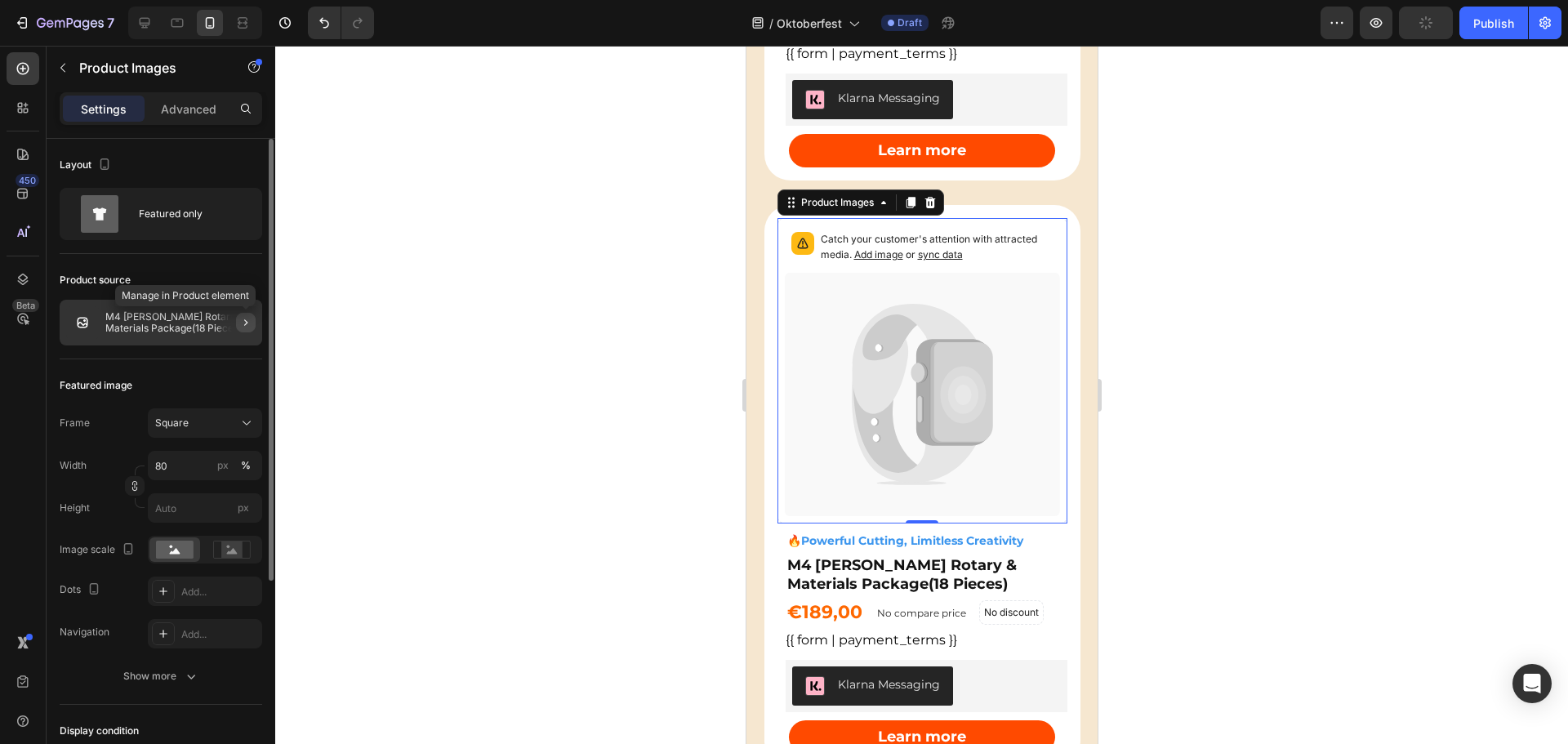
click at [243, 321] on icon "button" at bounding box center [246, 322] width 13 height 13
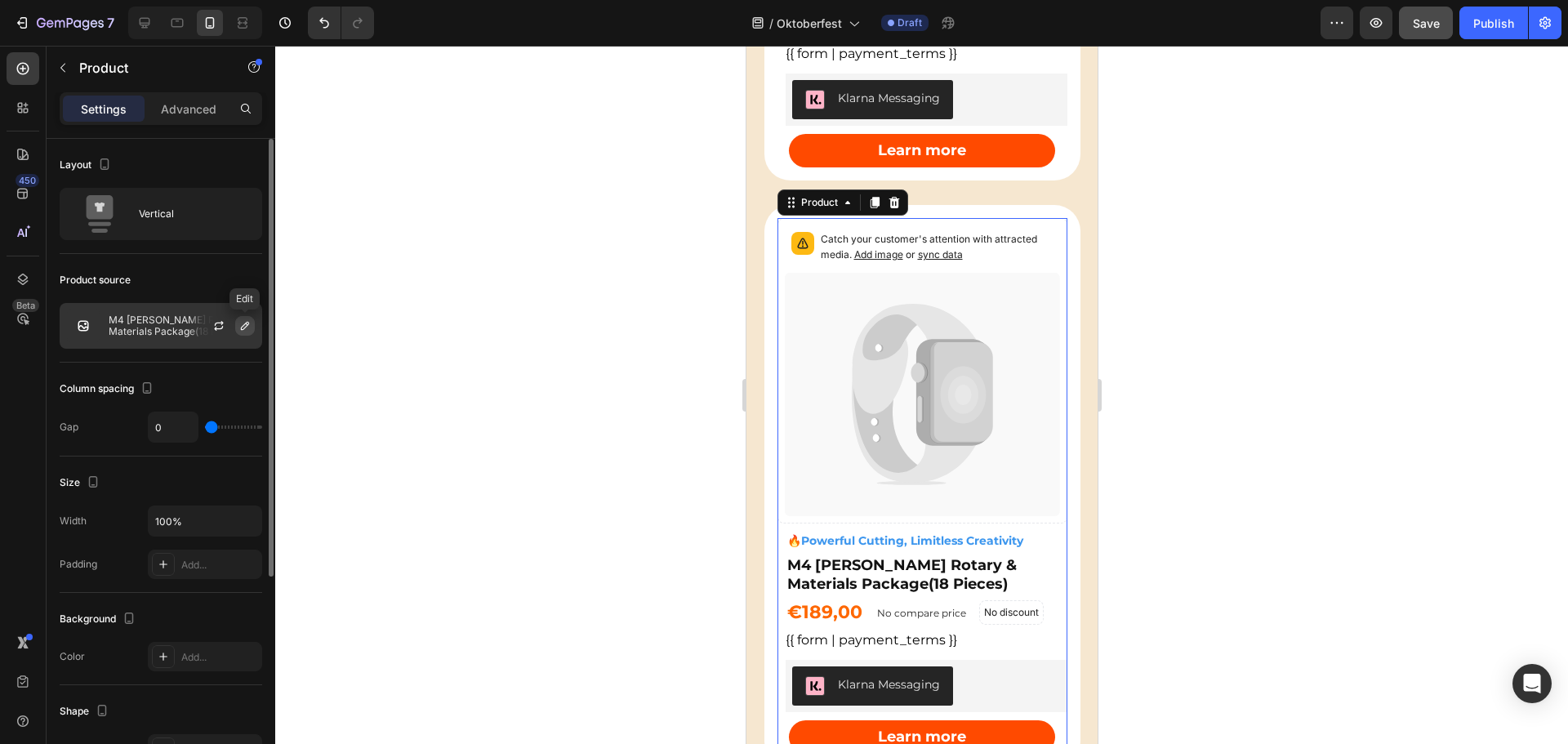
click at [245, 328] on icon "button" at bounding box center [245, 325] width 9 height 9
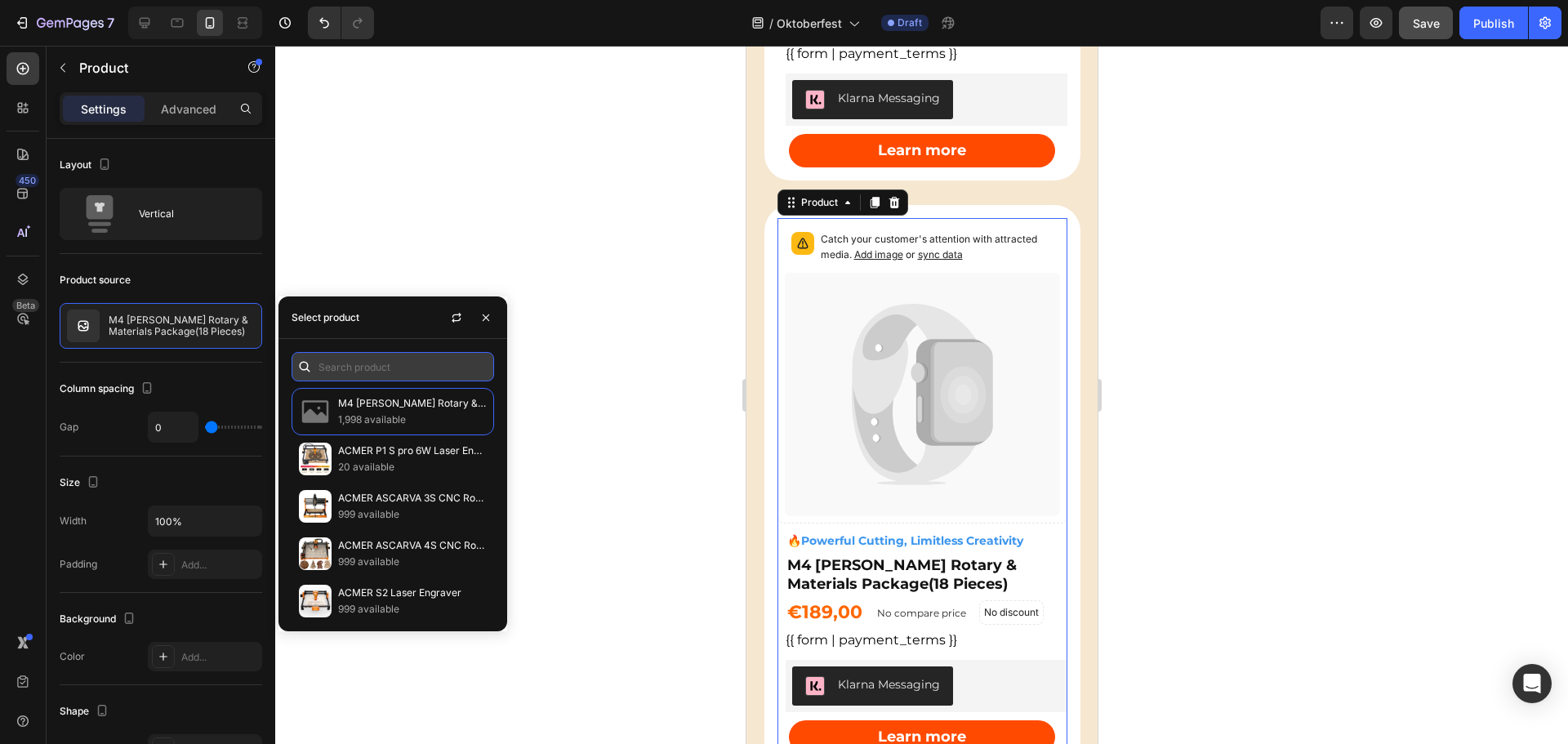
click at [320, 365] on input "text" at bounding box center [392, 366] width 202 height 29
type input "P"
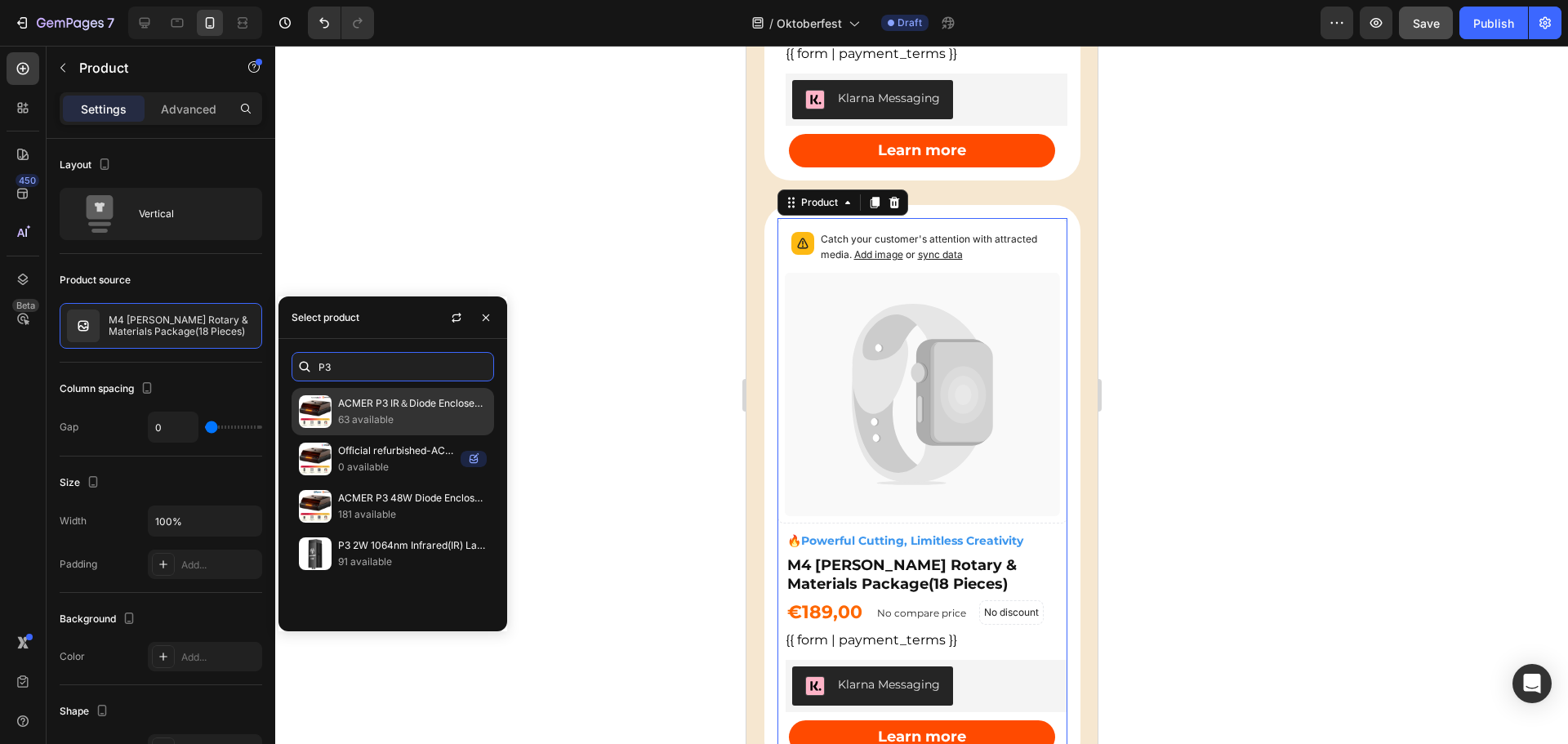
type input "P3"
click at [421, 399] on p "ACMER P3 IR＆Diode Enclosed Dual Laser Engraver" at bounding box center [412, 403] width 148 height 16
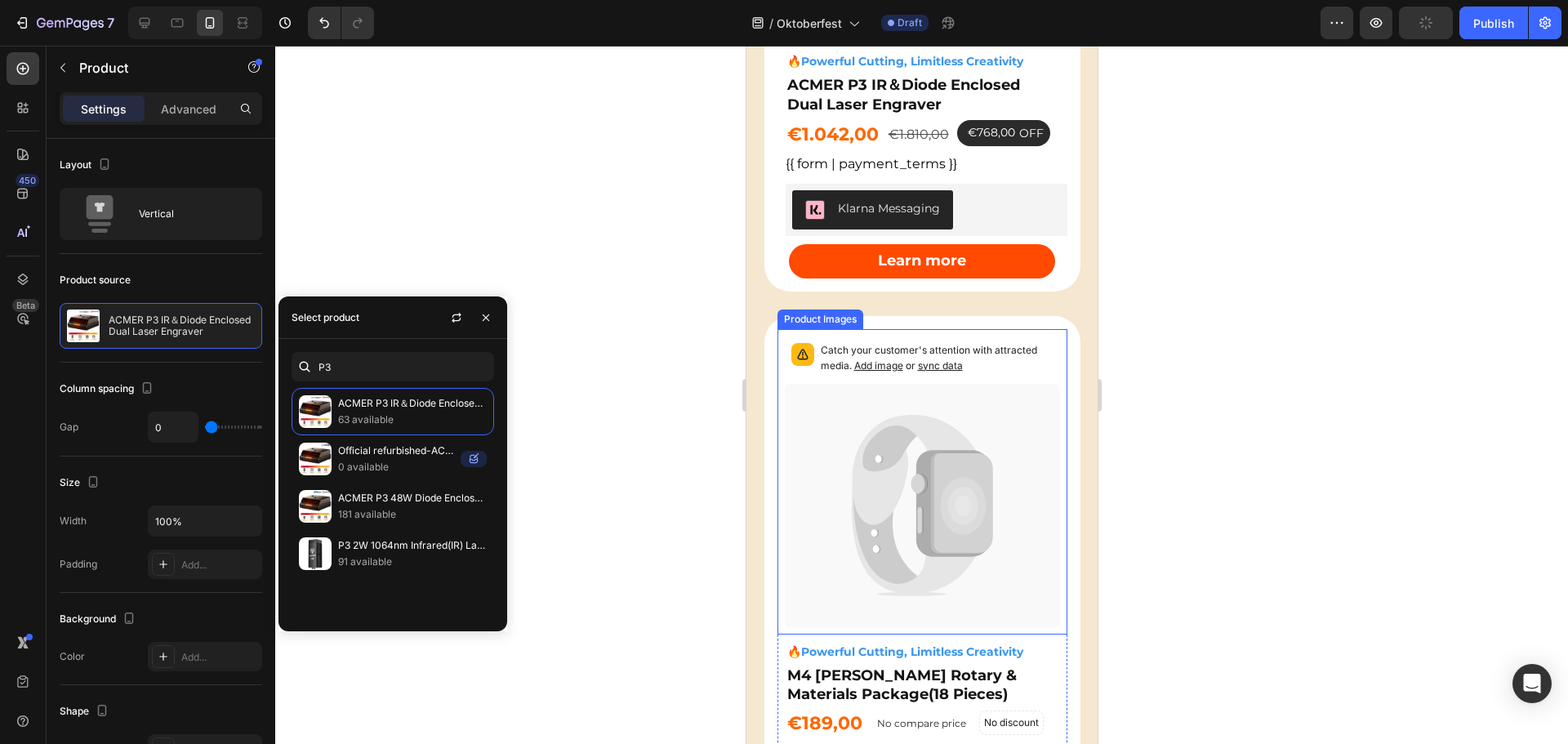
scroll to position [1960, 0]
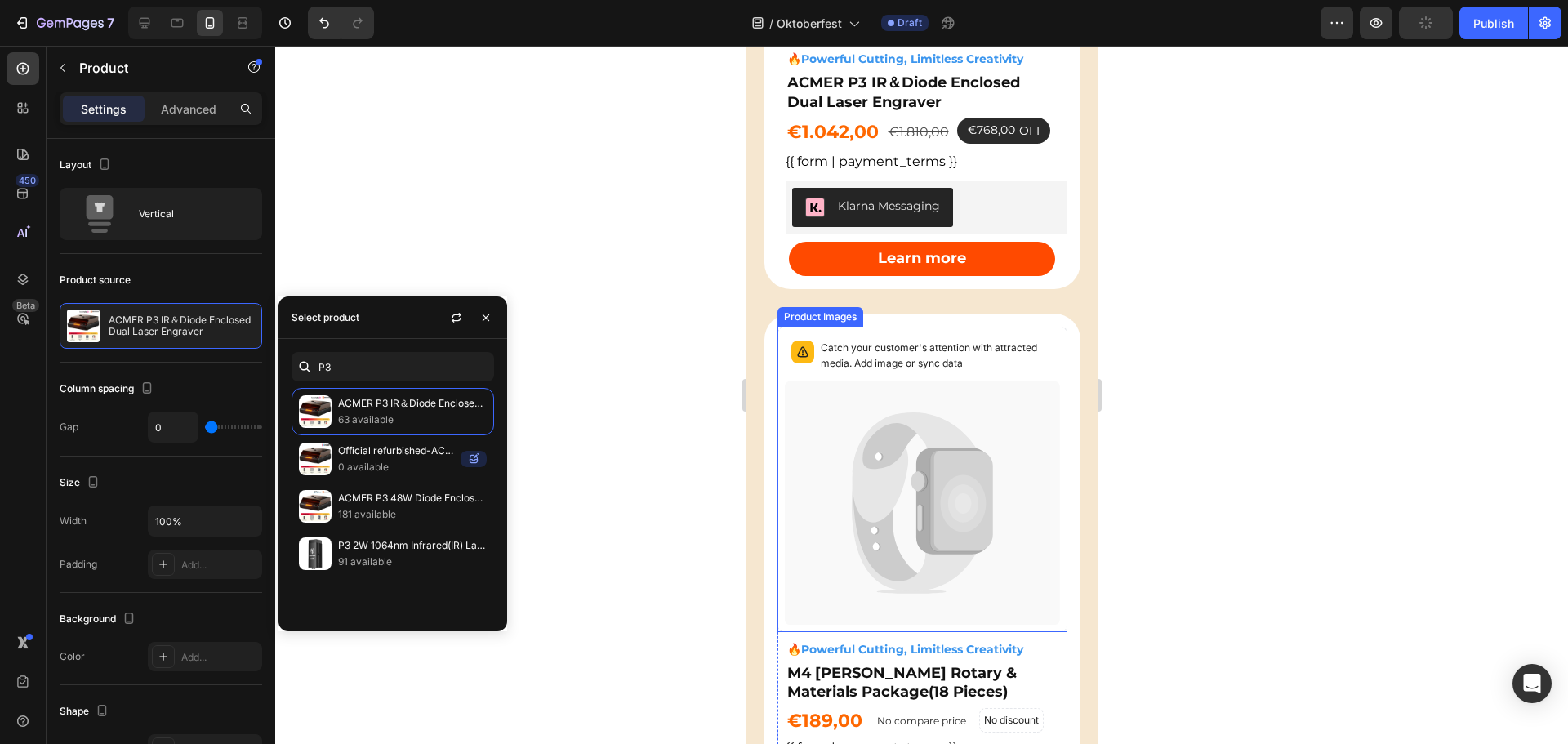
click at [916, 447] on icon at bounding box center [952, 500] width 75 height 107
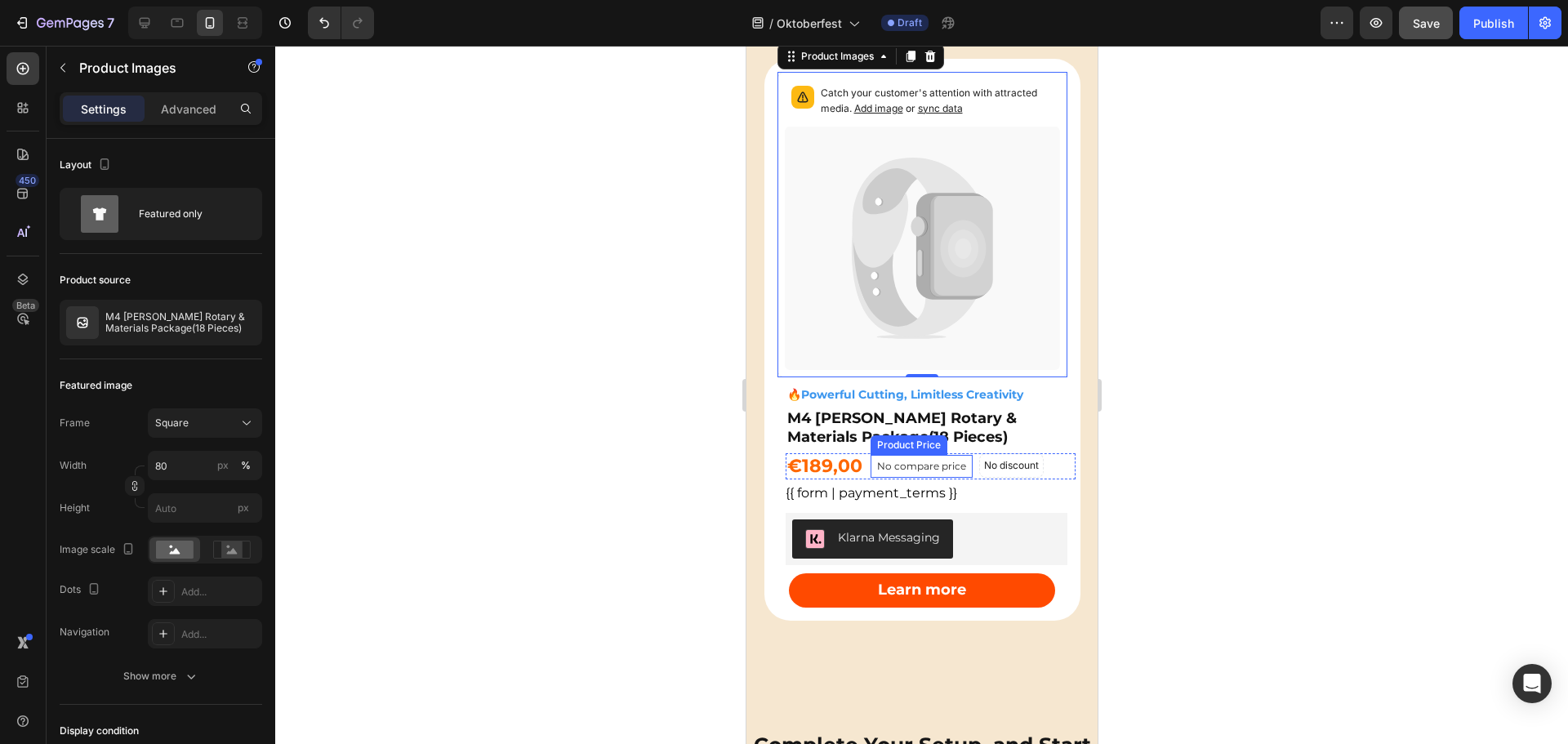
scroll to position [2041, 0]
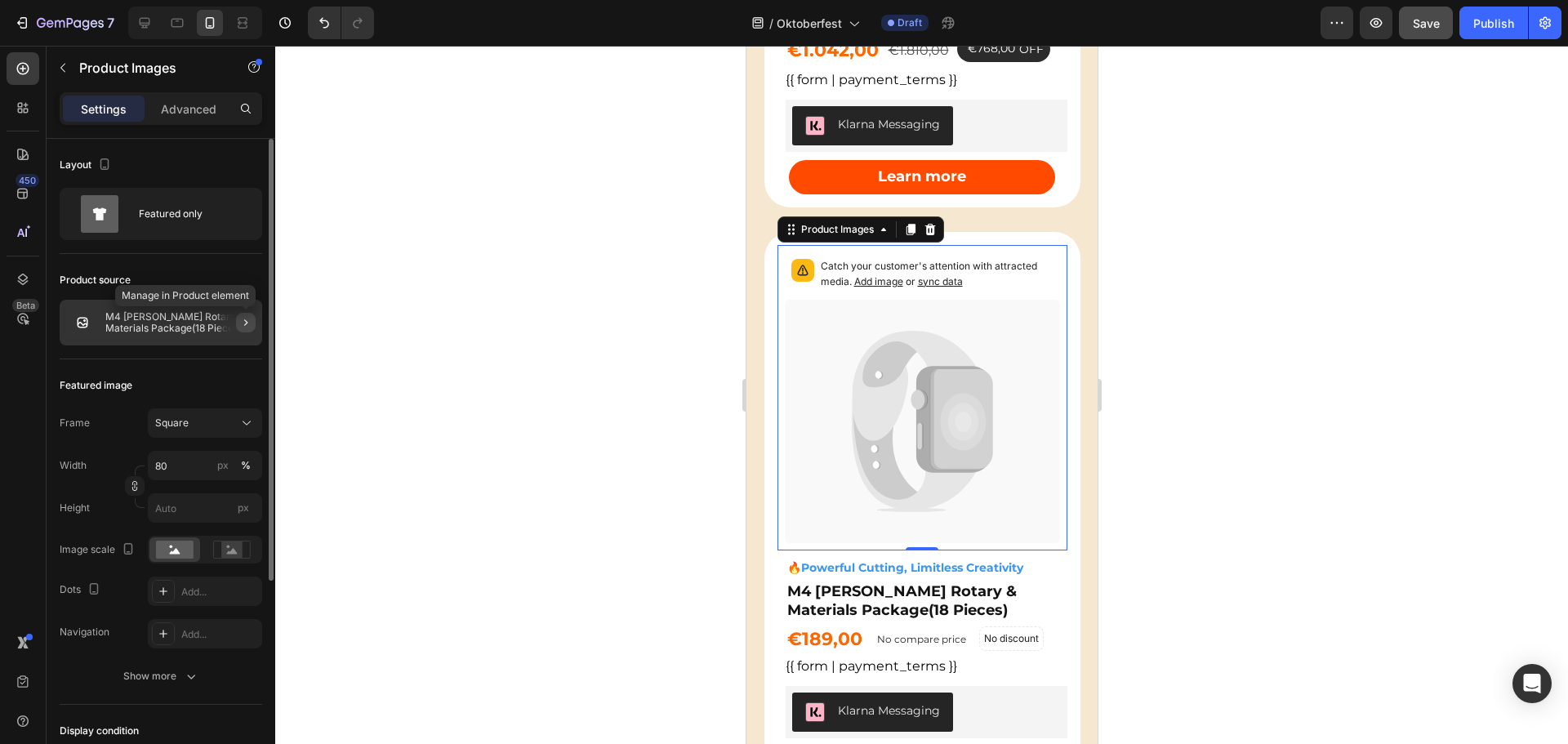
click at [243, 320] on icon "button" at bounding box center [246, 322] width 13 height 13
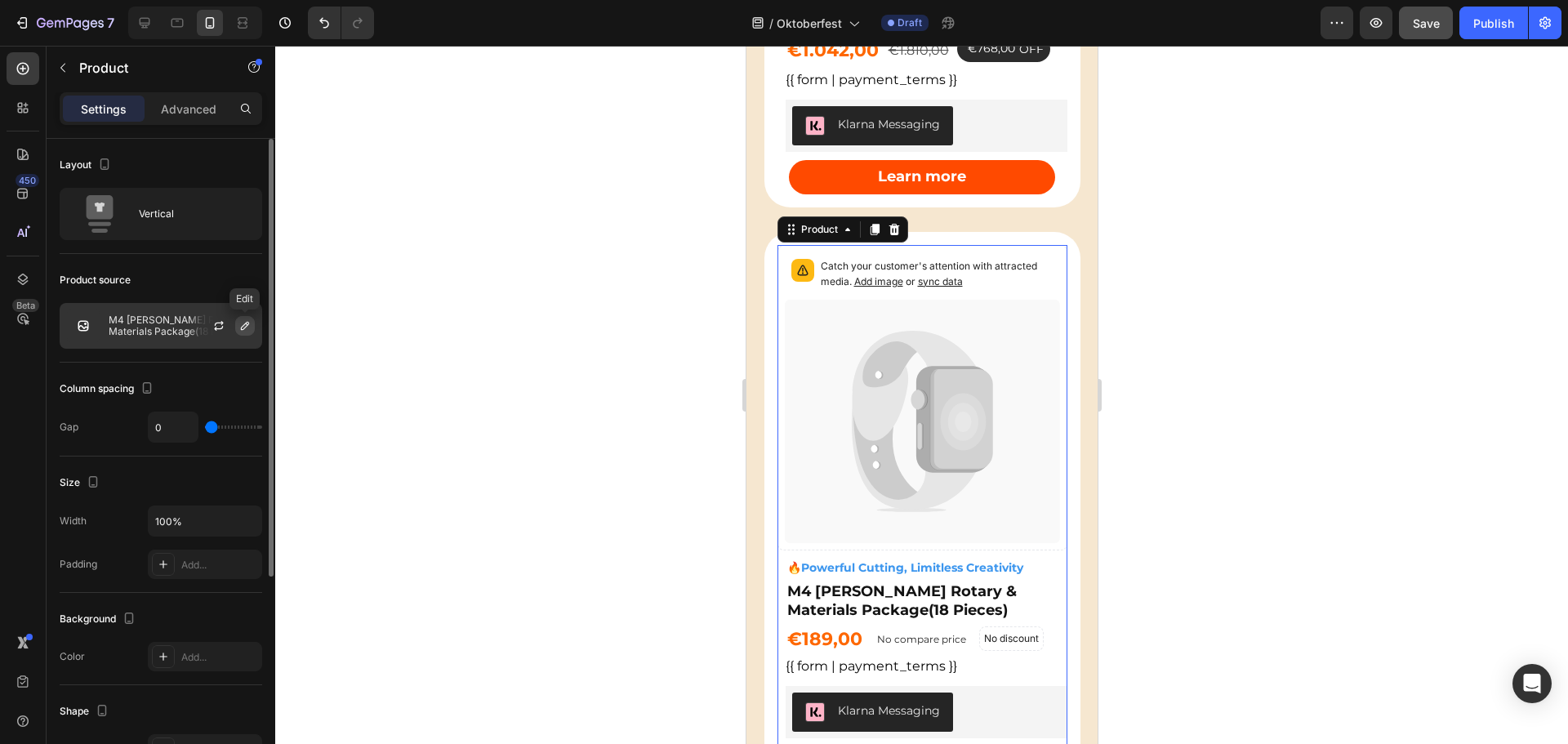
click at [249, 326] on button "button" at bounding box center [245, 325] width 20 height 20
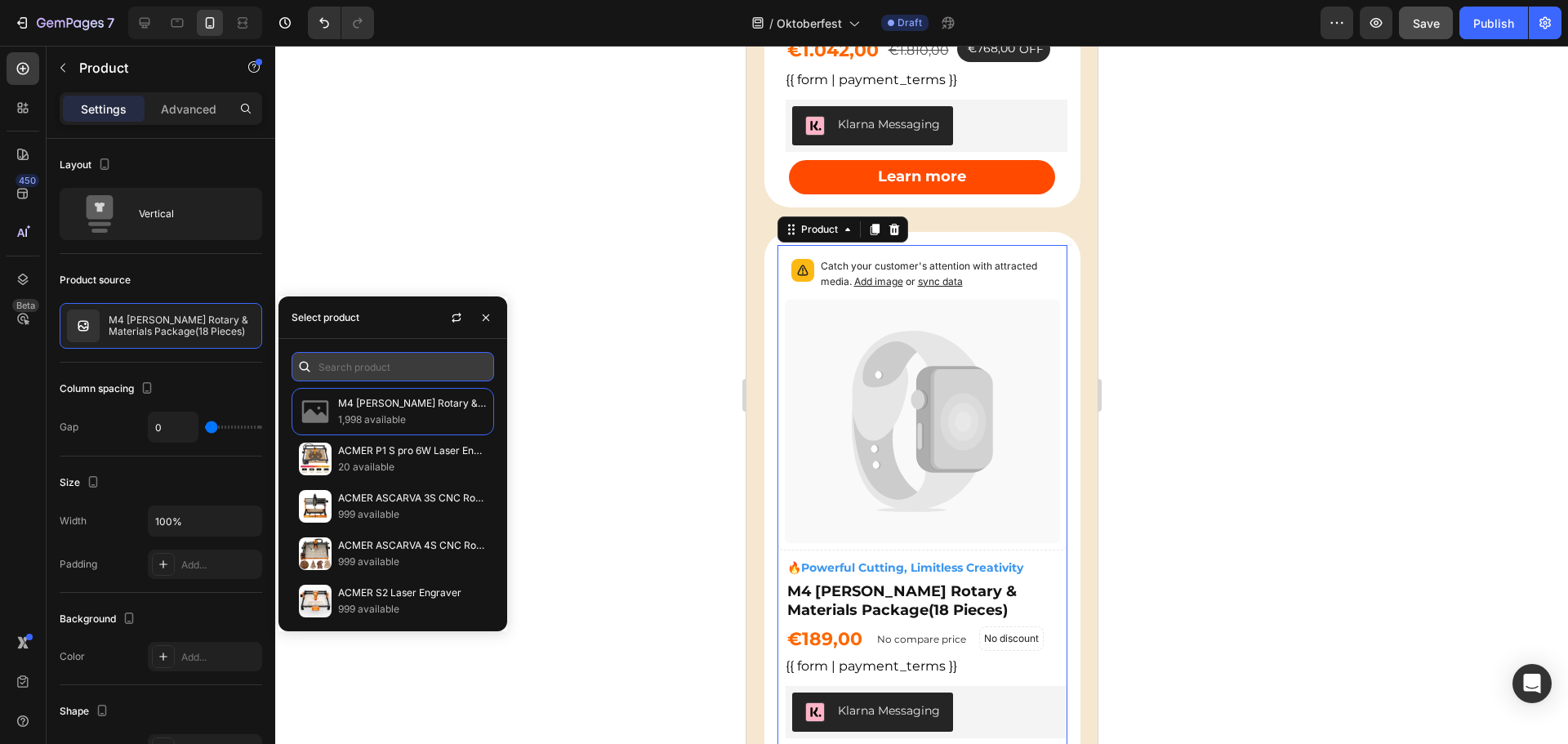
click at [411, 370] on input "text" at bounding box center [392, 366] width 202 height 29
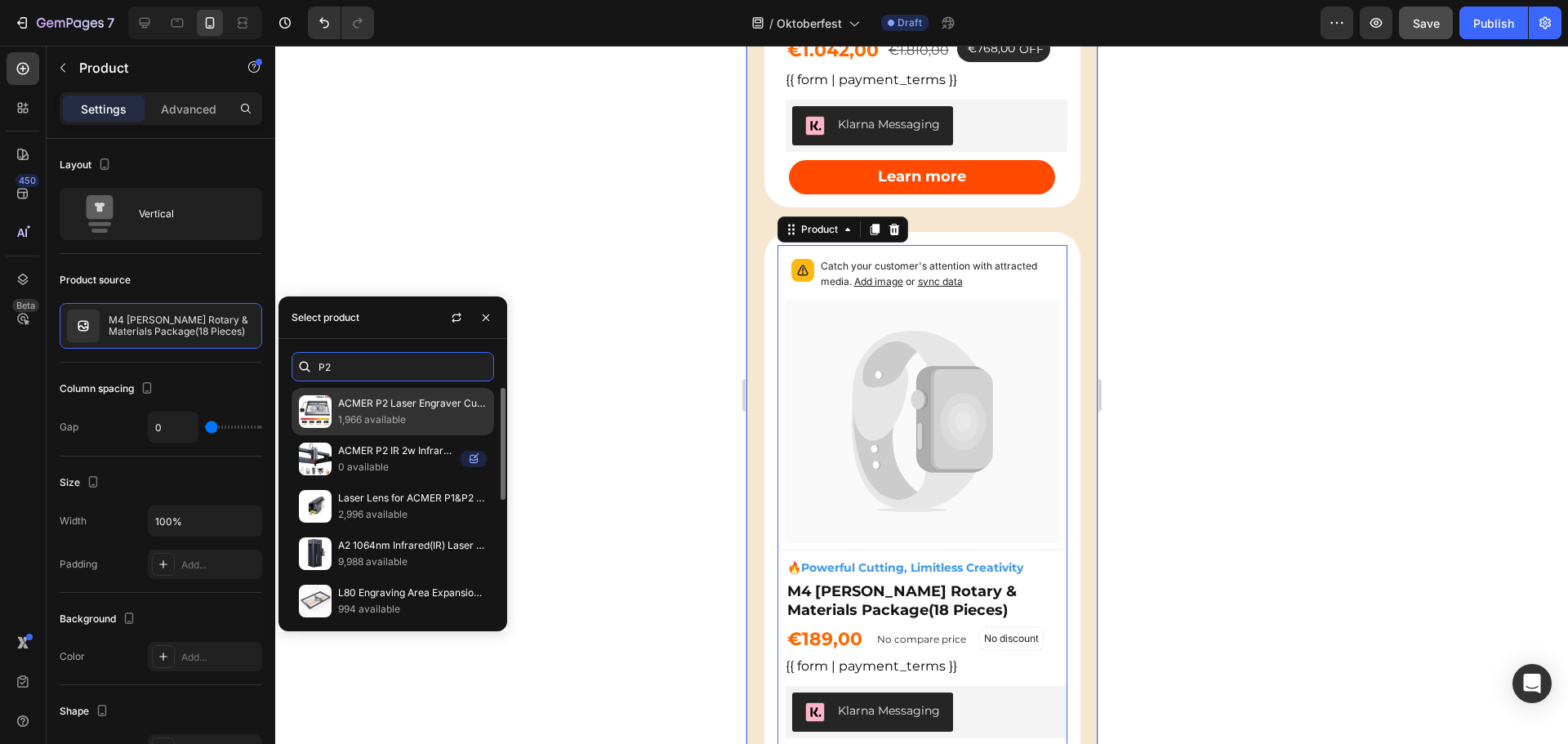
type input "P2"
click at [412, 411] on p "1,966 available" at bounding box center [412, 419] width 148 height 16
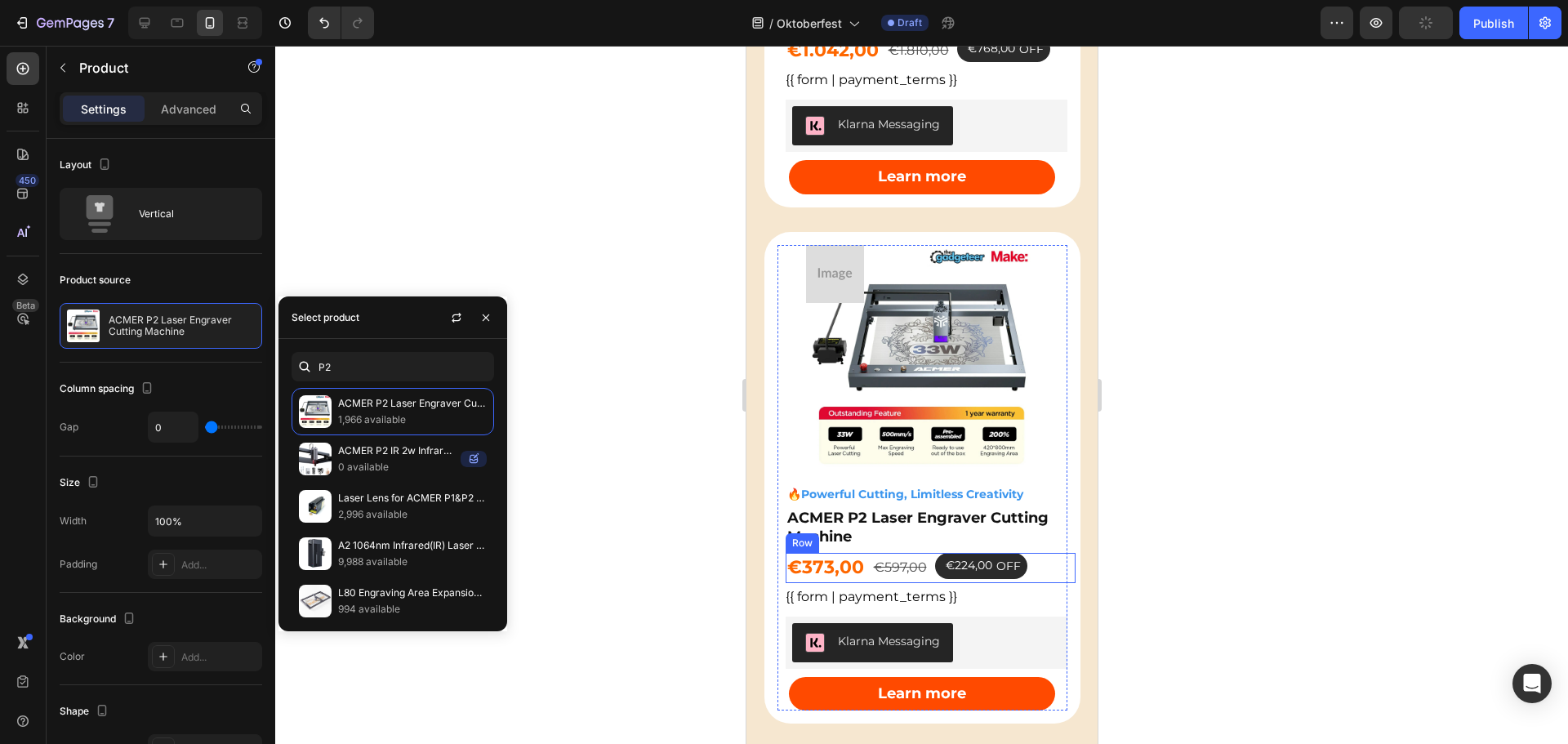
scroll to position [2531, 0]
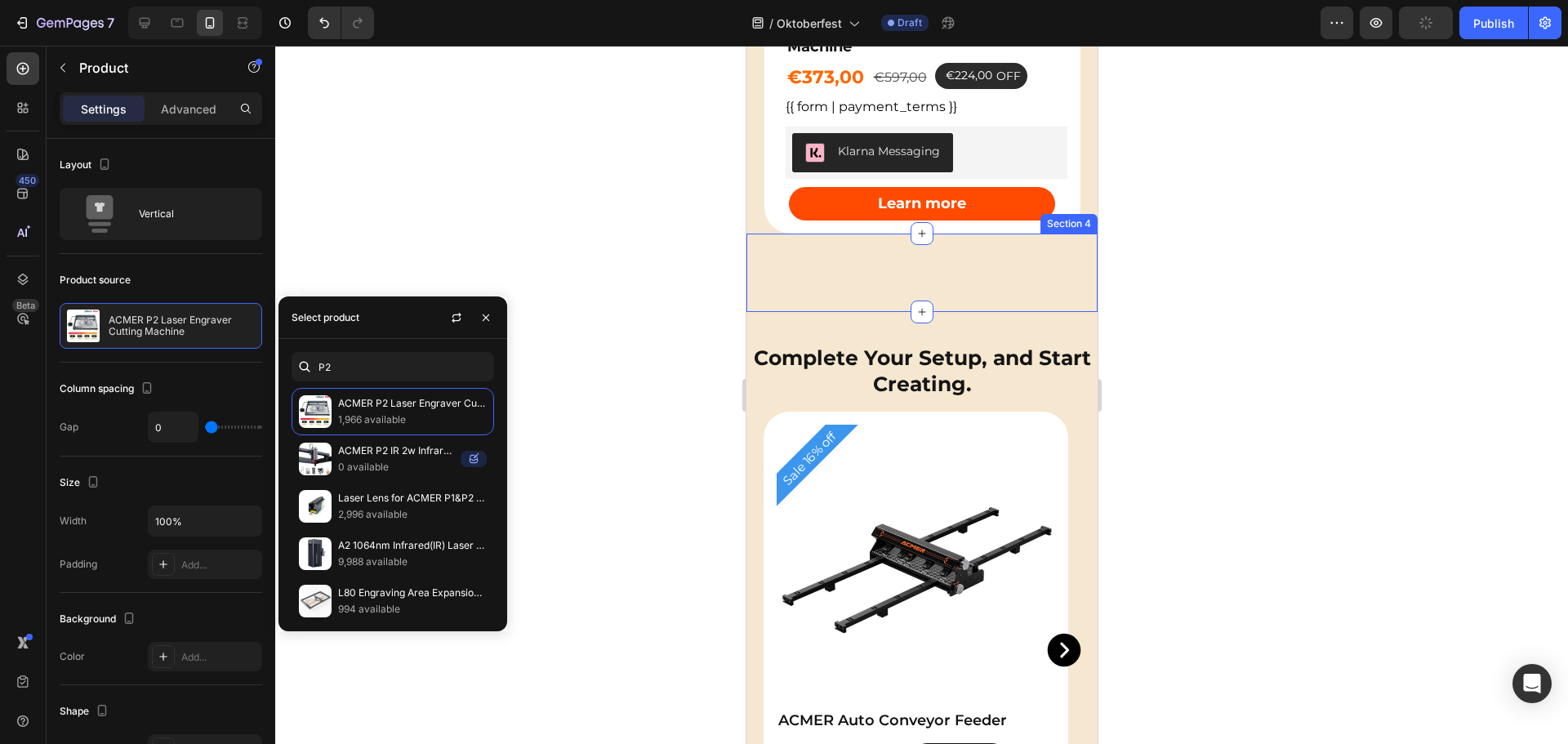
click at [998, 239] on div "Sale 38% off Product Badge Product Images ACMER P2 Laser Engraver Cutting Machi…" at bounding box center [921, 272] width 351 height 78
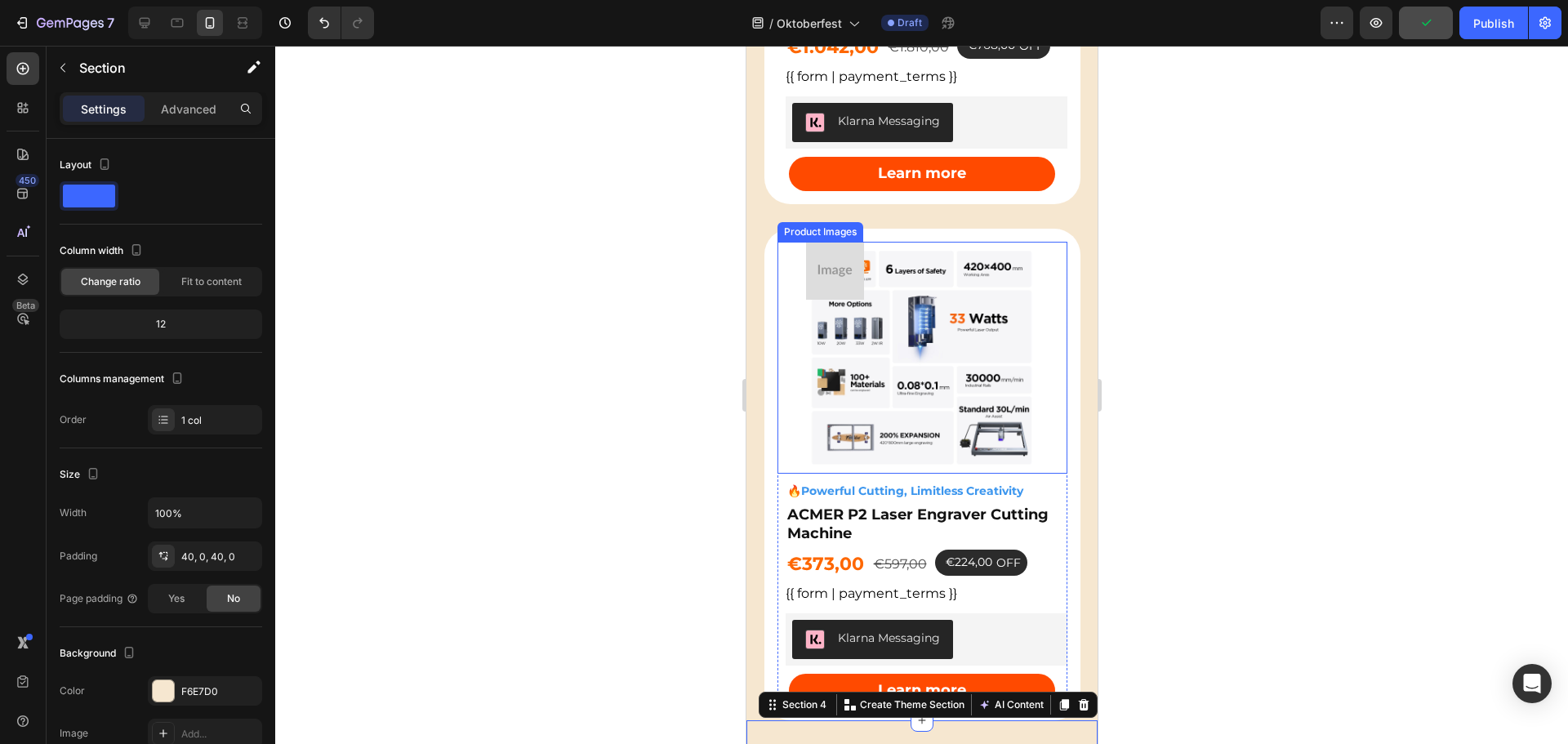
scroll to position [2041, 0]
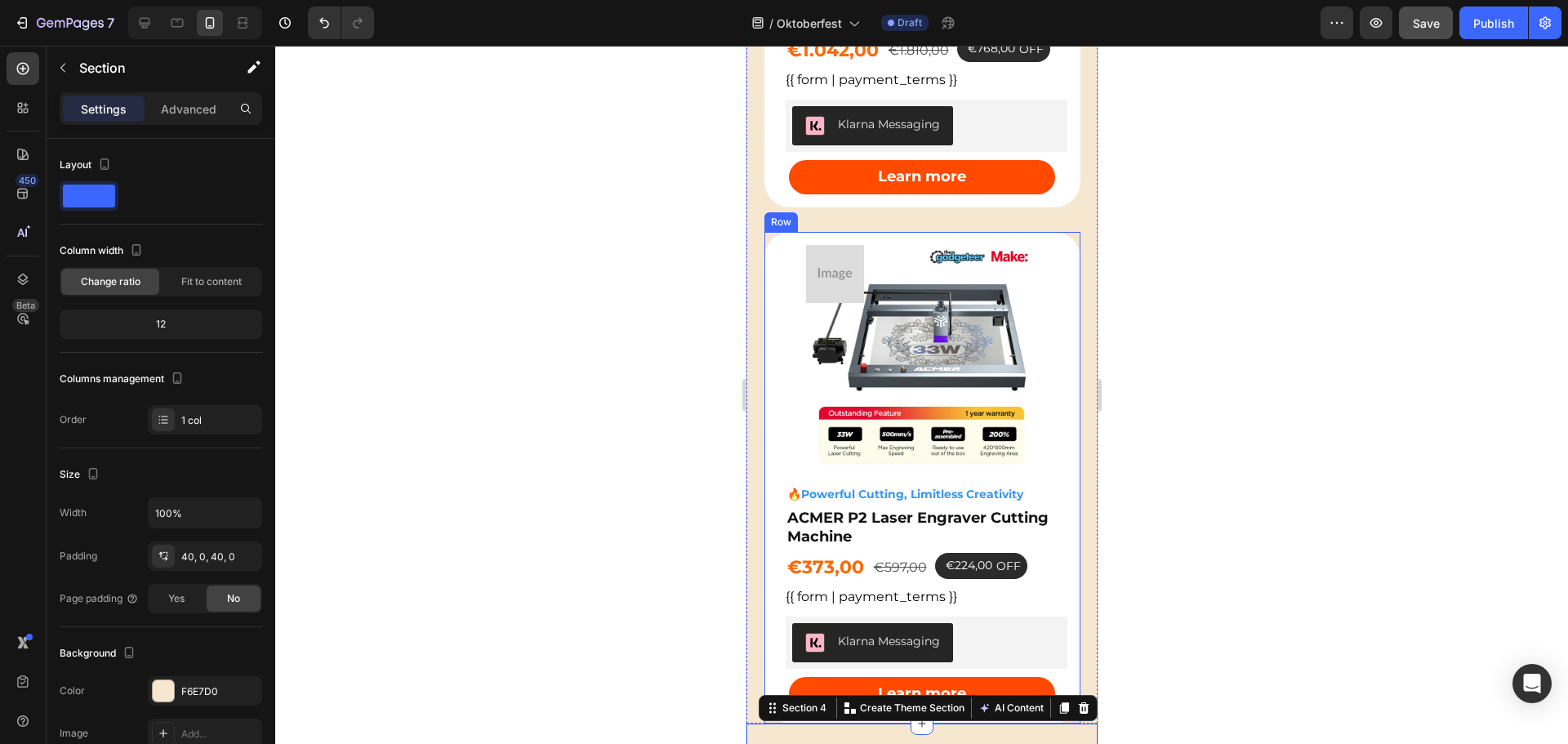
click at [1044, 553] on div "€373,00 Product Price Product Price €597,00 Product Price Product Price €224,00…" at bounding box center [930, 568] width 290 height 30
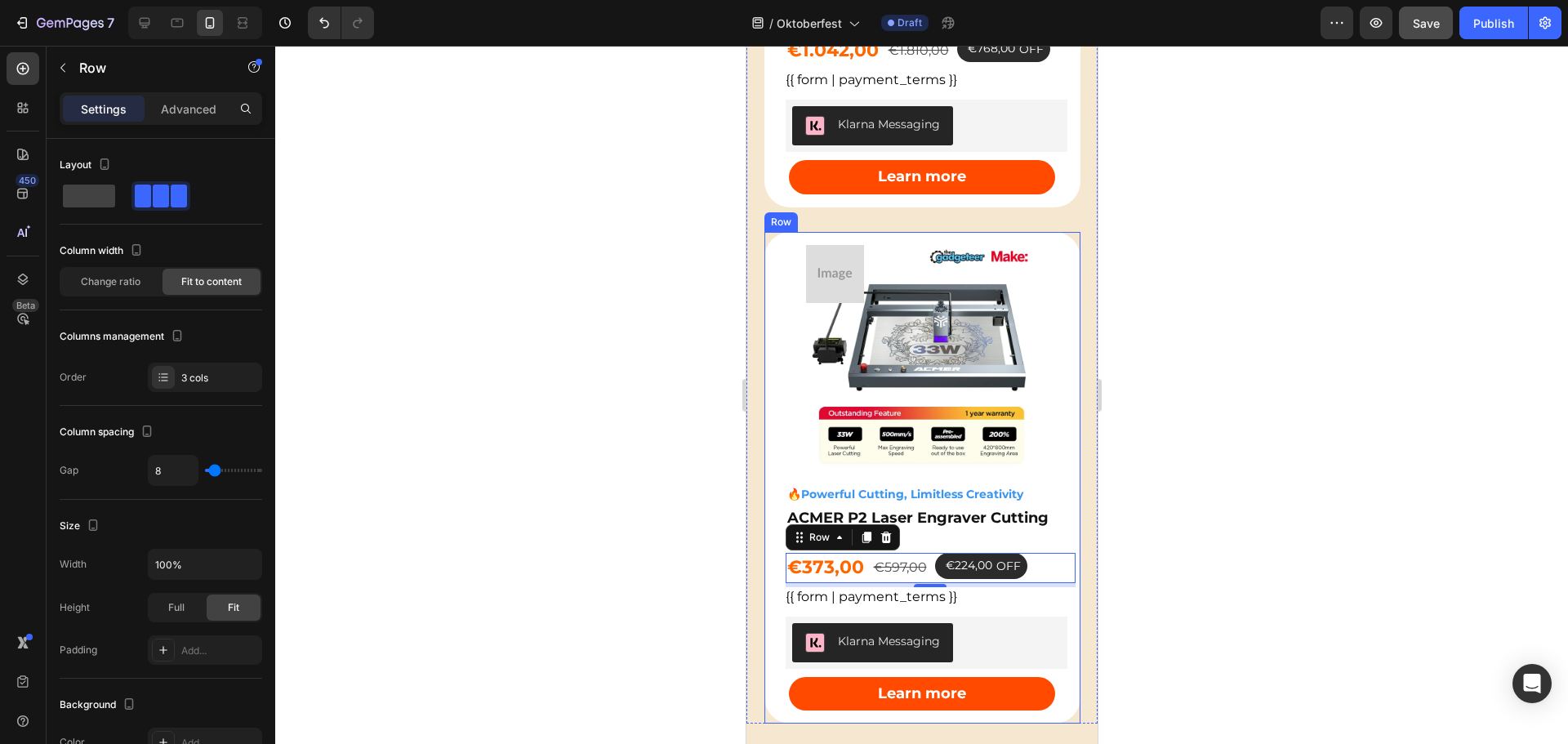
click at [1046, 660] on div "🔥powerful cutting, limitless creativity Heading ACMER P2 Laser Engraver Cutting…" at bounding box center [922, 477] width 316 height 492
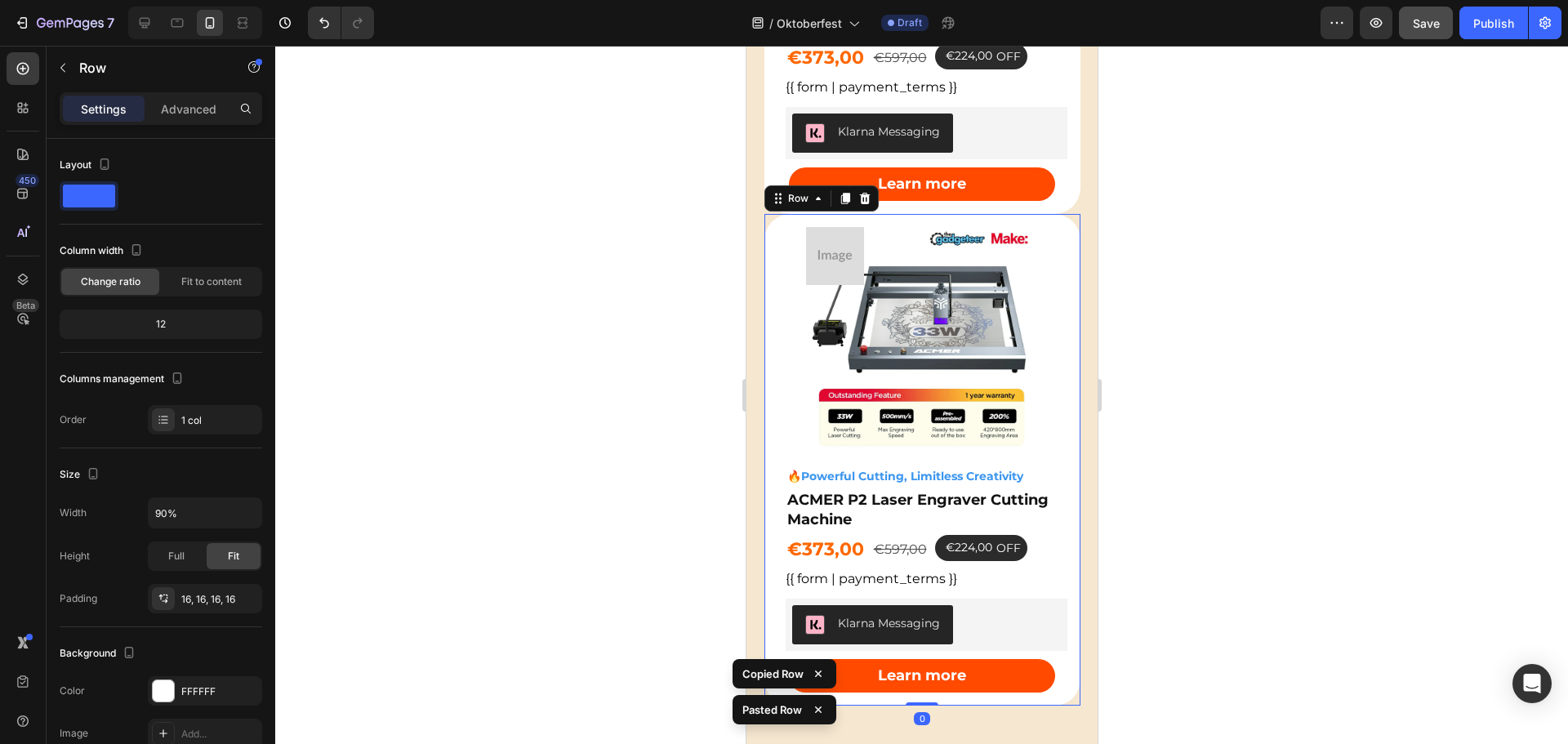
scroll to position [2460, 0]
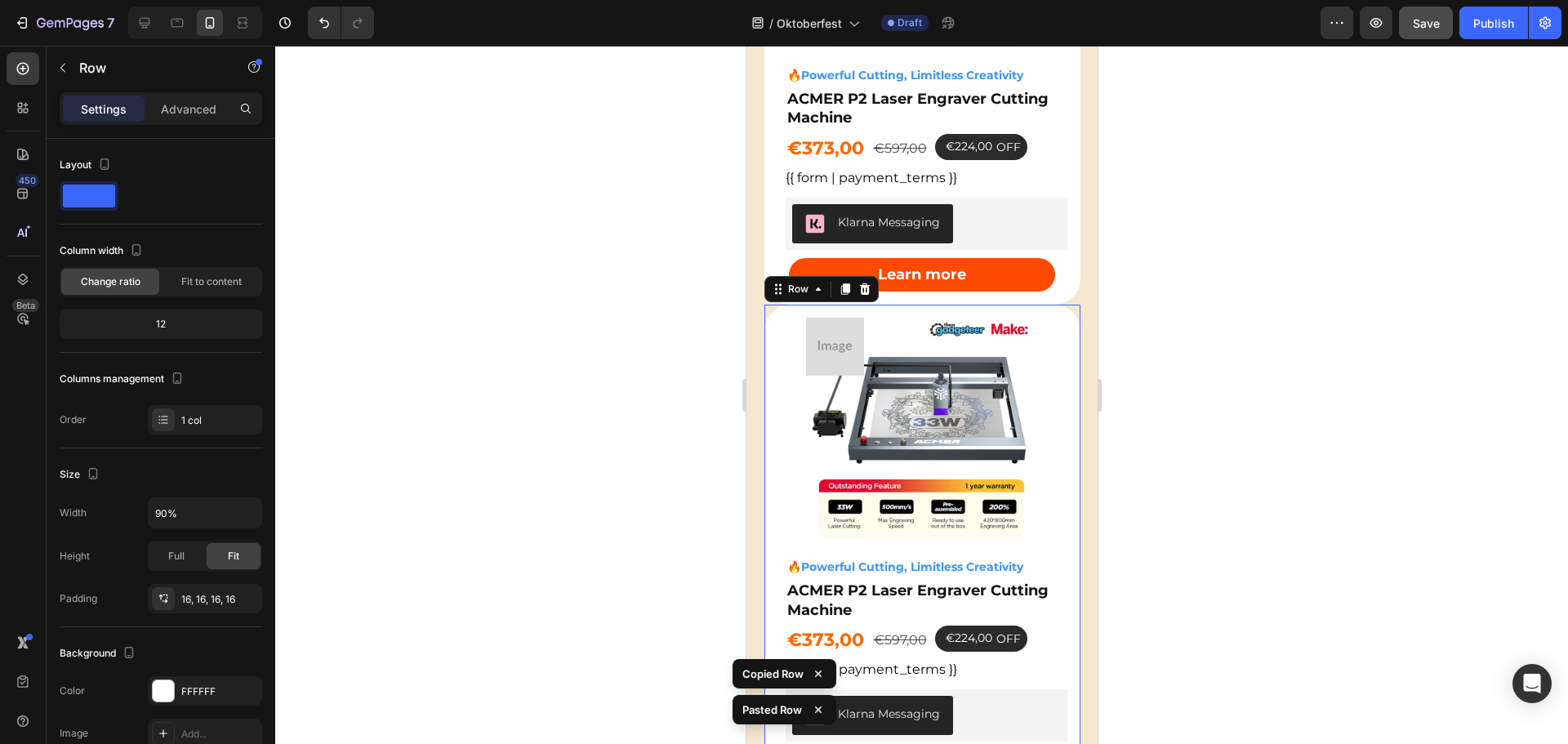
click at [597, 254] on div at bounding box center [921, 394] width 1293 height 698
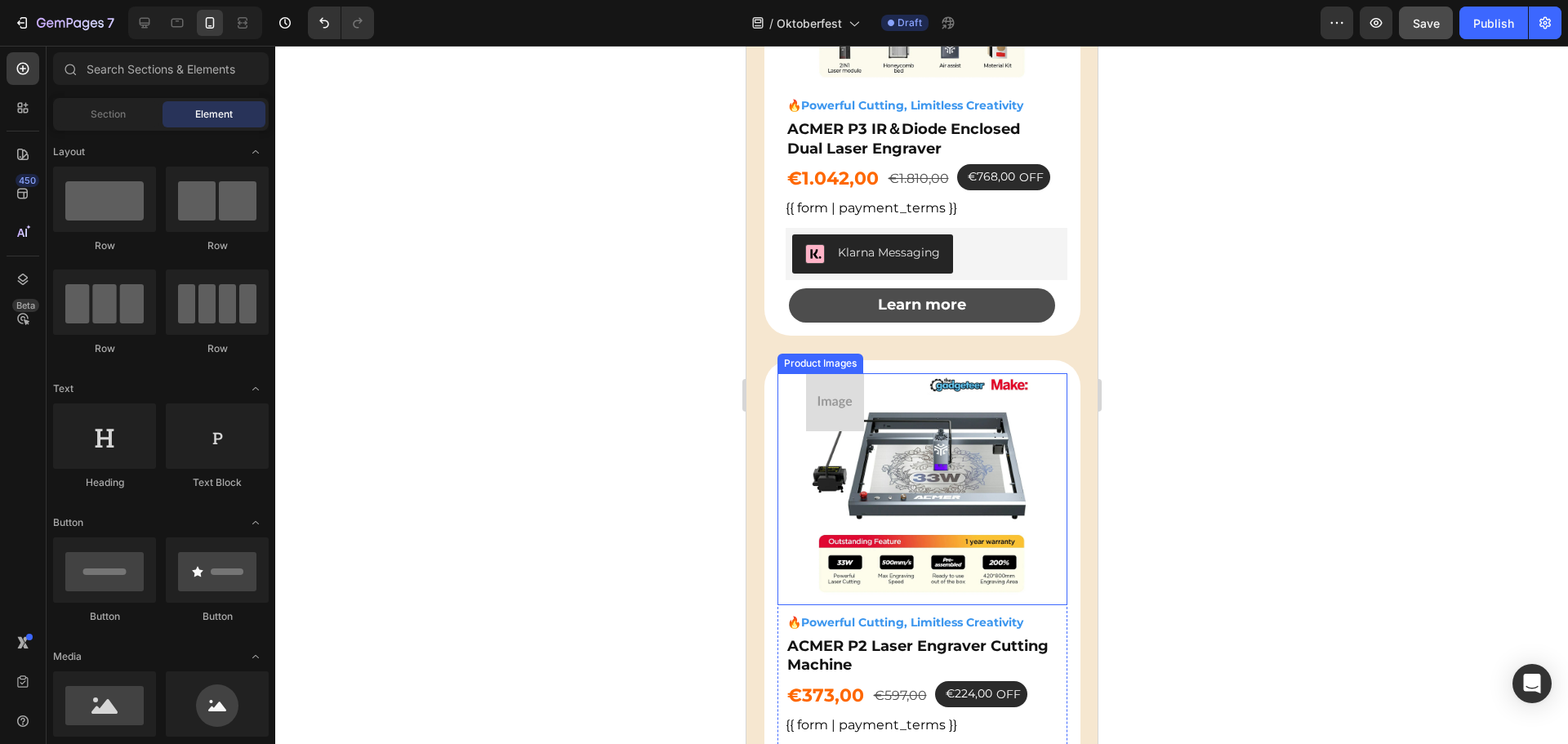
scroll to position [1889, 0]
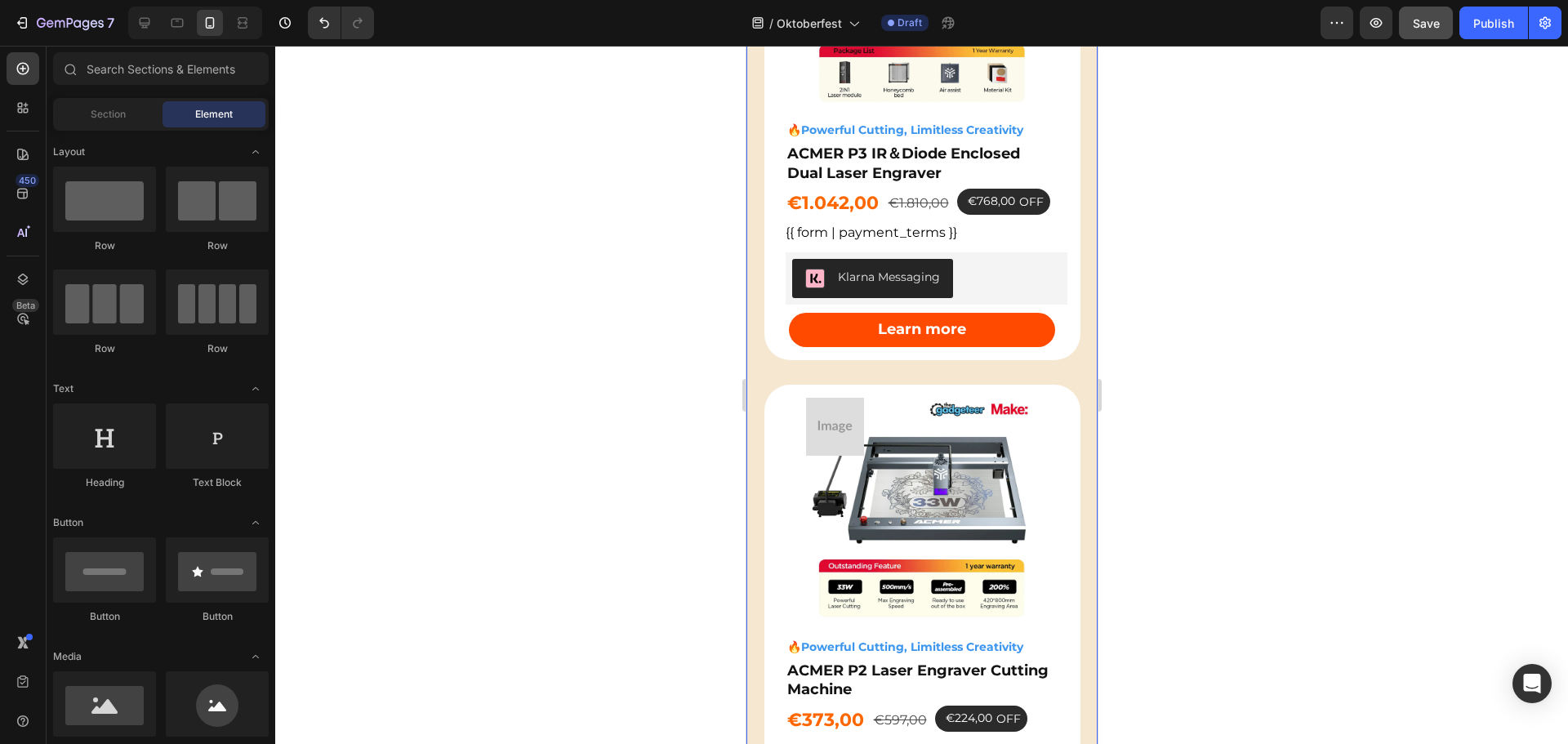
click at [926, 331] on div "Image Learn More Button Cet a Free Gift Text Block Get a FREE ACMER M4 [PERSON_…" at bounding box center [921, 62] width 351 height 2612
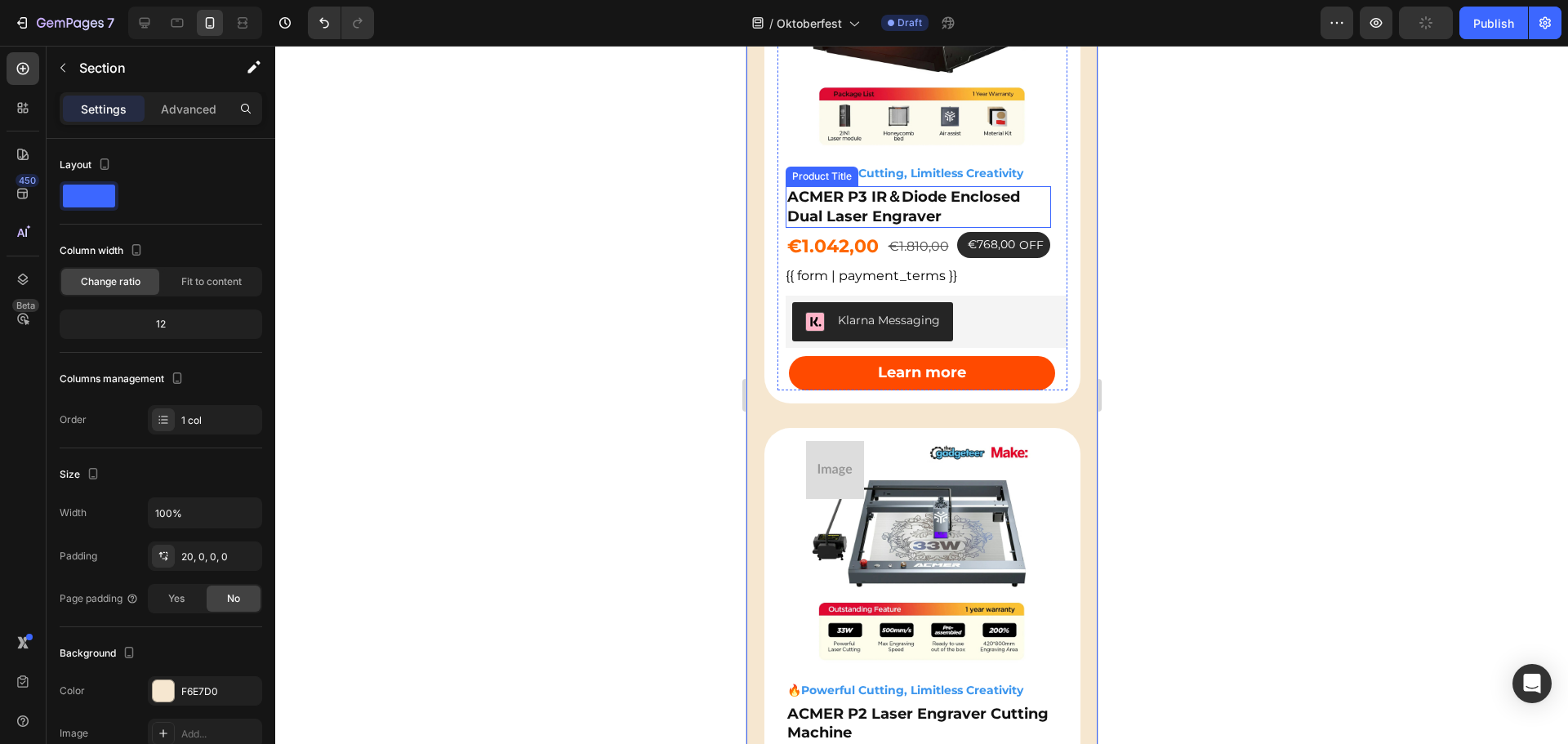
scroll to position [1644, 0]
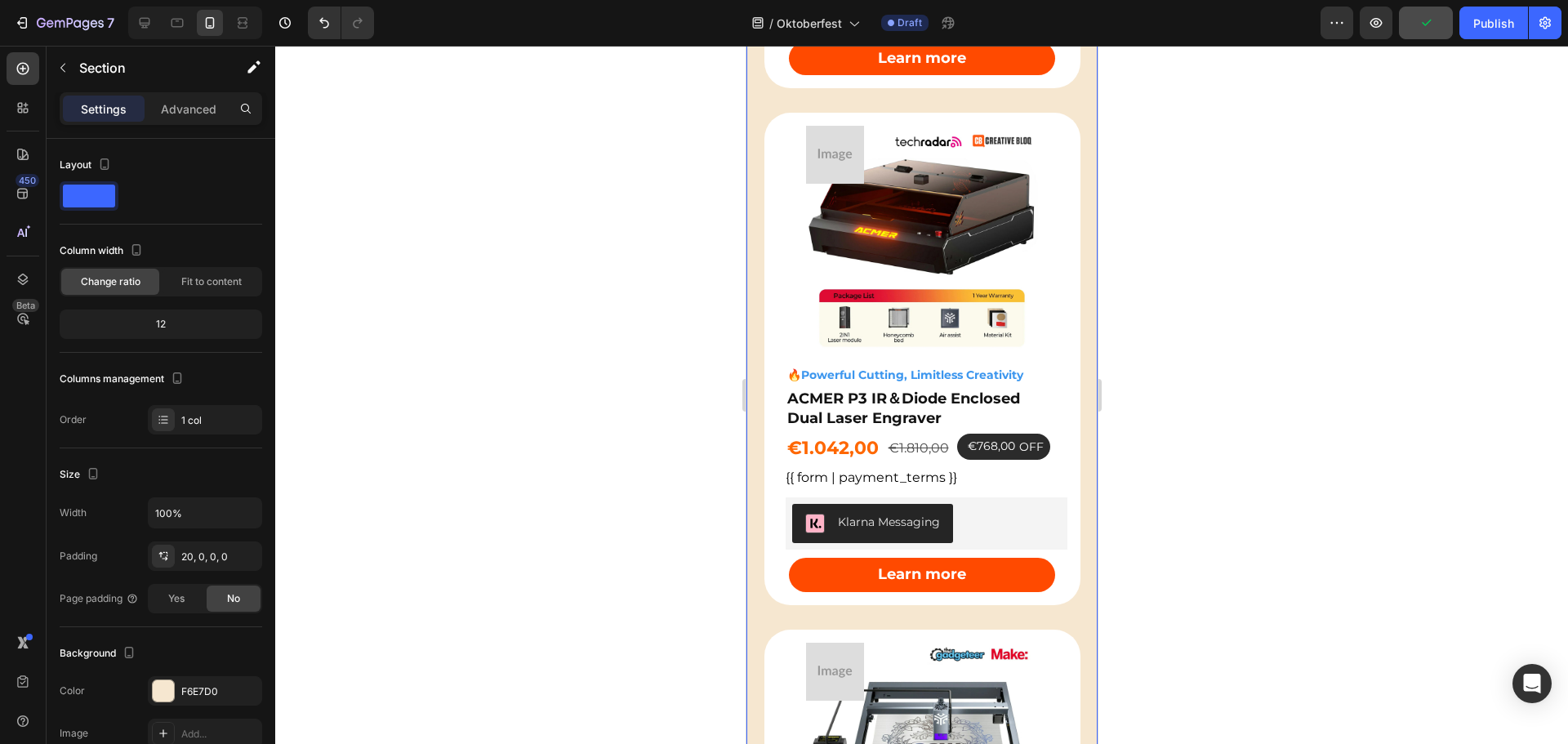
click at [1054, 139] on div at bounding box center [921, 241] width 290 height 232
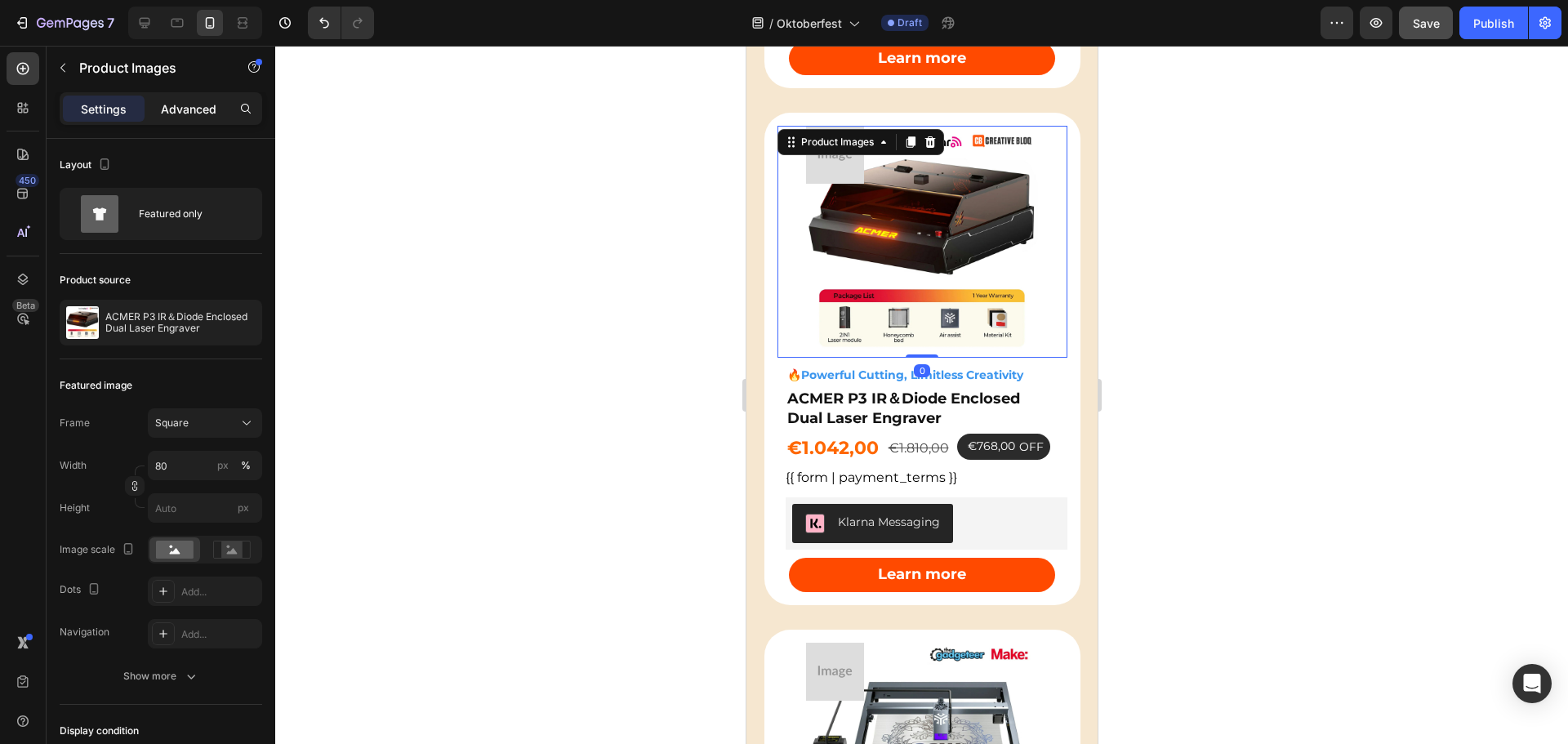
click at [189, 109] on p "Advanced" at bounding box center [188, 109] width 56 height 17
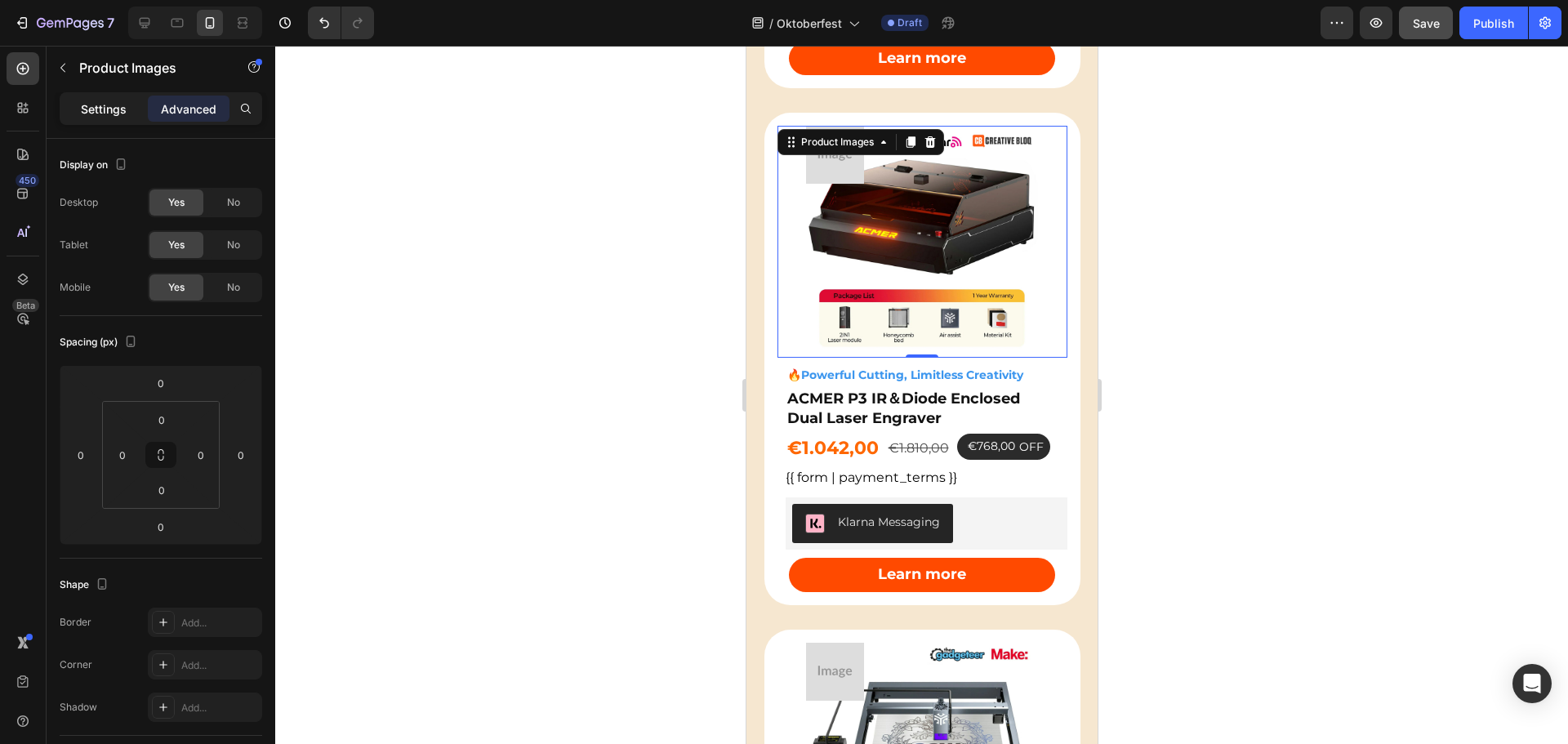
click at [112, 103] on p "Settings" at bounding box center [104, 109] width 45 height 17
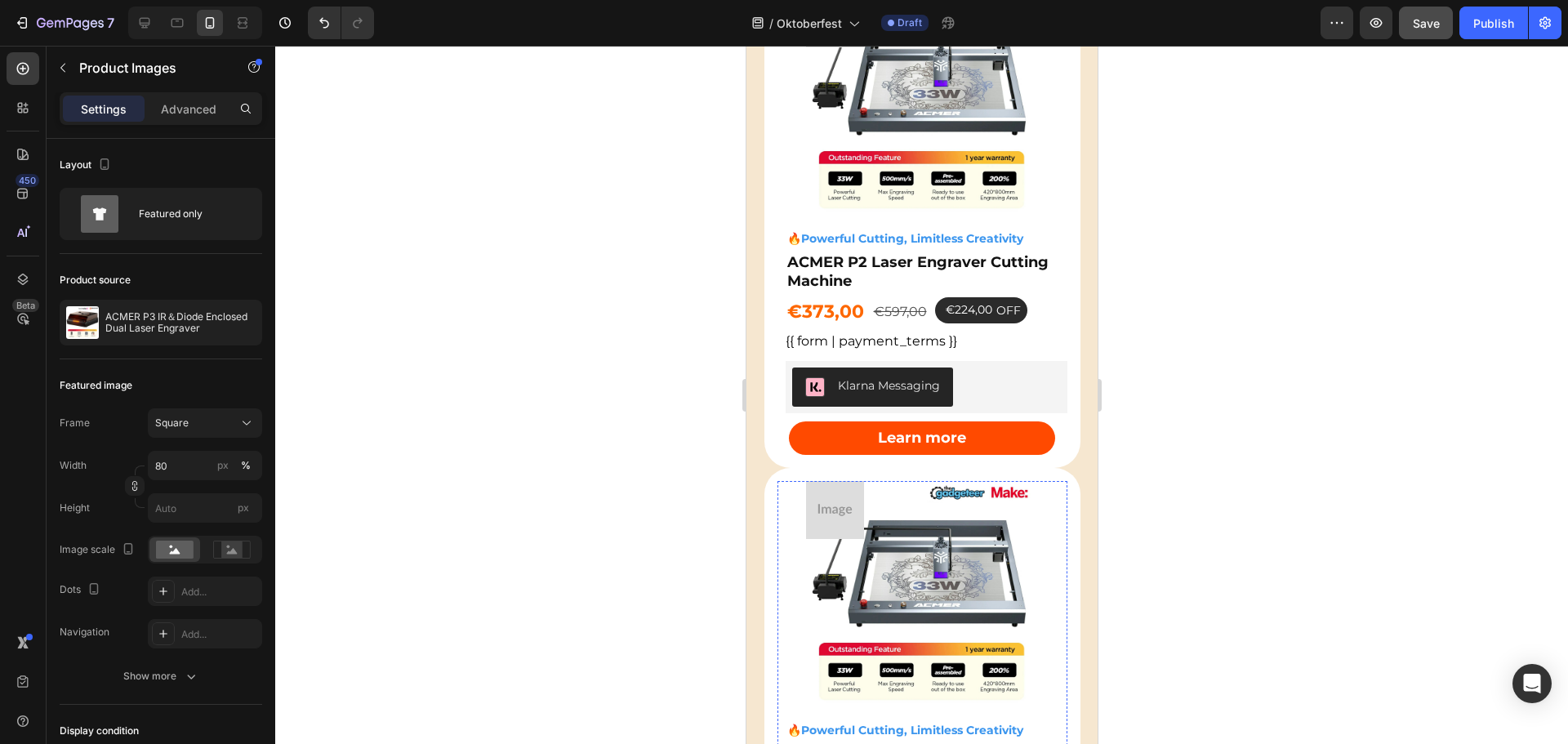
scroll to position [2460, 0]
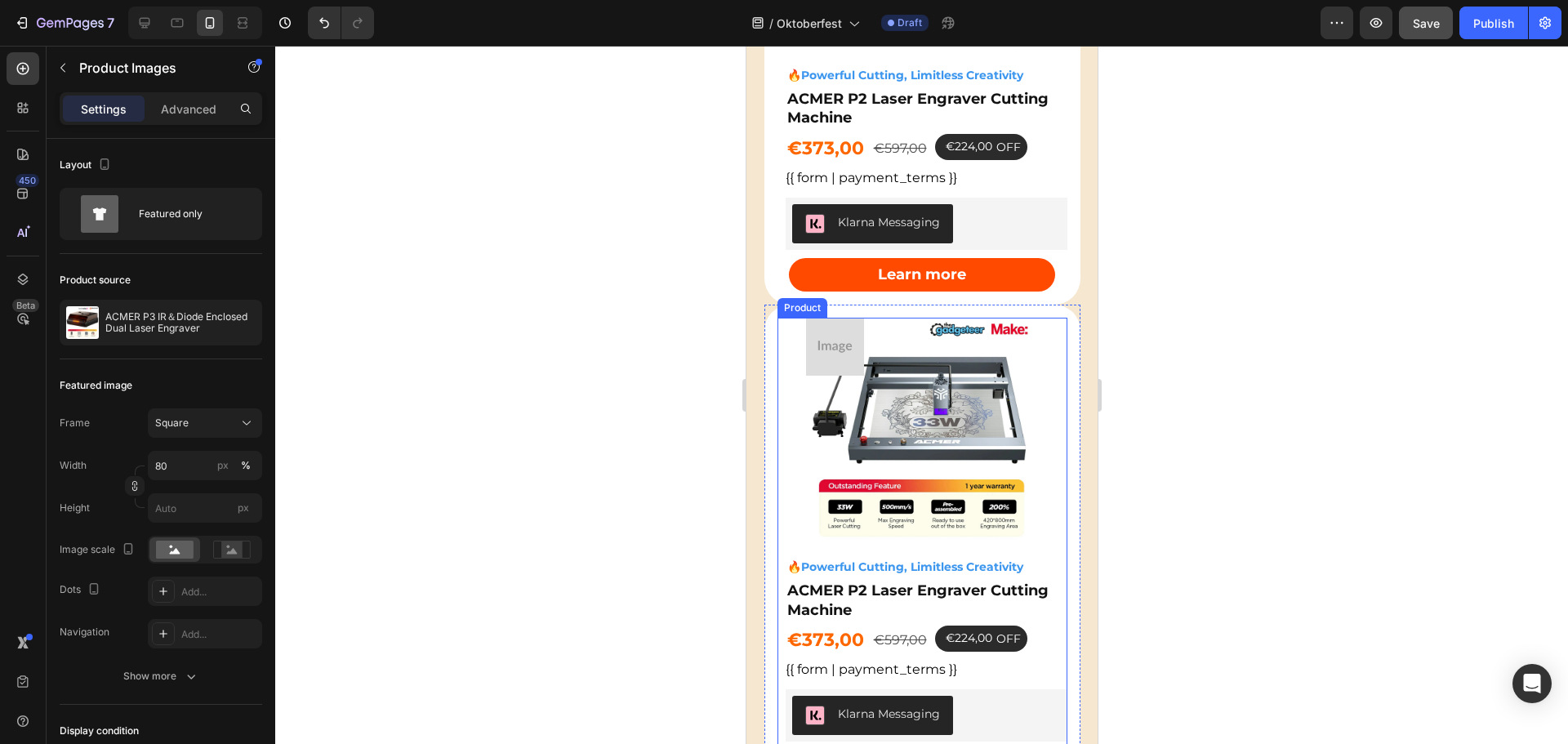
click at [1042, 609] on div "🔥powerful cutting, limitless creativity Heading ACMER P2 Laser Engraver Cutting…" at bounding box center [921, 666] width 290 height 234
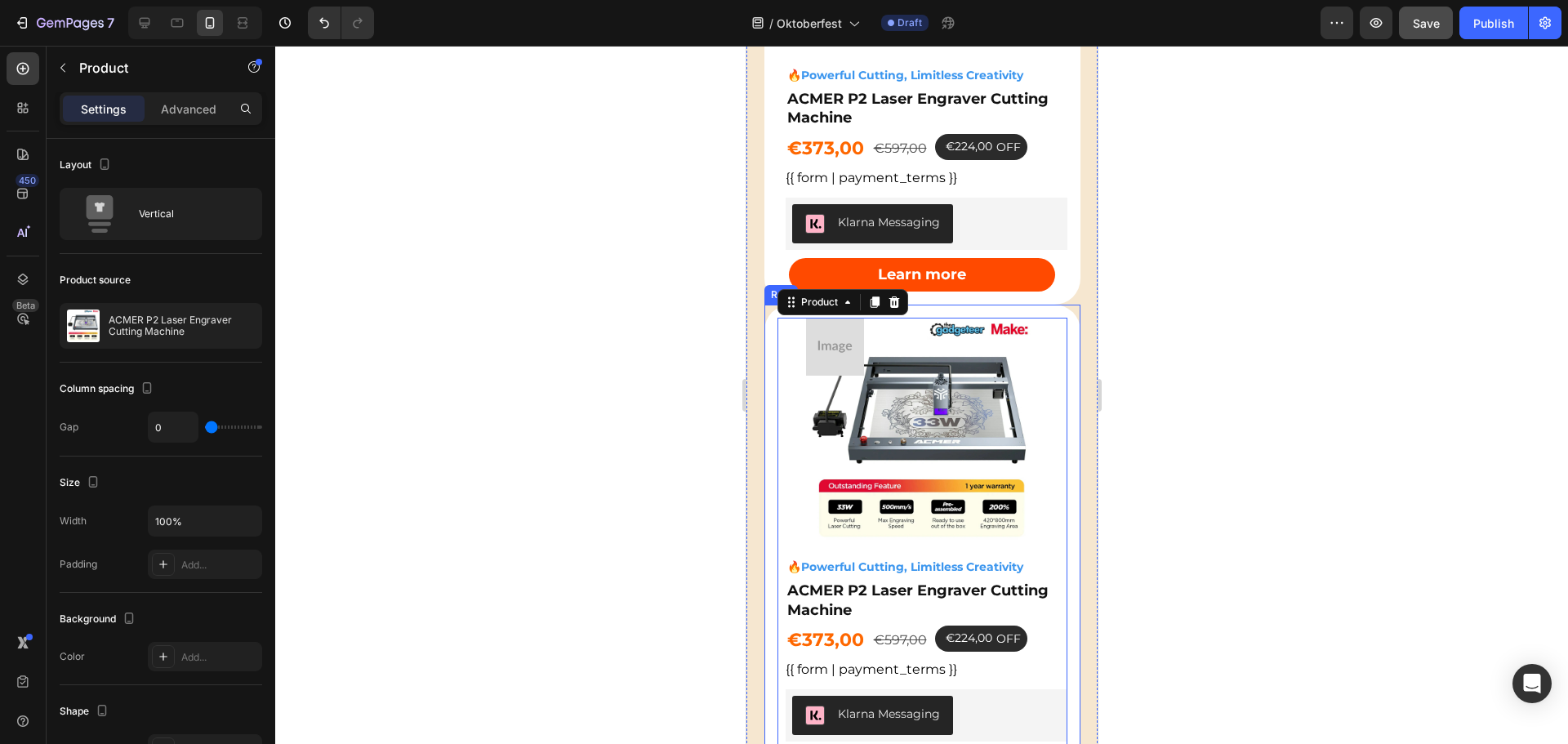
click at [1062, 304] on div "🔥powerful cutting, limitless creativity Heading ACMER P2 Laser Engraver Cutting…" at bounding box center [922, 550] width 316 height 492
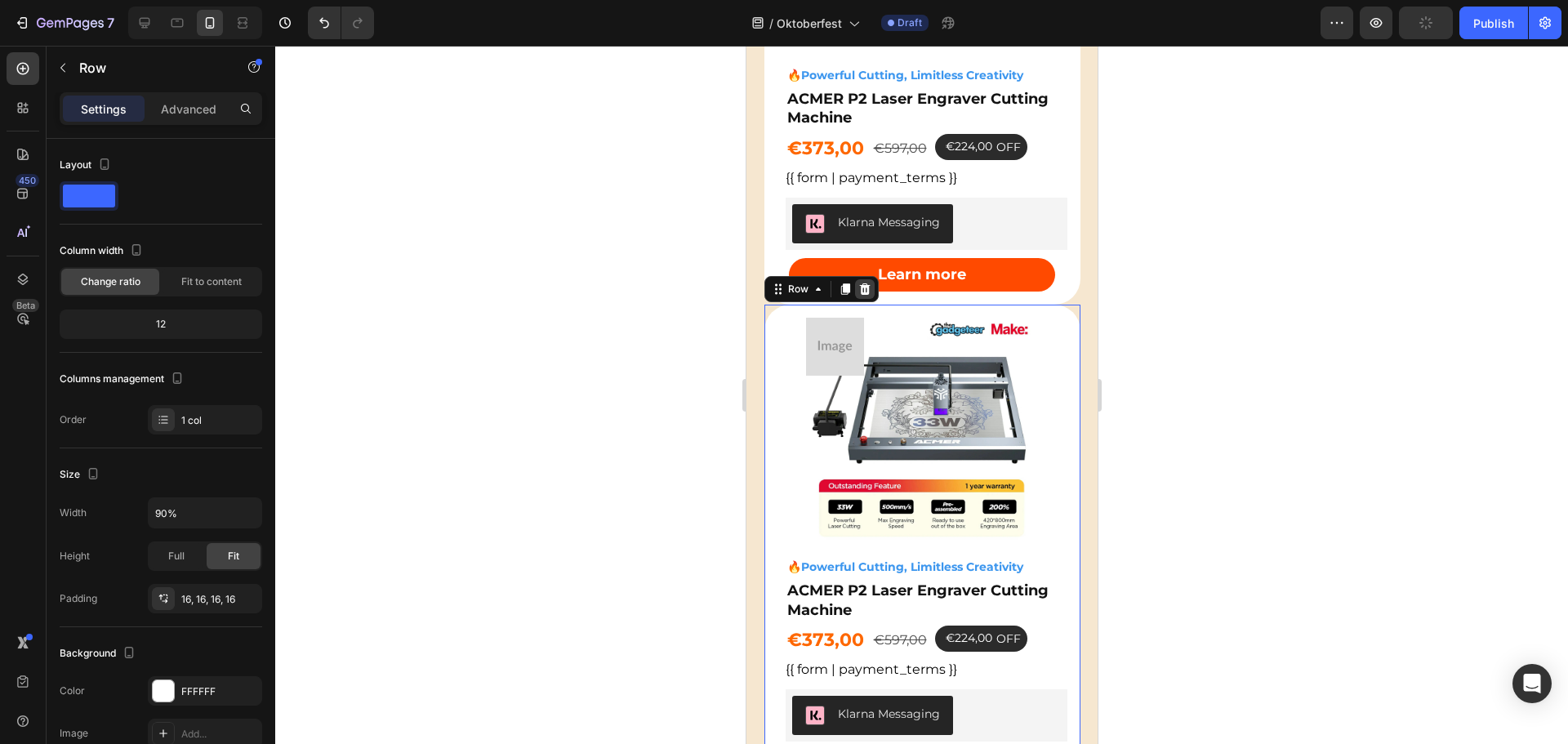
click at [864, 283] on icon at bounding box center [864, 289] width 13 height 13
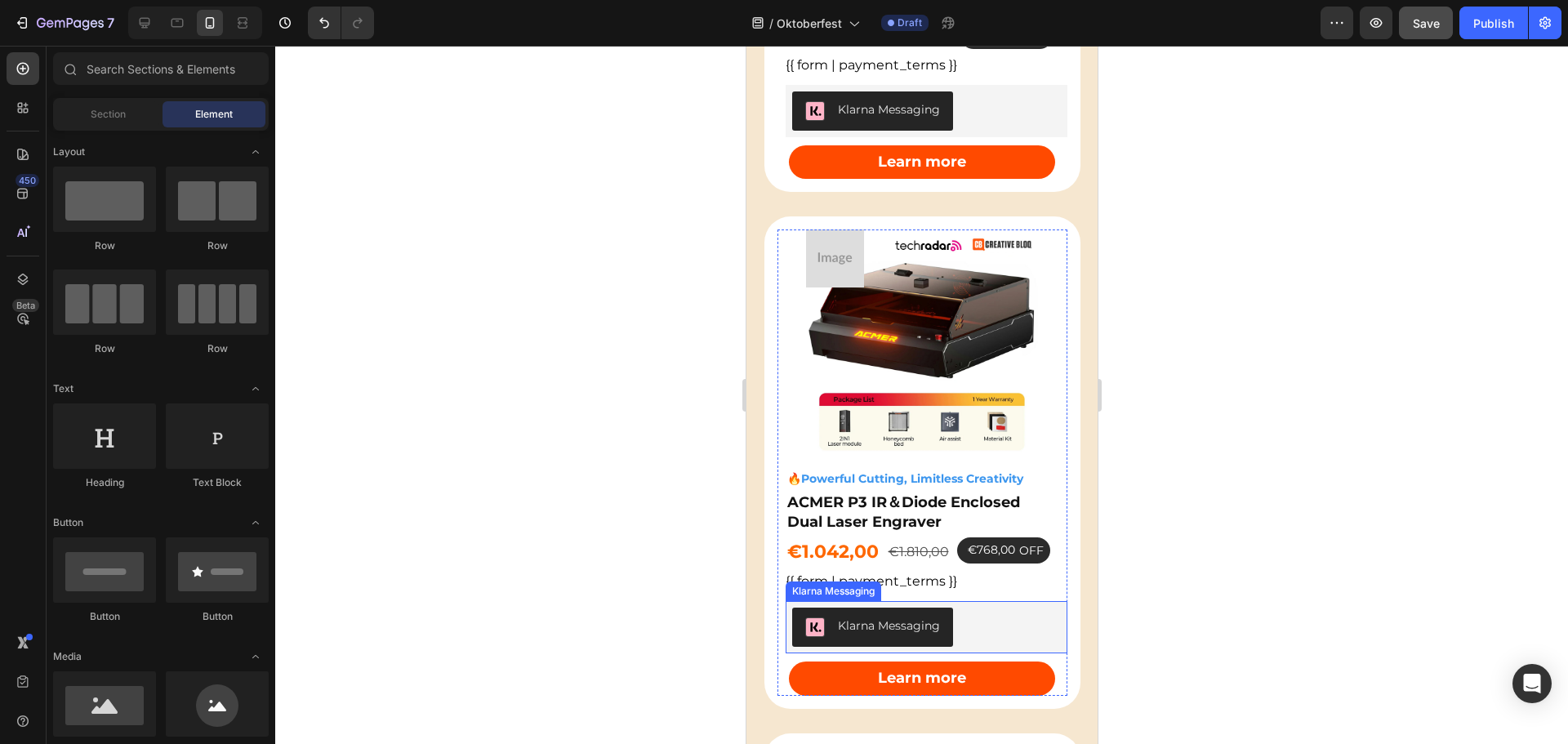
scroll to position [1480, 0]
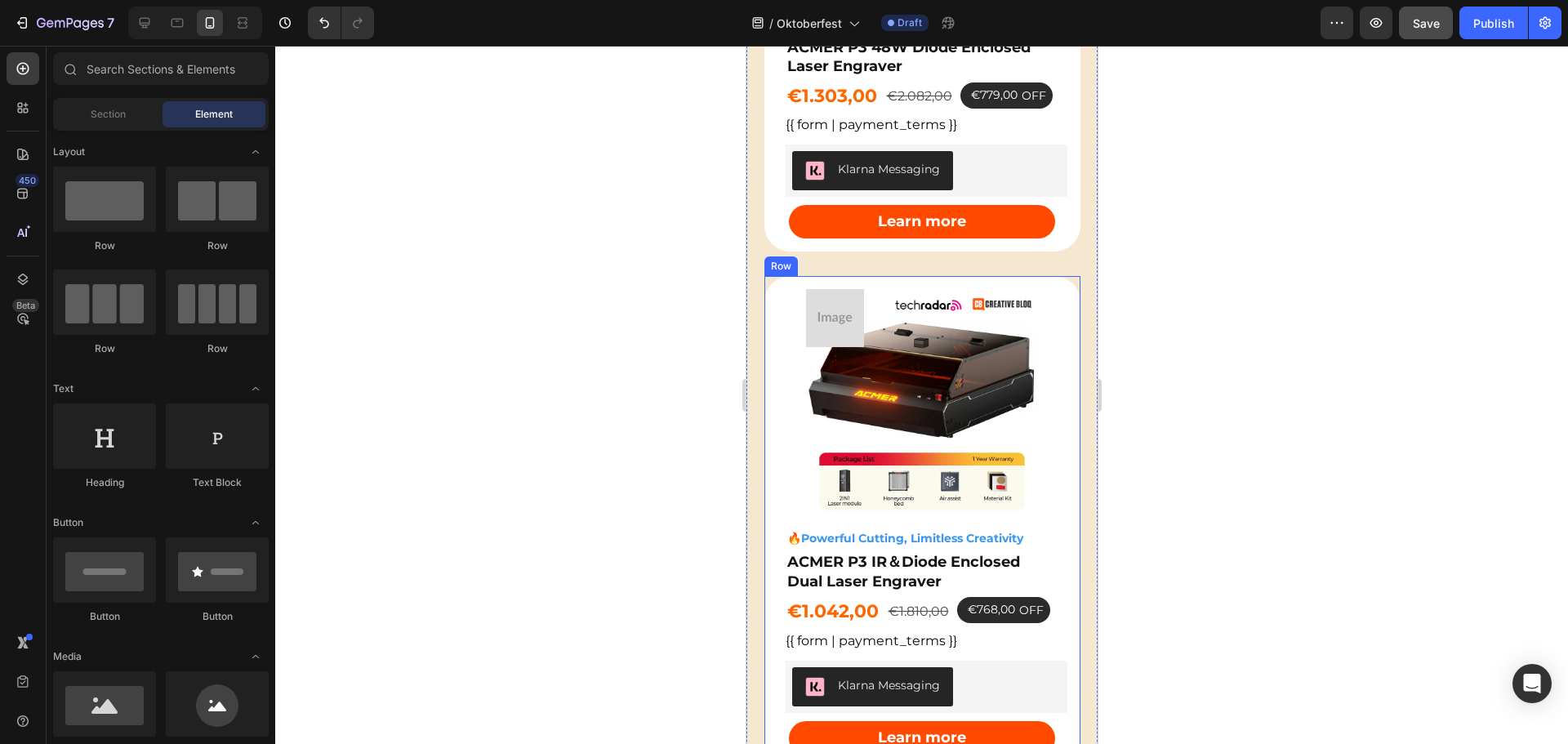
click at [1060, 276] on div "🔥powerful cutting, limitless creativity Heading ACMER P3 IR＆Diode Enclosed Dual…" at bounding box center [922, 522] width 316 height 492
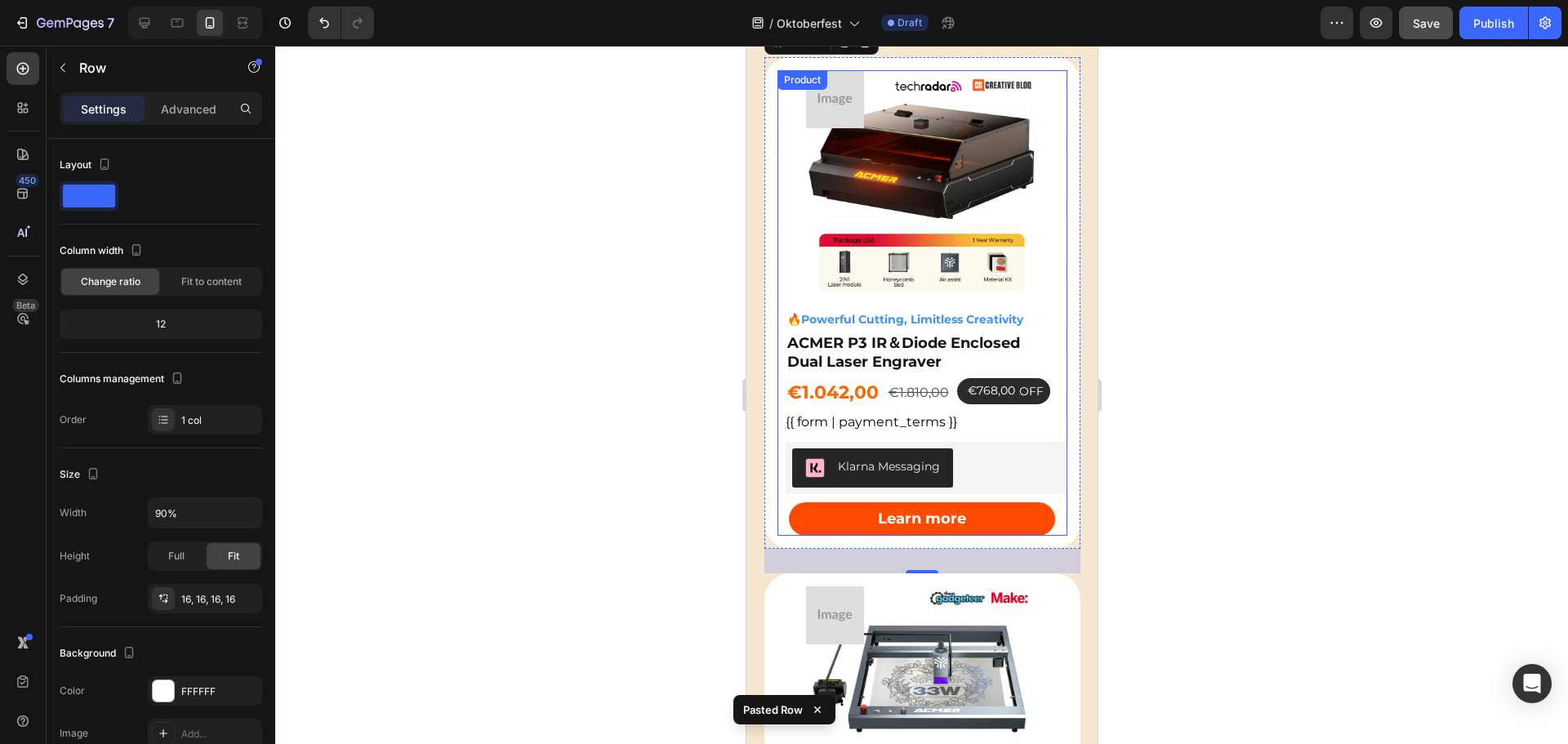
scroll to position [2207, 0]
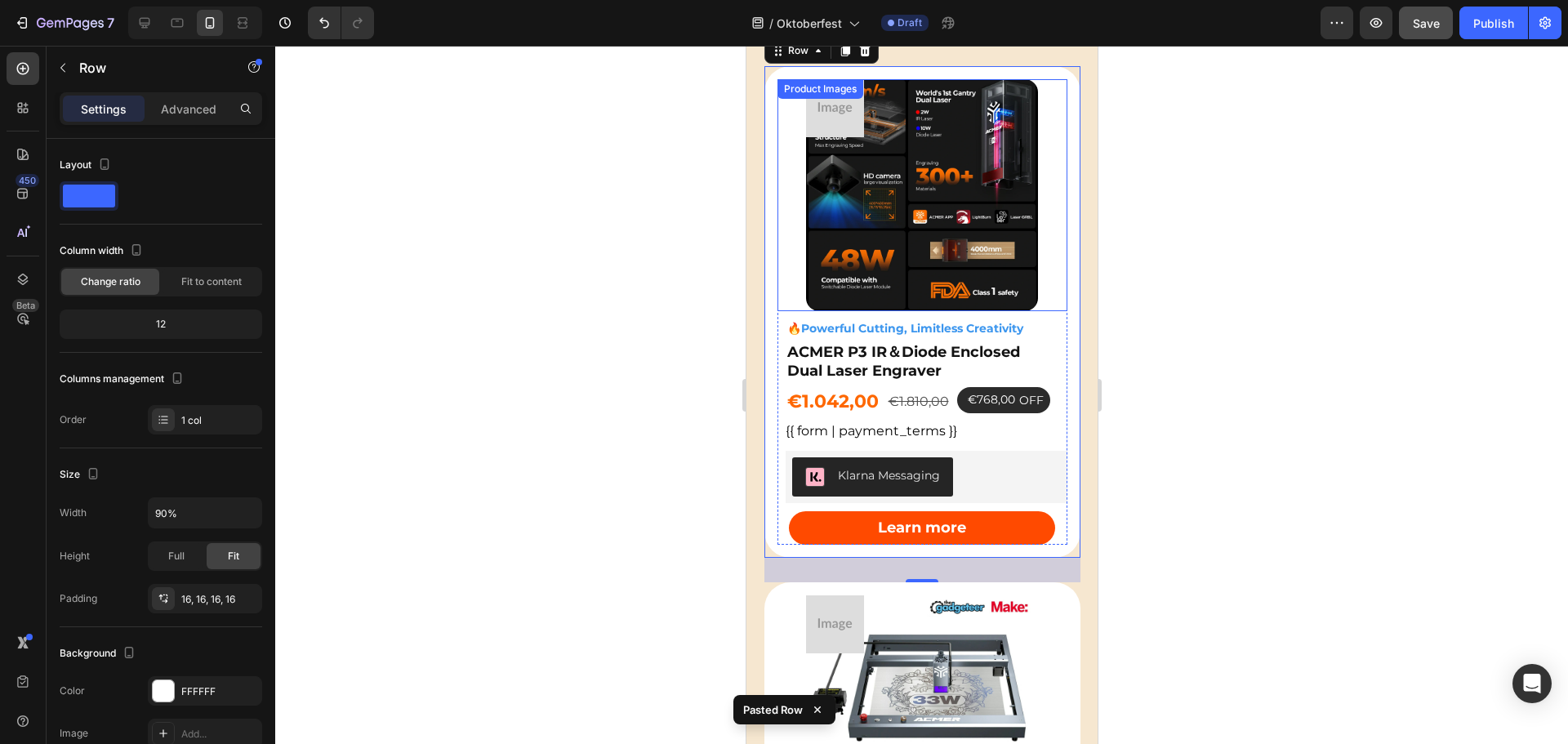
click at [918, 143] on img at bounding box center [921, 195] width 232 height 232
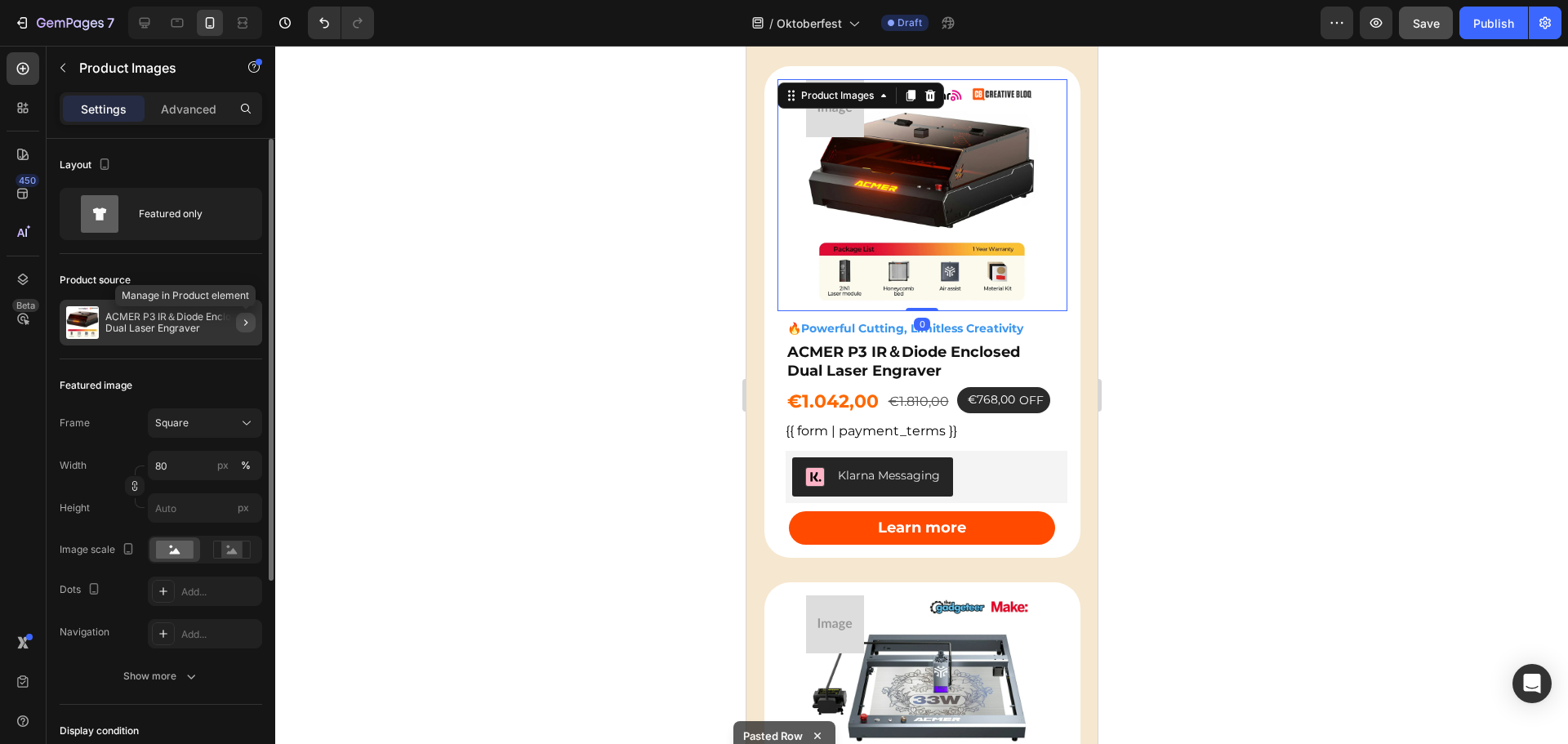
click at [252, 320] on button "button" at bounding box center [246, 322] width 20 height 20
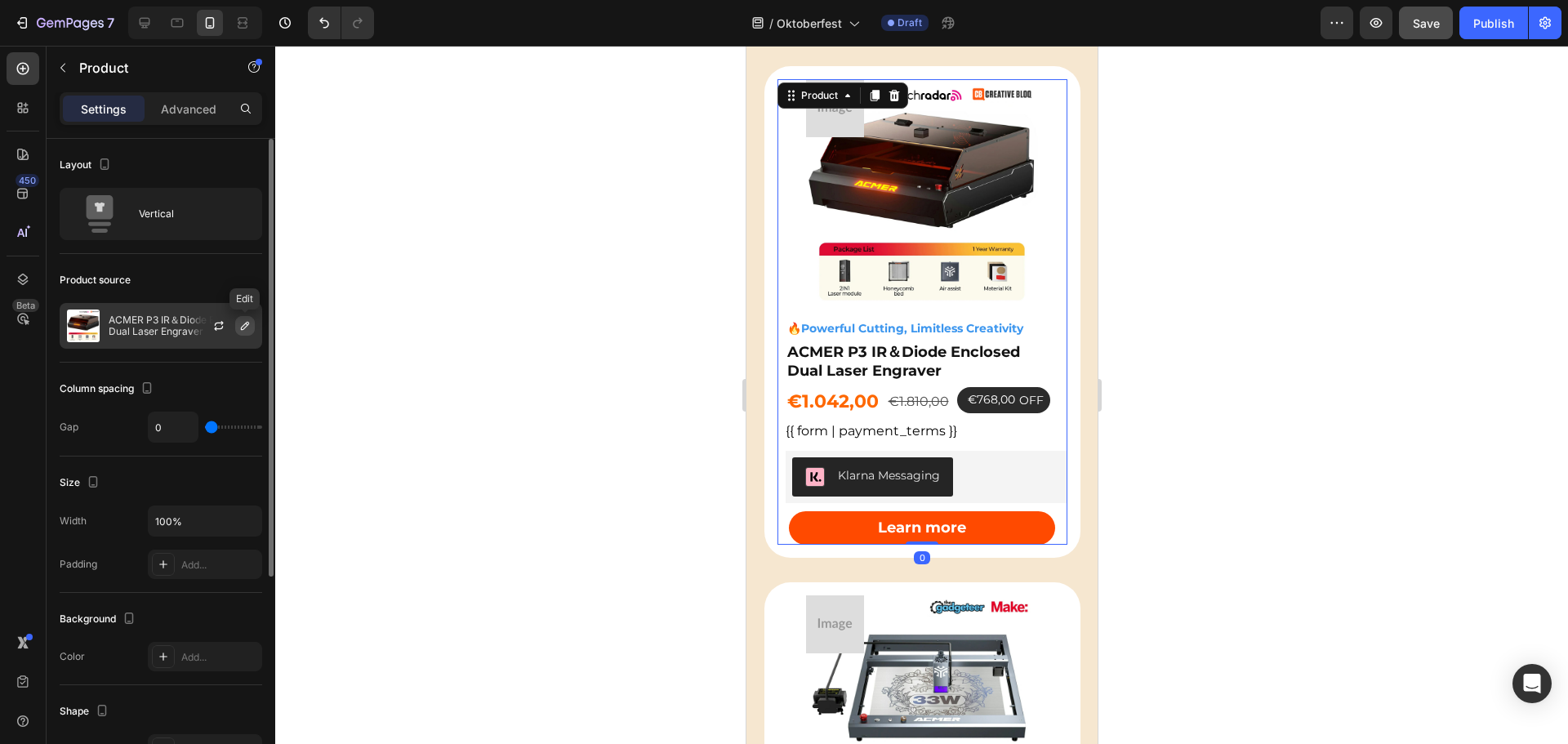
click at [243, 325] on icon "button" at bounding box center [245, 325] width 9 height 9
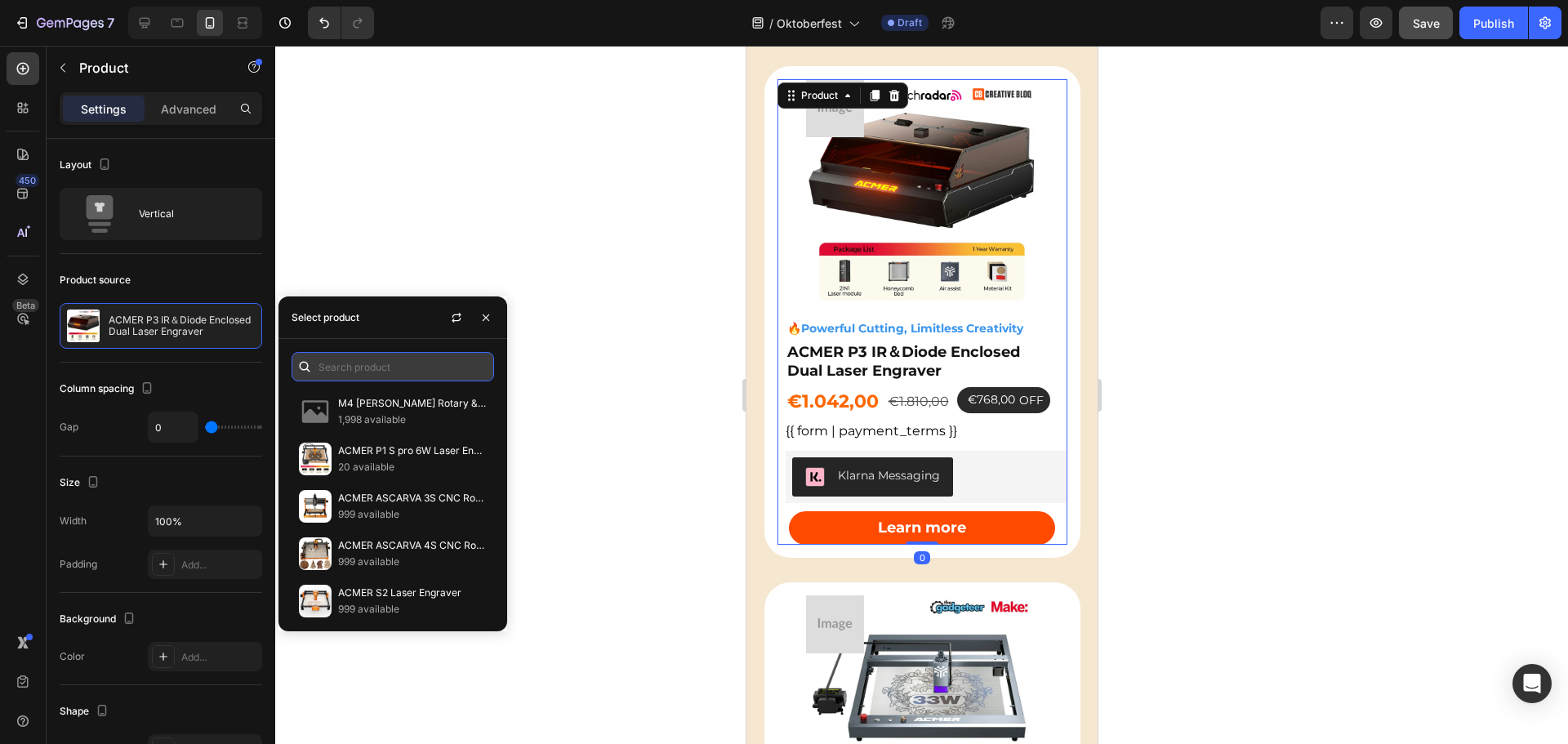
click at [370, 369] on input "text" at bounding box center [392, 366] width 202 height 29
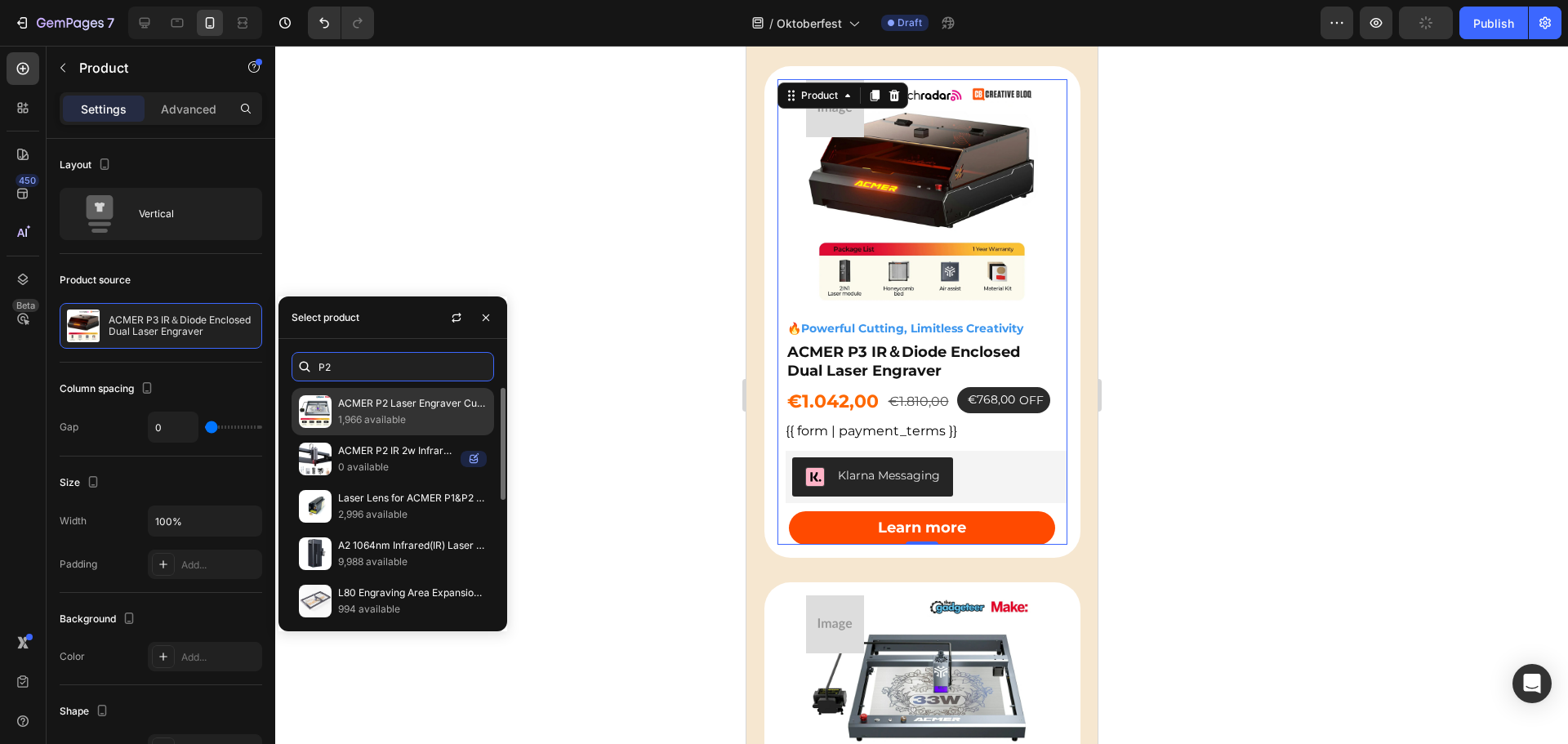
type input "P2"
click at [392, 411] on p "1,966 available" at bounding box center [412, 419] width 148 height 16
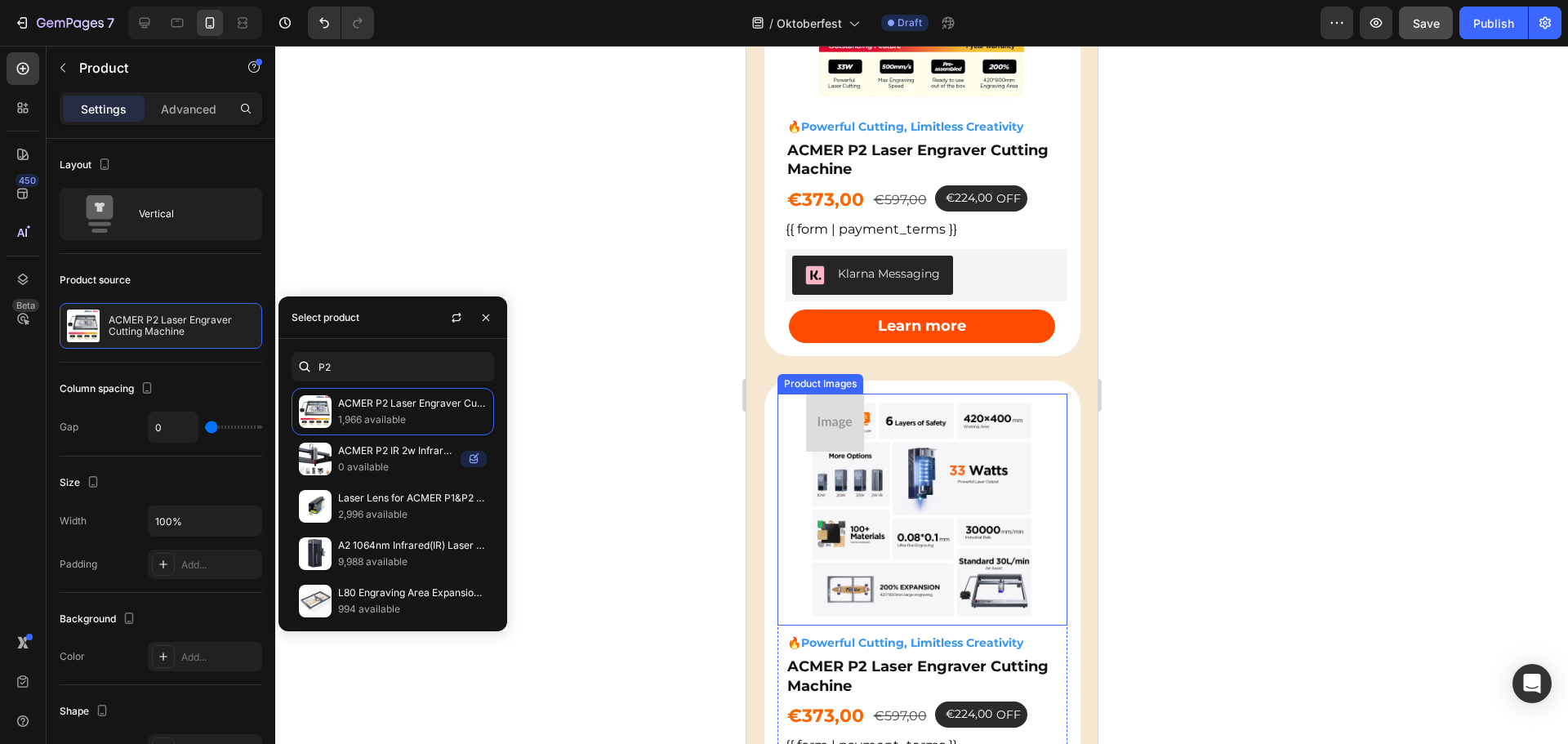
scroll to position [2452, 0]
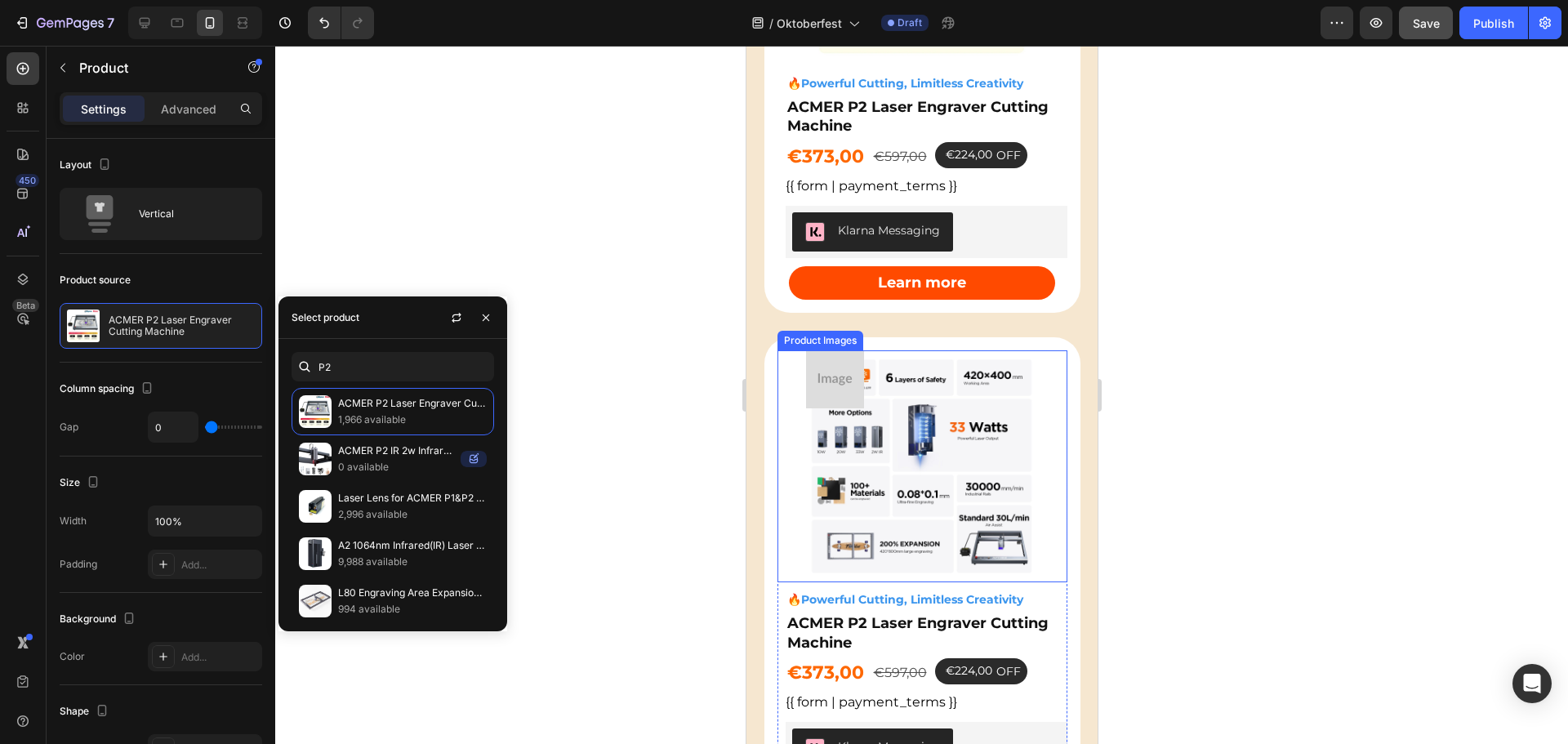
click at [938, 401] on img at bounding box center [921, 466] width 232 height 232
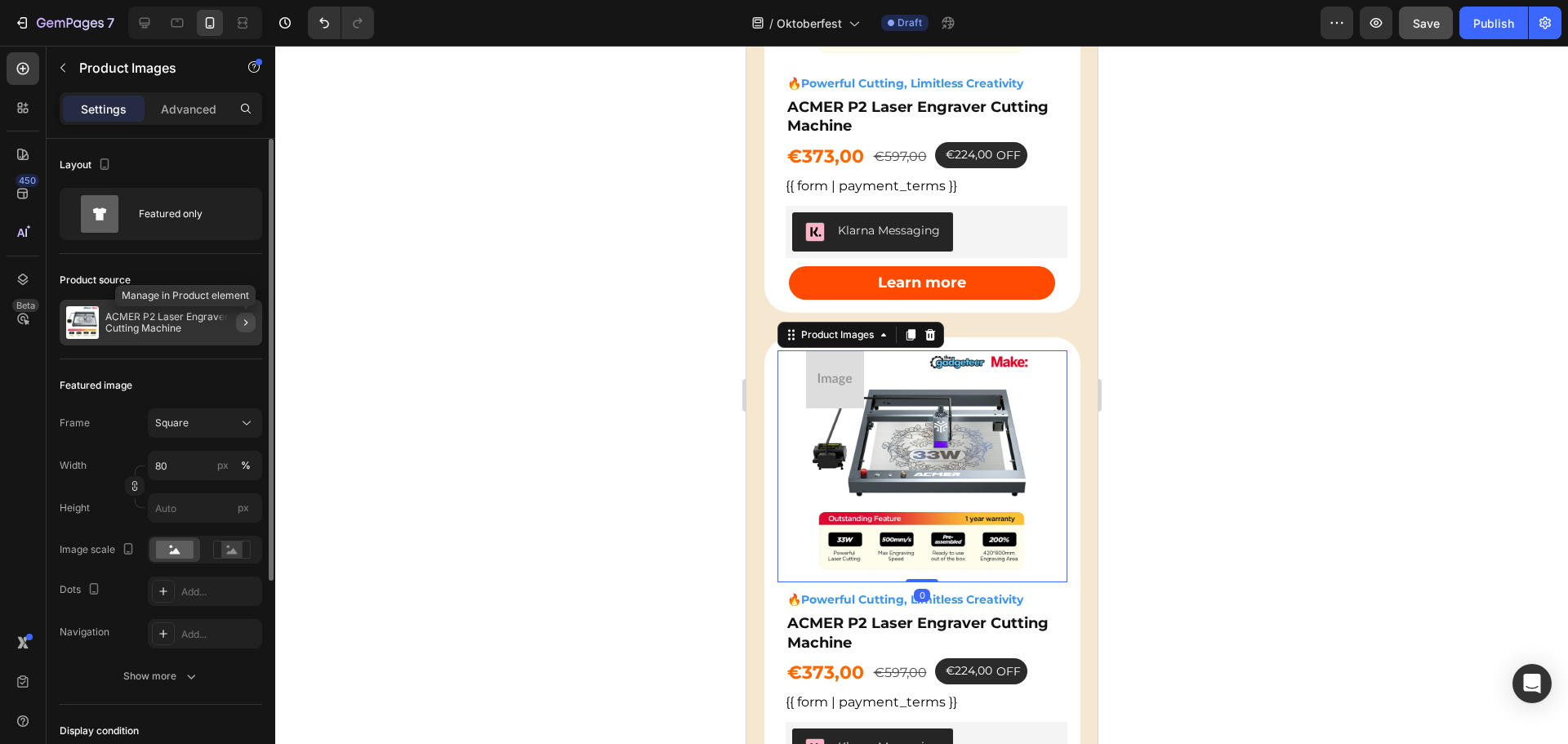
click at [246, 320] on icon "button" at bounding box center [245, 322] width 3 height 7
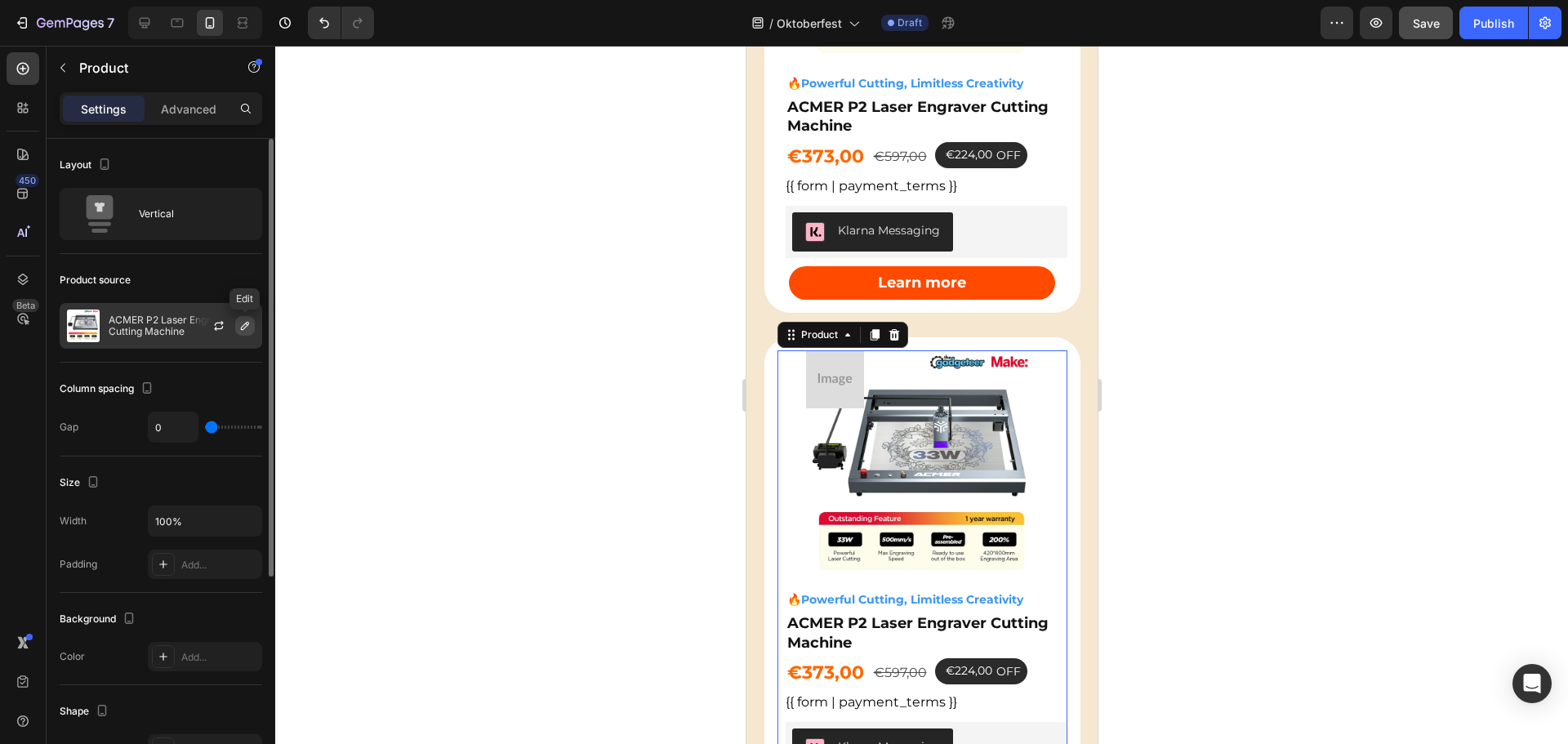
click at [245, 321] on icon "button" at bounding box center [245, 326] width 13 height 13
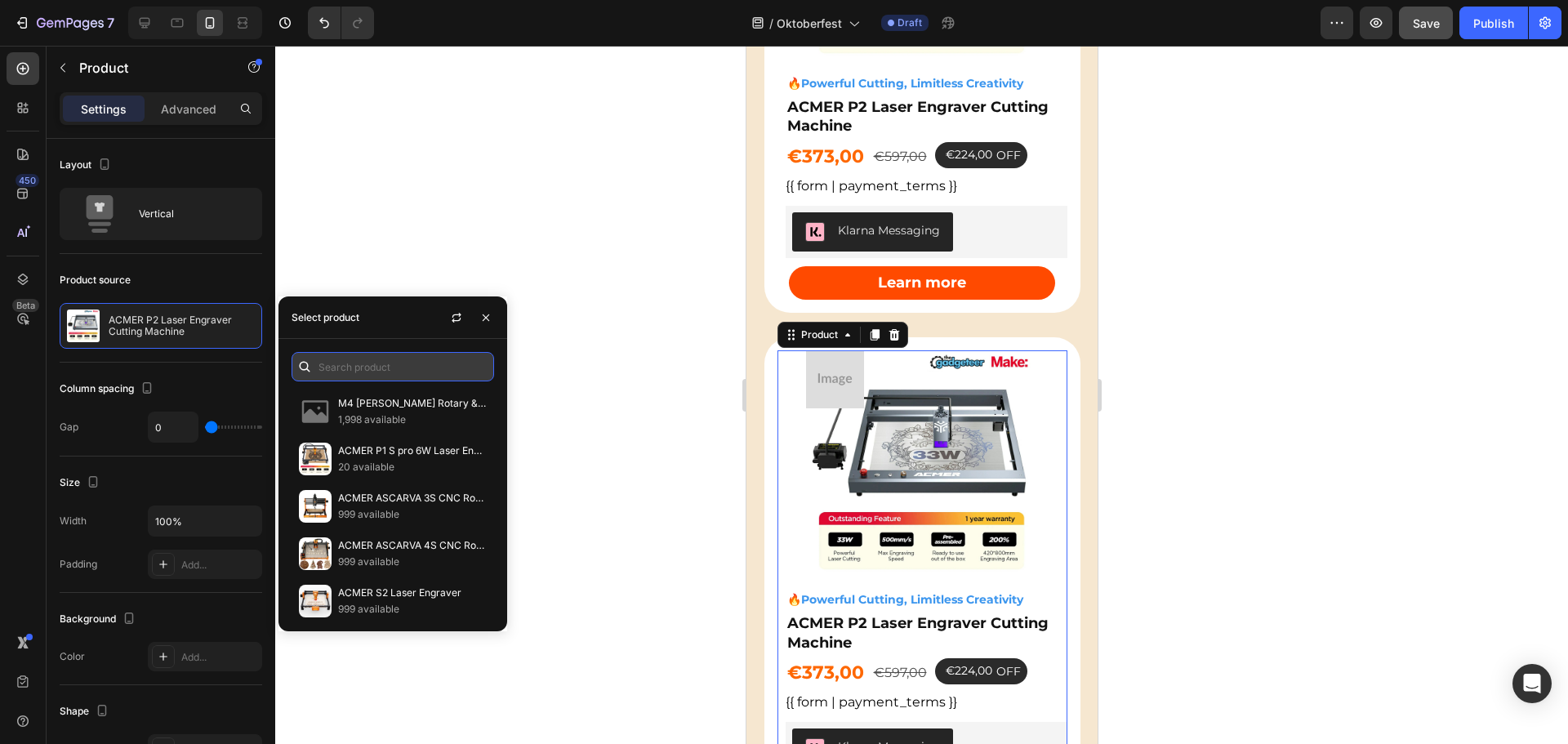
click at [363, 365] on input "text" at bounding box center [392, 366] width 202 height 29
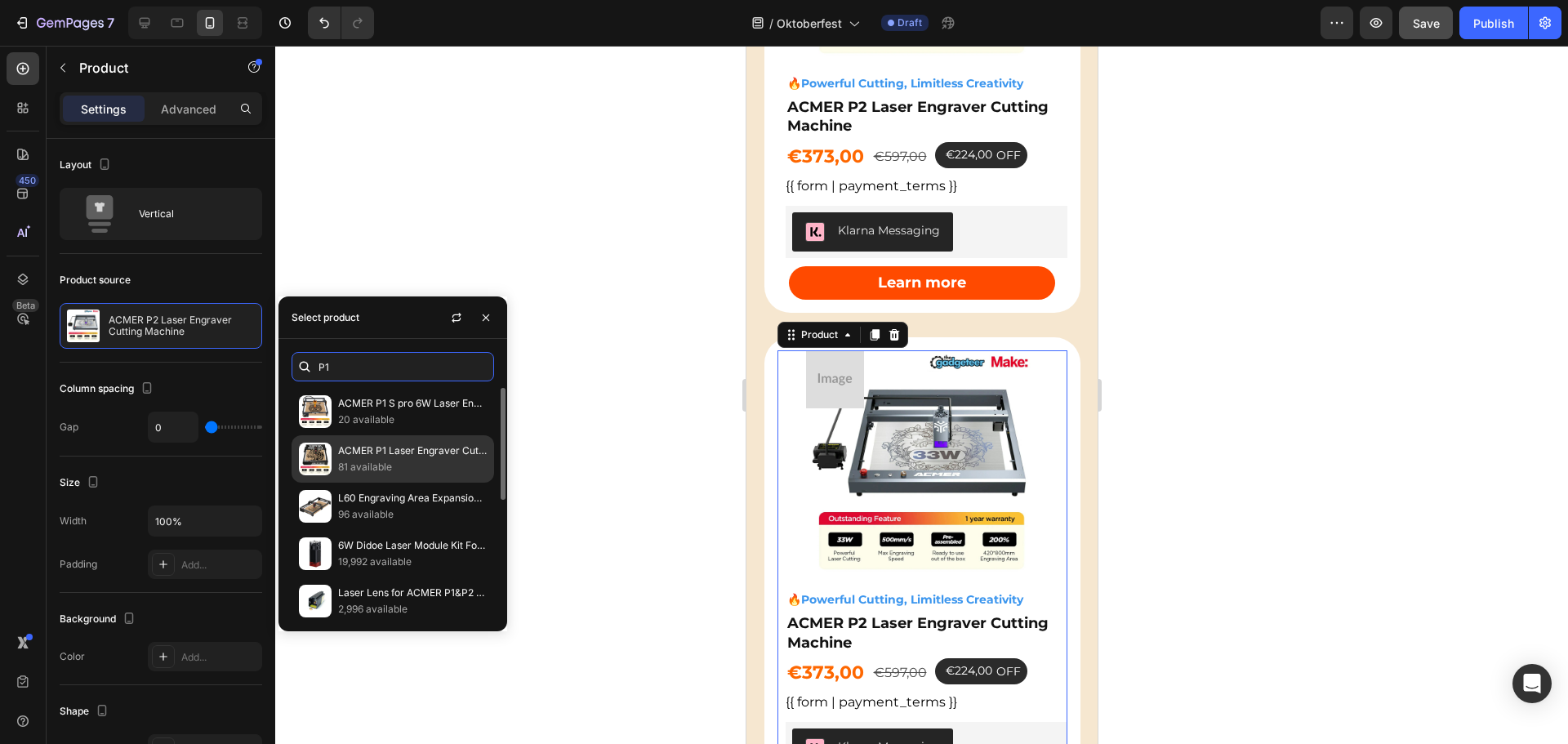
type input "P1"
click at [396, 450] on p "ACMER P1 Laser Engraver Cutting Machine" at bounding box center [412, 450] width 148 height 16
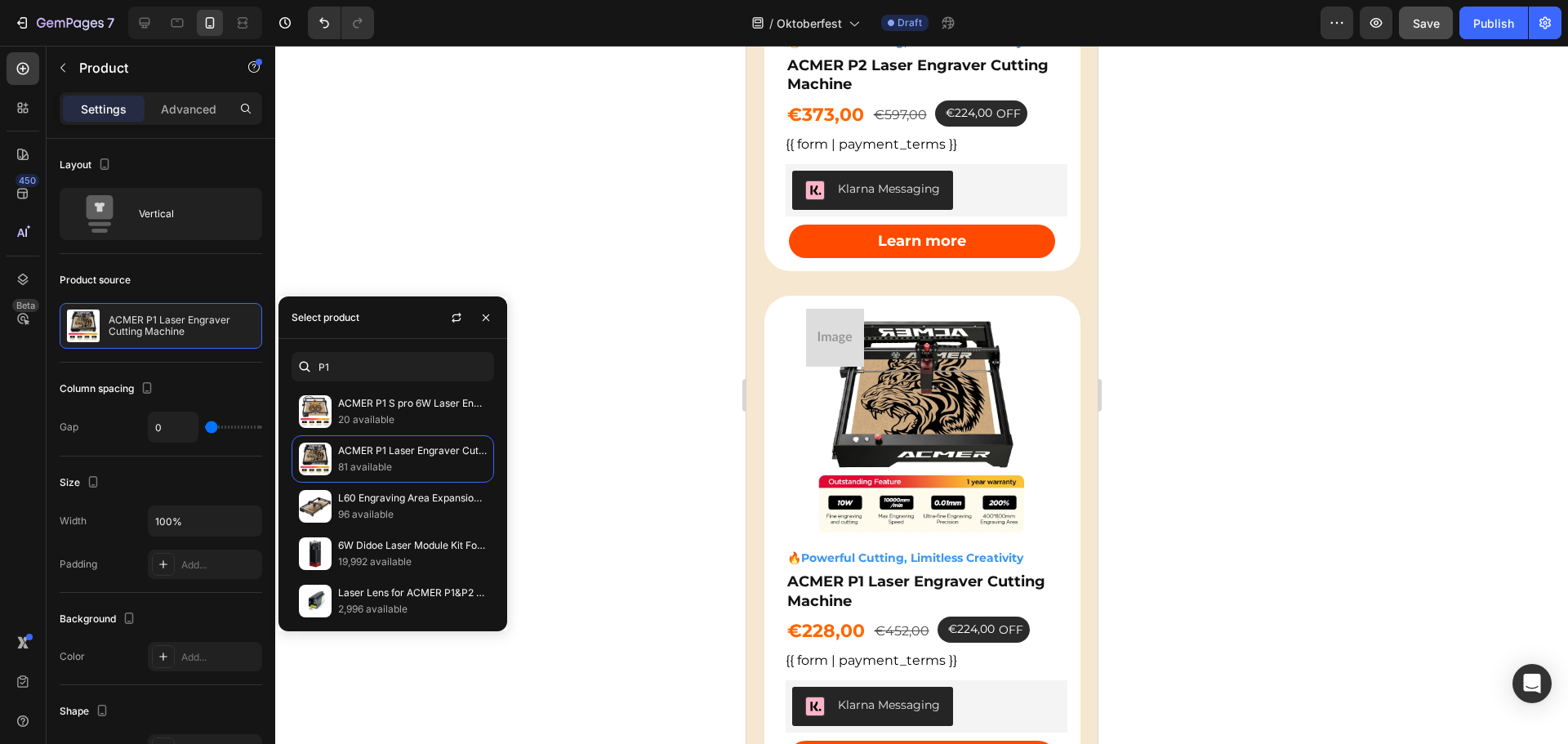
scroll to position [2697, 0]
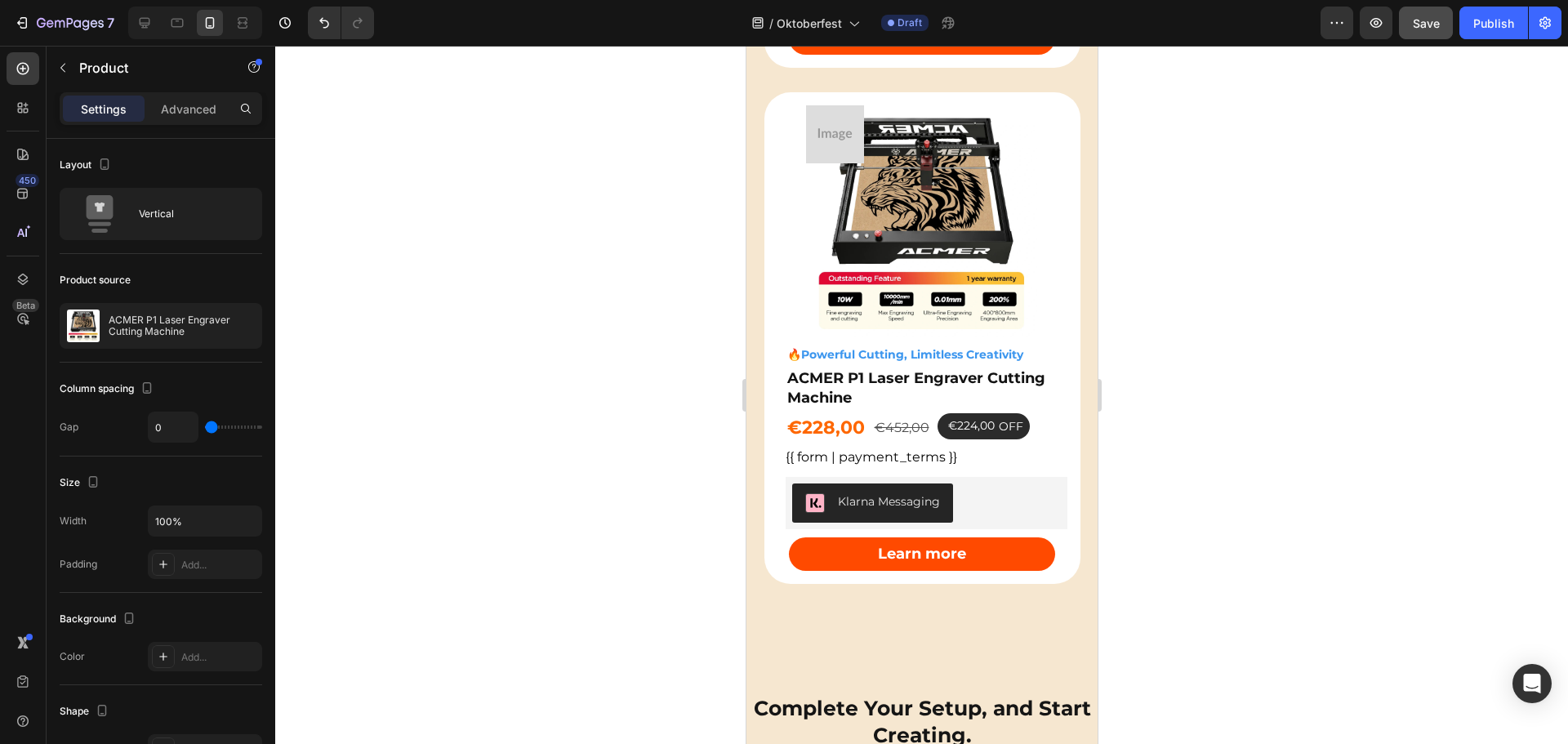
click at [1267, 378] on div at bounding box center [921, 394] width 1293 height 698
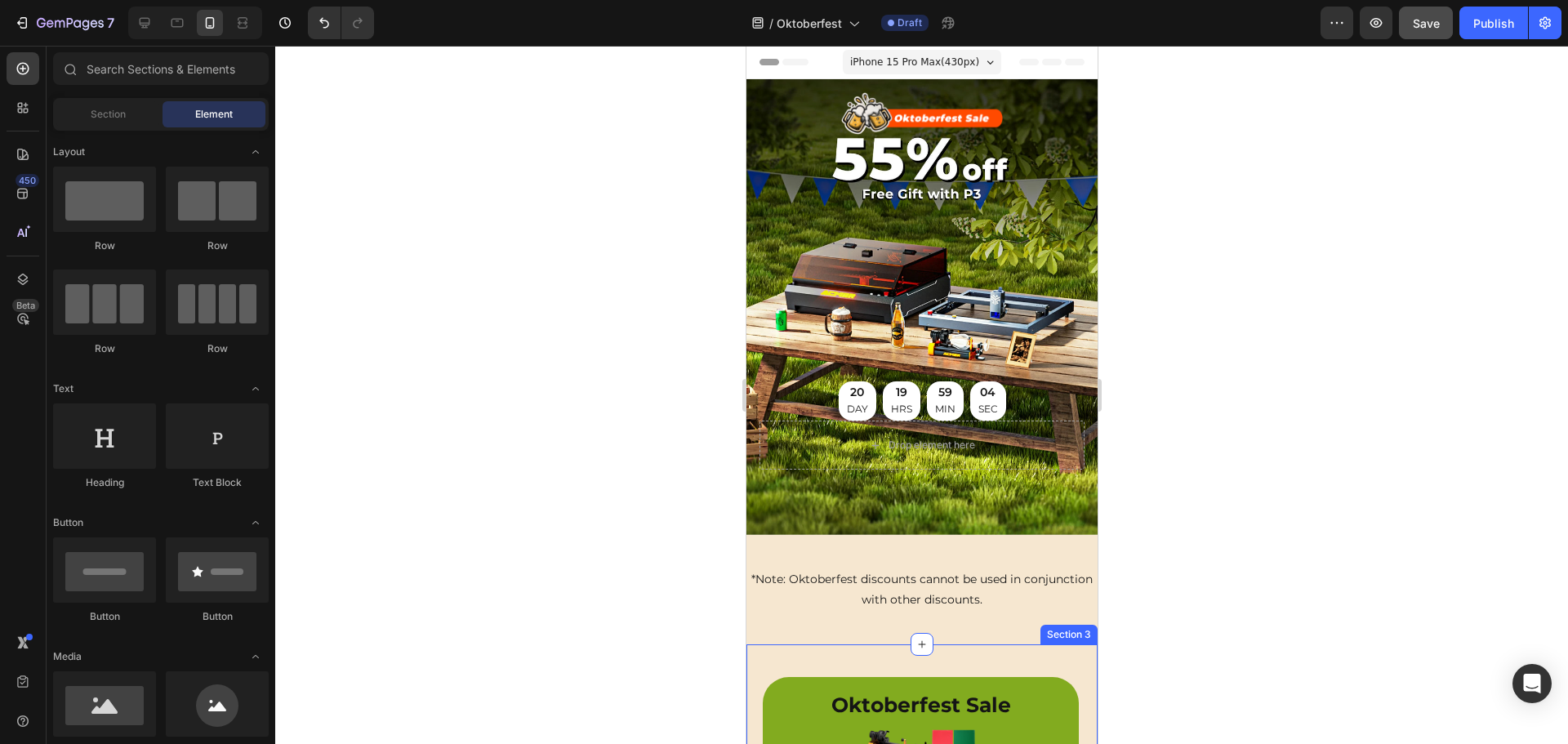
scroll to position [326, 0]
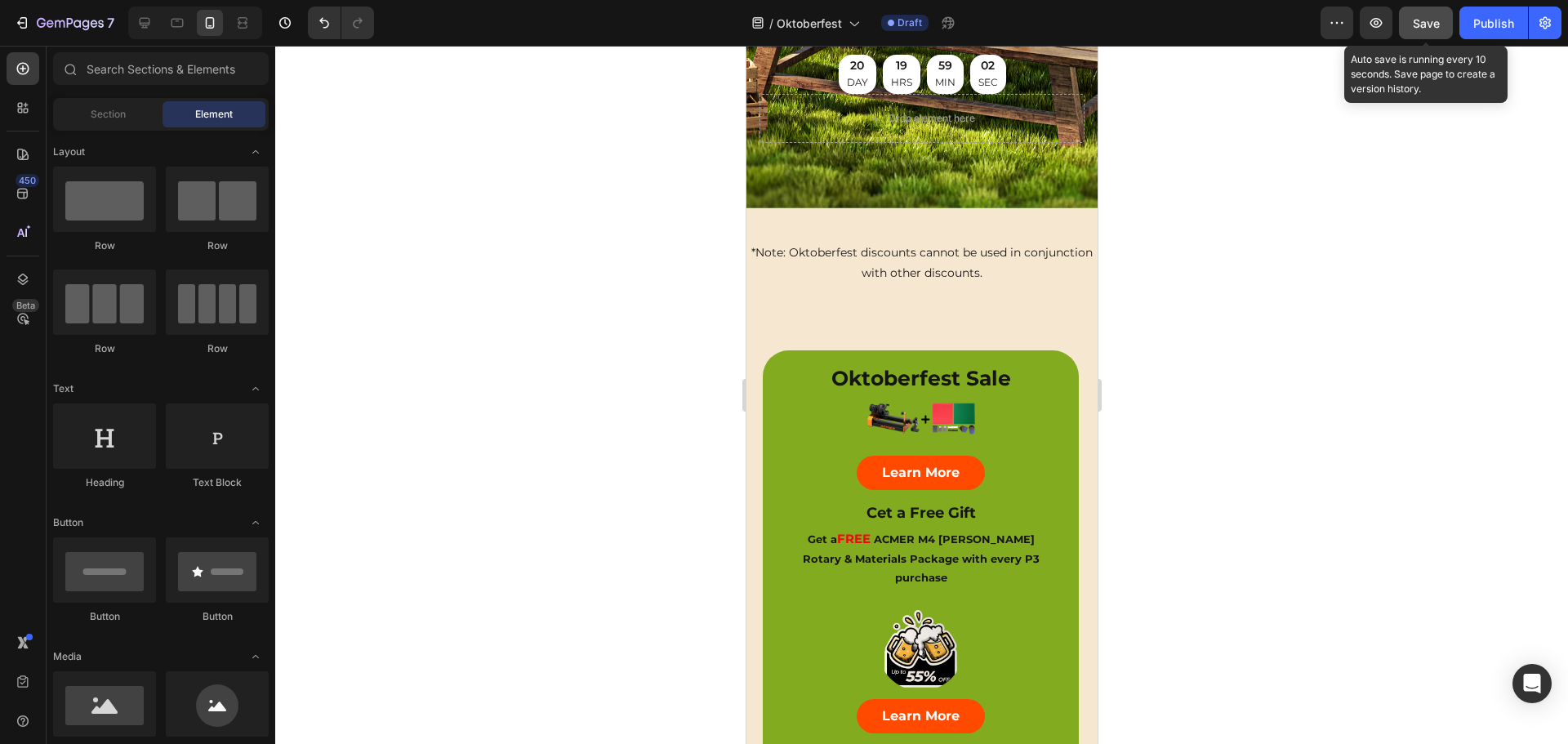
click at [1426, 21] on span "Save" at bounding box center [1426, 23] width 27 height 14
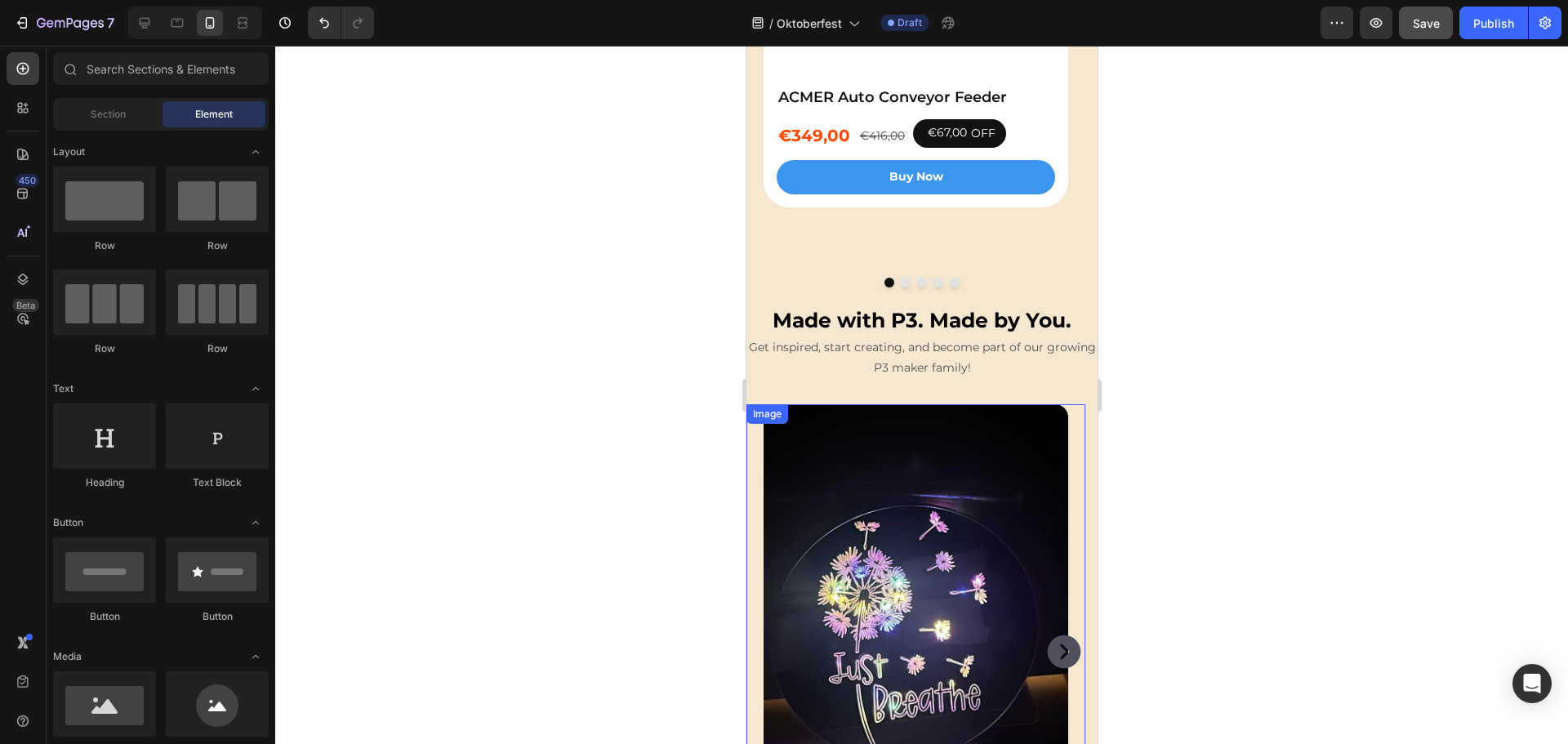
scroll to position [3266, 0]
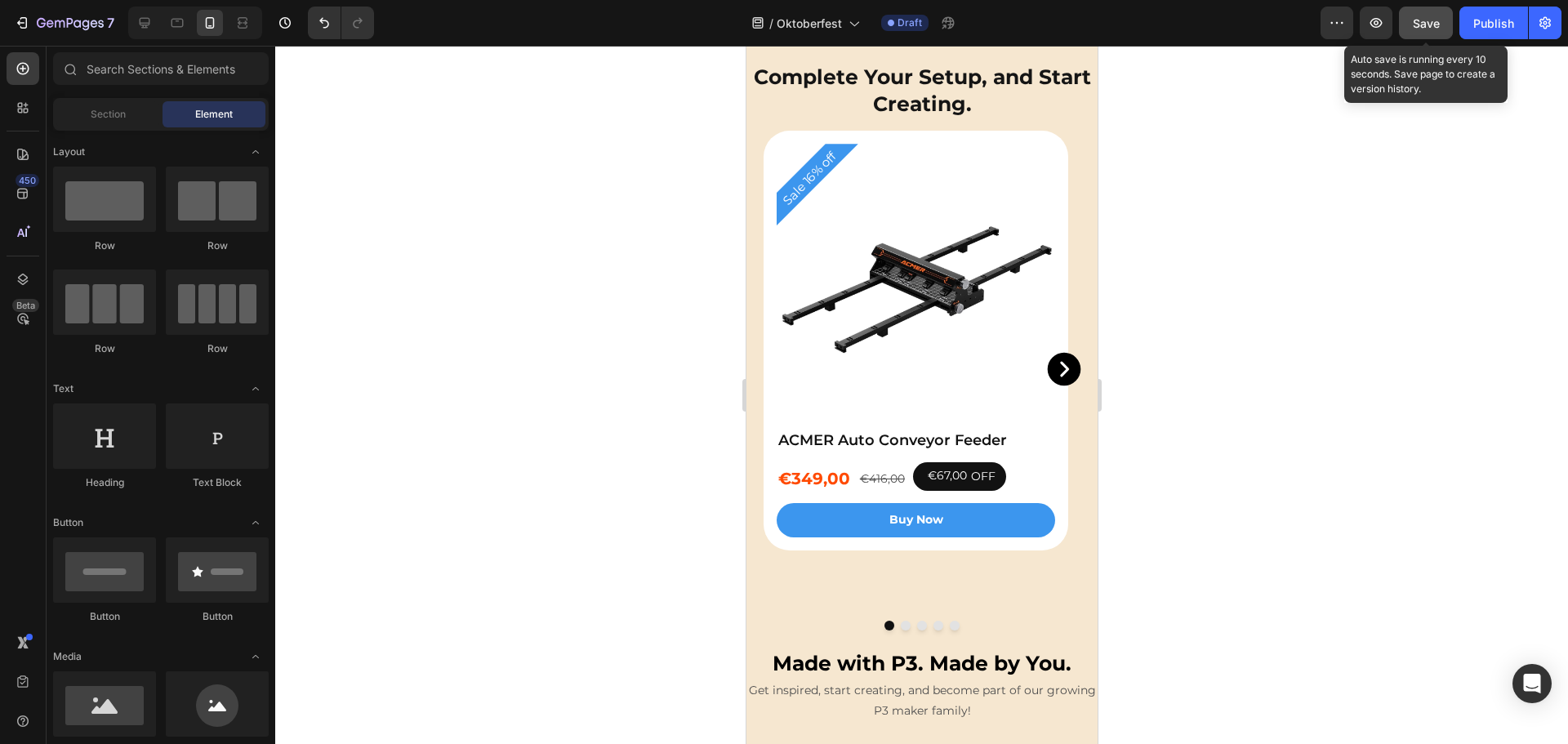
click at [1423, 26] on span "Save" at bounding box center [1426, 23] width 27 height 14
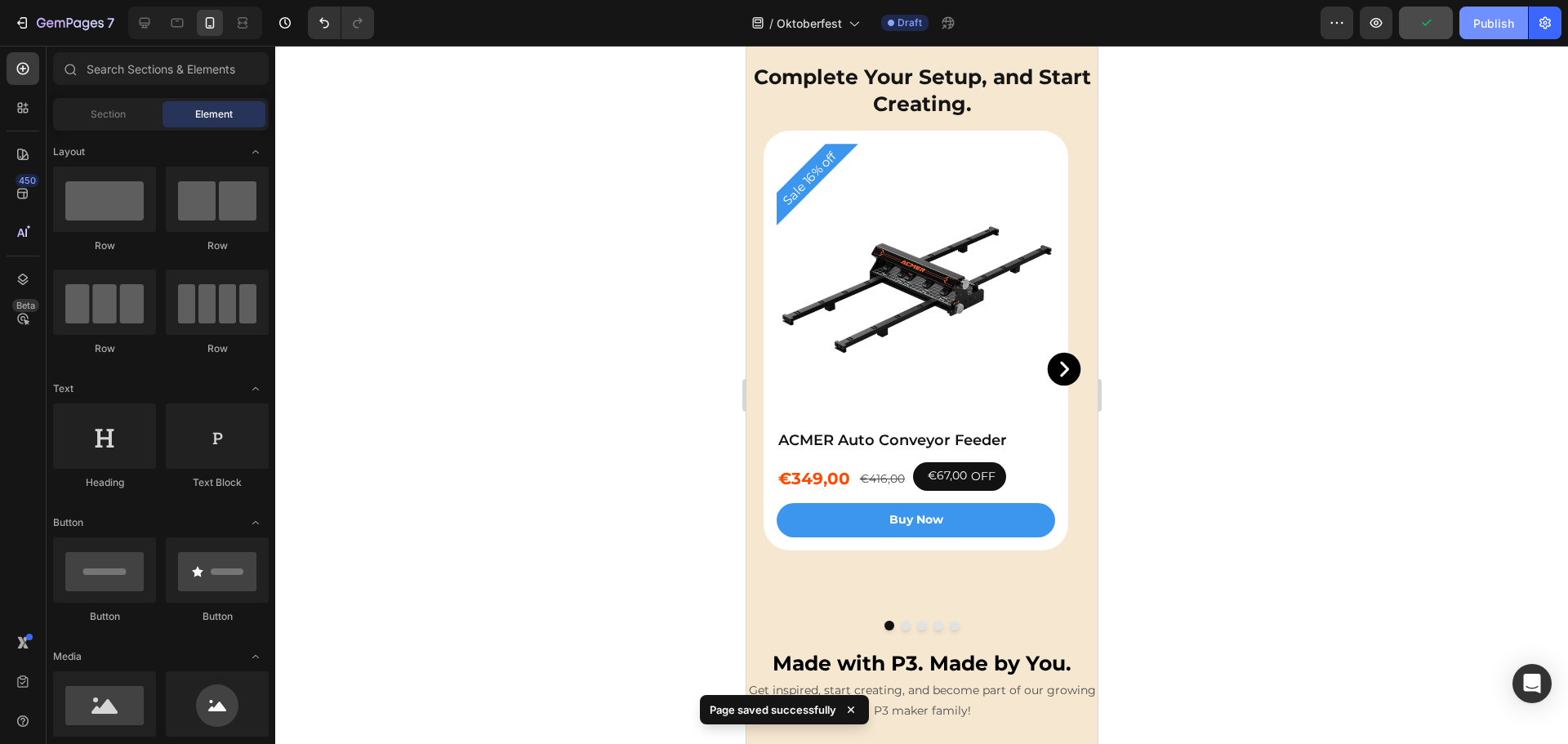
click at [1487, 28] on div "Publish" at bounding box center [1493, 24] width 41 height 17
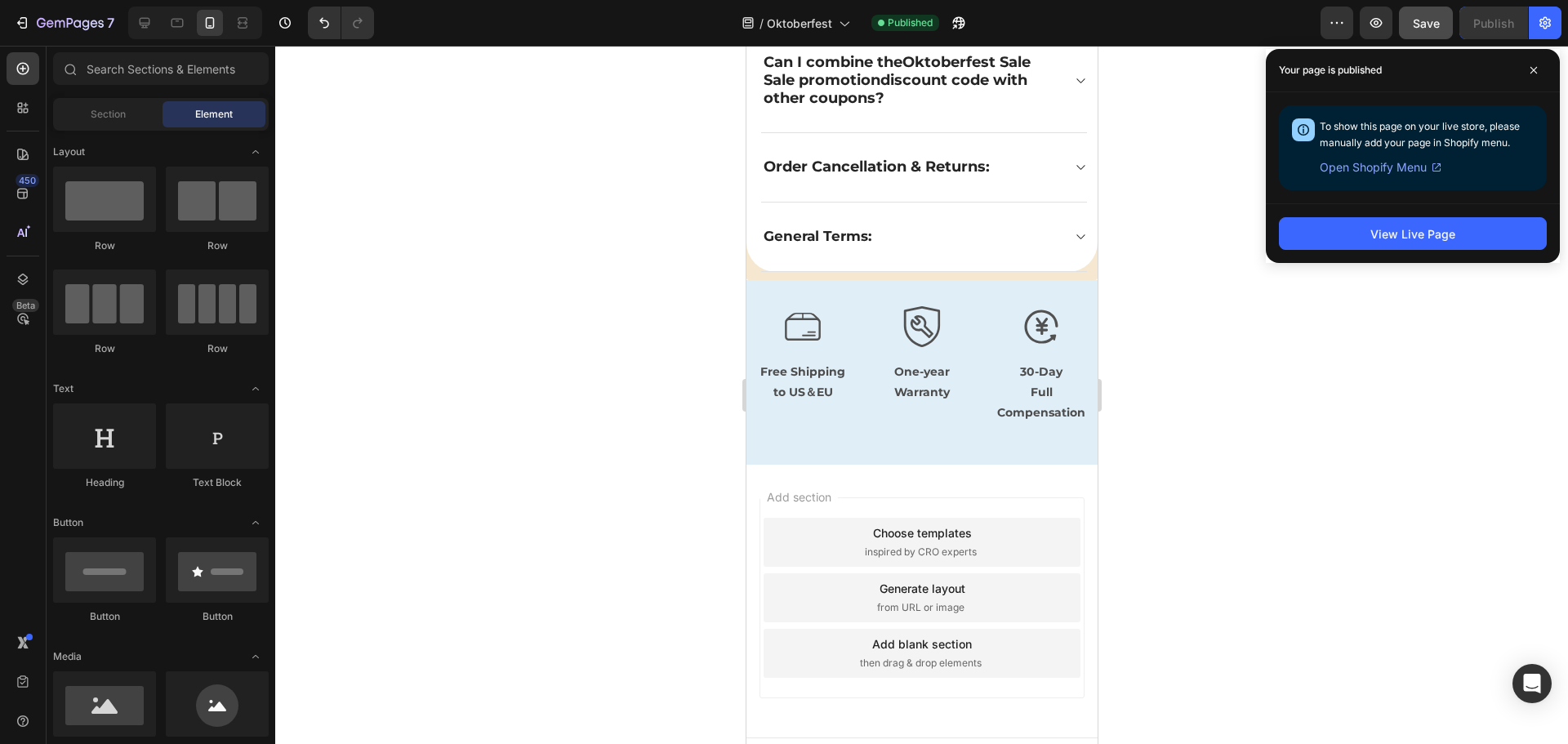
scroll to position [4955, 0]
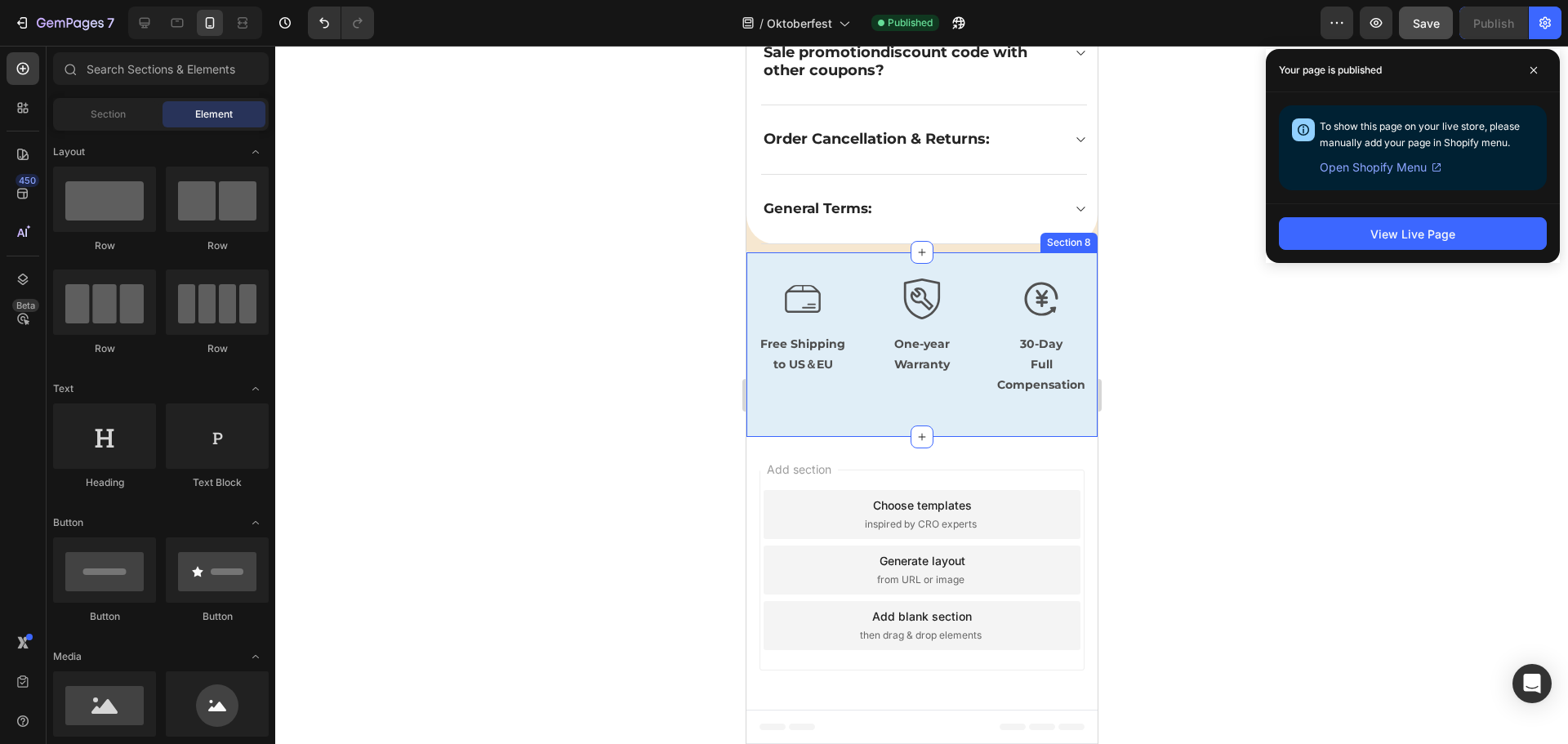
click at [823, 408] on div "Icon Free Shipping to [GEOGRAPHIC_DATA] Text Block Icon One-year Warranty Text …" at bounding box center [921, 345] width 351 height 132
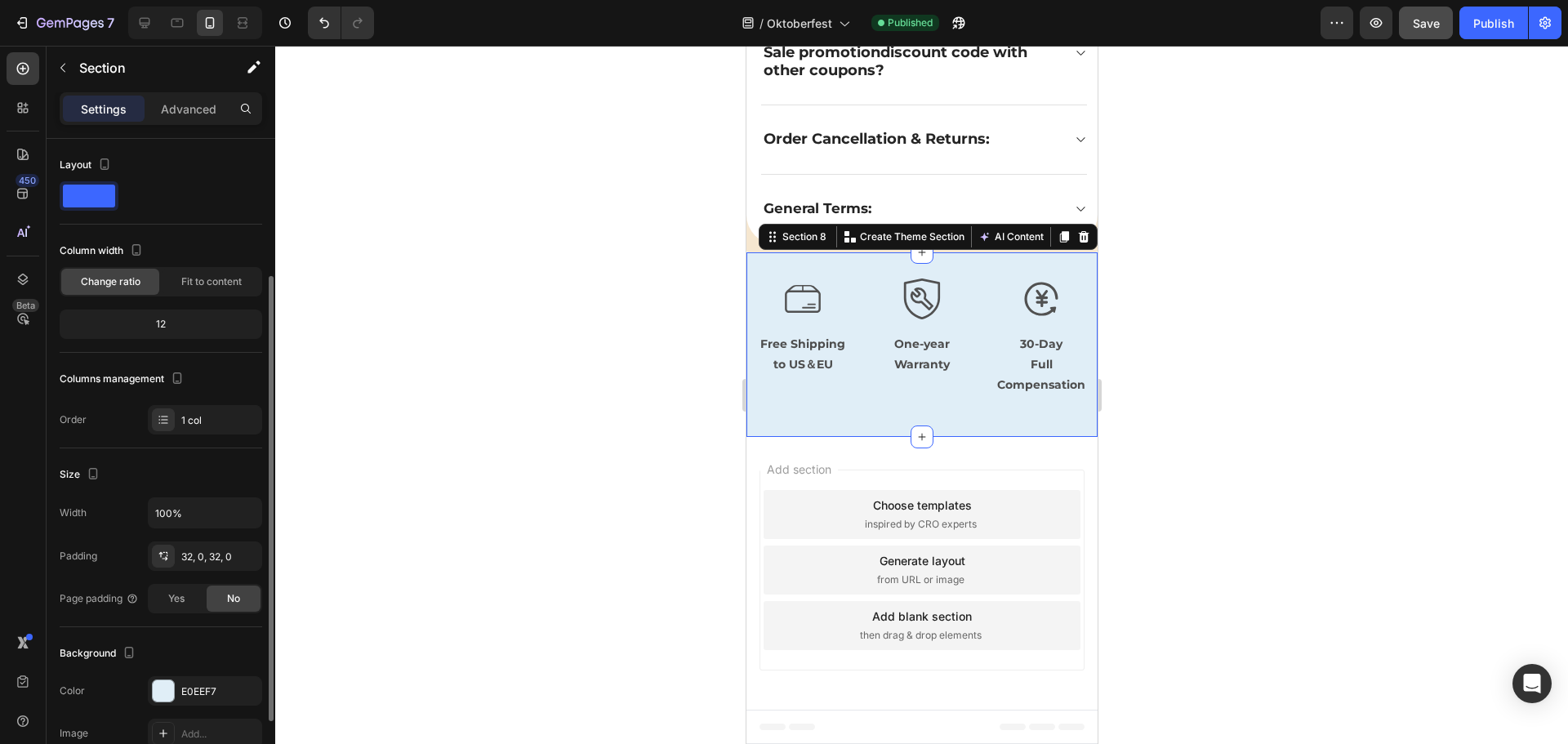
scroll to position [303, 0]
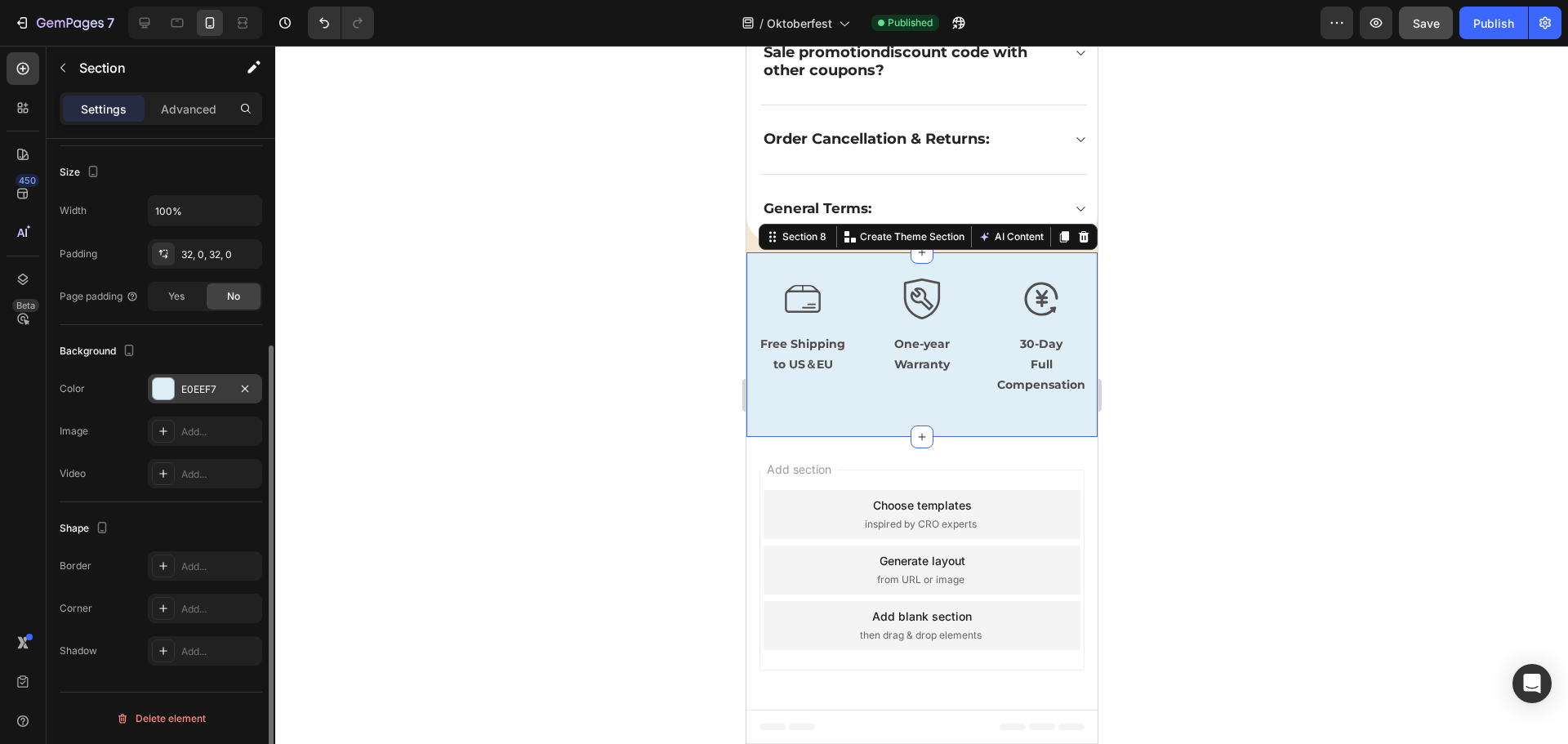
click at [201, 389] on div "E0EEF7" at bounding box center [205, 389] width 47 height 15
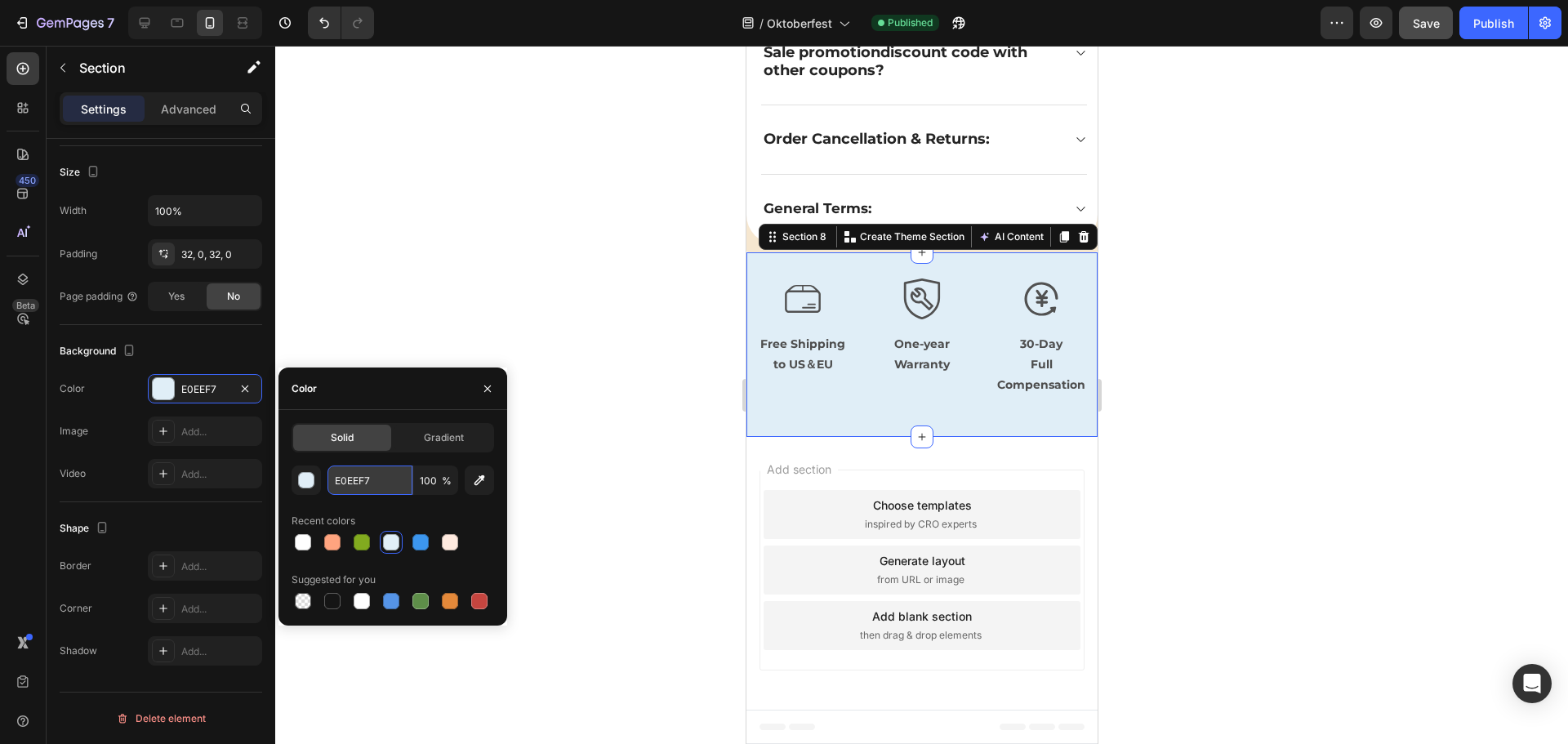
click at [354, 482] on input "E0EEF7" at bounding box center [370, 479] width 85 height 29
paste input "#f6e7d0"
type input "#f6e7d0"
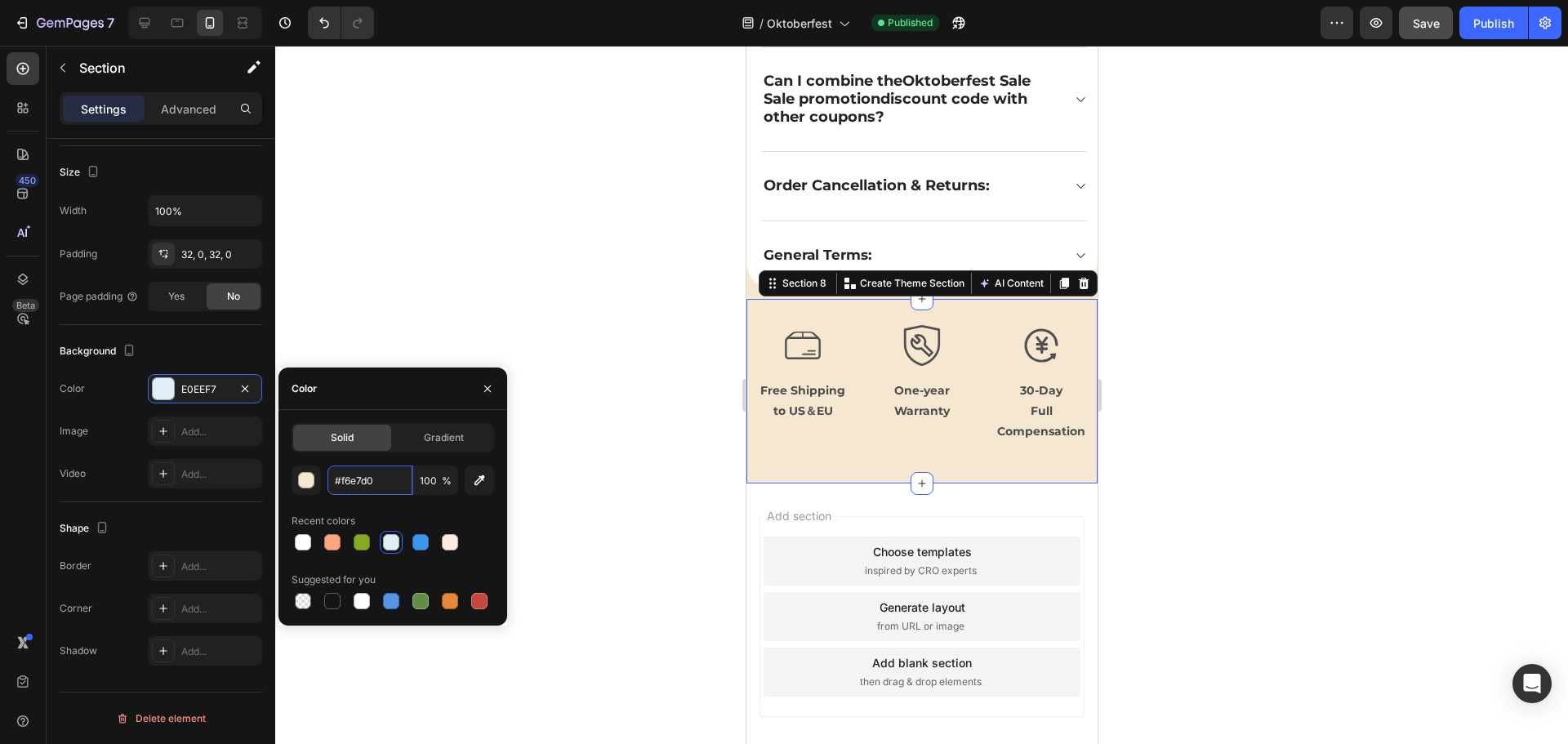
scroll to position [4955, 0]
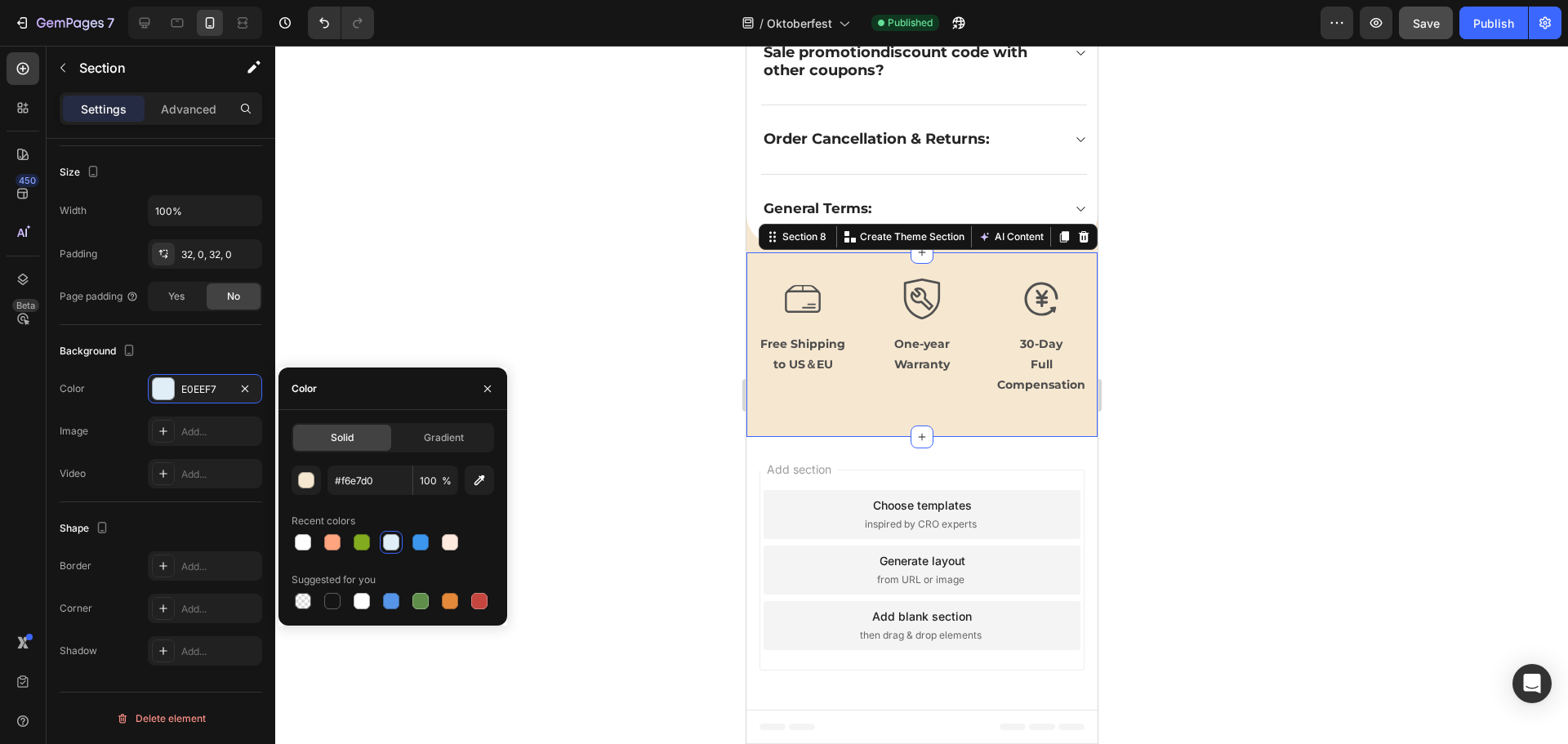
click at [1184, 401] on div at bounding box center [921, 394] width 1293 height 698
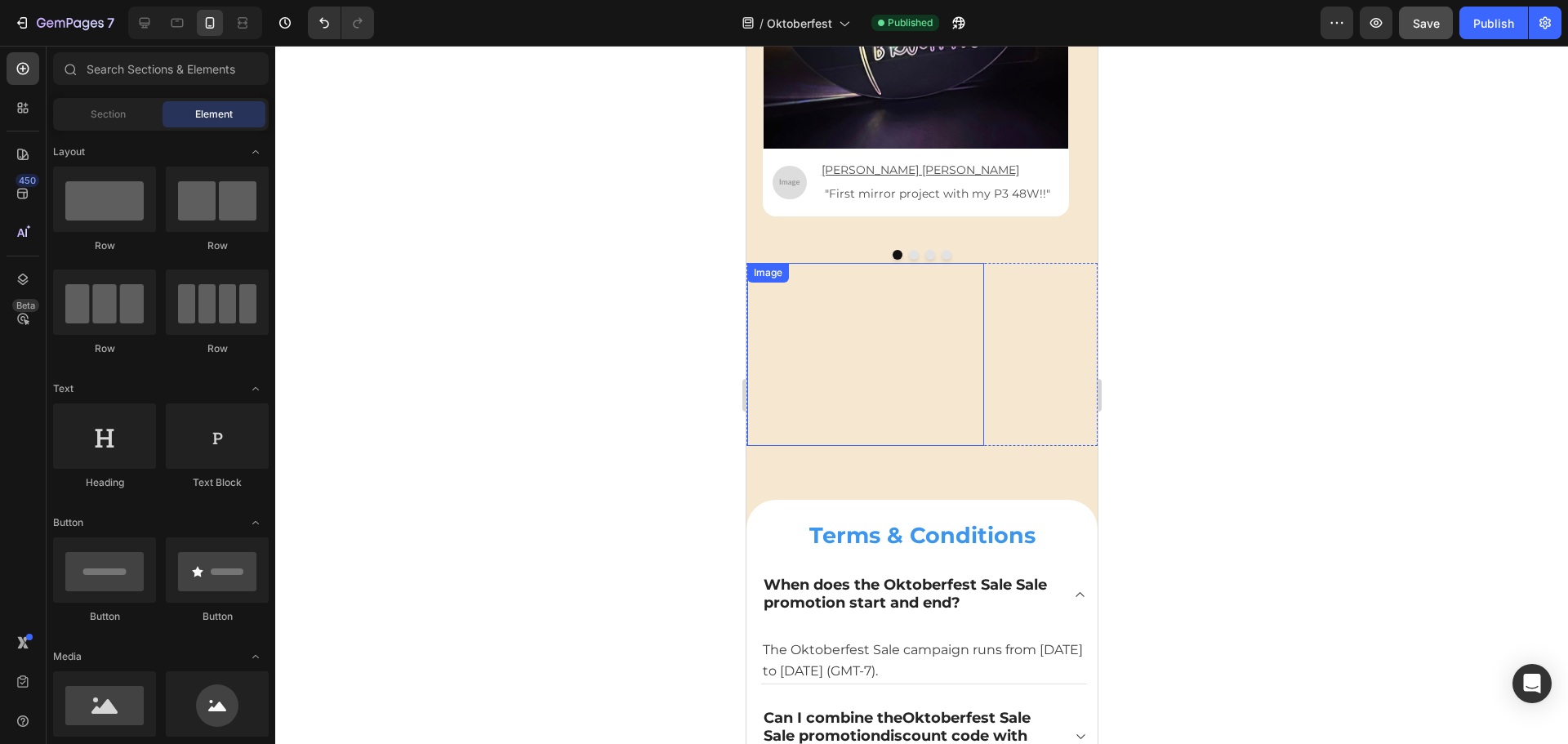
scroll to position [4243, 0]
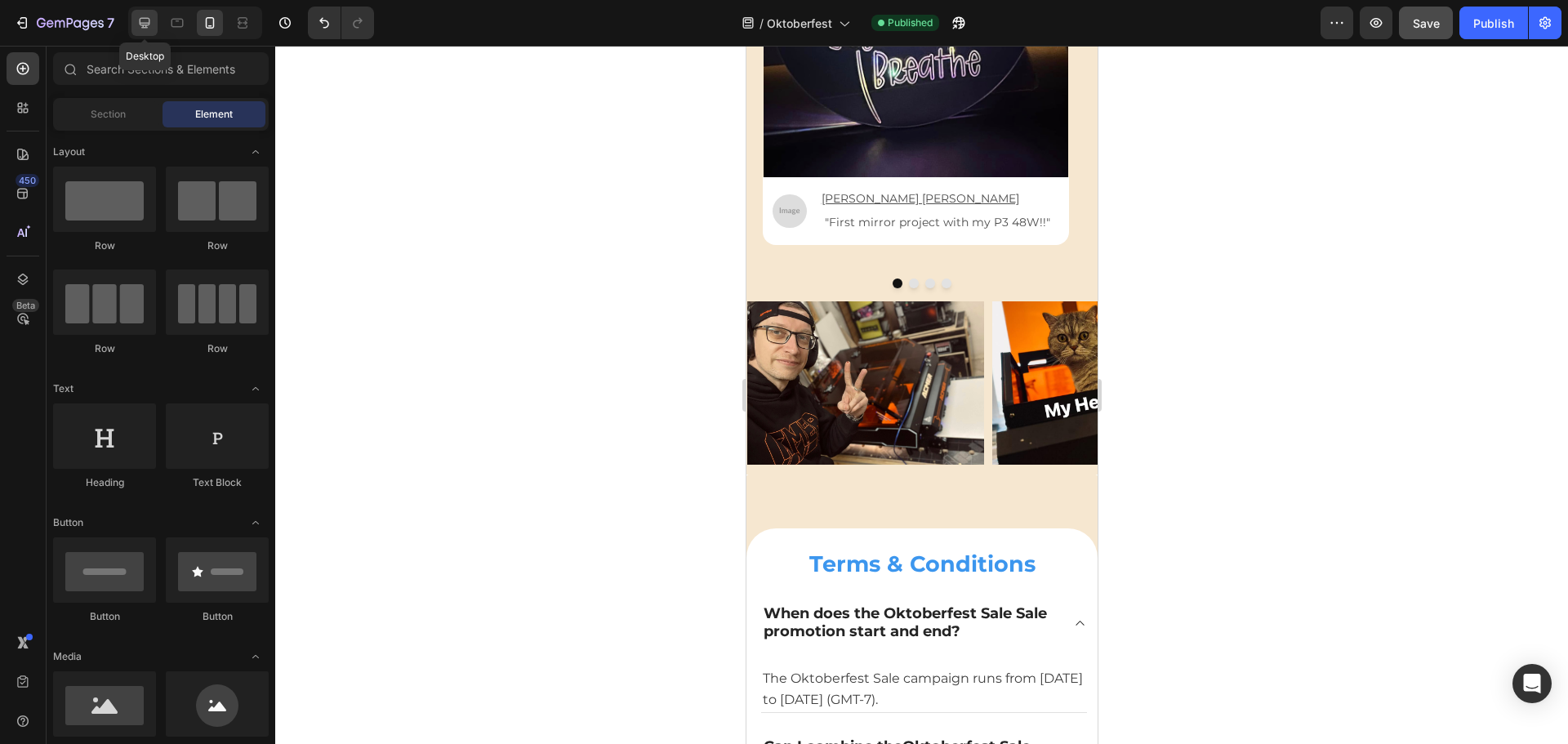
click at [147, 21] on icon at bounding box center [144, 23] width 16 height 16
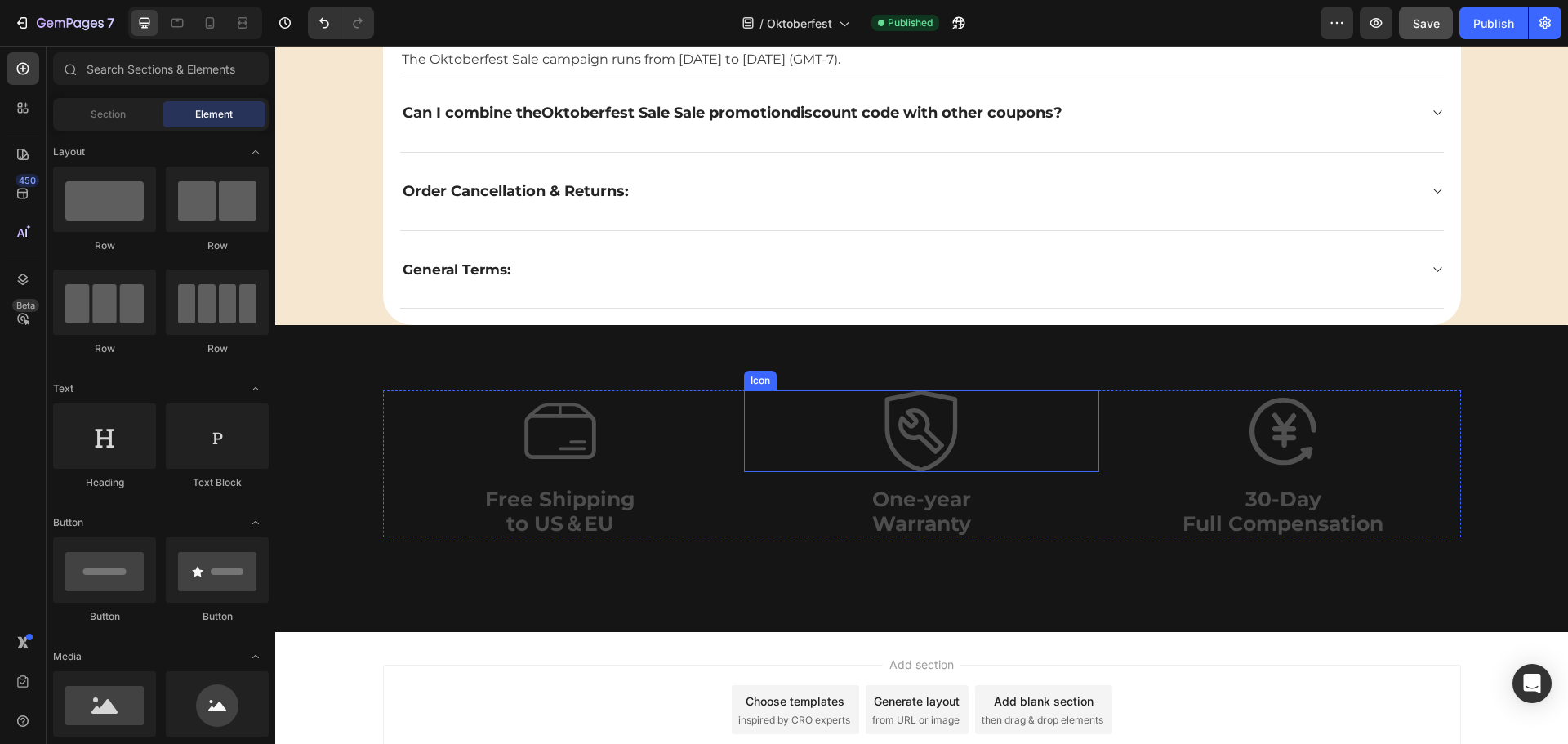
scroll to position [5292, 0]
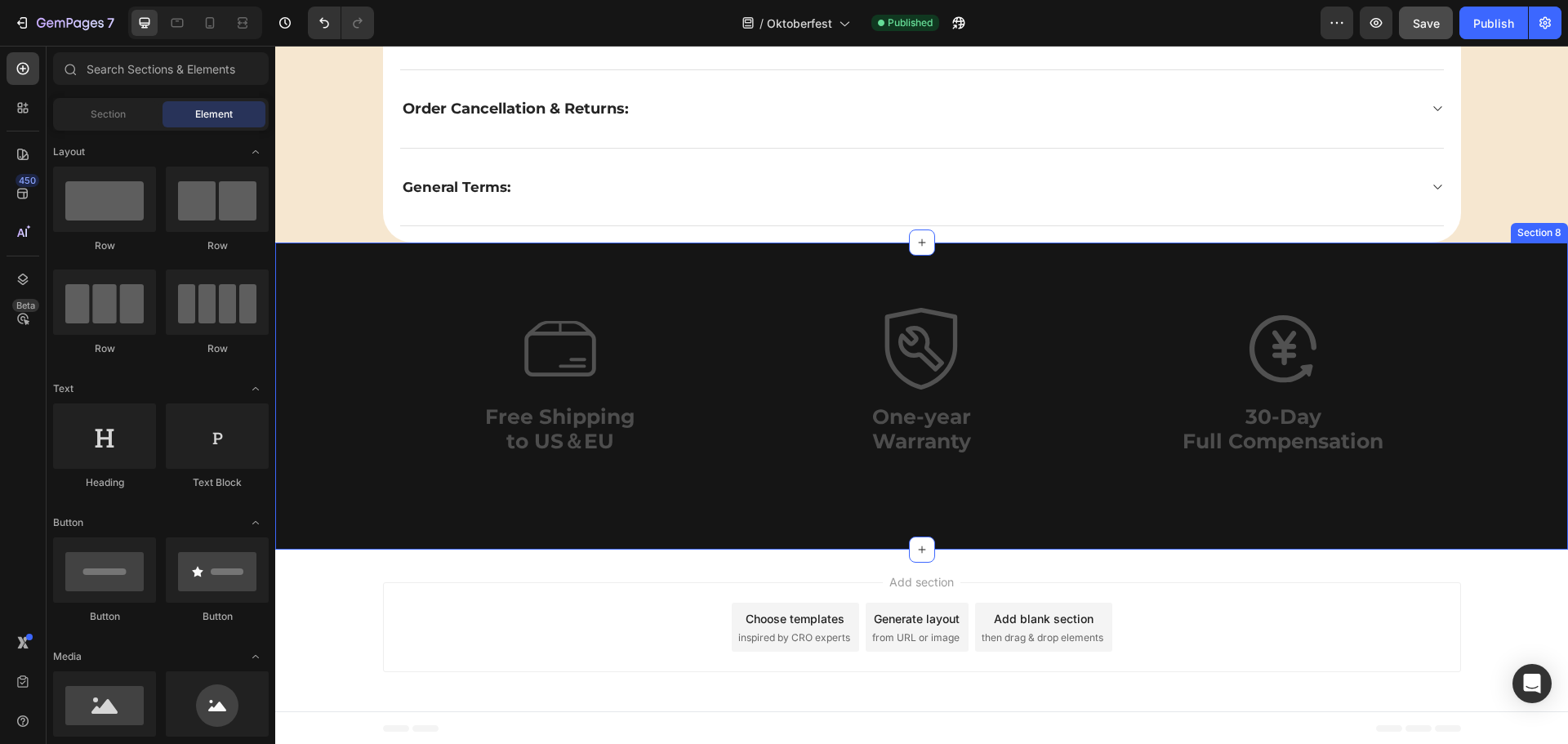
click at [313, 441] on div "Icon Free Shipping to [GEOGRAPHIC_DATA] Text Block Icon One-year Warranty Text …" at bounding box center [921, 388] width 1293 height 160
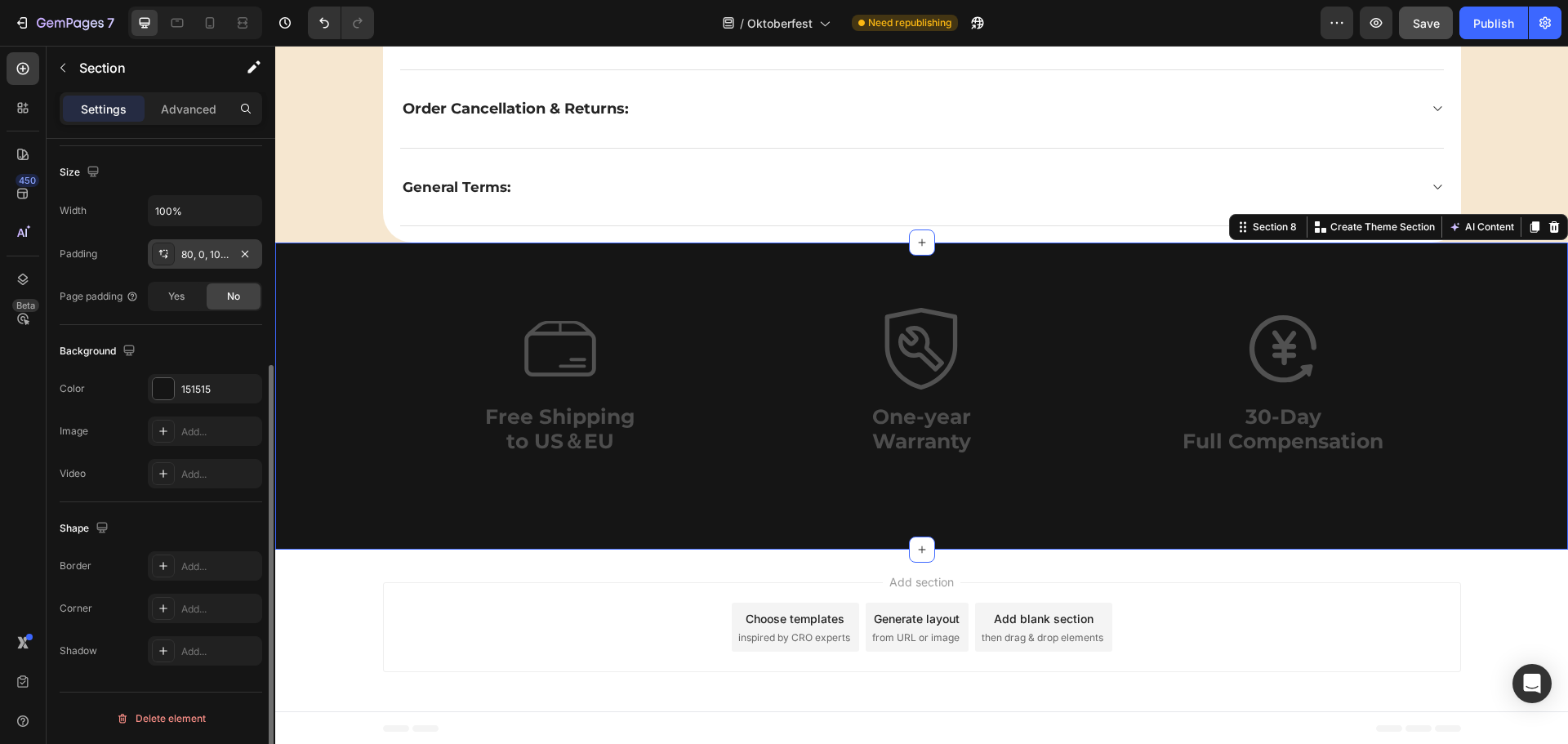
scroll to position [263, 0]
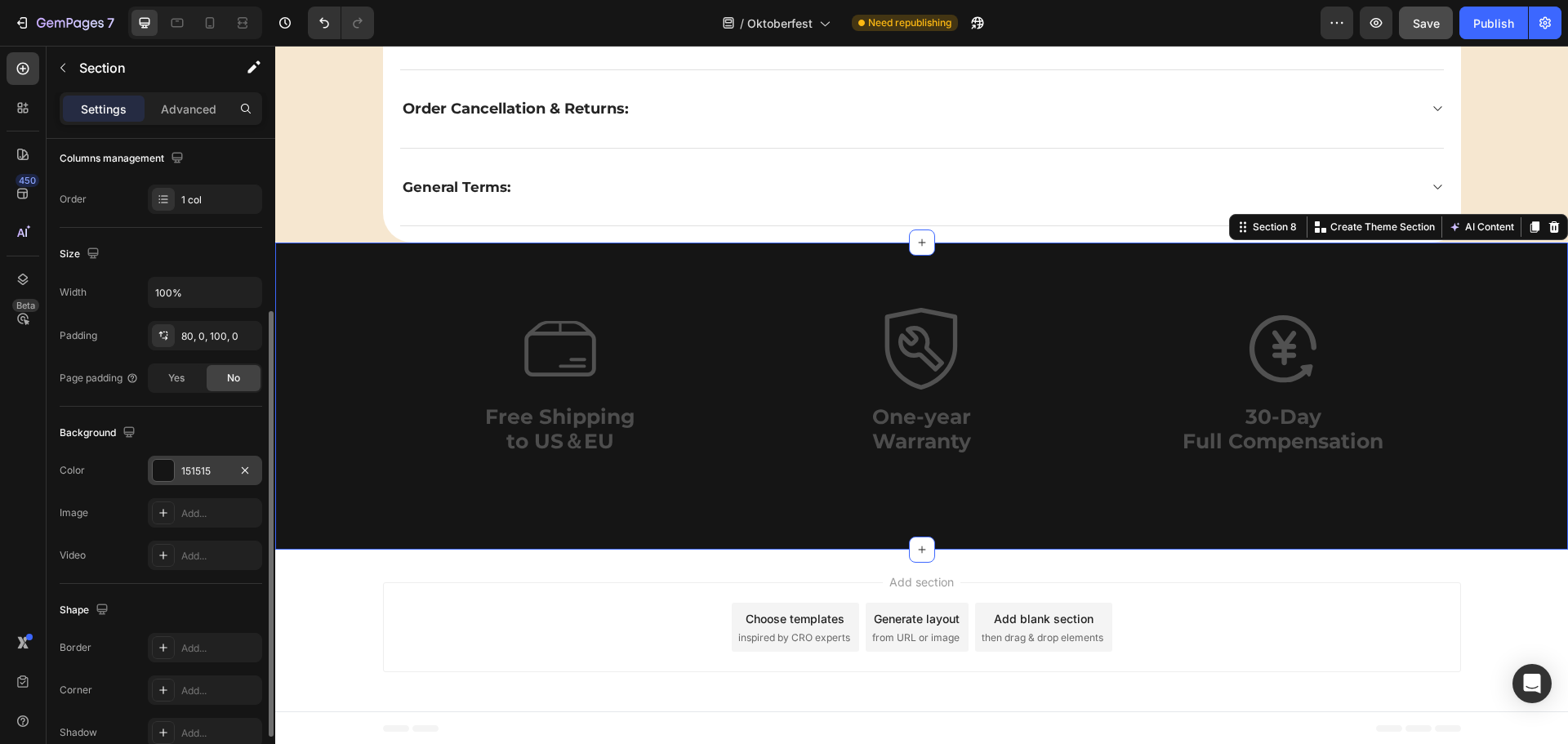
click at [172, 467] on div at bounding box center [164, 470] width 21 height 21
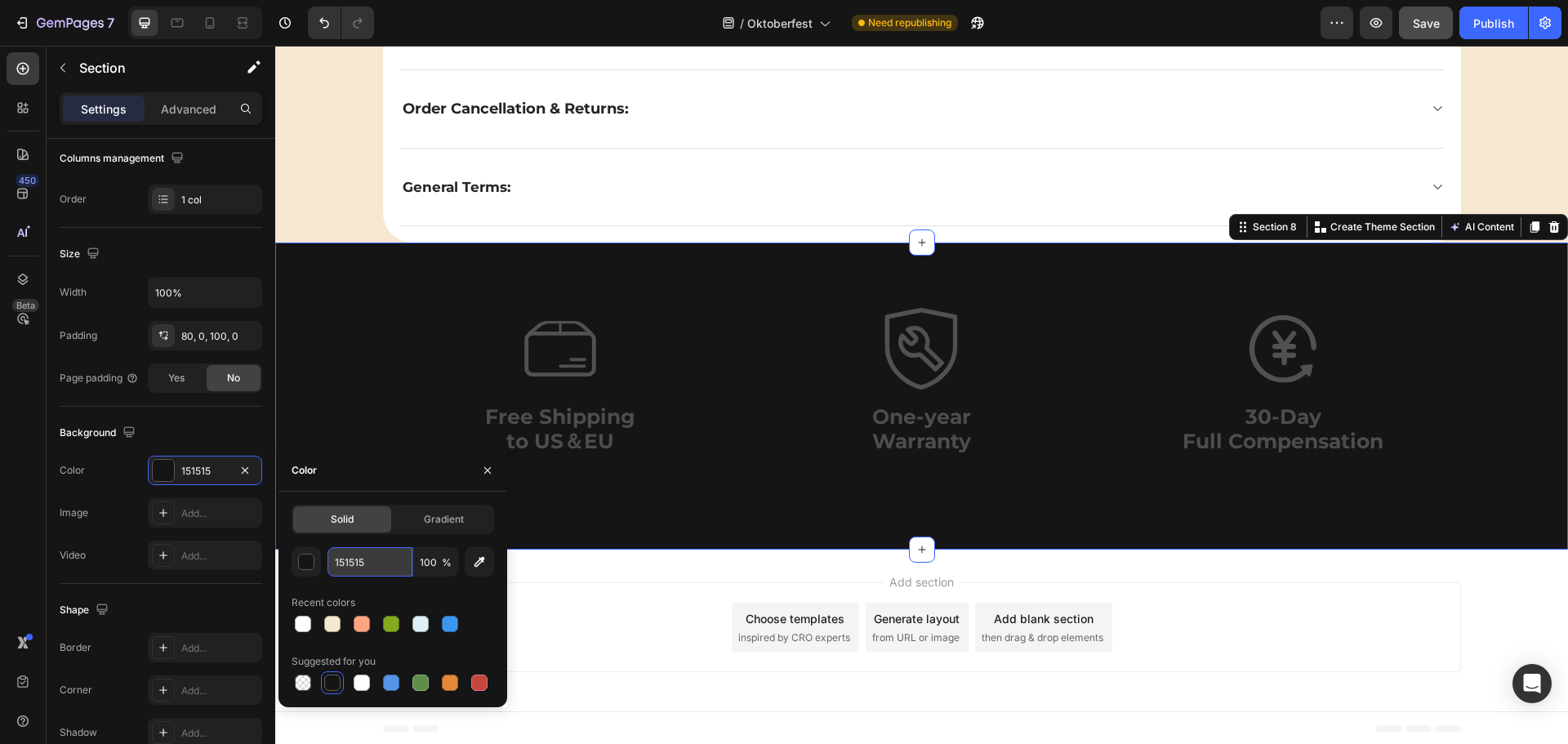
click at [357, 558] on input "151515" at bounding box center [370, 562] width 85 height 29
paste input "#f6e7d0"
type input "#f6e7d0"
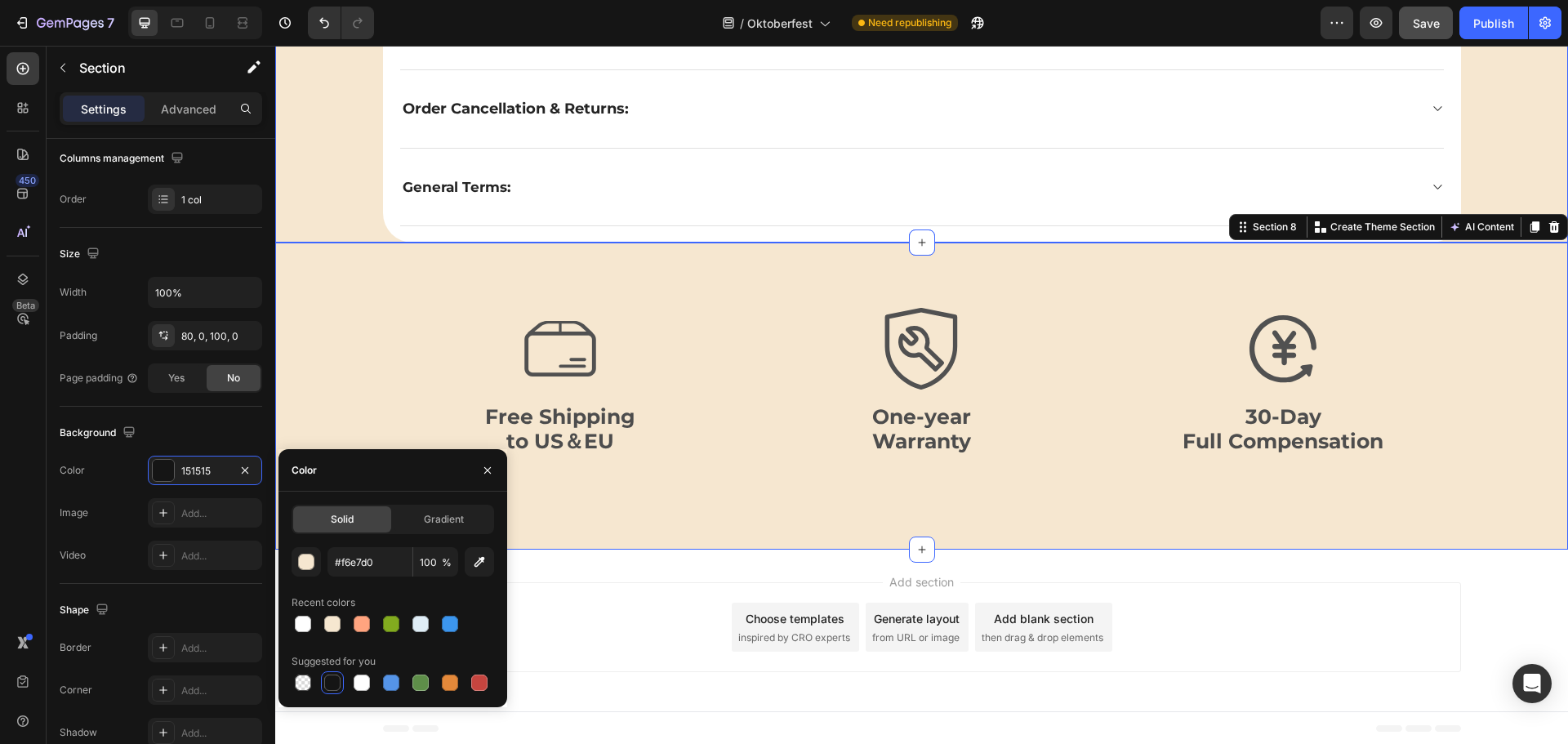
click at [318, 164] on div "Terms & Conditions Heading When does the Oktoberfest Sale Sale promotion start …" at bounding box center [921, 19] width 1293 height 447
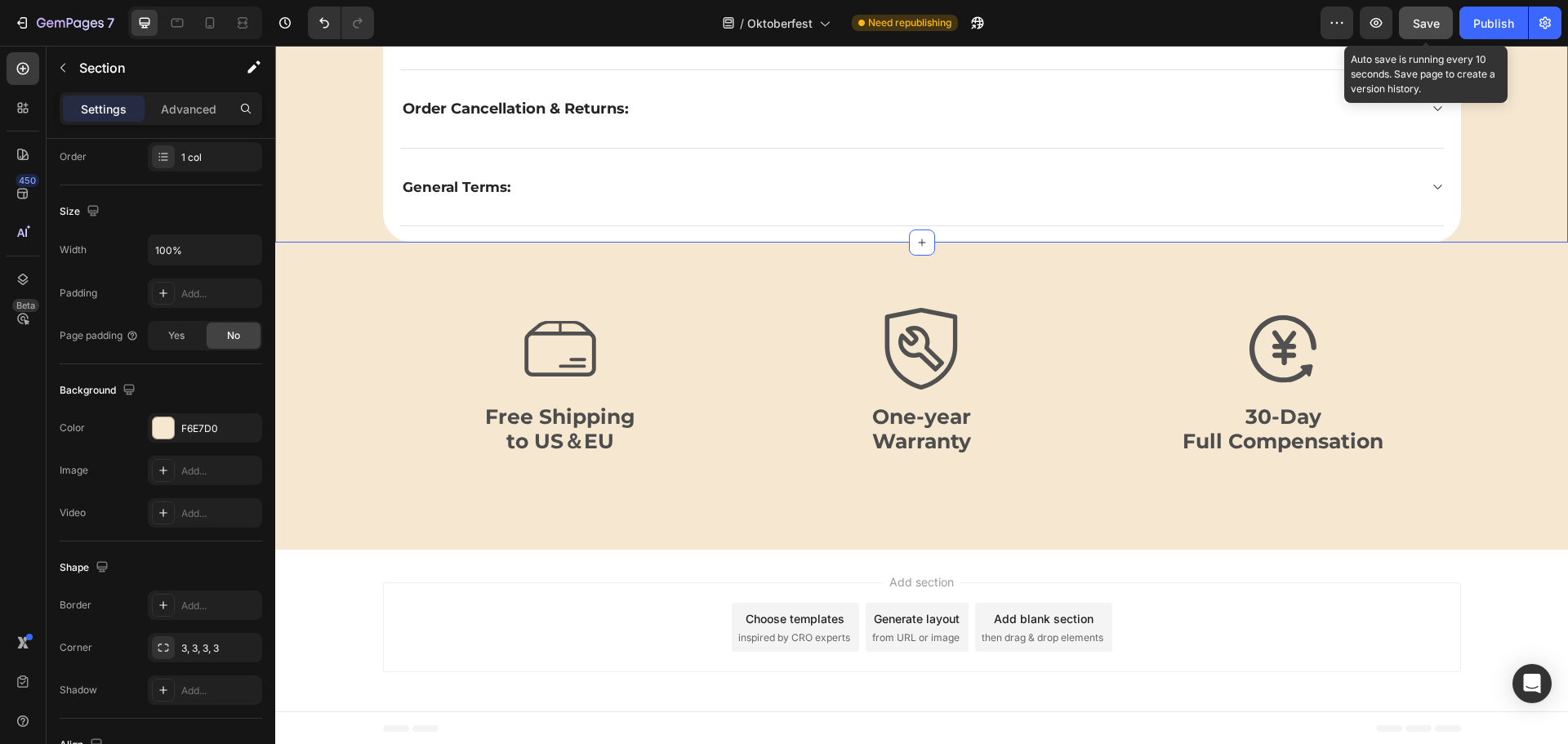
click at [1427, 23] on span "Save" at bounding box center [1426, 23] width 27 height 14
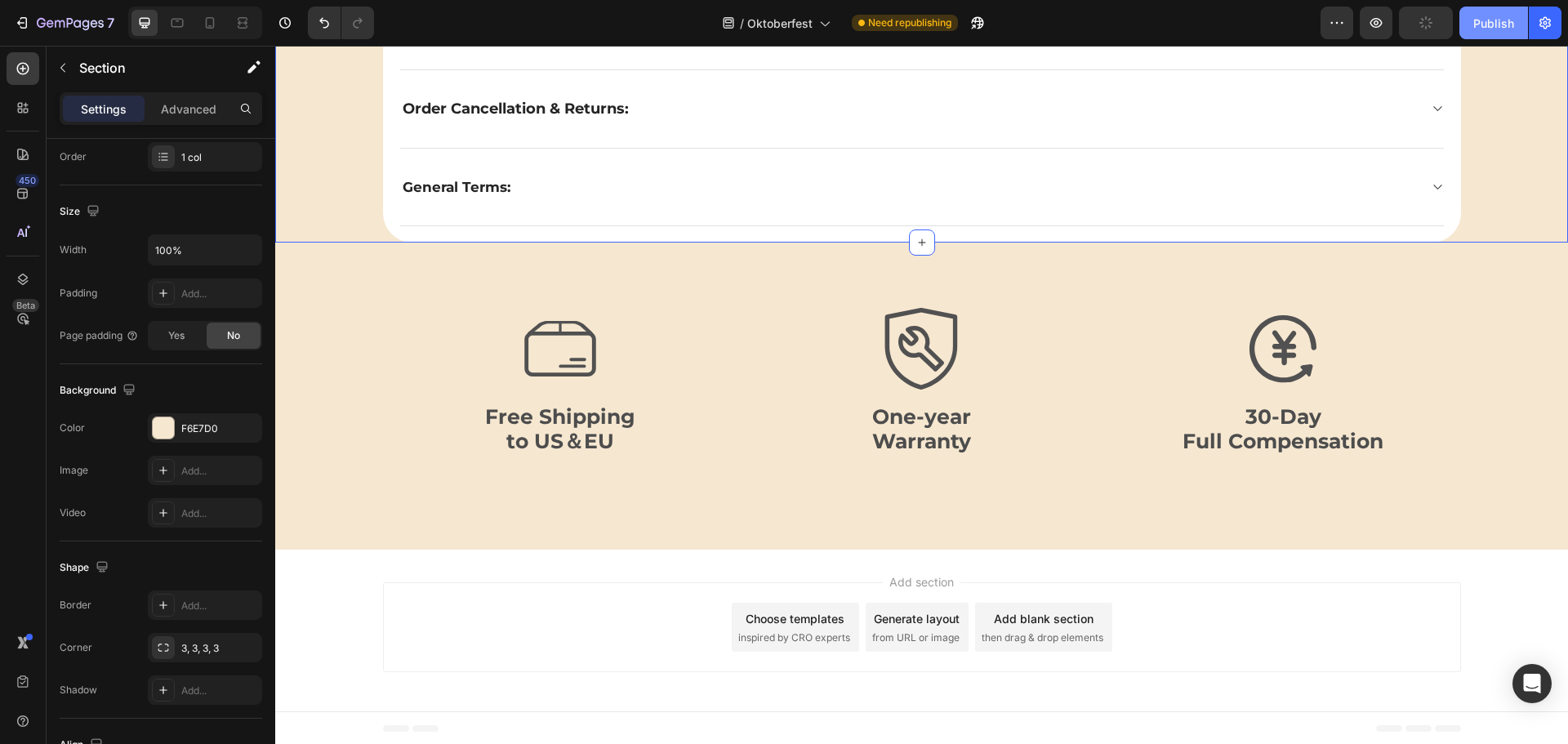
click at [1480, 19] on div "Publish" at bounding box center [1493, 24] width 41 height 17
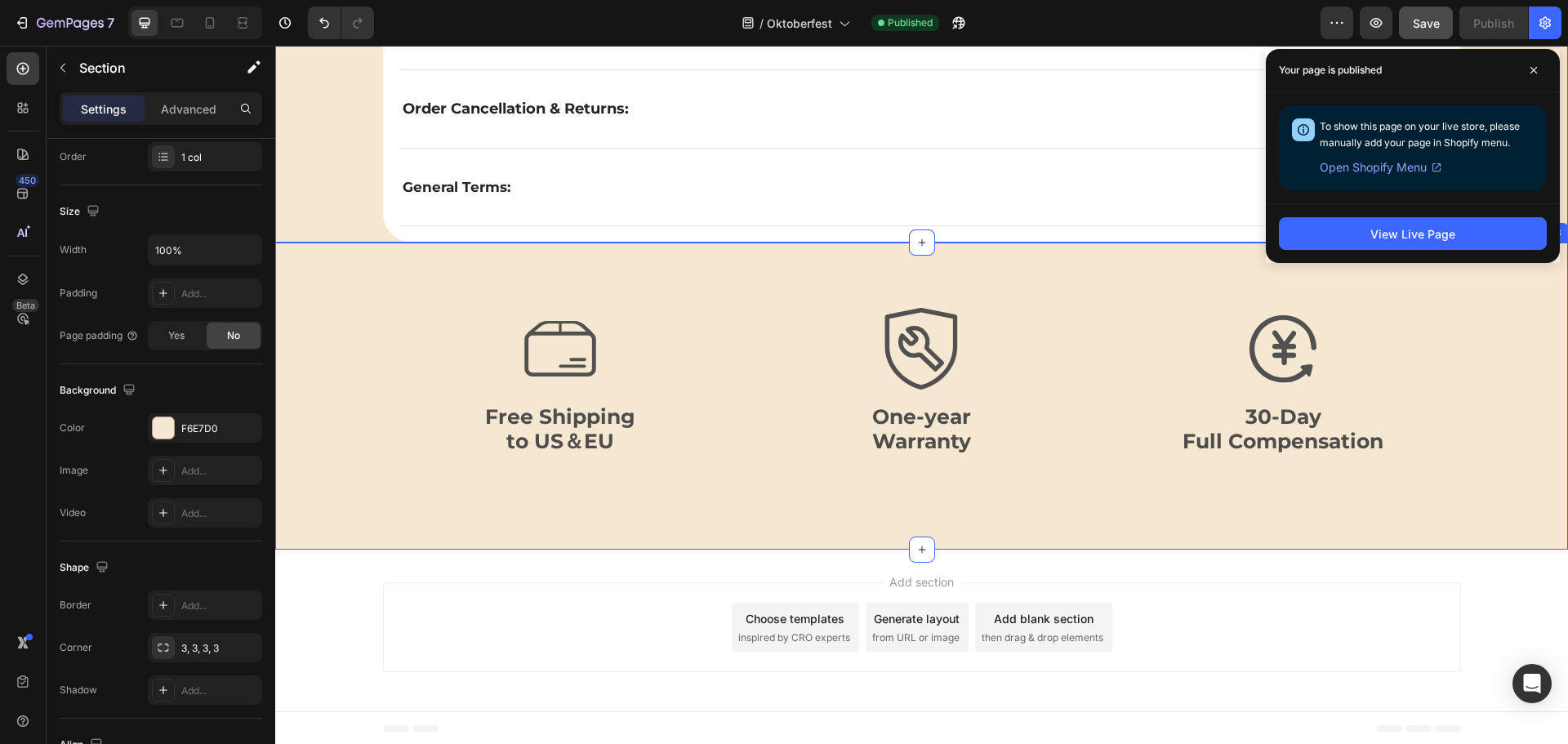
scroll to position [5293, 0]
drag, startPoint x: 1533, startPoint y: 69, endPoint x: 1479, endPoint y: 70, distance: 54.0
click at [1533, 68] on icon at bounding box center [1534, 70] width 9 height 9
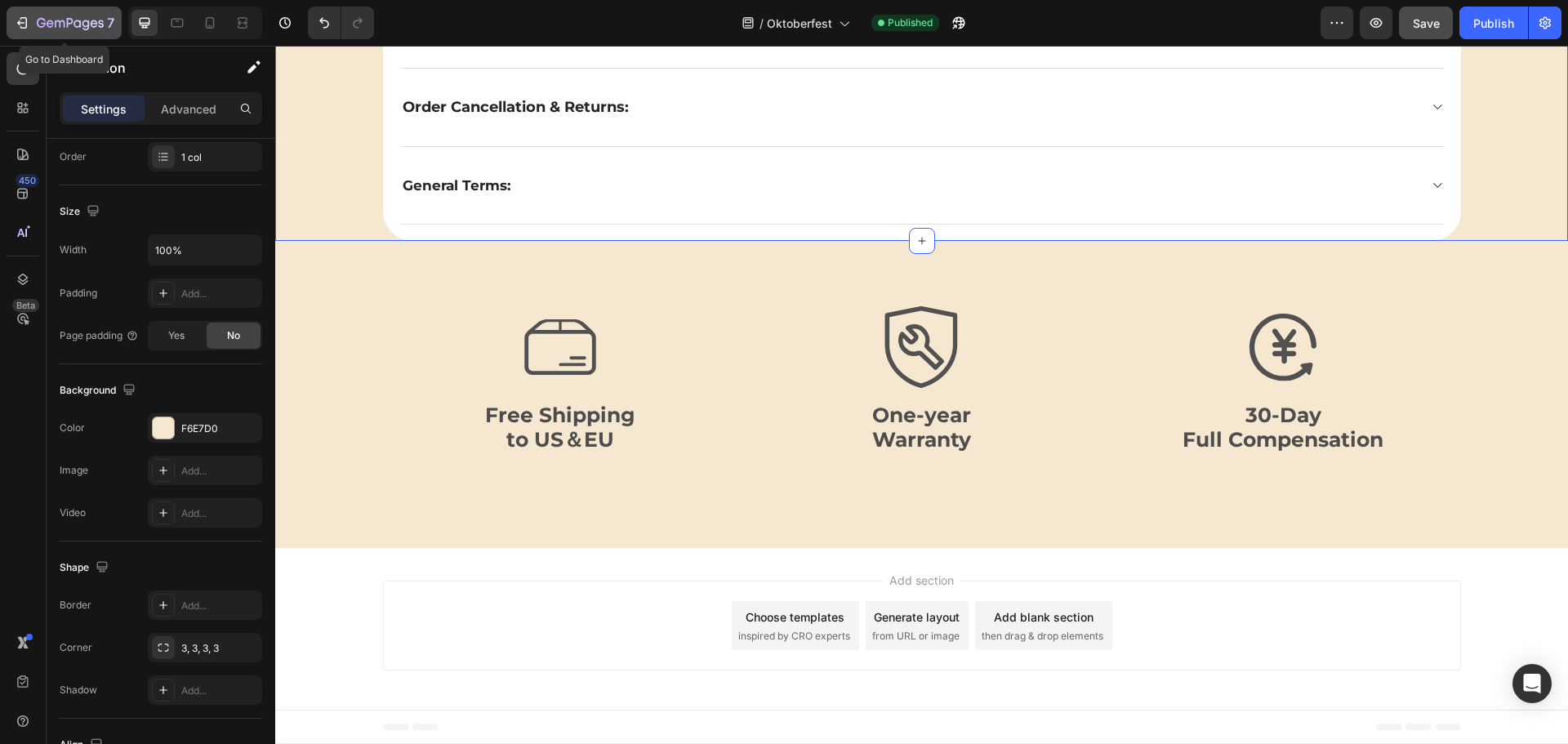
click at [55, 21] on icon "button" at bounding box center [60, 25] width 9 height 8
